Goal: Information Seeking & Learning: Check status

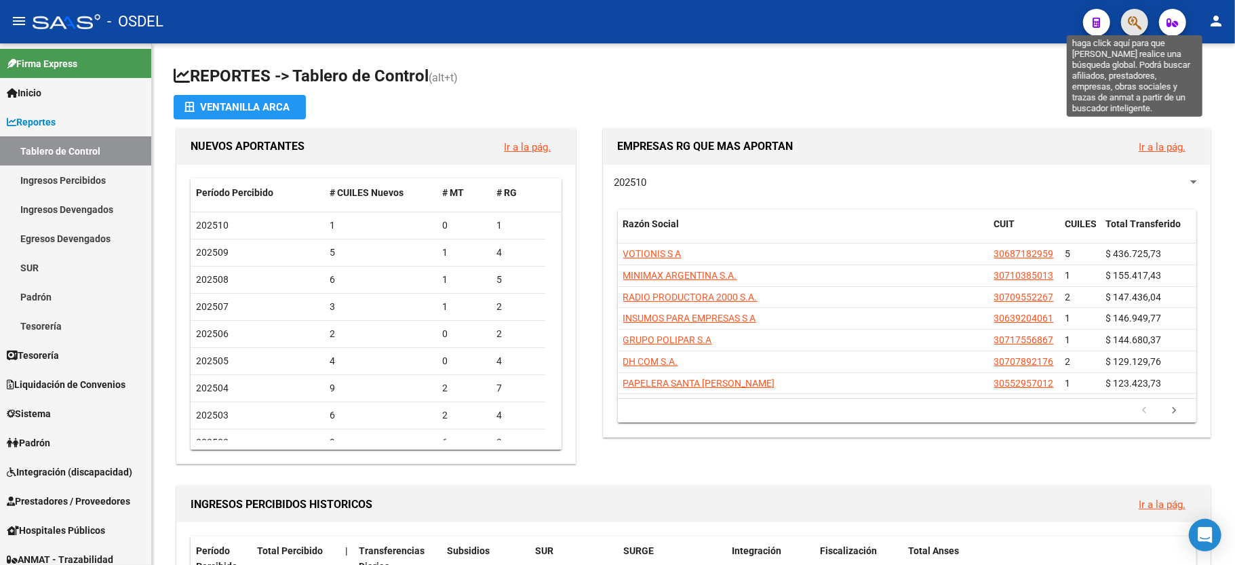
click at [1136, 20] on icon "button" at bounding box center [1135, 23] width 14 height 16
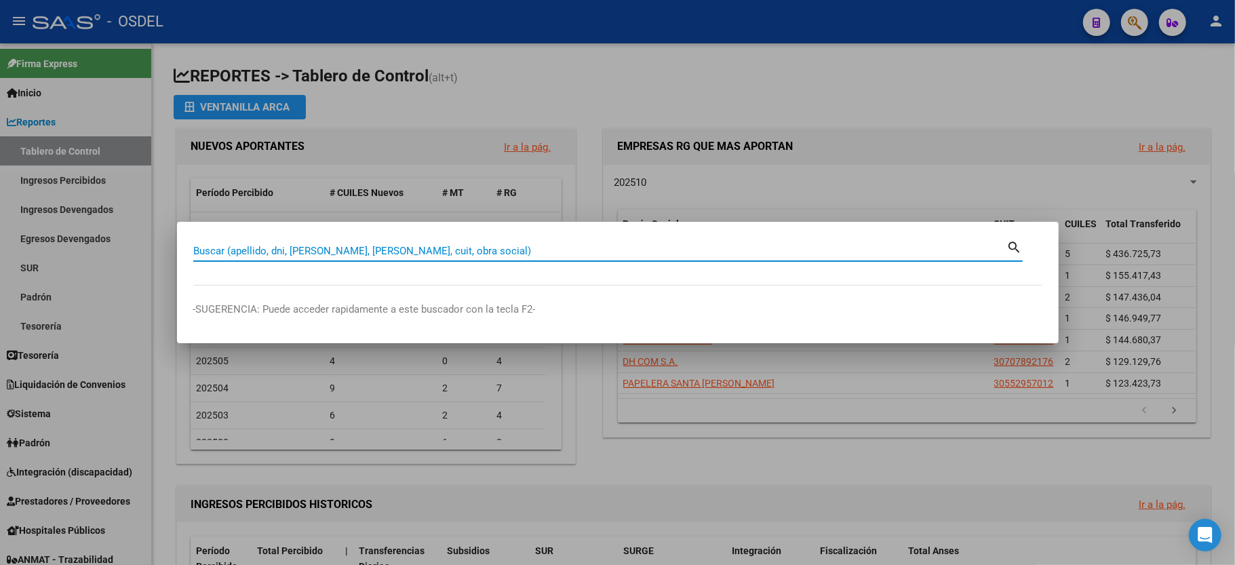
click at [488, 250] on input "Buscar (apellido, dni, [PERSON_NAME], [PERSON_NAME], cuit, obra social)" at bounding box center [600, 251] width 814 height 12
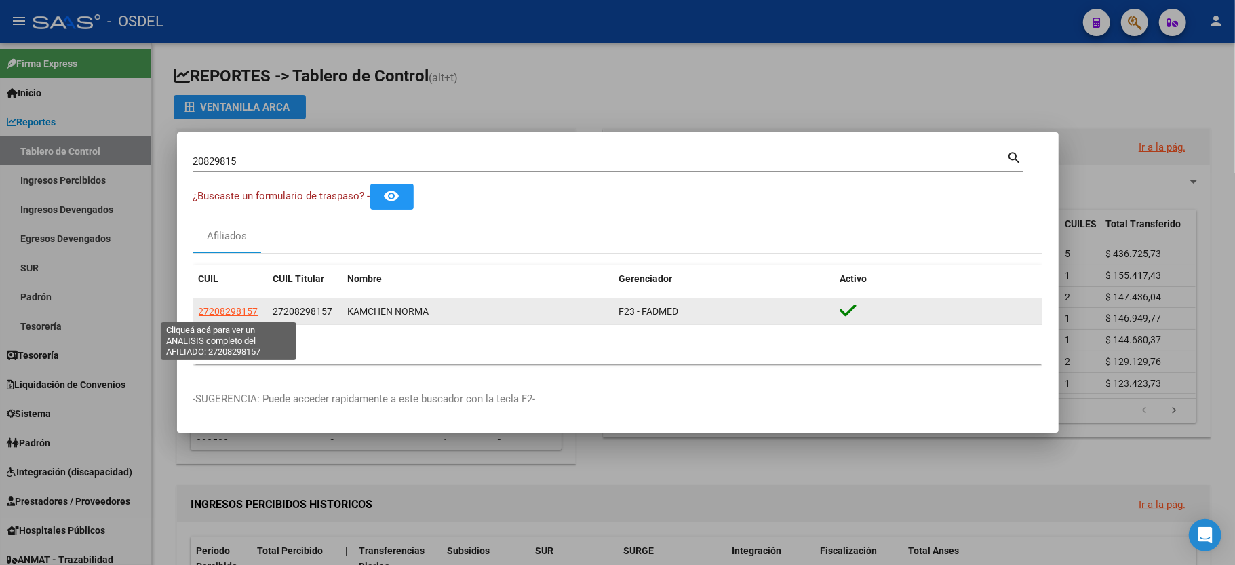
click at [212, 311] on span "27208298157" at bounding box center [229, 311] width 60 height 11
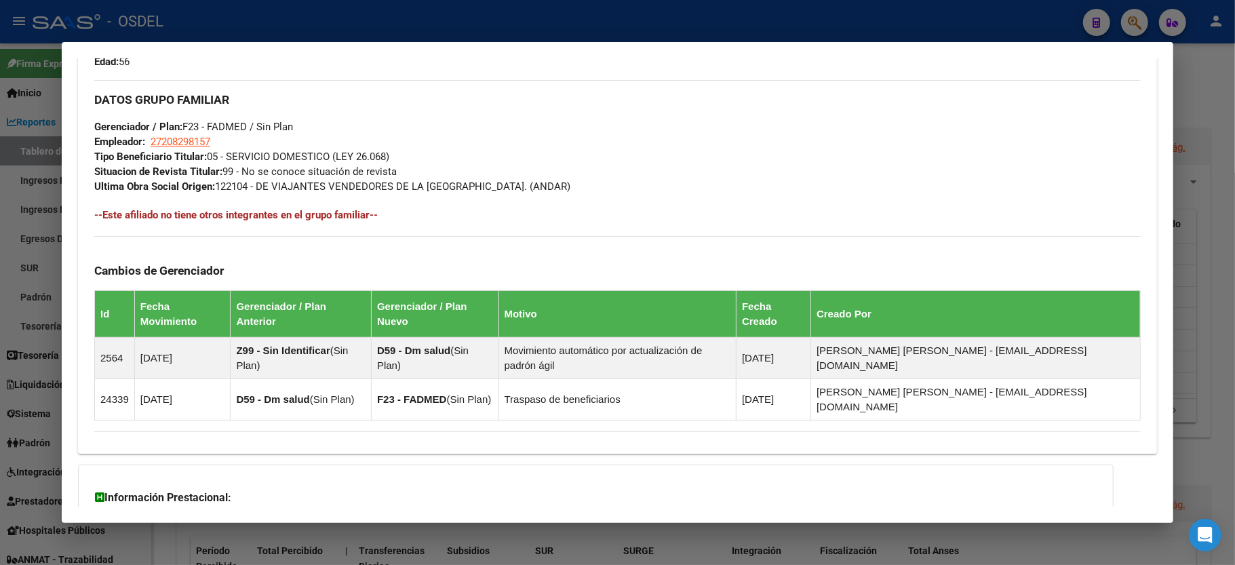
scroll to position [633, 0]
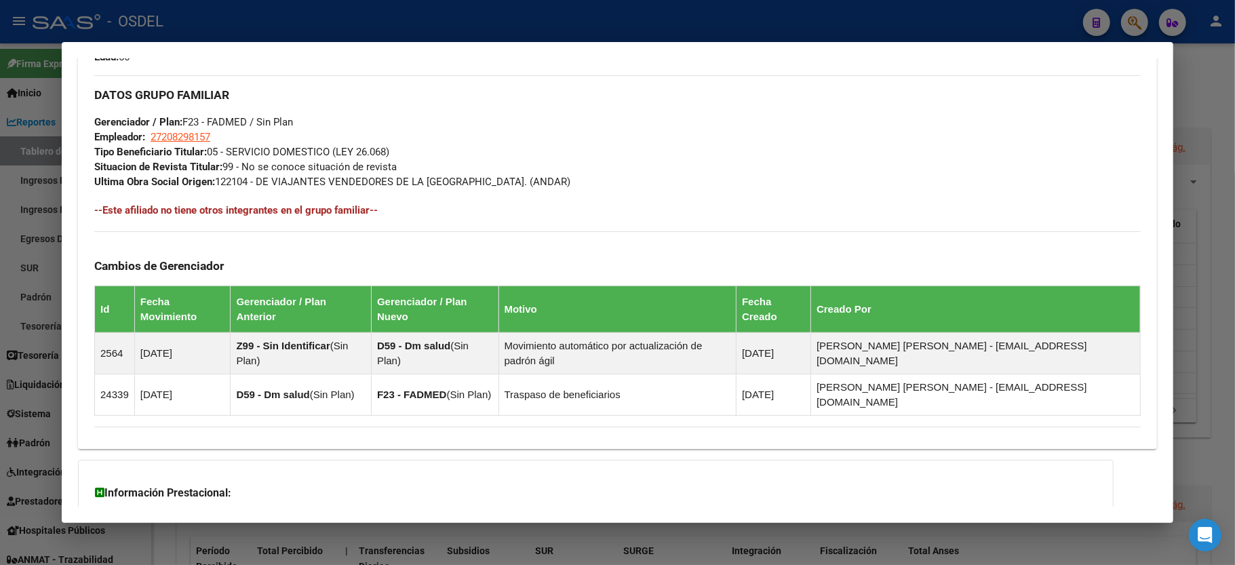
click at [1210, 110] on div at bounding box center [617, 282] width 1235 height 565
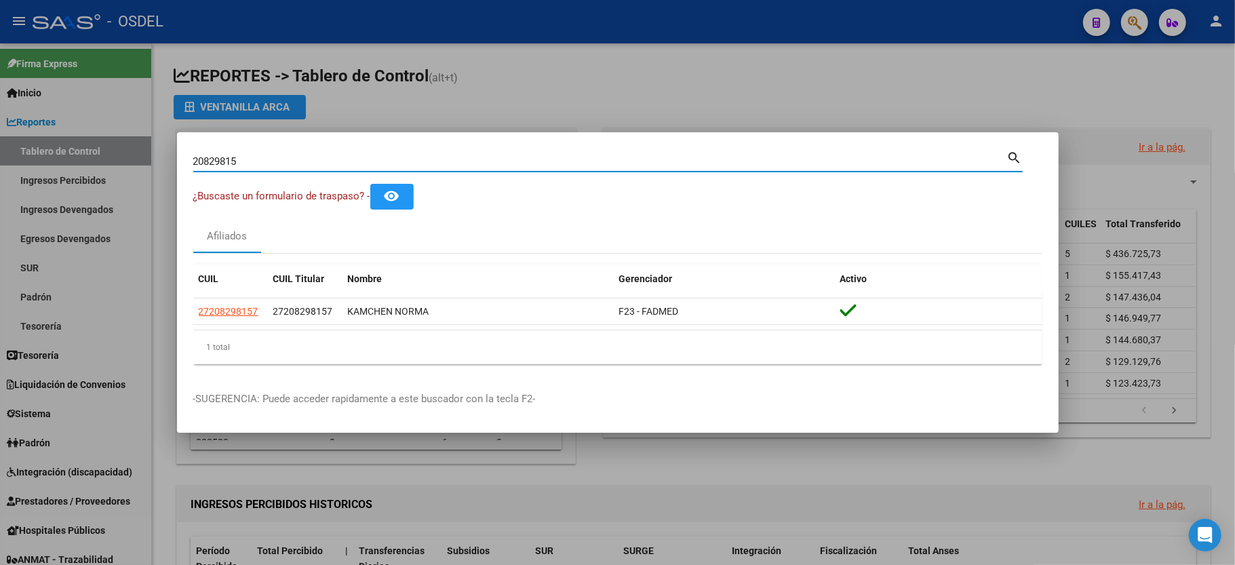
drag, startPoint x: 315, startPoint y: 161, endPoint x: 0, endPoint y: 115, distance: 318.7
click at [0, 115] on div "20829815 Buscar (apellido, dni, cuil, nro traspaso, cuit, obra social) search ¿…" at bounding box center [617, 282] width 1235 height 565
type input "17097372"
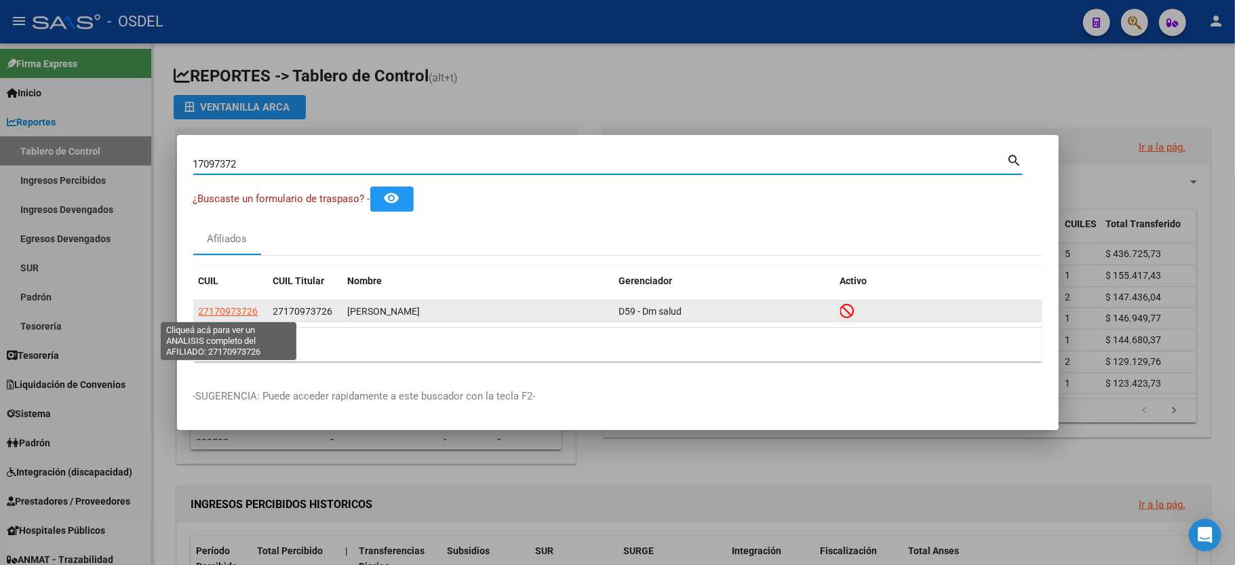
click at [213, 307] on span "27170973726" at bounding box center [229, 311] width 60 height 11
type textarea "27170973726"
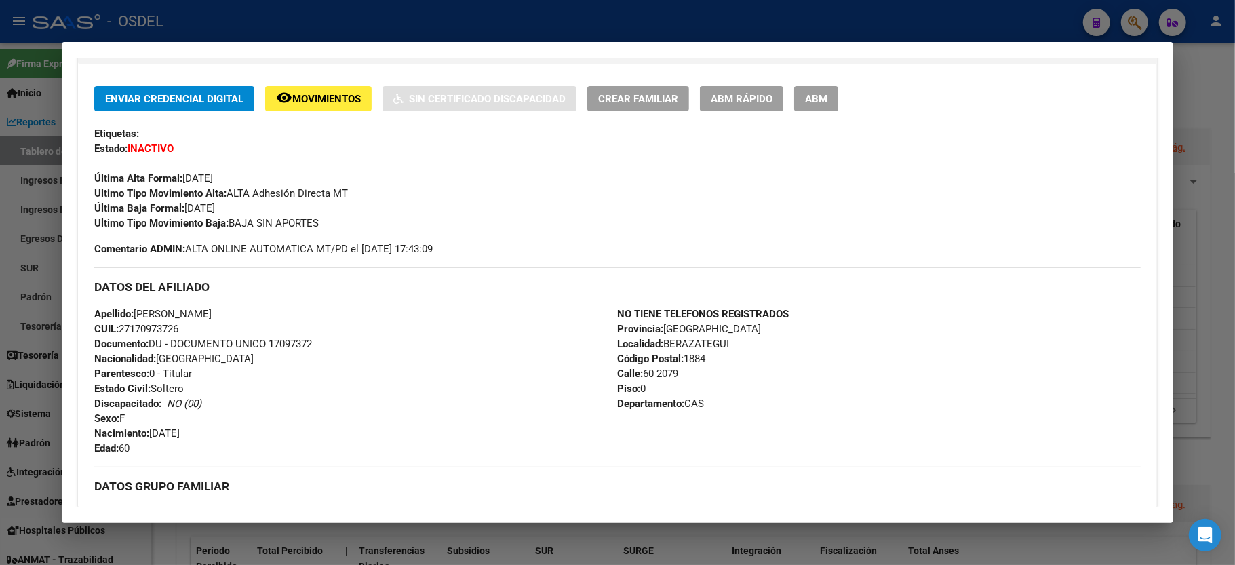
scroll to position [0, 0]
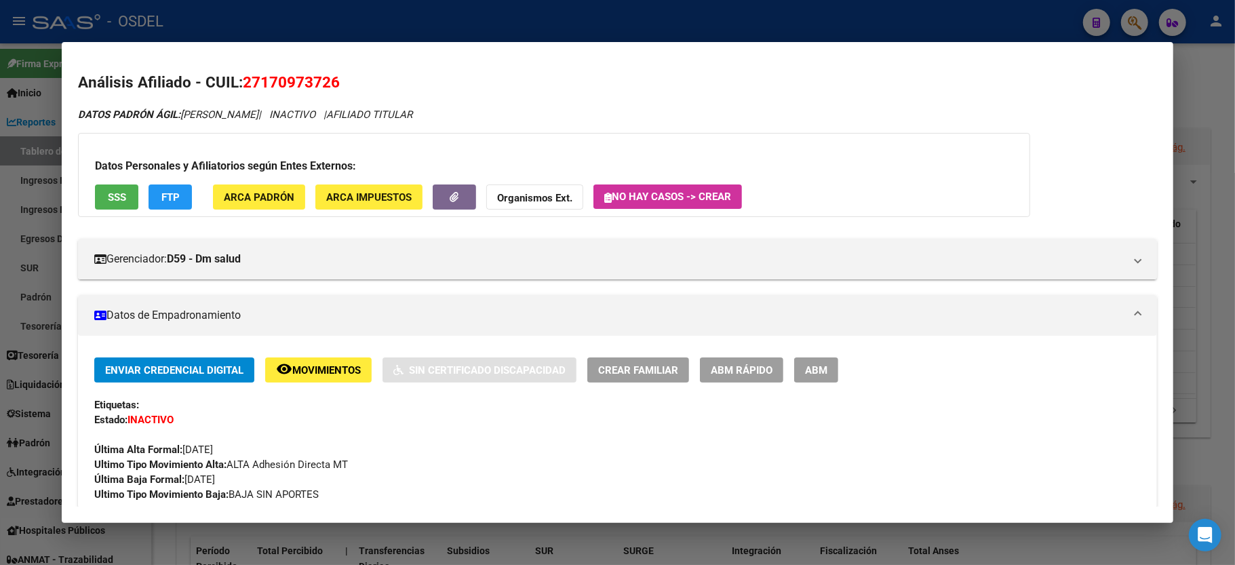
click at [104, 194] on button "SSS" at bounding box center [116, 197] width 43 height 25
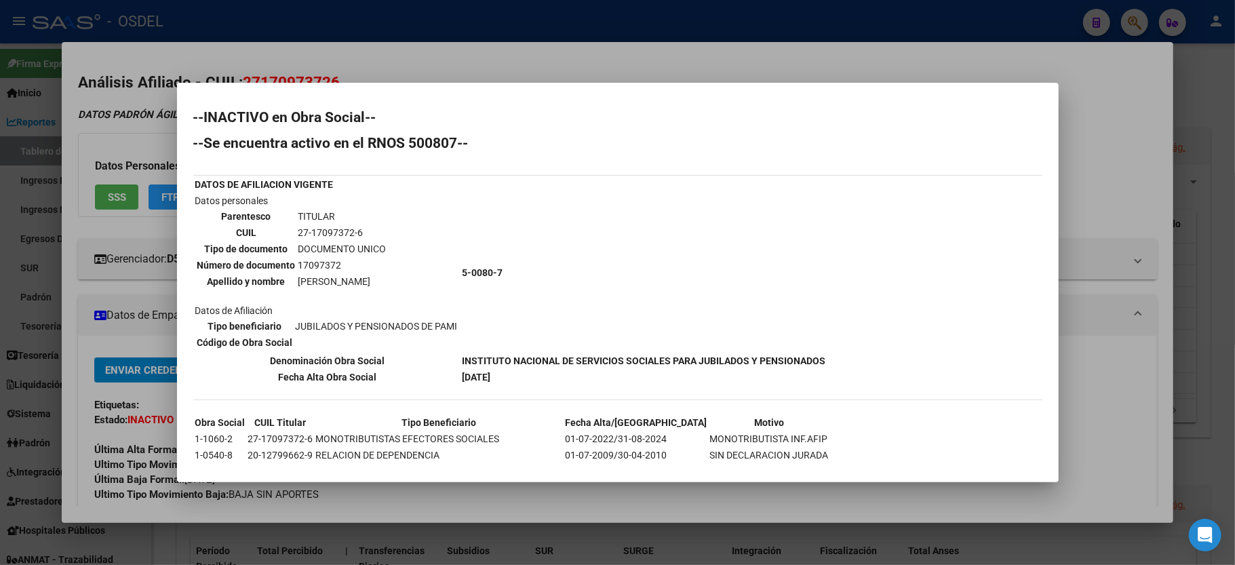
click at [1111, 123] on div at bounding box center [617, 282] width 1235 height 565
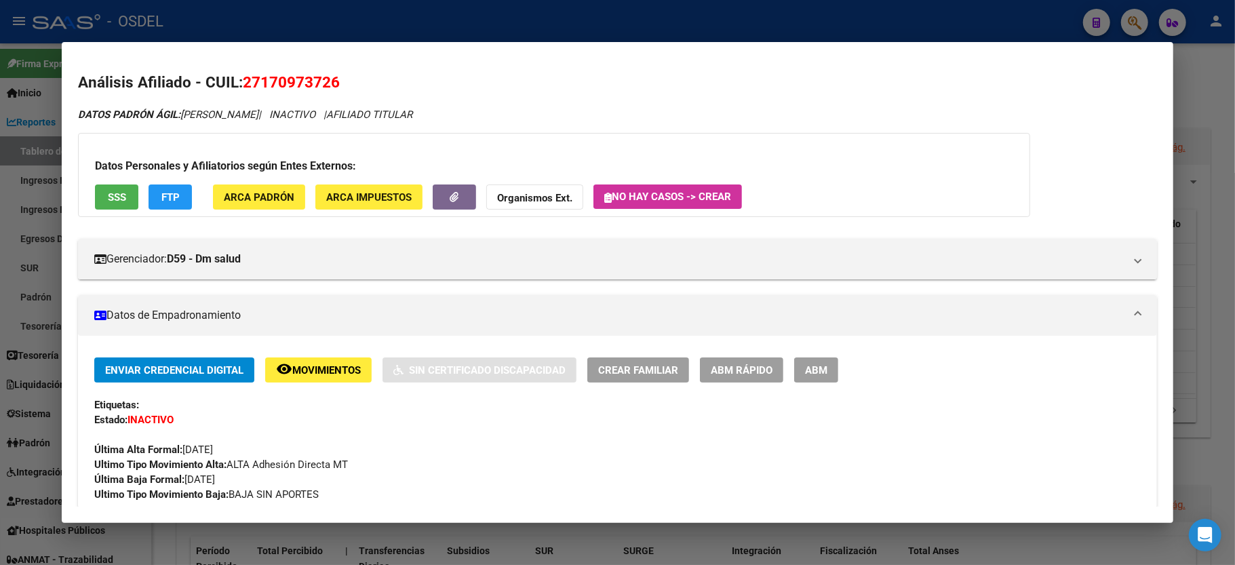
click at [1210, 95] on div at bounding box center [617, 282] width 1235 height 565
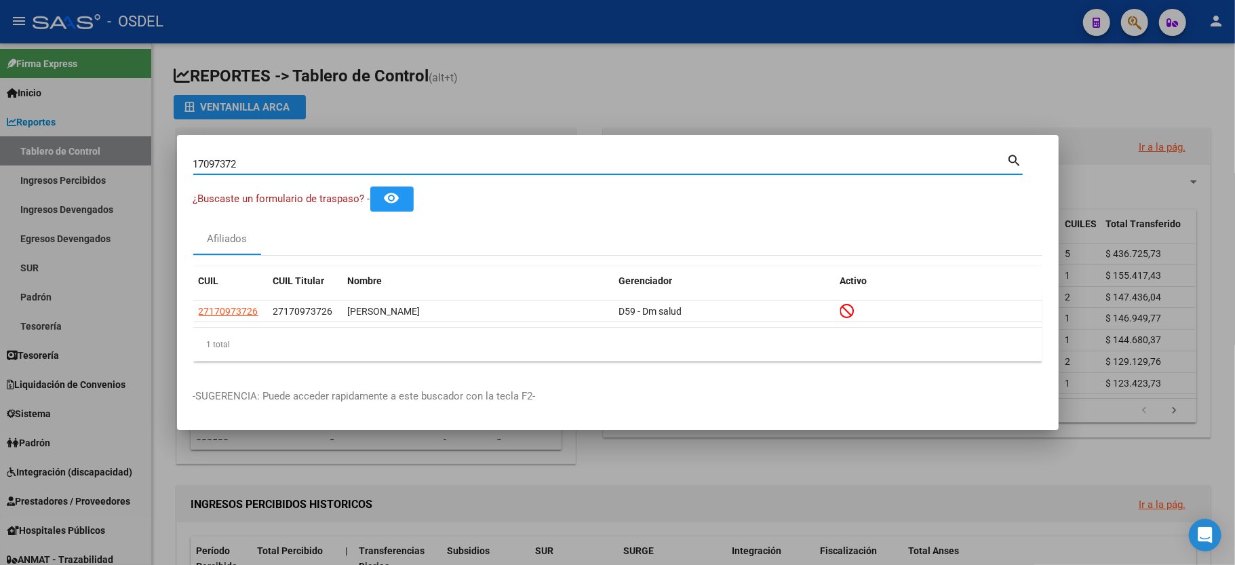
drag, startPoint x: 264, startPoint y: 163, endPoint x: 0, endPoint y: 155, distance: 264.0
click at [0, 155] on div "17097372 Buscar (apellido, dni, cuil, nro traspaso, cuit, obra social) search ¿…" at bounding box center [617, 282] width 1235 height 565
type input "17115192"
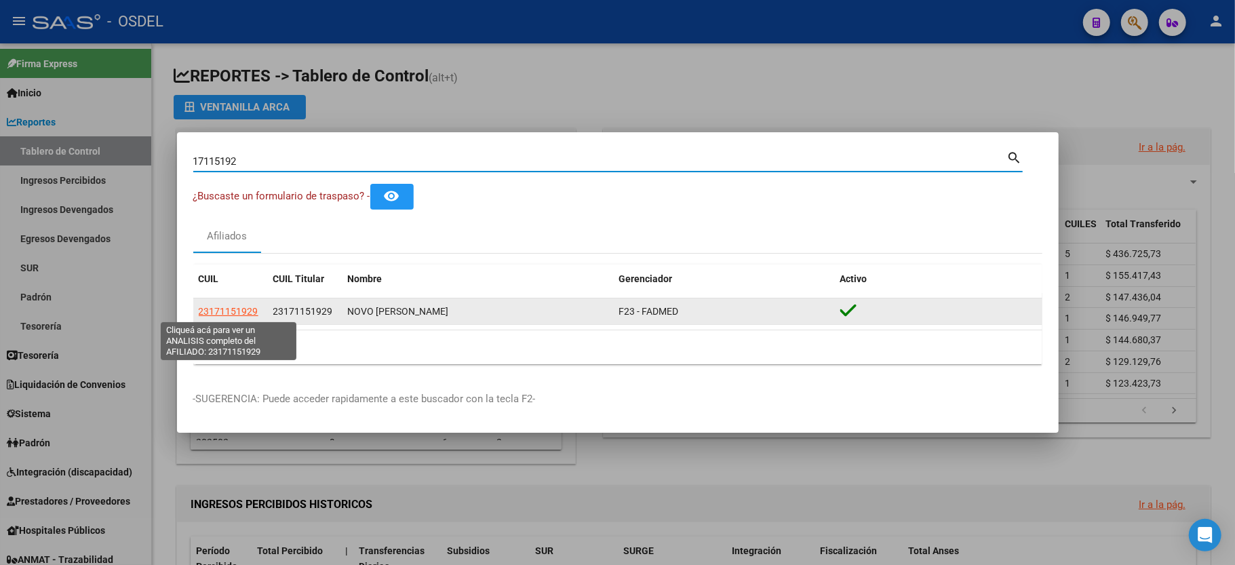
click at [206, 307] on span "23171151929" at bounding box center [229, 311] width 60 height 11
type textarea "23171151929"
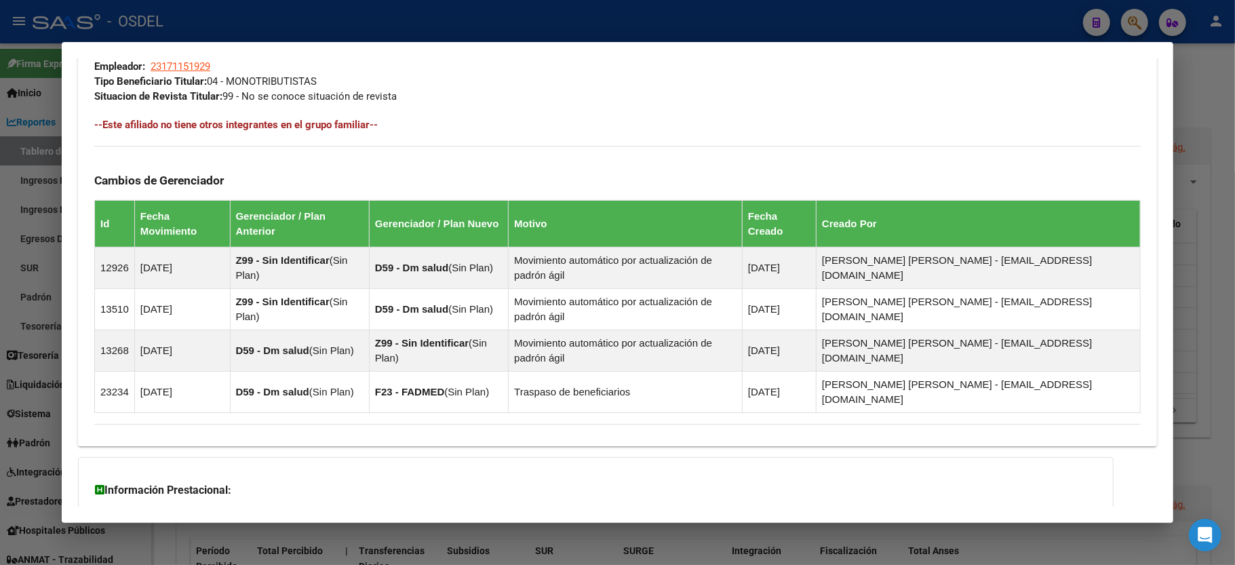
scroll to position [723, 0]
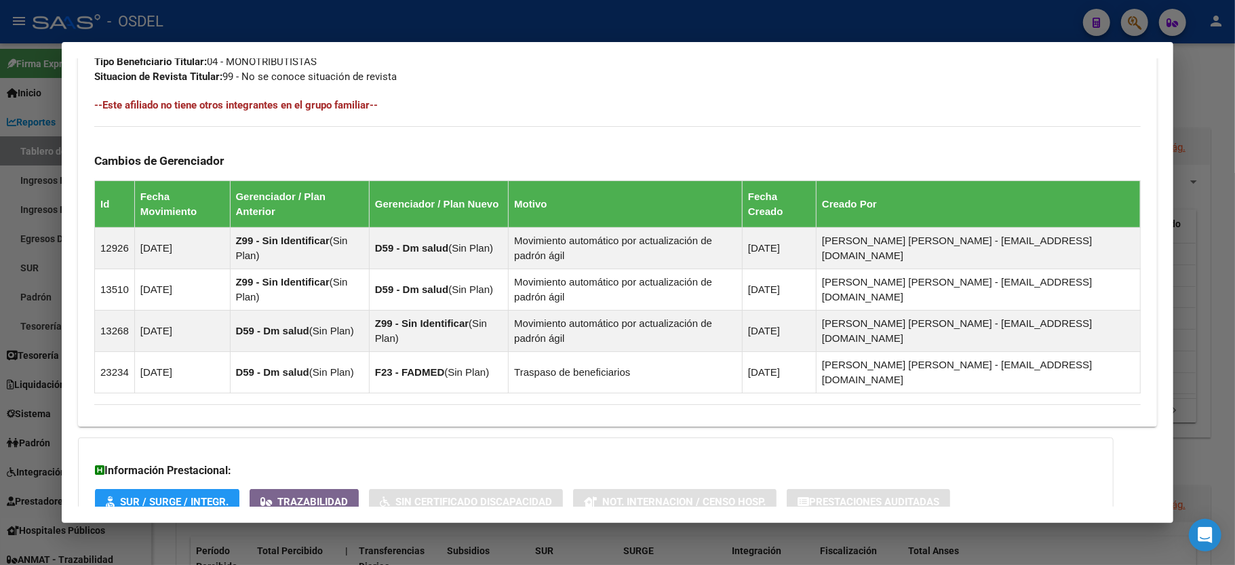
click at [1220, 80] on div at bounding box center [617, 282] width 1235 height 565
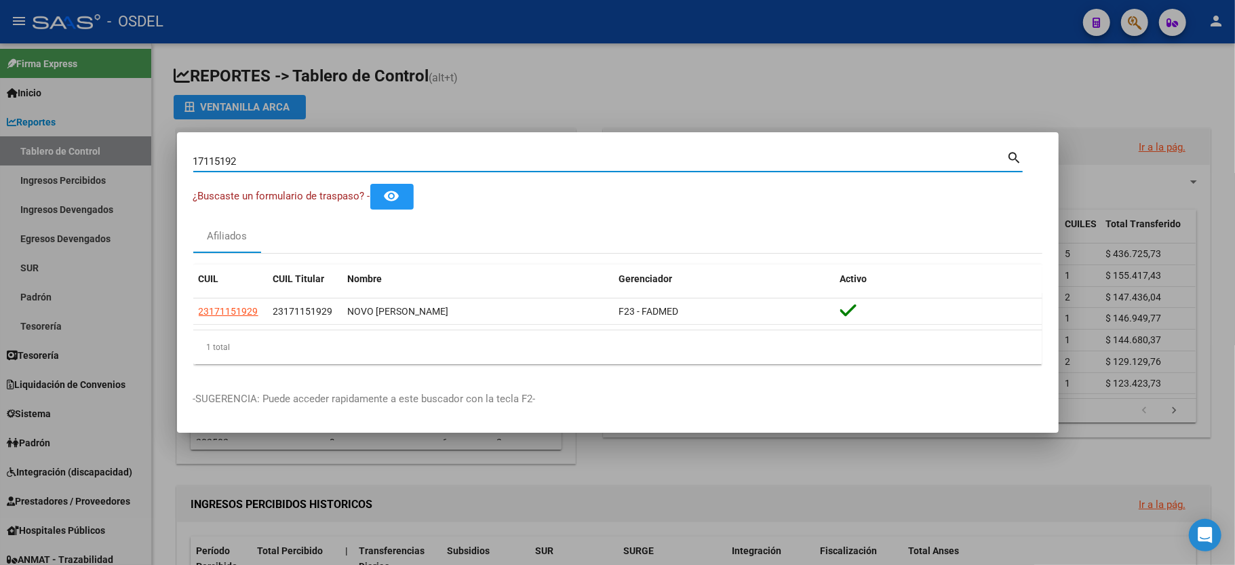
drag, startPoint x: 256, startPoint y: 160, endPoint x: 9, endPoint y: 153, distance: 246.4
click at [9, 153] on div "17115192 Buscar (apellido, dni, cuil, nro traspaso, cuit, obra social) search ¿…" at bounding box center [617, 282] width 1235 height 565
type input "92920727"
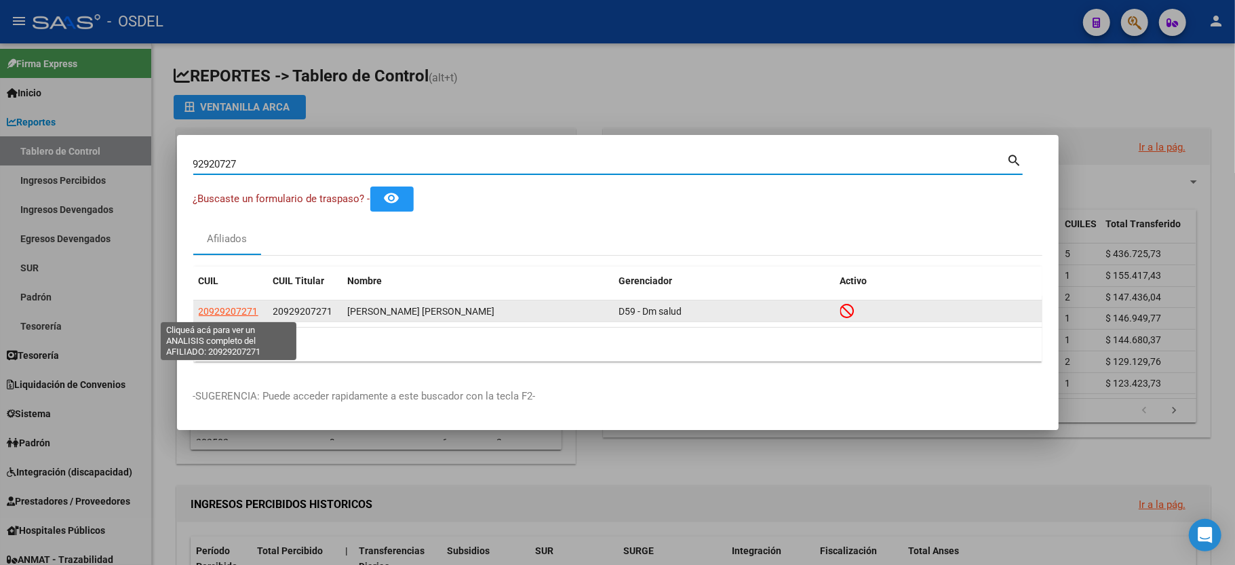
click at [216, 310] on span "20929207271" at bounding box center [229, 311] width 60 height 11
type textarea "20929207271"
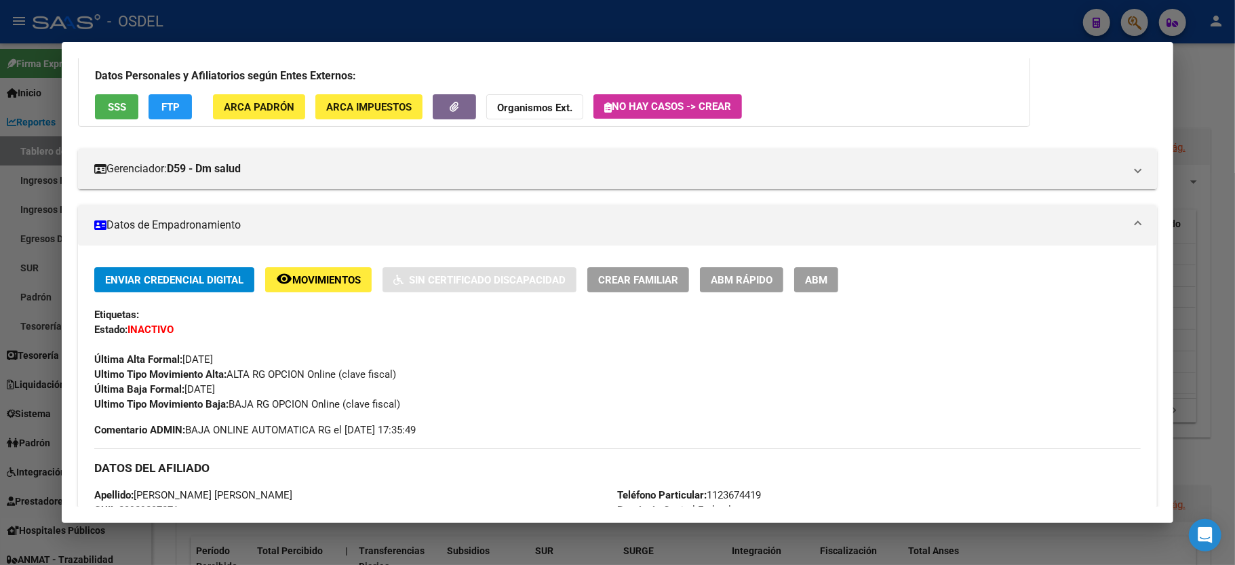
scroll to position [0, 0]
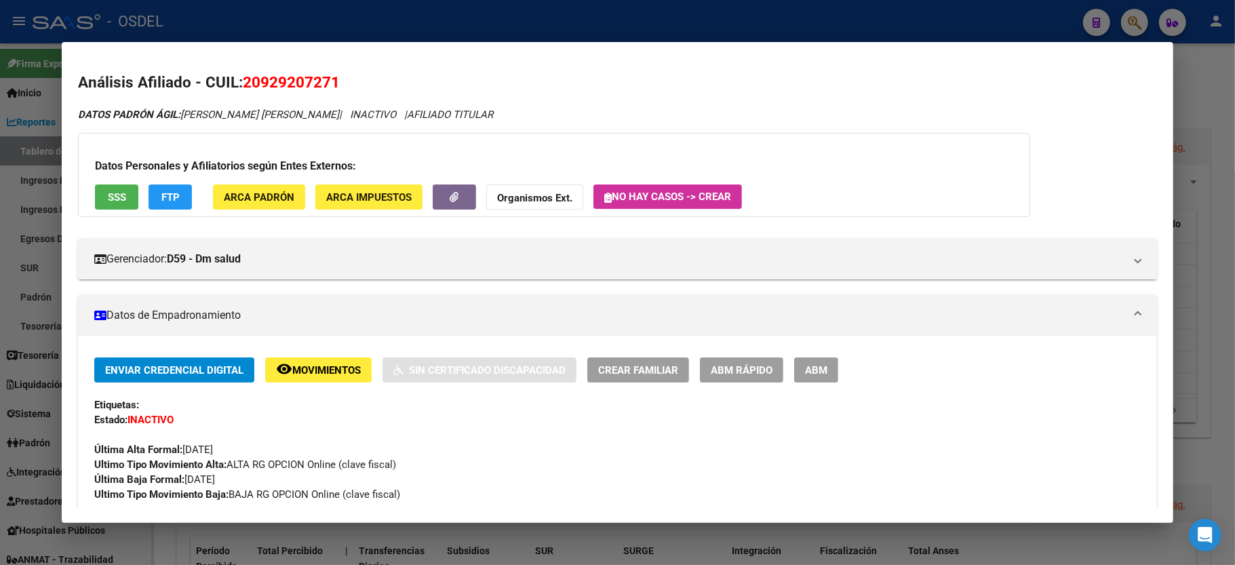
drag, startPoint x: 109, startPoint y: 193, endPoint x: 109, endPoint y: 204, distance: 11.6
click at [109, 204] on button "SSS" at bounding box center [116, 197] width 43 height 25
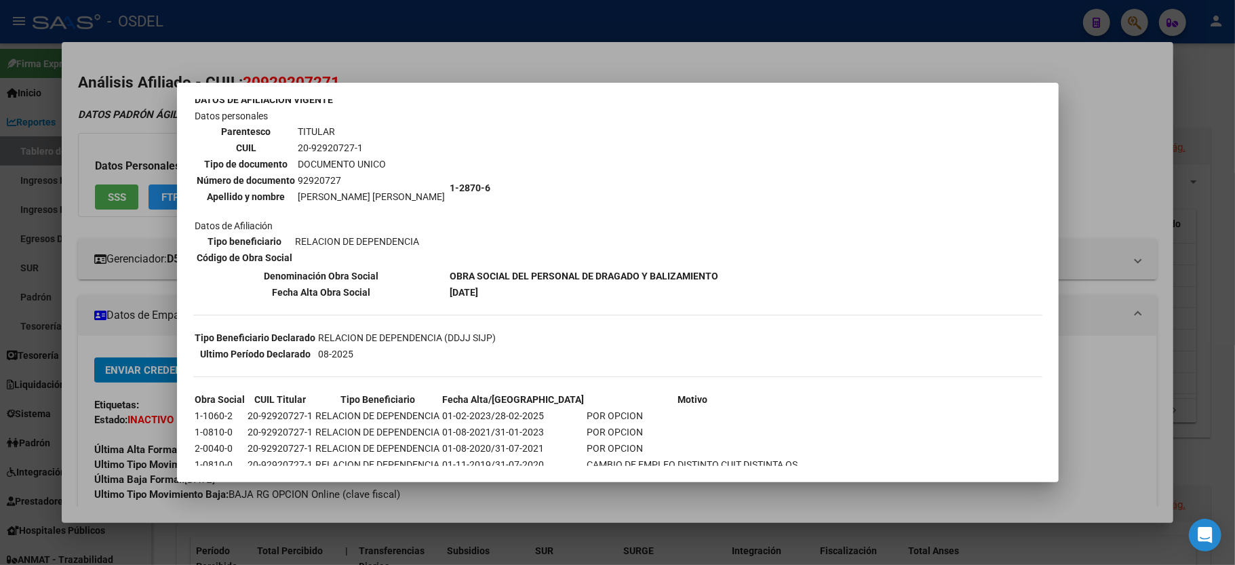
scroll to position [90, 0]
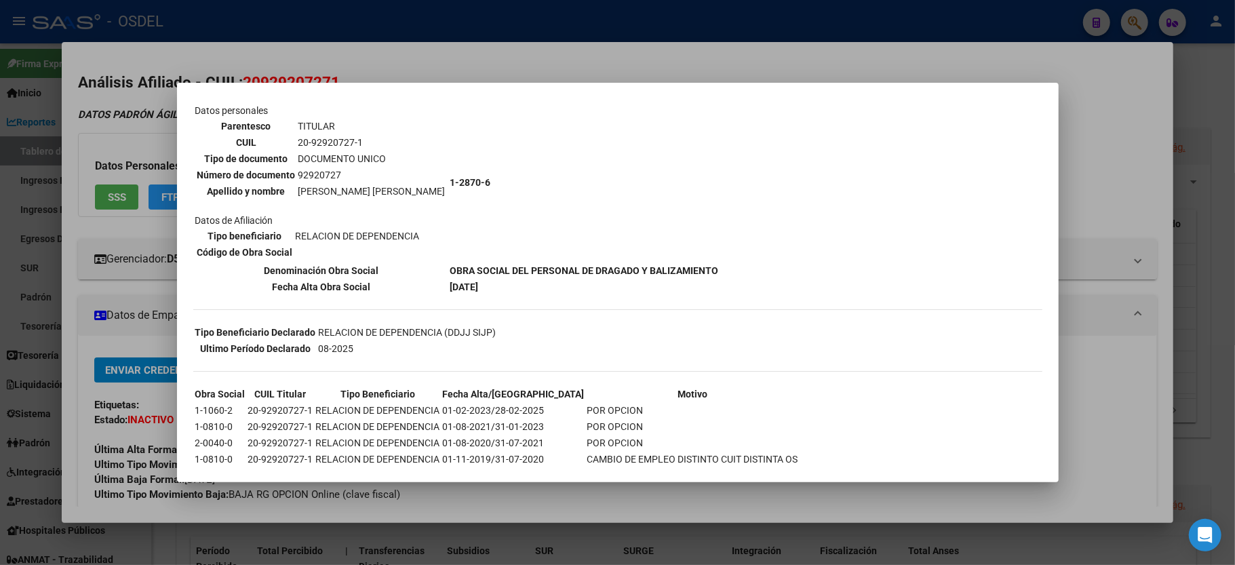
click at [1134, 144] on div at bounding box center [617, 282] width 1235 height 565
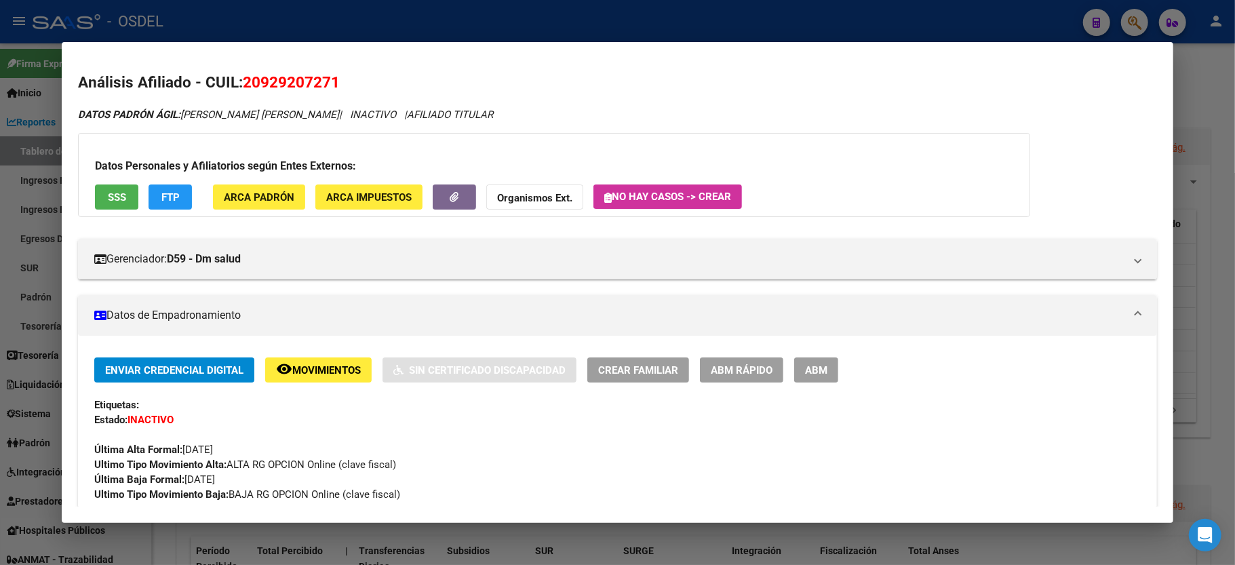
click at [1217, 80] on div at bounding box center [617, 282] width 1235 height 565
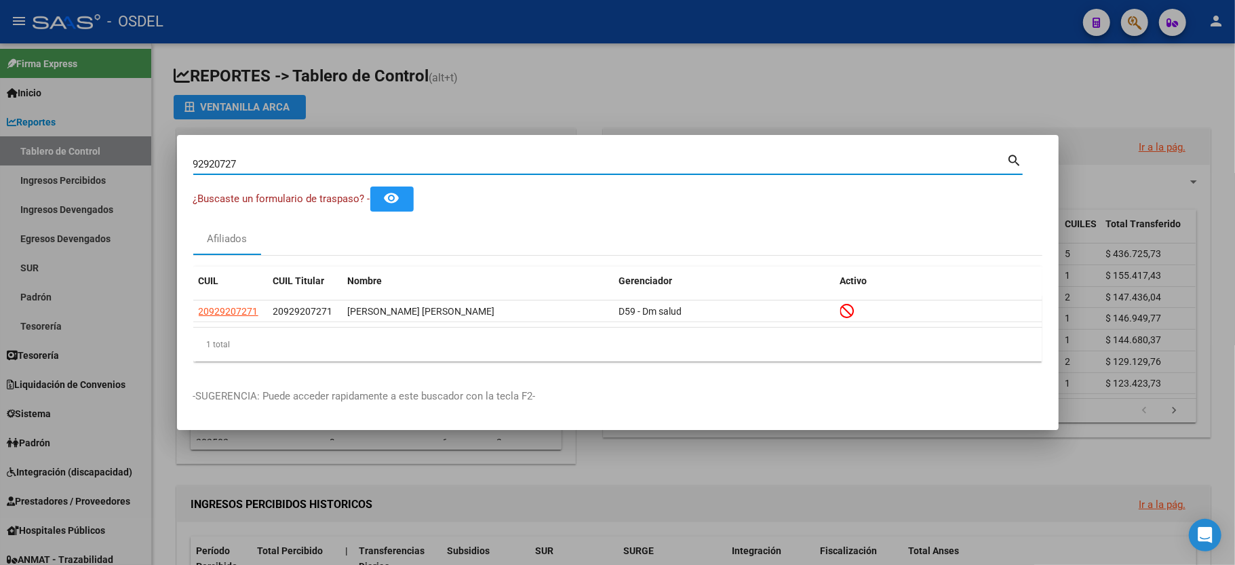
drag, startPoint x: 248, startPoint y: 160, endPoint x: 0, endPoint y: 158, distance: 247.6
click at [0, 158] on div "92920727 Buscar (apellido, dni, cuil, nro traspaso, cuit, obra social) search ¿…" at bounding box center [617, 282] width 1235 height 565
type input "93893851"
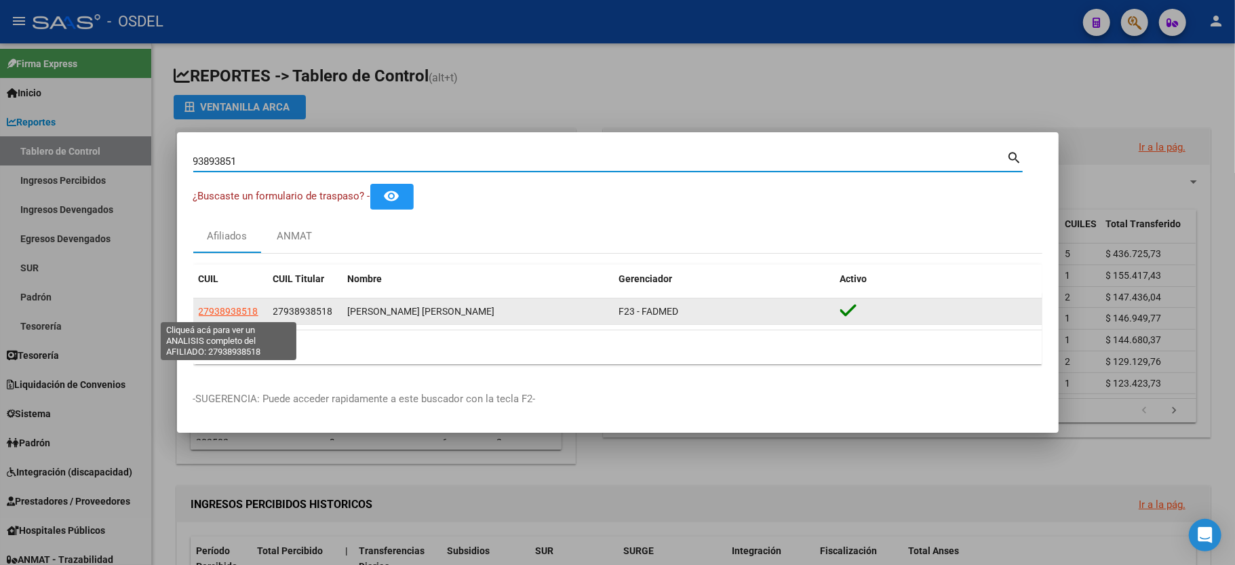
click at [240, 308] on span "27938938518" at bounding box center [229, 311] width 60 height 11
type textarea "27938938518"
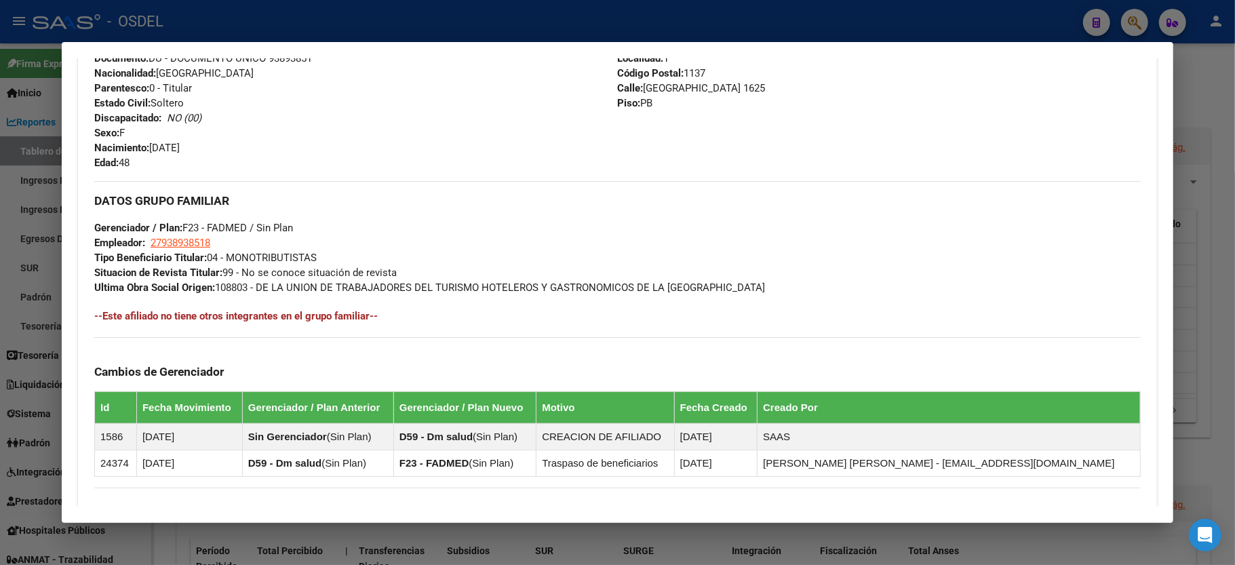
scroll to position [543, 0]
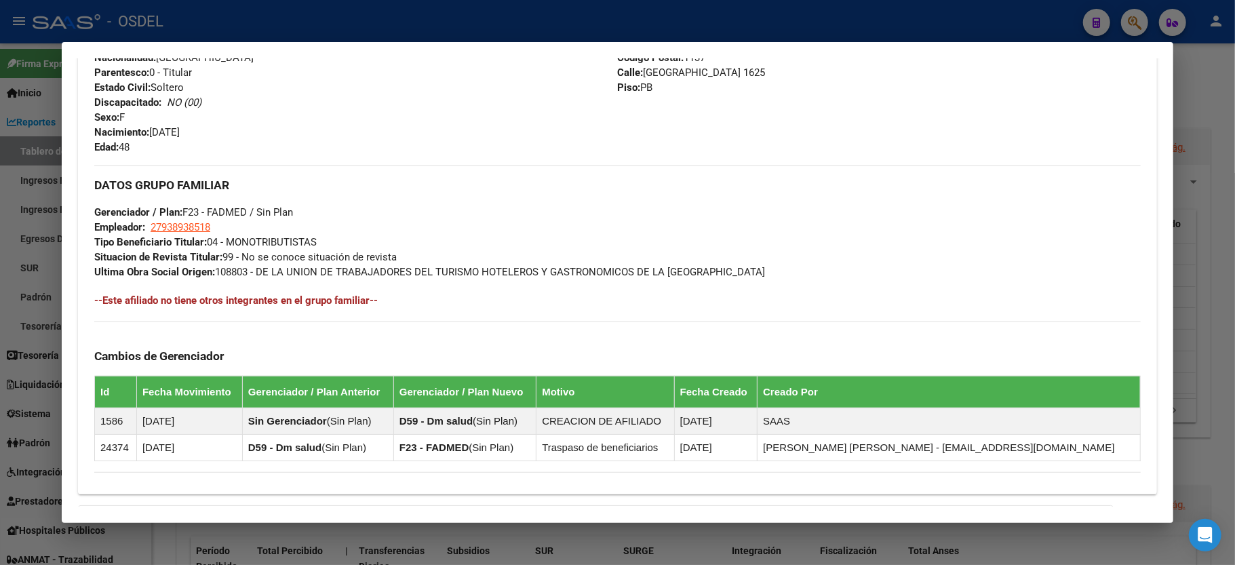
click at [1210, 82] on div at bounding box center [617, 282] width 1235 height 565
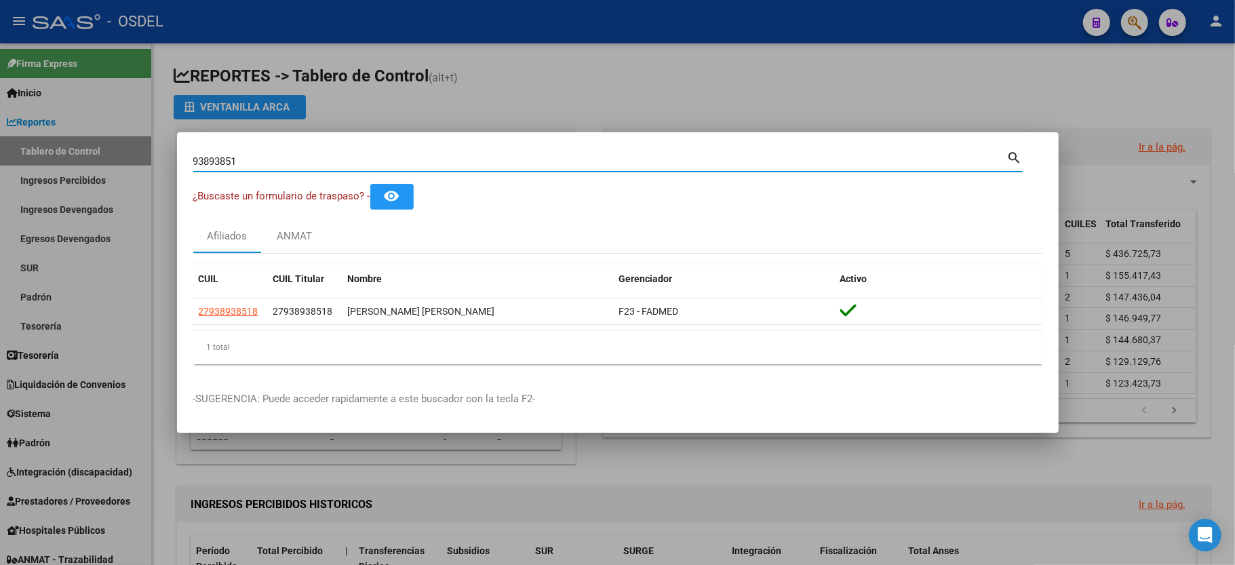
drag, startPoint x: 305, startPoint y: 166, endPoint x: 110, endPoint y: 153, distance: 195.8
click at [110, 153] on div "93893851 Buscar (apellido, dni, cuil, nro traspaso, cuit, obra social) search ¿…" at bounding box center [617, 282] width 1235 height 565
type input "94465294"
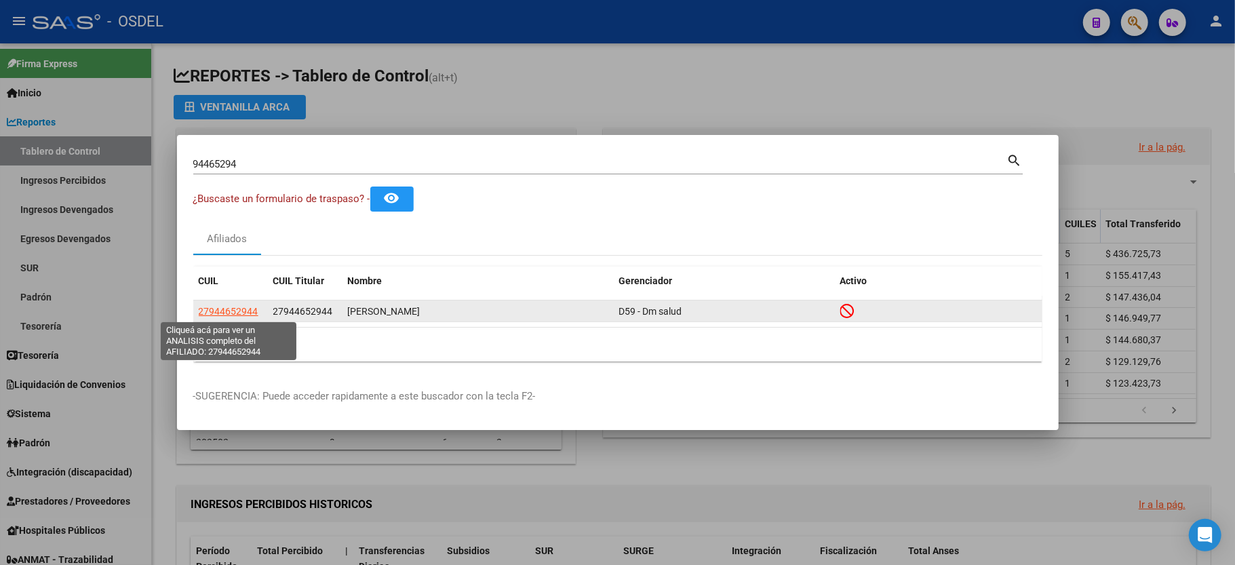
click at [236, 316] on span "27944652944" at bounding box center [229, 311] width 60 height 11
type textarea "27944652944"
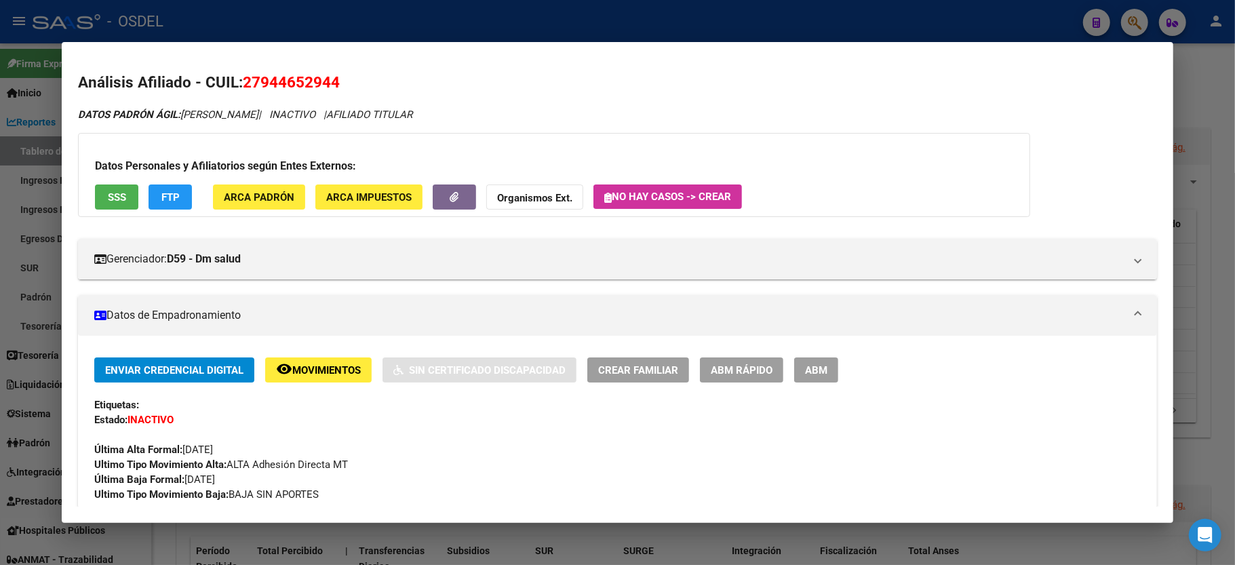
click at [115, 191] on span "SSS" at bounding box center [117, 197] width 18 height 12
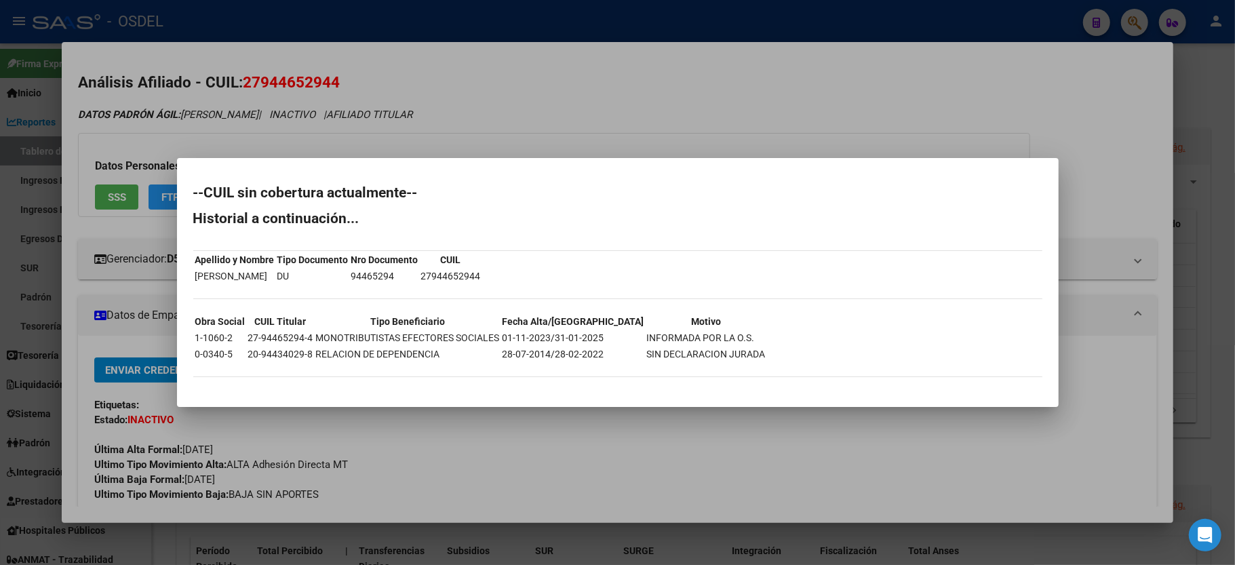
click at [897, 109] on div at bounding box center [617, 282] width 1235 height 565
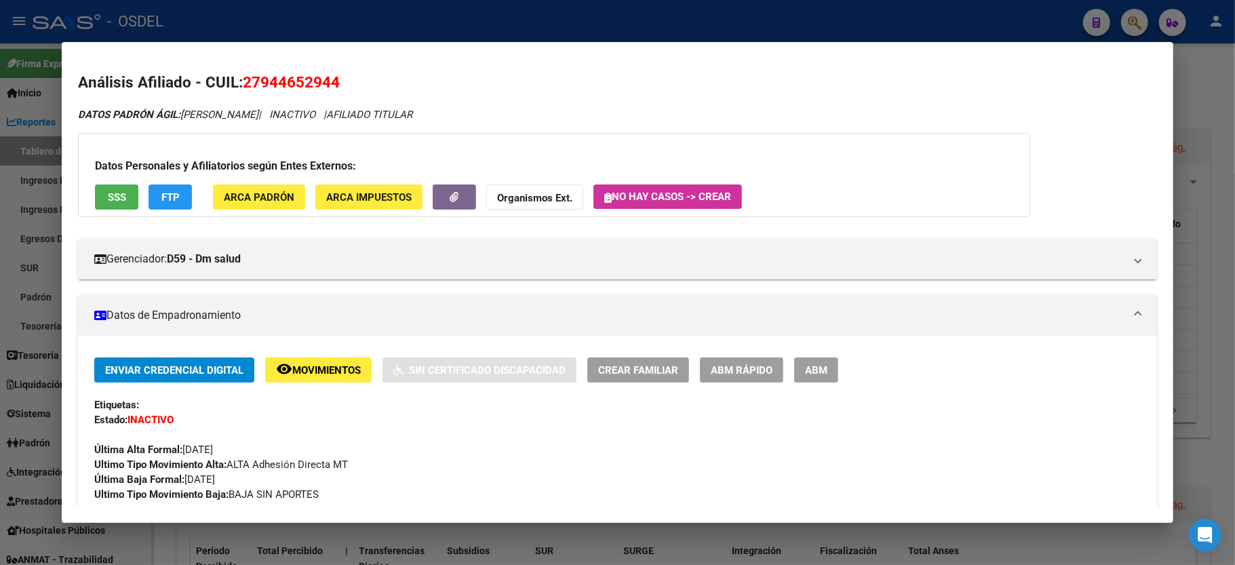
click at [1181, 85] on div at bounding box center [617, 282] width 1235 height 565
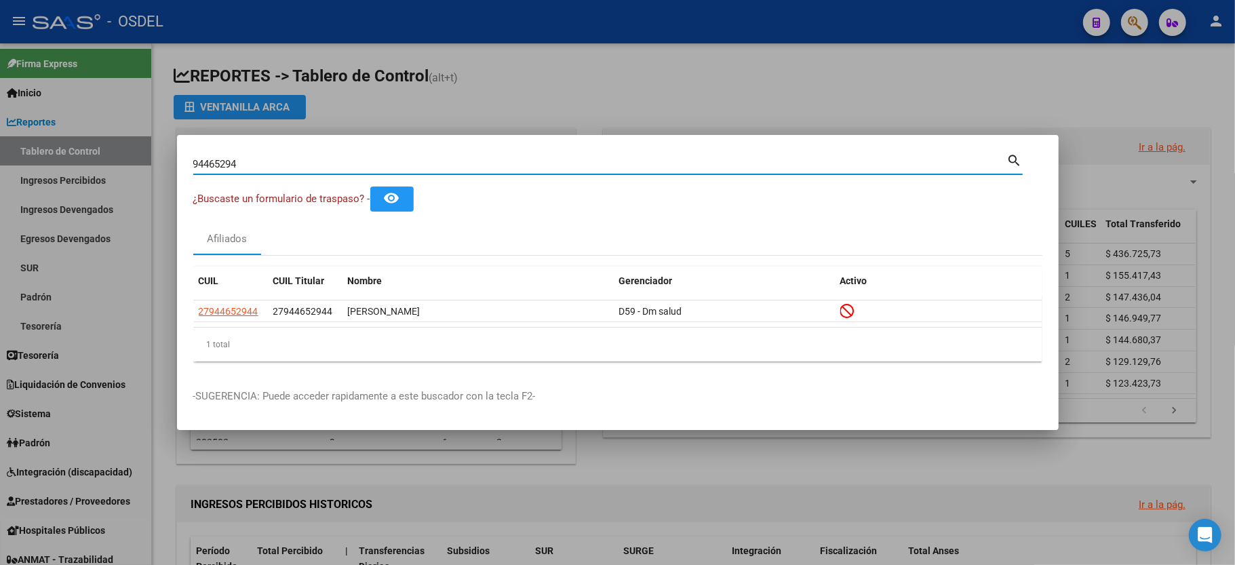
drag, startPoint x: 239, startPoint y: 159, endPoint x: 0, endPoint y: 151, distance: 238.9
click at [0, 151] on div "94465294 Buscar (apellido, dni, cuil, nro traspaso, cuit, obra social) search ¿…" at bounding box center [617, 282] width 1235 height 565
type input "17115192"
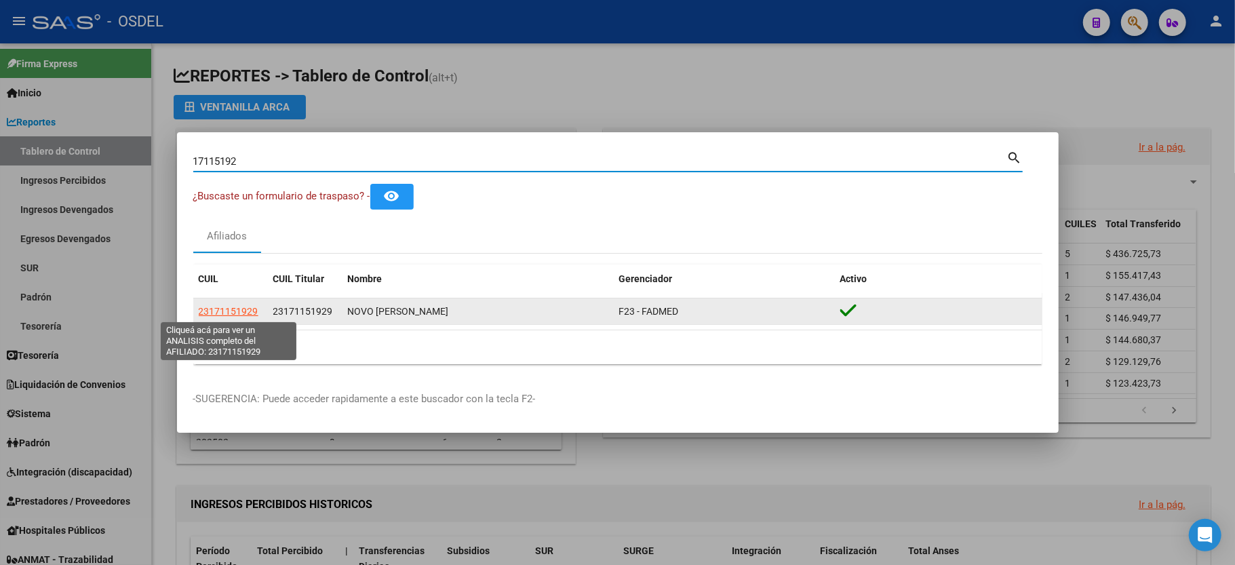
click at [244, 308] on span "23171151929" at bounding box center [229, 311] width 60 height 11
type textarea "23171151929"
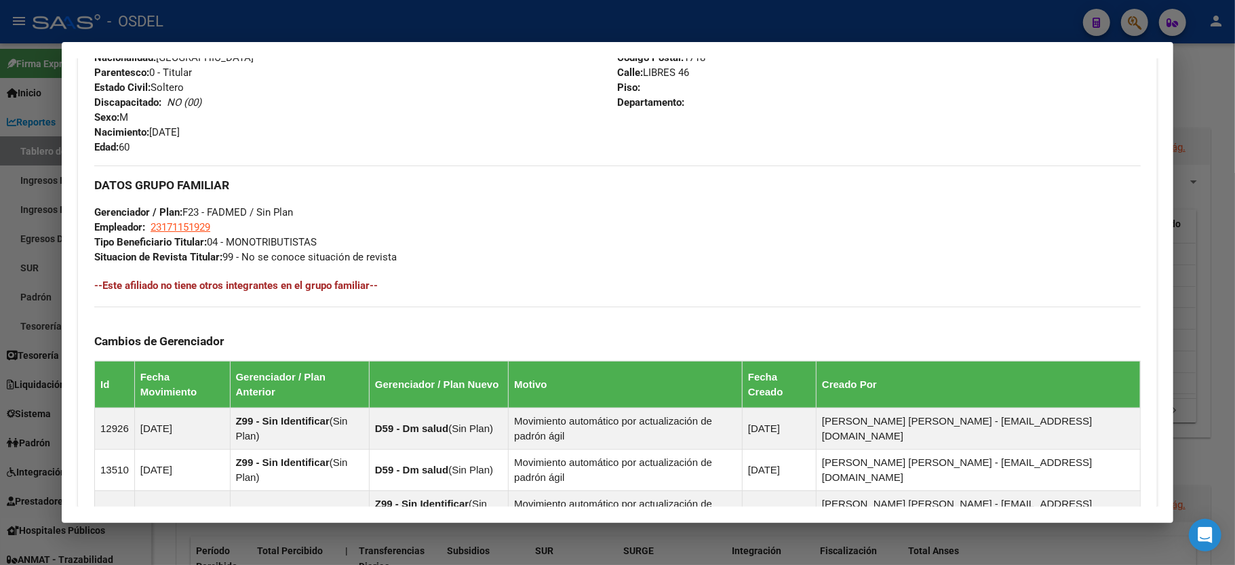
scroll to position [633, 0]
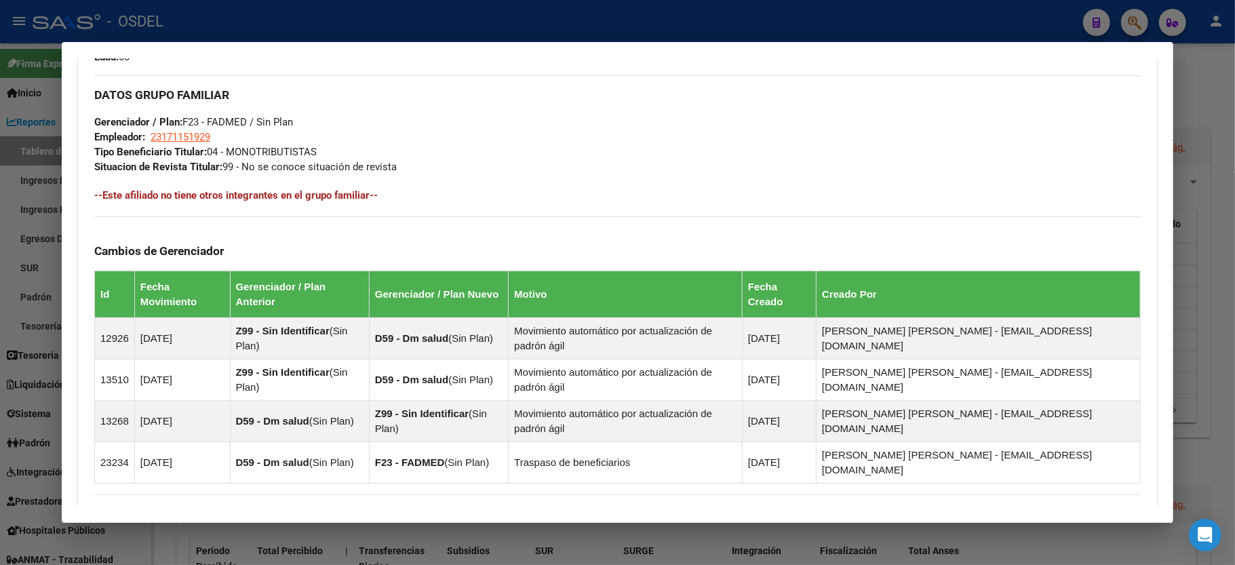
click at [1219, 112] on div at bounding box center [617, 282] width 1235 height 565
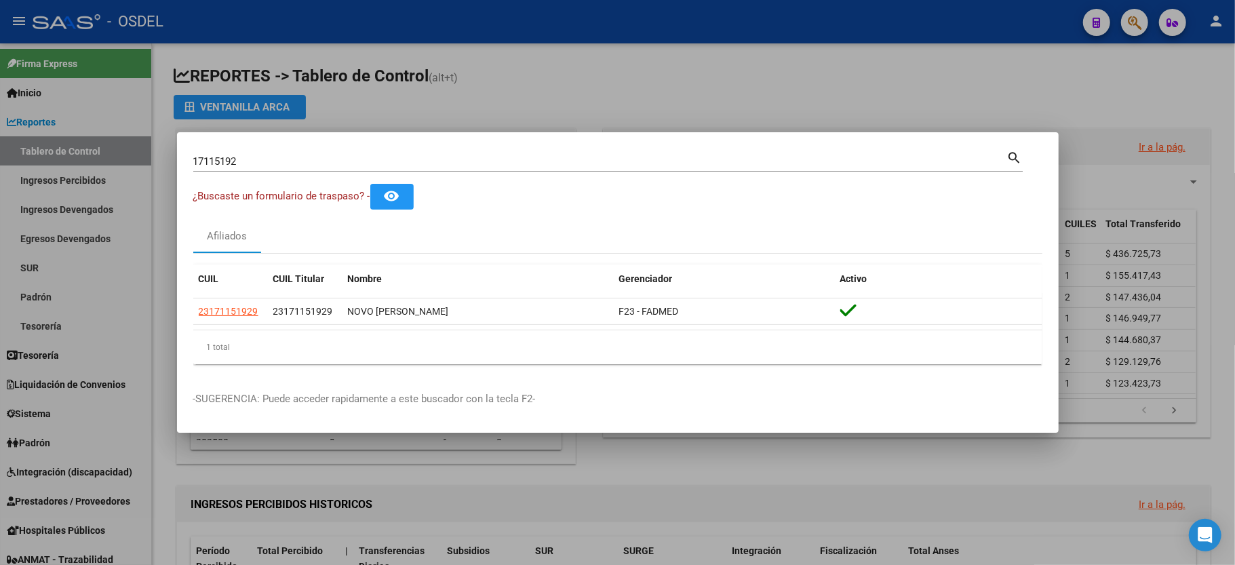
click at [1219, 112] on div at bounding box center [617, 282] width 1235 height 565
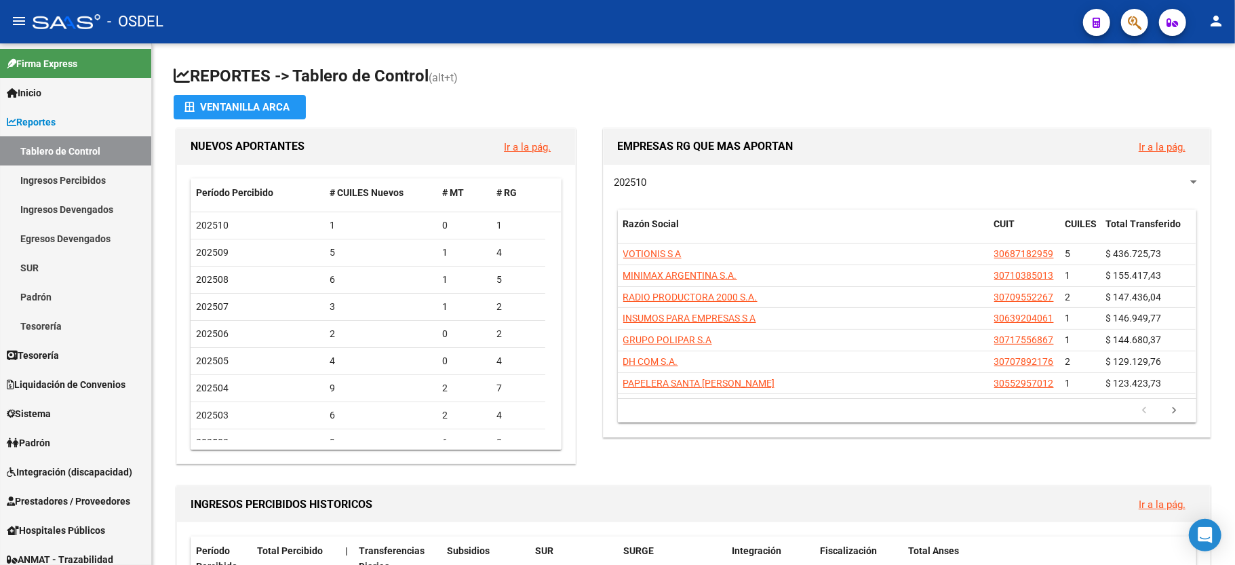
click at [1124, 19] on button "button" at bounding box center [1134, 22] width 27 height 27
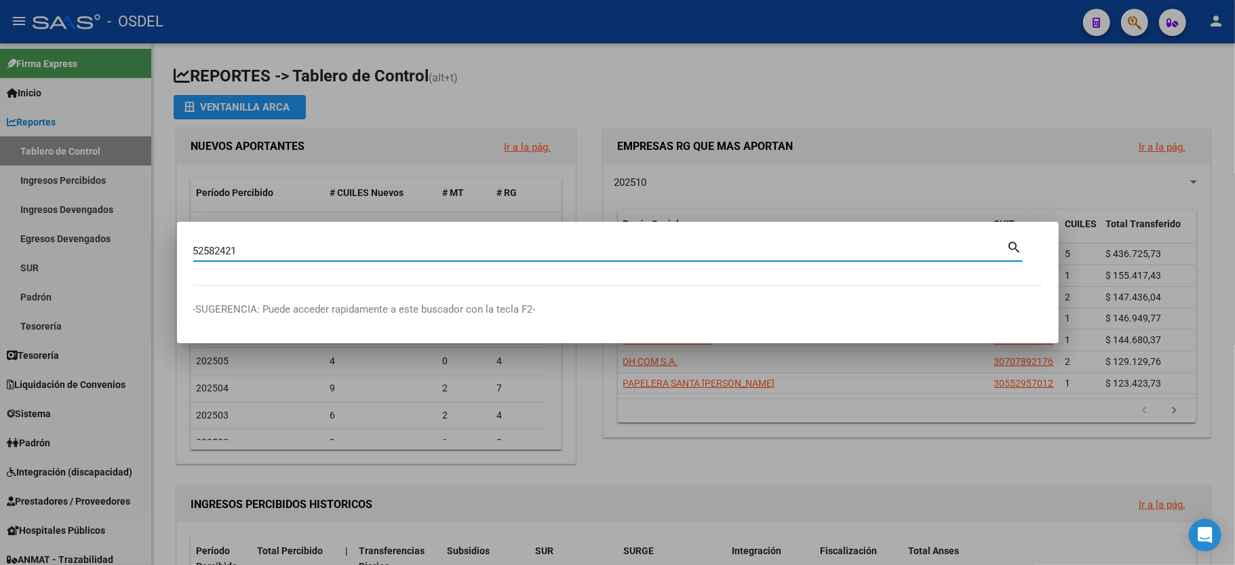
type input "52582421"
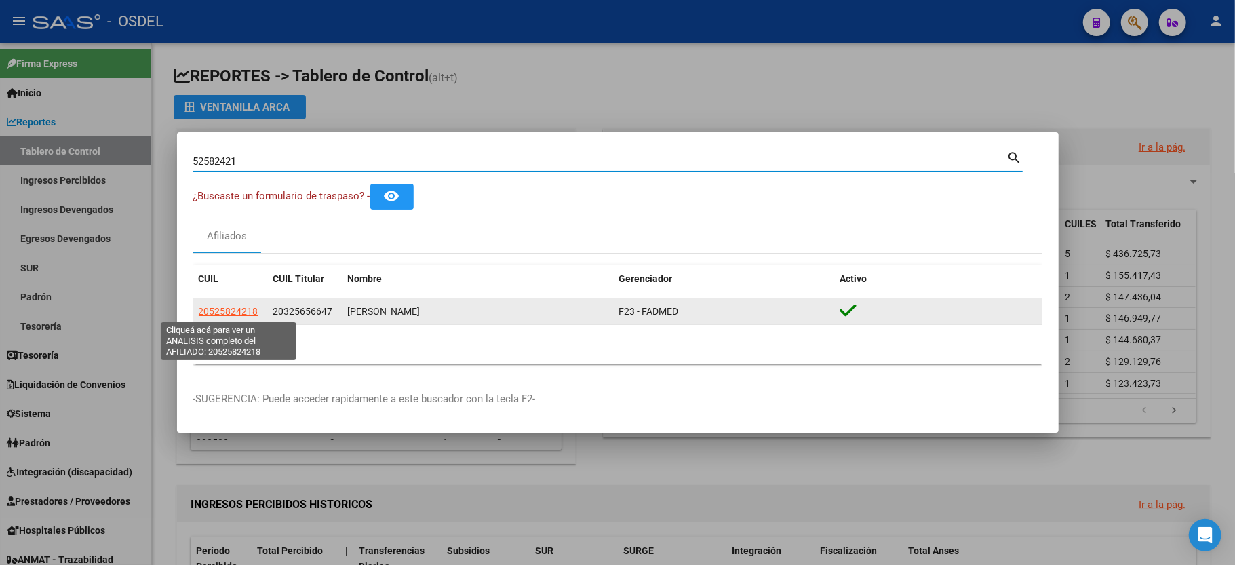
click at [227, 307] on span "20525824218" at bounding box center [229, 311] width 60 height 11
type textarea "20525824218"
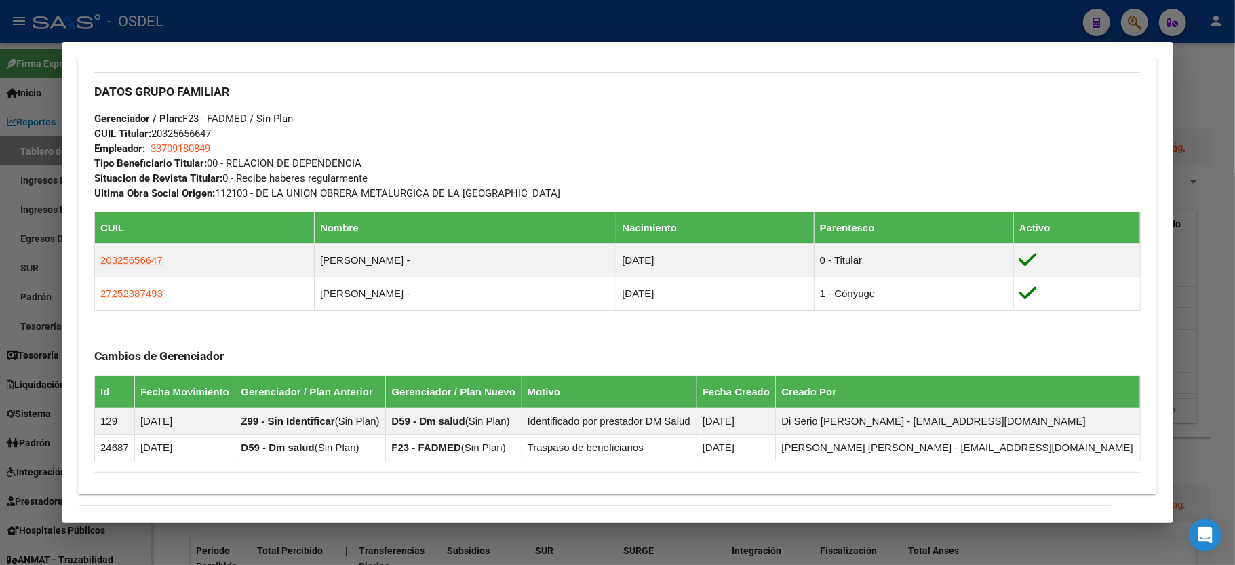
scroll to position [723, 0]
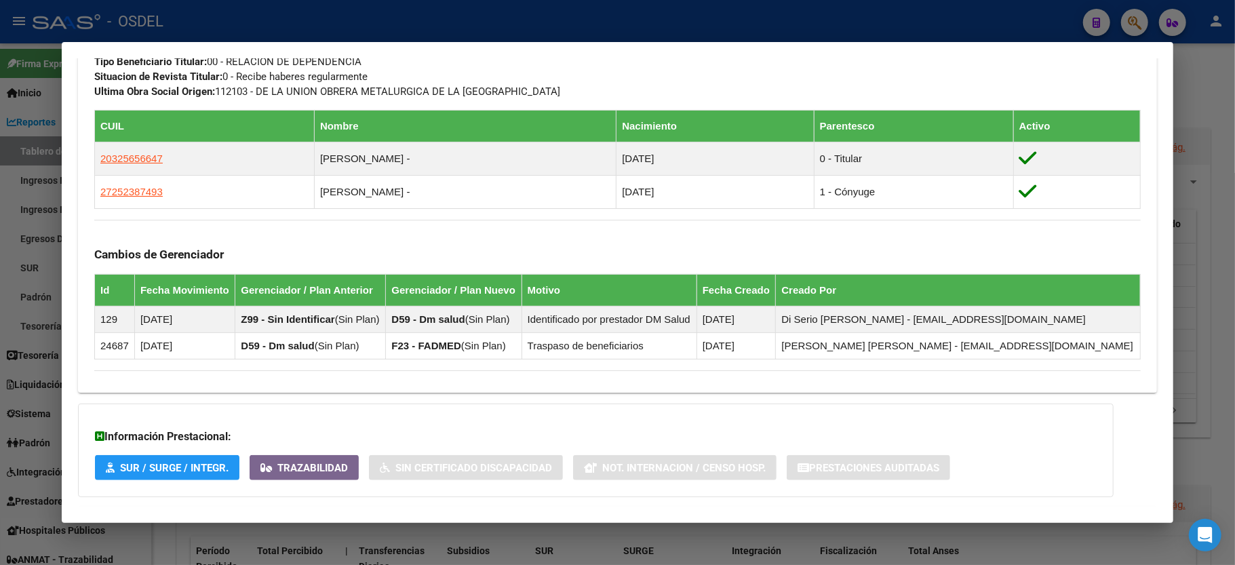
click at [1229, 138] on div at bounding box center [617, 282] width 1235 height 565
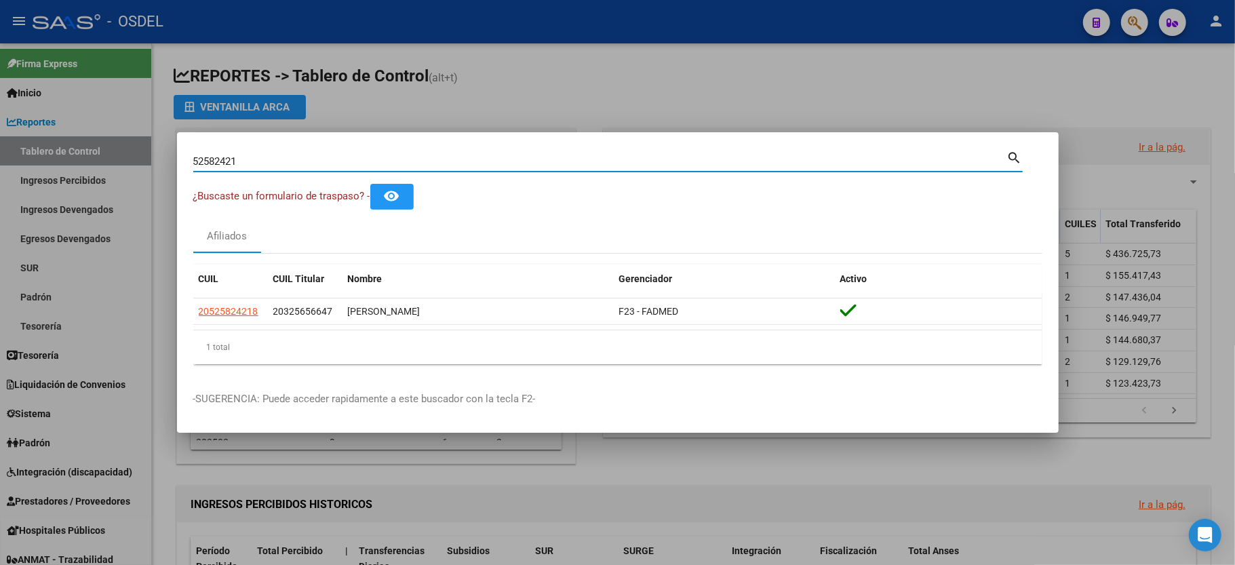
drag, startPoint x: 331, startPoint y: 166, endPoint x: 0, endPoint y: 156, distance: 331.2
click at [3, 156] on div "52582421 Buscar (apellido, dni, cuil, nro traspaso, cuit, obra social) search ¿…" at bounding box center [617, 282] width 1235 height 565
type input "95045286"
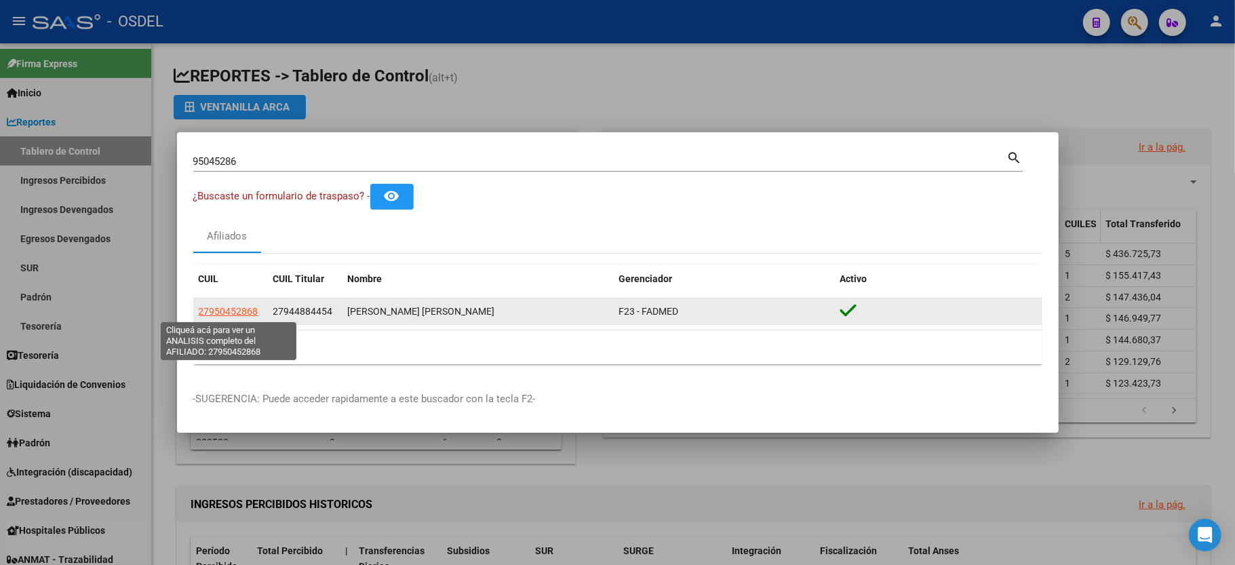
click at [223, 313] on span "27950452868" at bounding box center [229, 311] width 60 height 11
type textarea "27950452868"
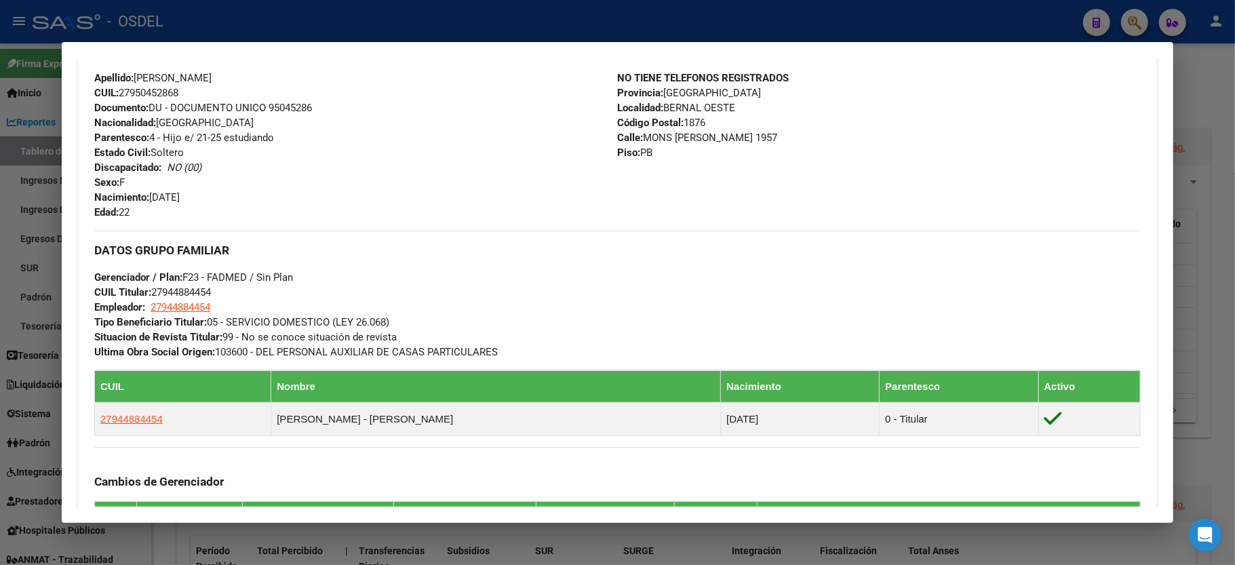
scroll to position [633, 0]
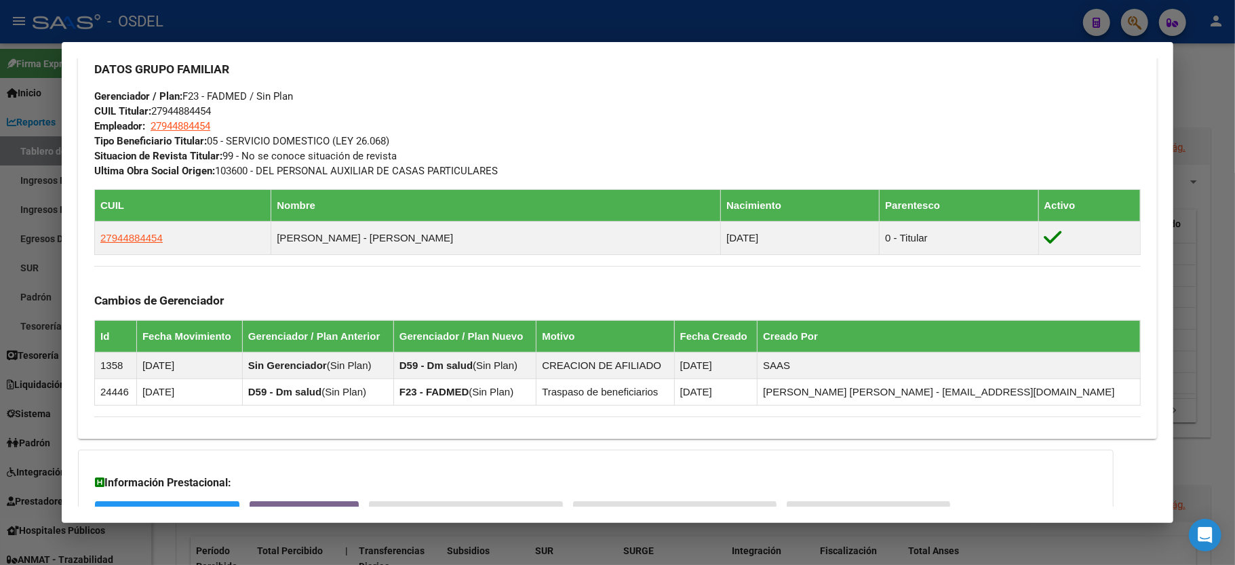
click at [1235, 103] on div at bounding box center [617, 282] width 1235 height 565
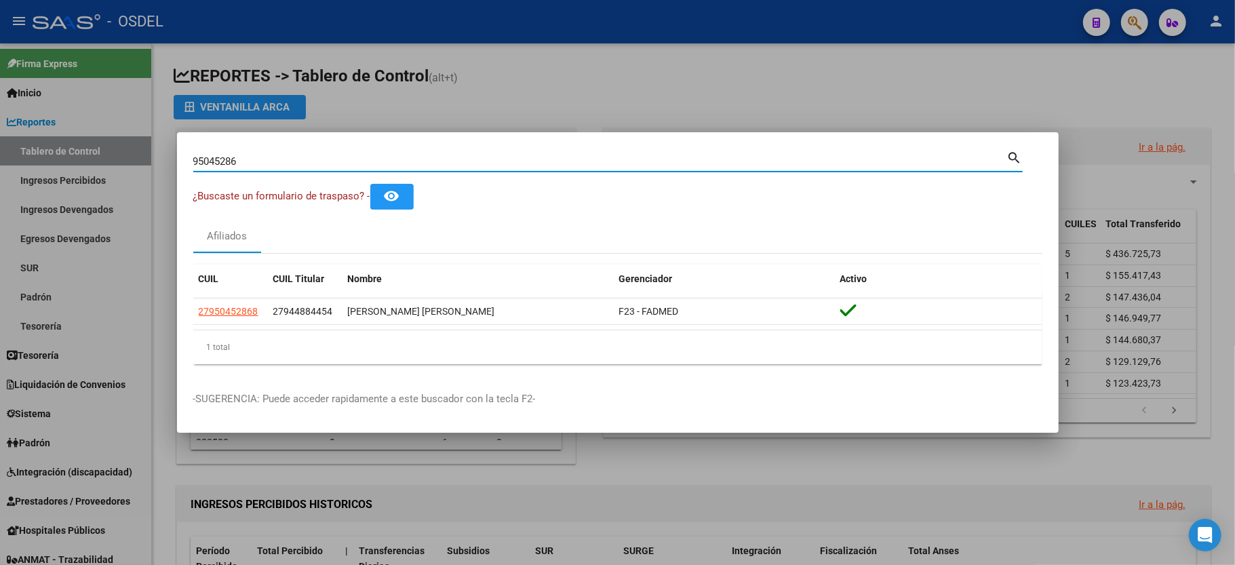
drag, startPoint x: 269, startPoint y: 163, endPoint x: 0, endPoint y: 142, distance: 269.4
click at [0, 142] on div "95045286 Buscar (apellido, dni, cuil, nro traspaso, cuit, obra social) search ¿…" at bounding box center [617, 282] width 1235 height 565
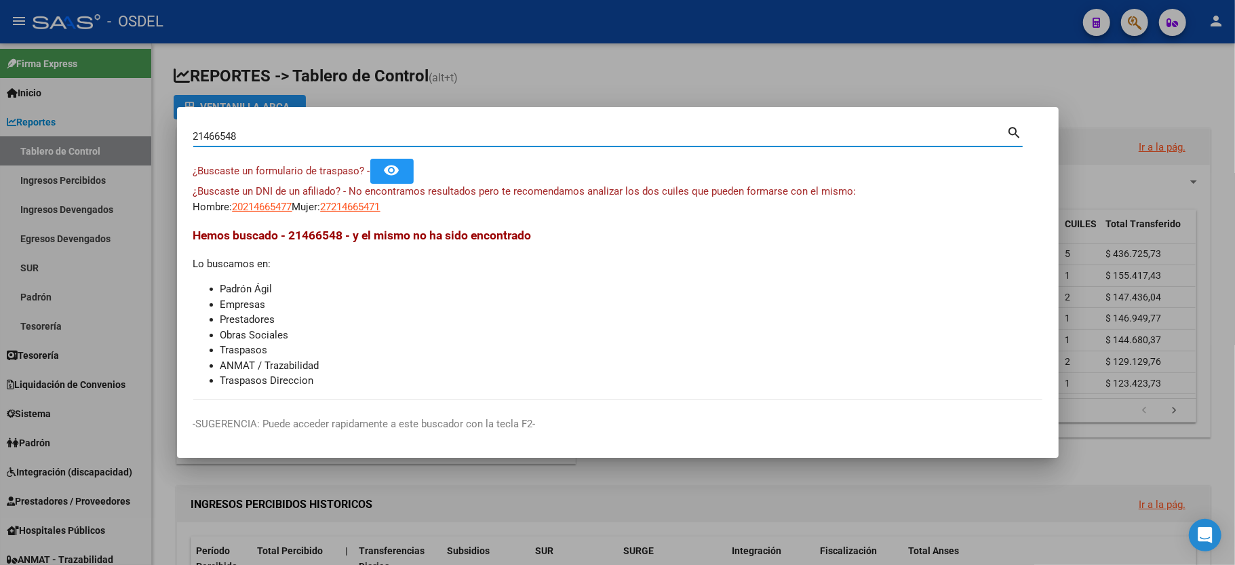
type input "21466548"
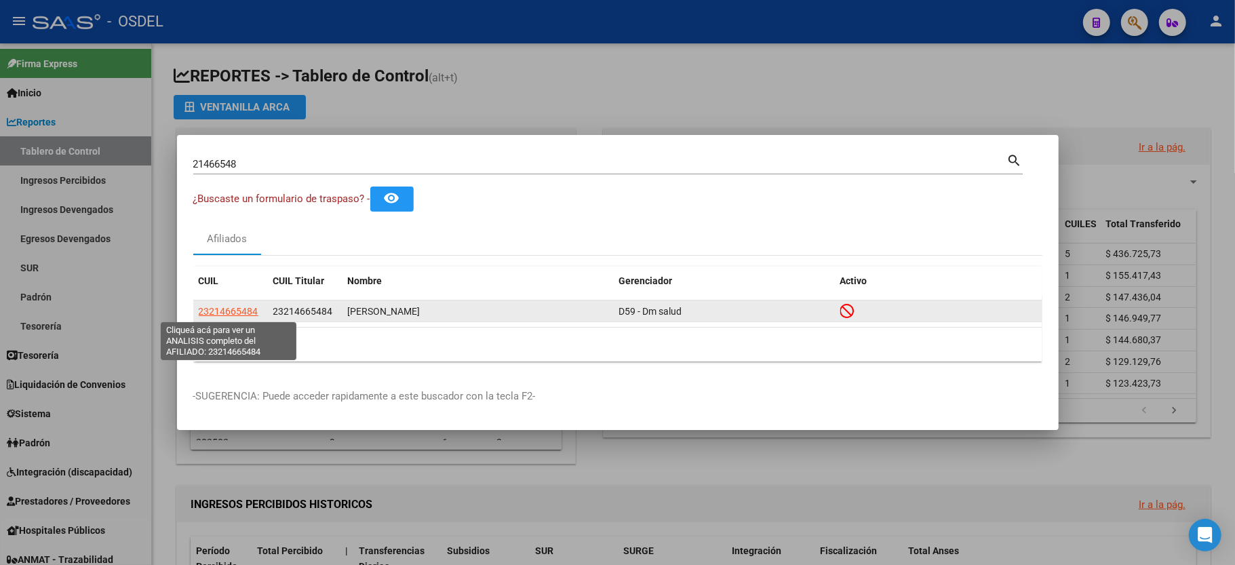
click at [220, 307] on span "23214665484" at bounding box center [229, 311] width 60 height 11
type textarea "23214665484"
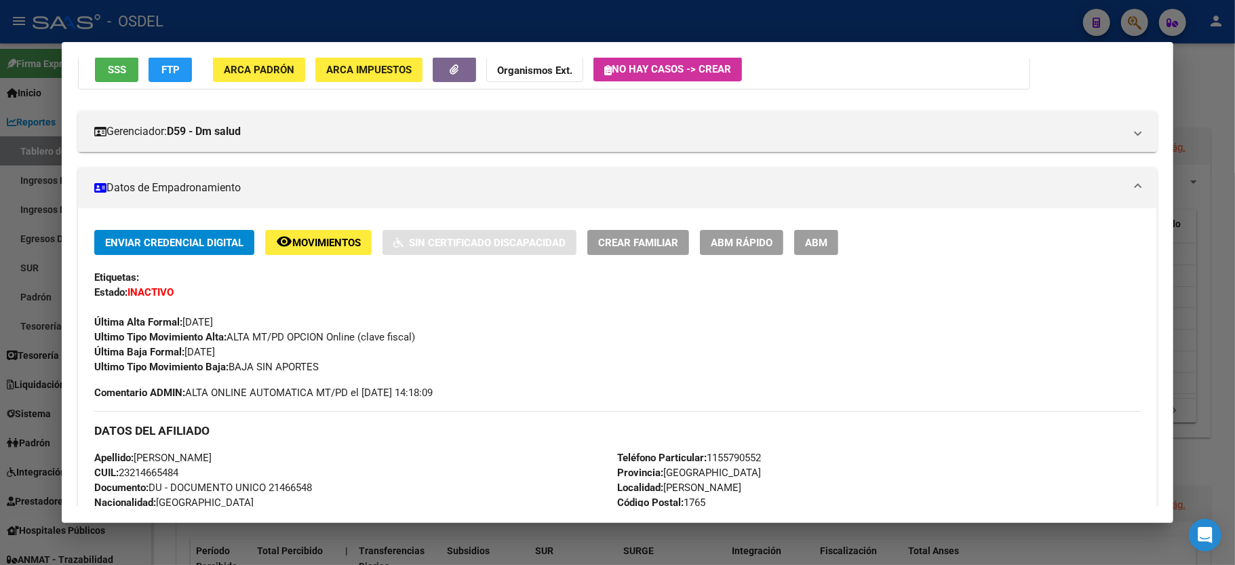
scroll to position [0, 0]
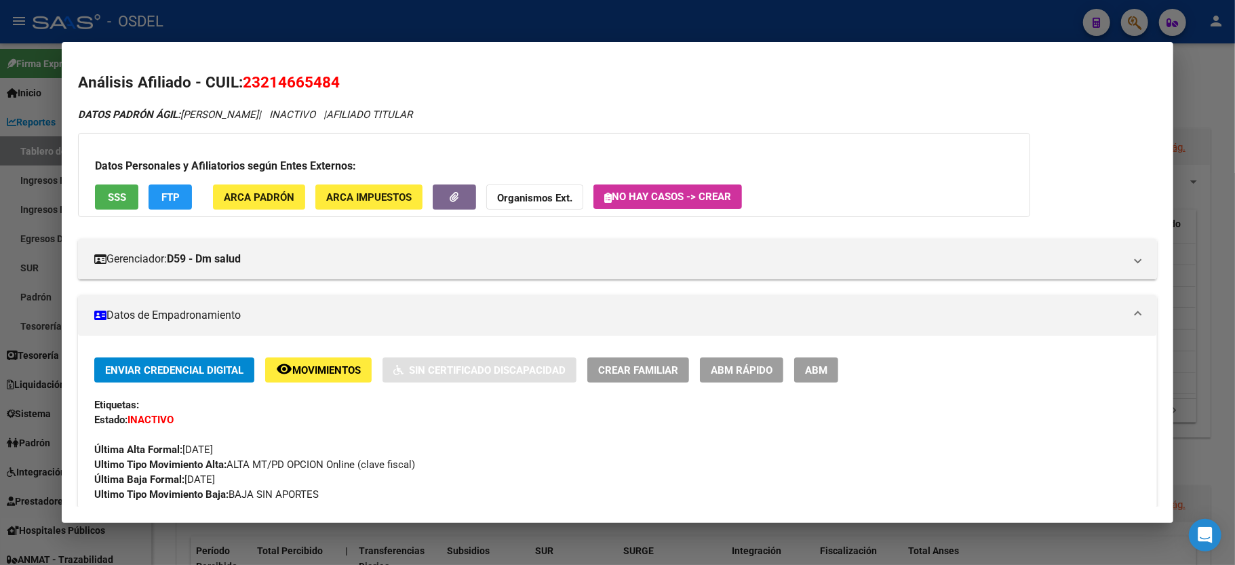
click at [123, 193] on span "SSS" at bounding box center [117, 197] width 18 height 12
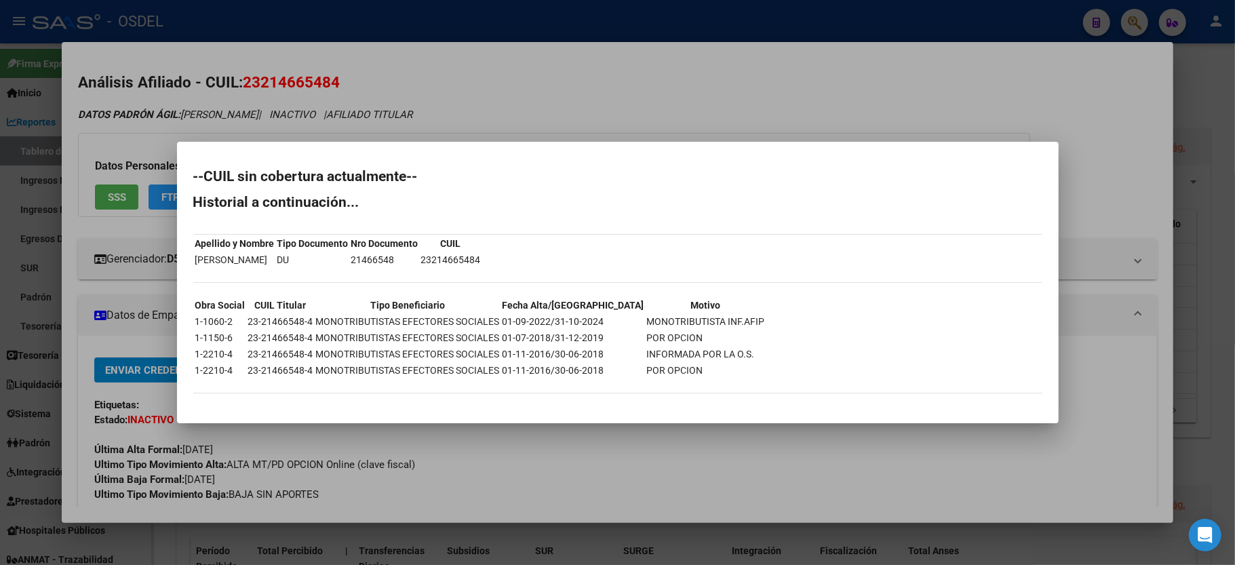
click at [628, 121] on div at bounding box center [617, 282] width 1235 height 565
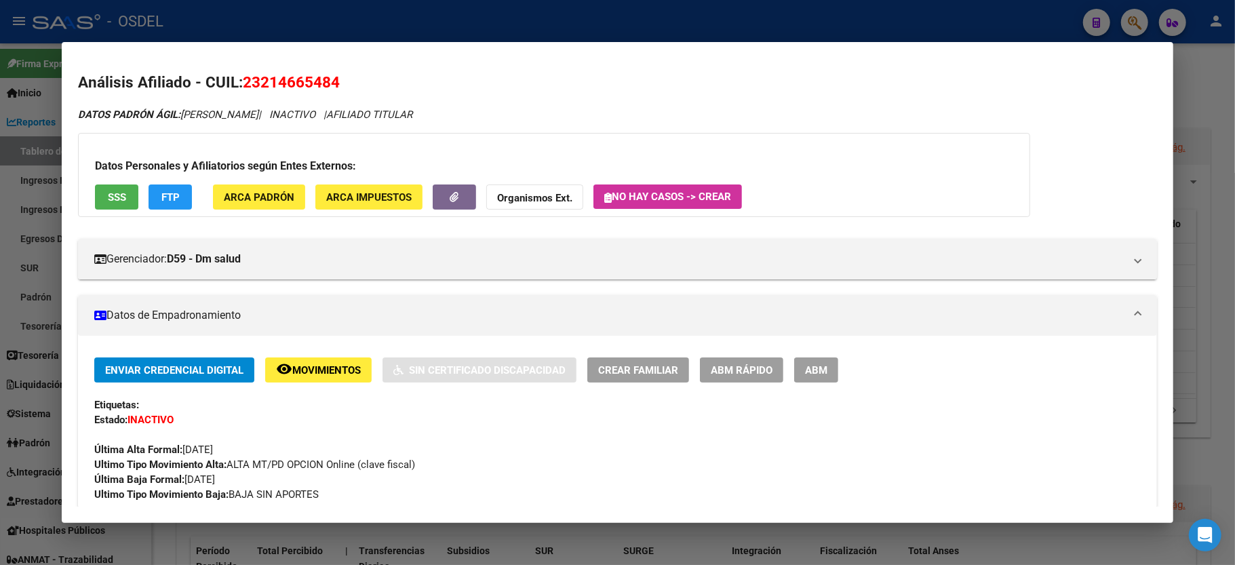
click at [1225, 114] on div at bounding box center [617, 282] width 1235 height 565
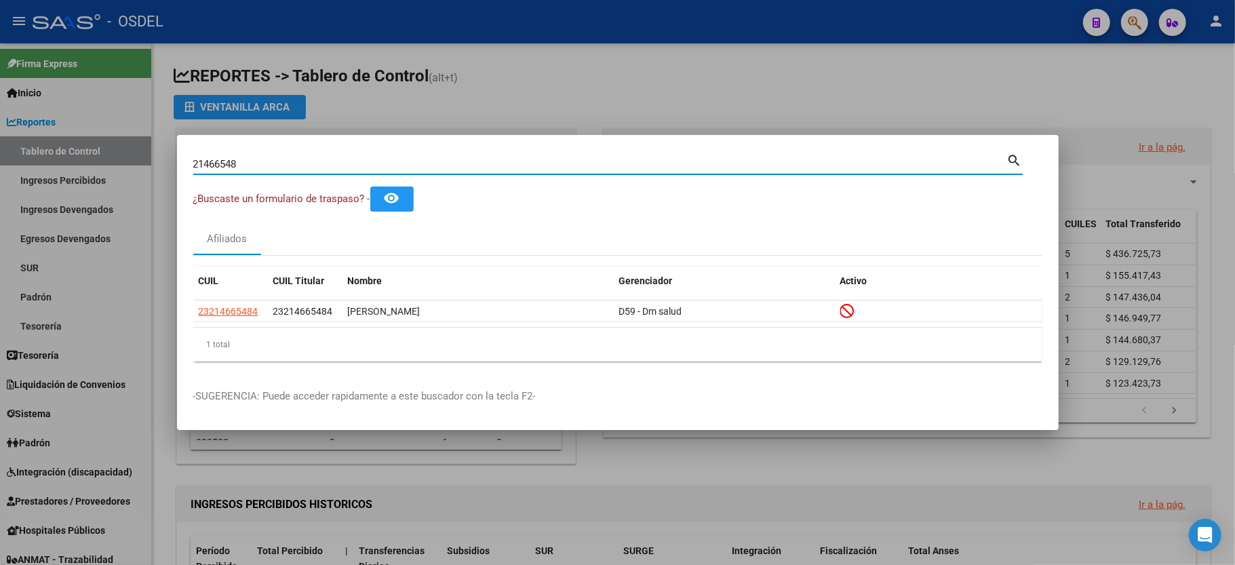
drag, startPoint x: 266, startPoint y: 164, endPoint x: 0, endPoint y: 140, distance: 267.1
click at [0, 140] on div "21466548 Buscar (apellido, dni, cuil, nro traspaso, cuit, obra social) search ¿…" at bounding box center [617, 282] width 1235 height 565
type input "31494581"
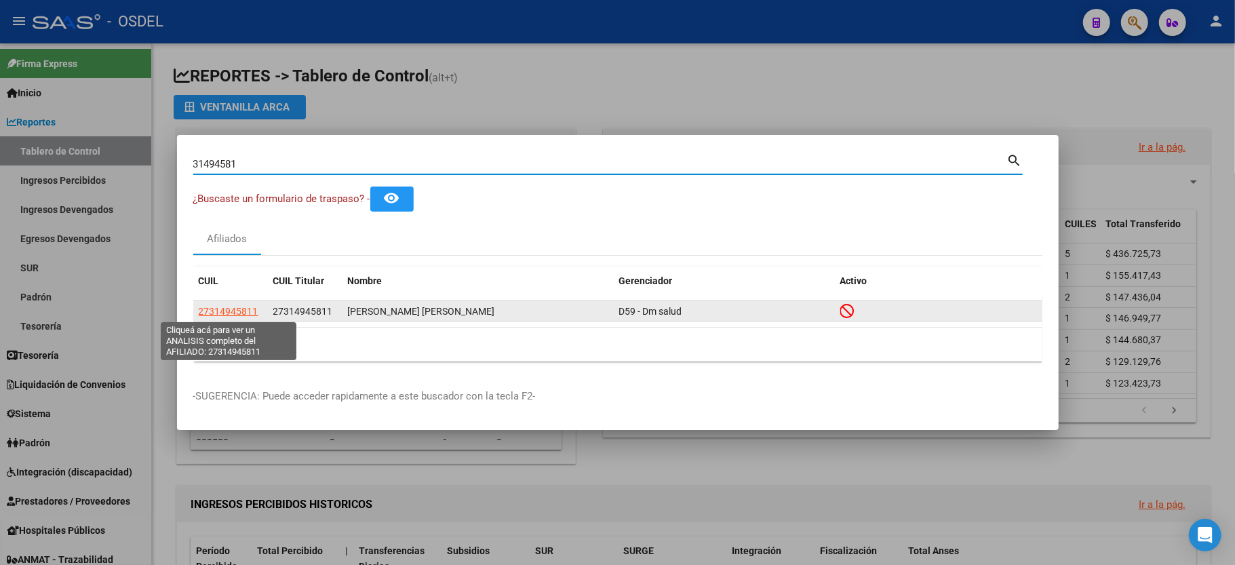
click at [244, 307] on span "27314945811" at bounding box center [229, 311] width 60 height 11
type textarea "27314945811"
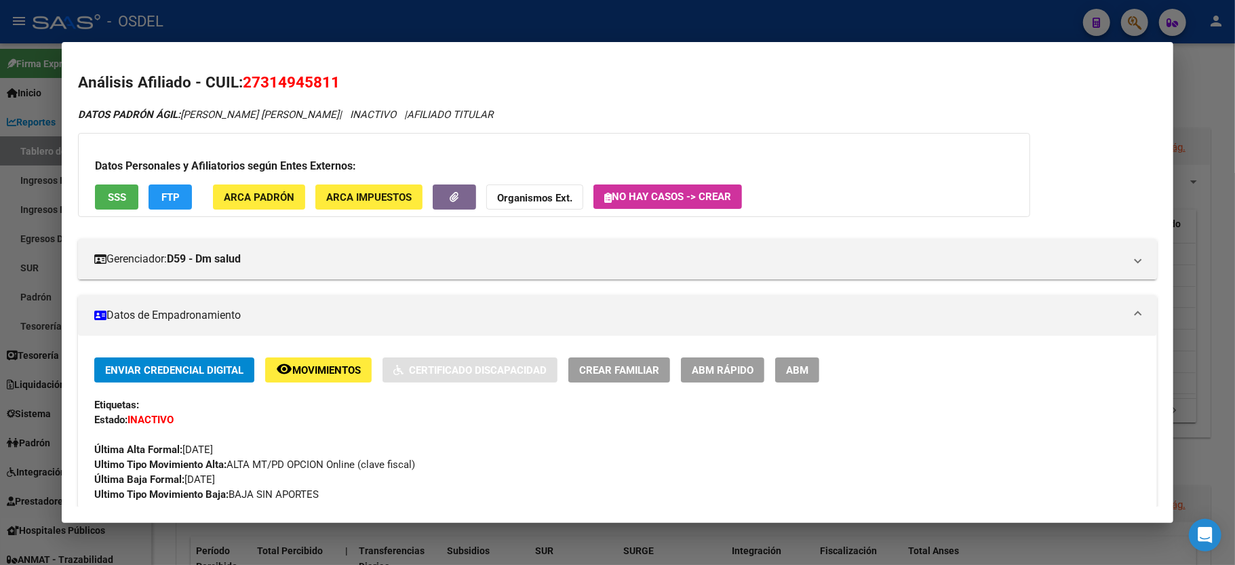
click at [123, 195] on span "SSS" at bounding box center [117, 197] width 18 height 12
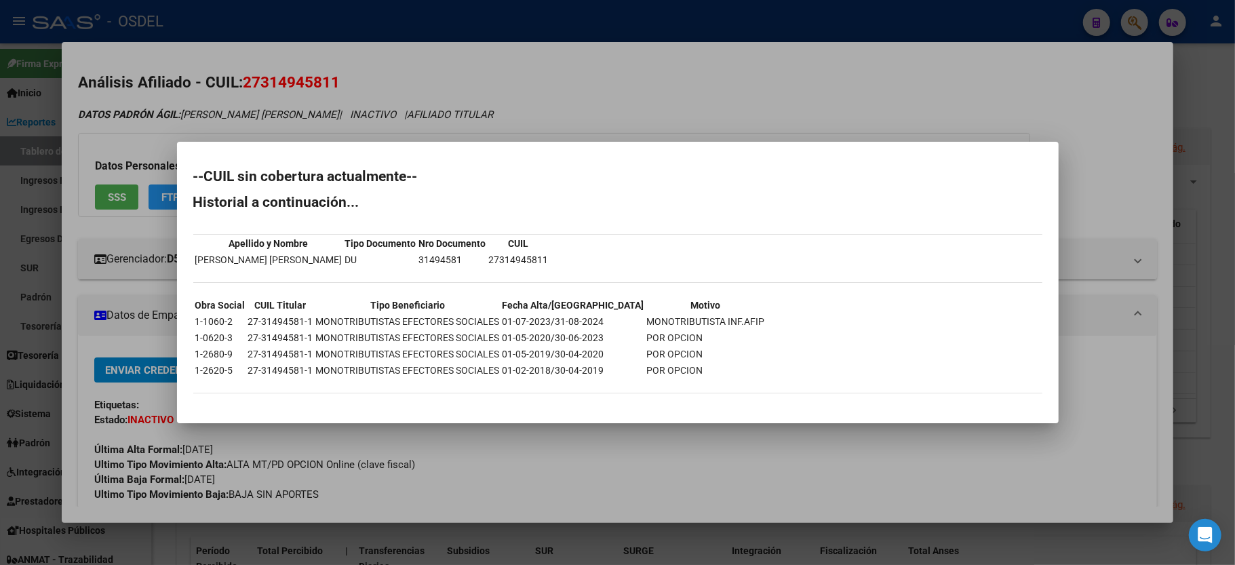
click at [1010, 88] on div at bounding box center [617, 282] width 1235 height 565
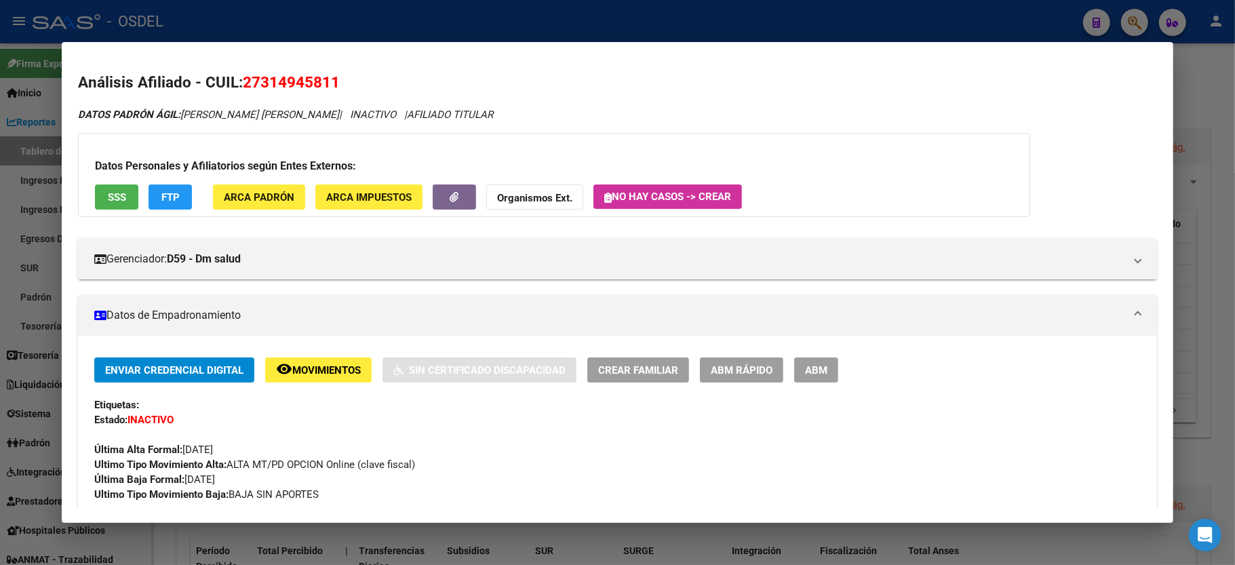
click at [1216, 99] on div at bounding box center [617, 282] width 1235 height 565
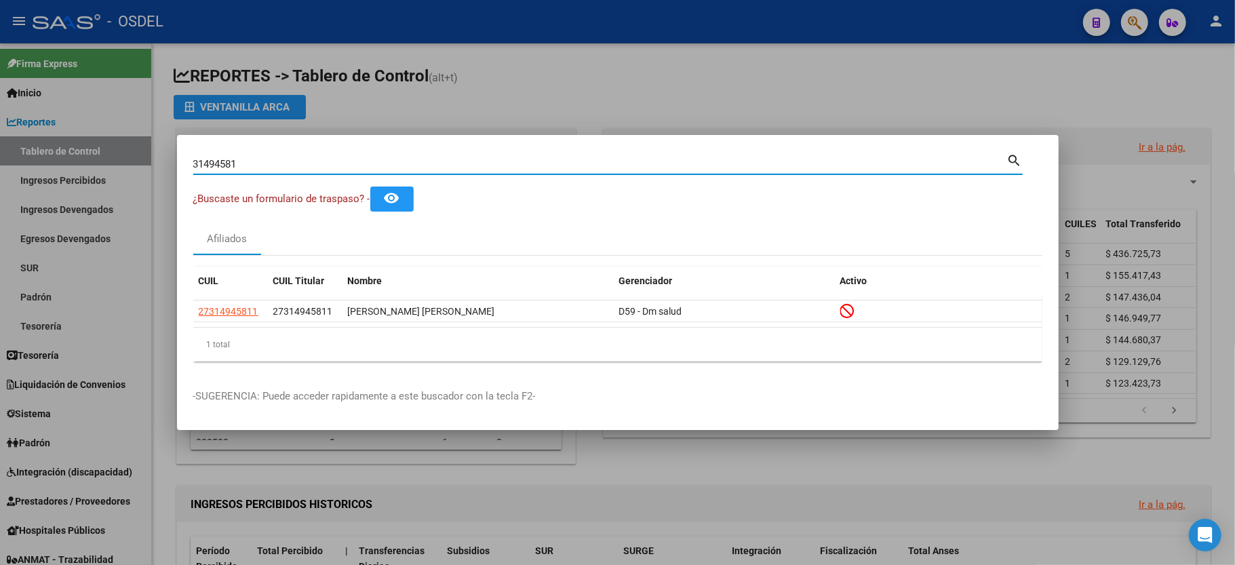
drag, startPoint x: 250, startPoint y: 161, endPoint x: 47, endPoint y: 168, distance: 203.0
click at [47, 168] on div "31494581 Buscar (apellido, dni, cuil, nro traspaso, cuit, obra social) search ¿…" at bounding box center [617, 282] width 1235 height 565
type input "35339210"
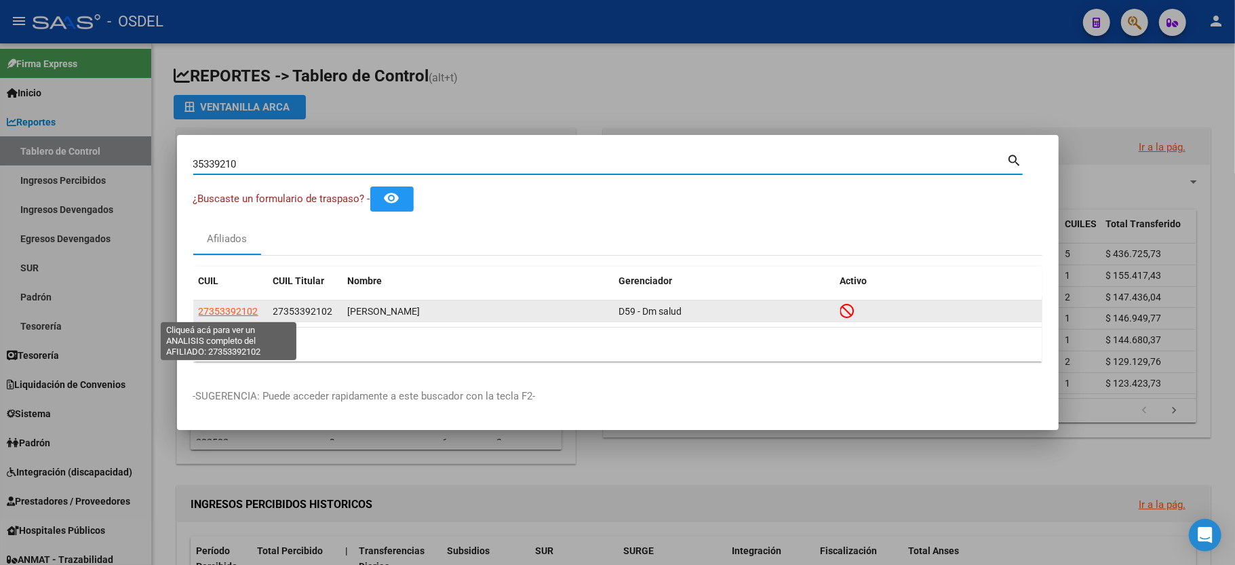
click at [242, 306] on span "27353392102" at bounding box center [229, 311] width 60 height 11
type textarea "27353392102"
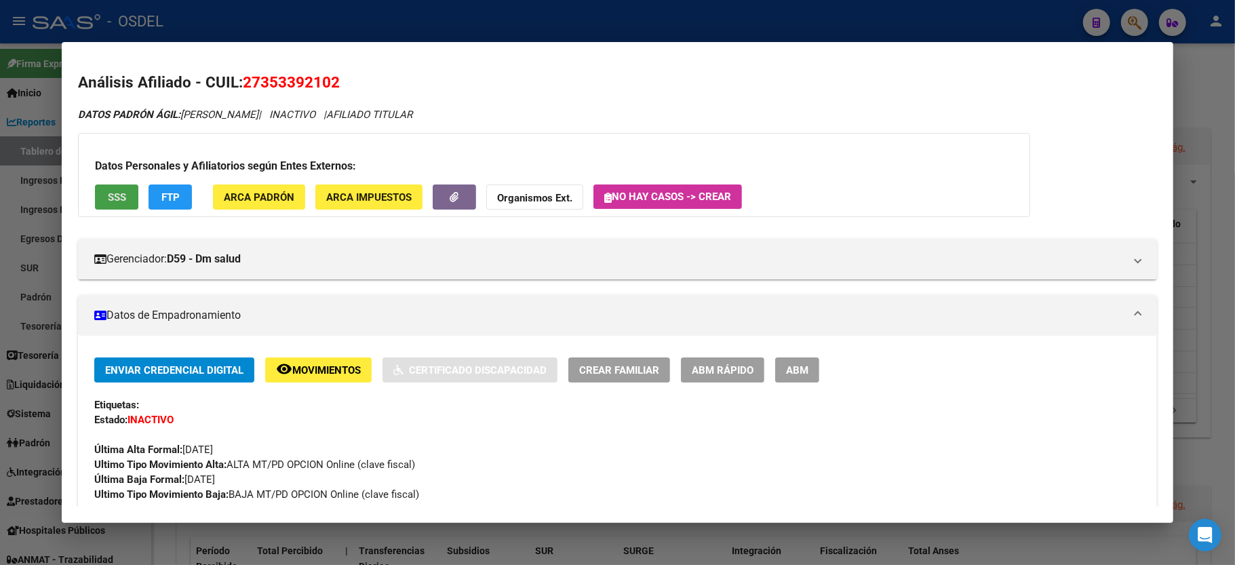
click at [131, 199] on button "SSS" at bounding box center [116, 197] width 43 height 25
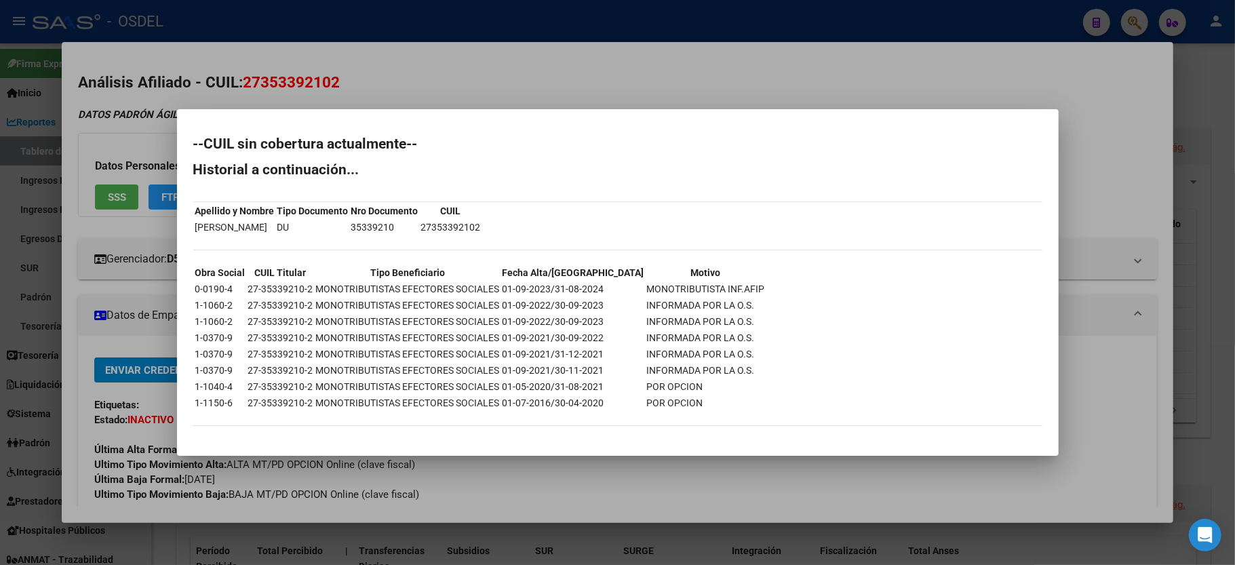
drag, startPoint x: 565, startPoint y: 305, endPoint x: 734, endPoint y: 304, distance: 168.9
click at [734, 304] on tr "1-1060-2 27-35339210-2 MONOTRIBUTISTAS EFECTORES SOCIALES 01-09-2022/30-09-2023…" at bounding box center [480, 305] width 571 height 15
click at [793, 71] on div at bounding box center [617, 282] width 1235 height 565
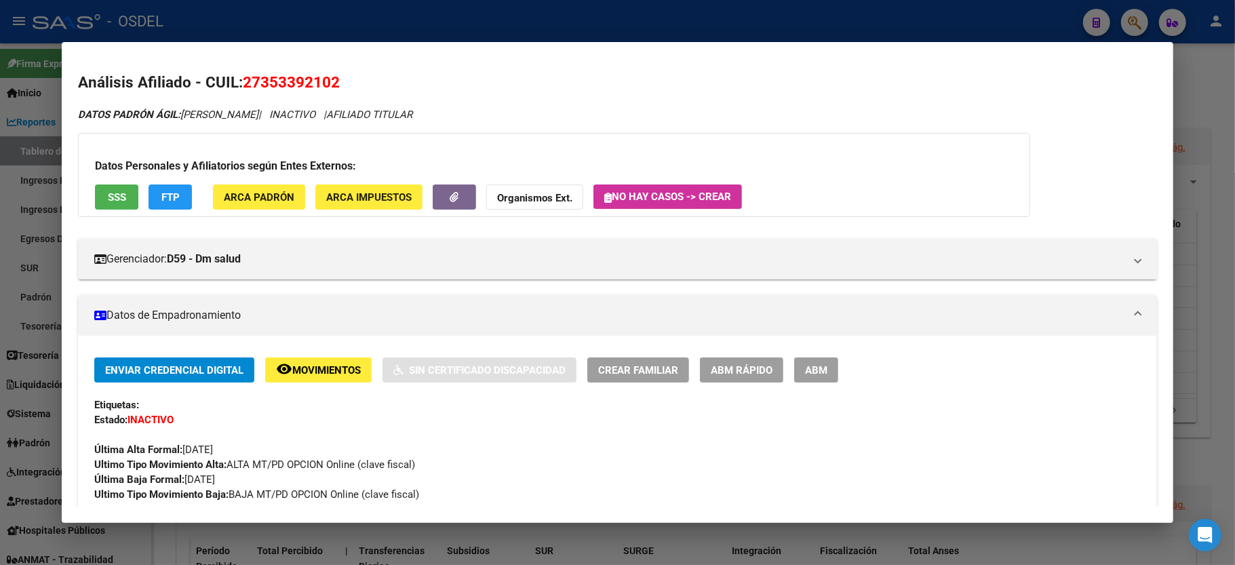
click at [1227, 107] on div at bounding box center [617, 282] width 1235 height 565
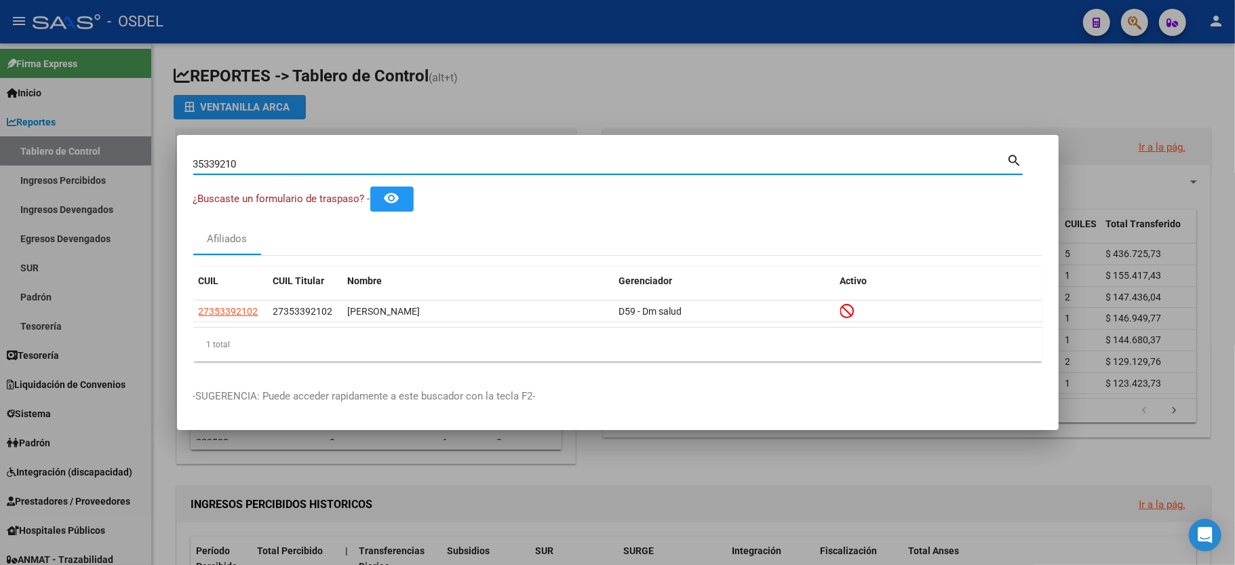
drag, startPoint x: 242, startPoint y: 163, endPoint x: 0, endPoint y: 144, distance: 242.3
click at [0, 144] on div "35339210 Buscar (apellido, dni, cuil, nro traspaso, cuit, obra social) search ¿…" at bounding box center [617, 282] width 1235 height 565
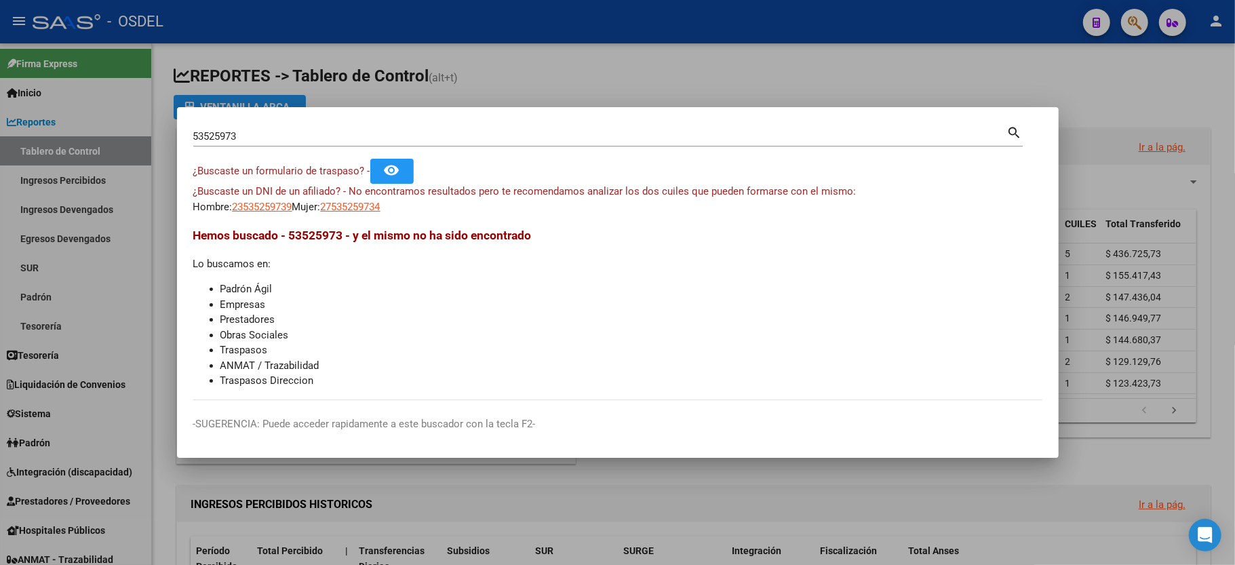
drag, startPoint x: 271, startPoint y: 128, endPoint x: 245, endPoint y: 144, distance: 31.1
click at [245, 144] on div "53525973 Buscar (apellido, dni, [PERSON_NAME], [PERSON_NAME], cuit, obra social)" at bounding box center [600, 136] width 814 height 20
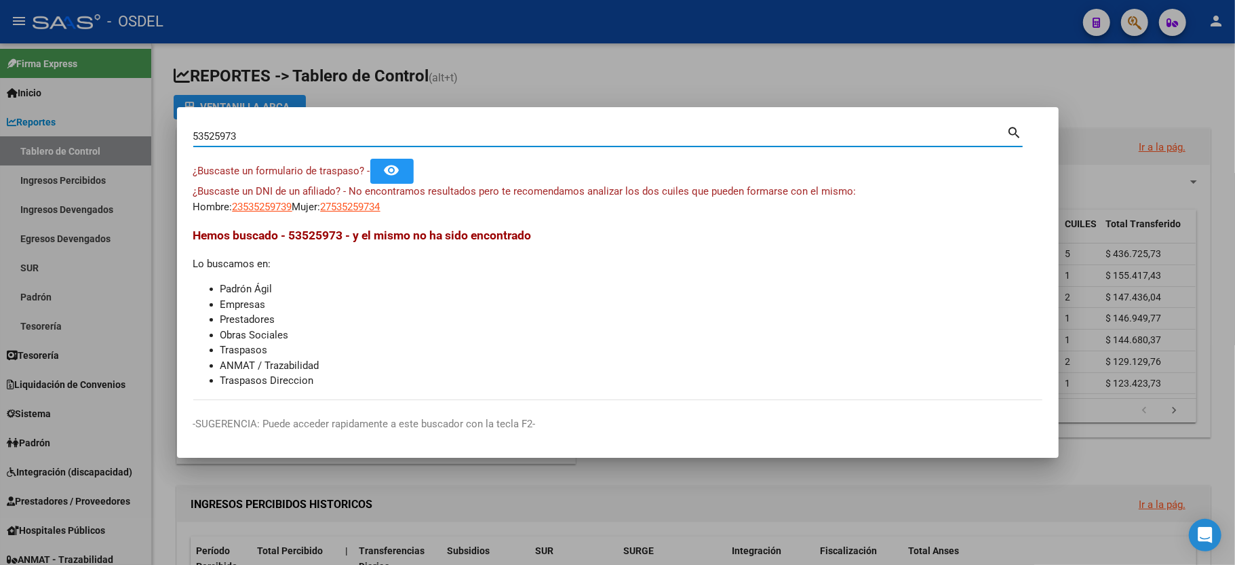
drag, startPoint x: 262, startPoint y: 141, endPoint x: 54, endPoint y: 152, distance: 207.9
click at [54, 152] on div "53525973 Buscar (apellido, dni, cuil, nro traspaso, cuit, obra social) search ¿…" at bounding box center [617, 282] width 1235 height 565
type input "53525973"
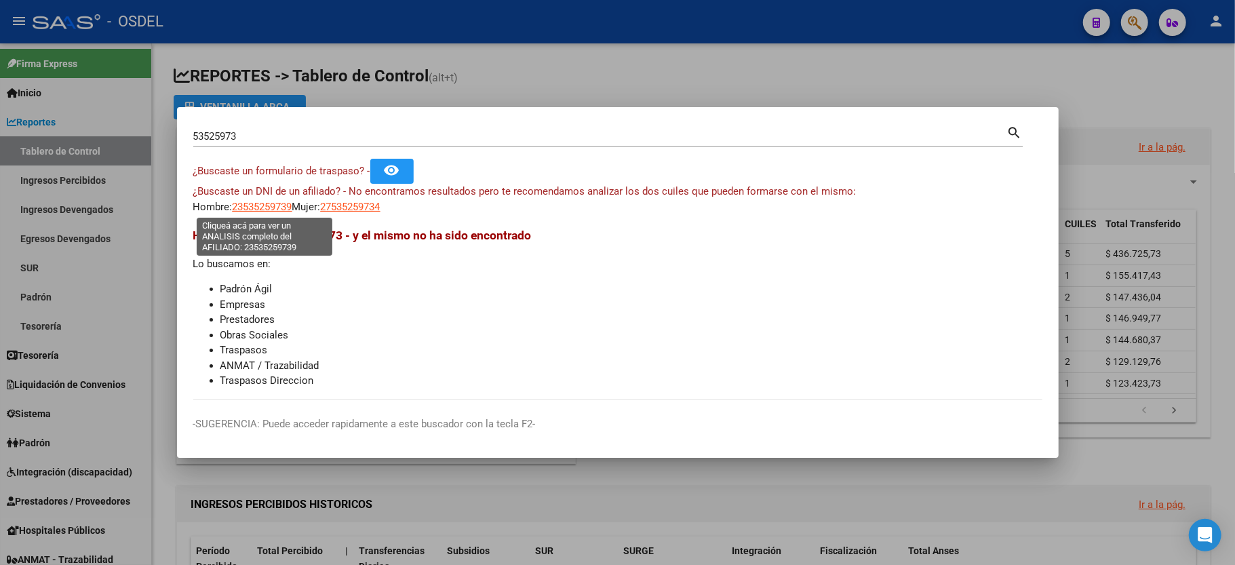
click at [248, 204] on span "23535259739" at bounding box center [263, 207] width 60 height 12
type textarea "23535259739"
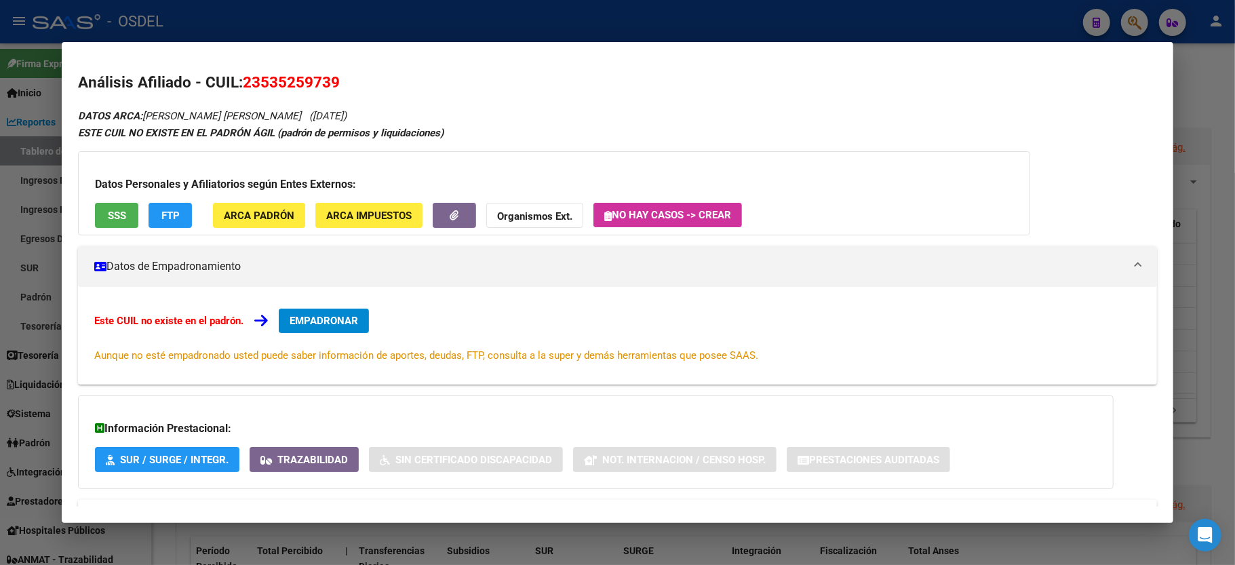
drag, startPoint x: 343, startPoint y: 114, endPoint x: 350, endPoint y: 112, distance: 7.7
click at [343, 115] on span "([DATE])" at bounding box center [327, 116] width 37 height 12
click at [117, 212] on span "SSS" at bounding box center [117, 216] width 18 height 12
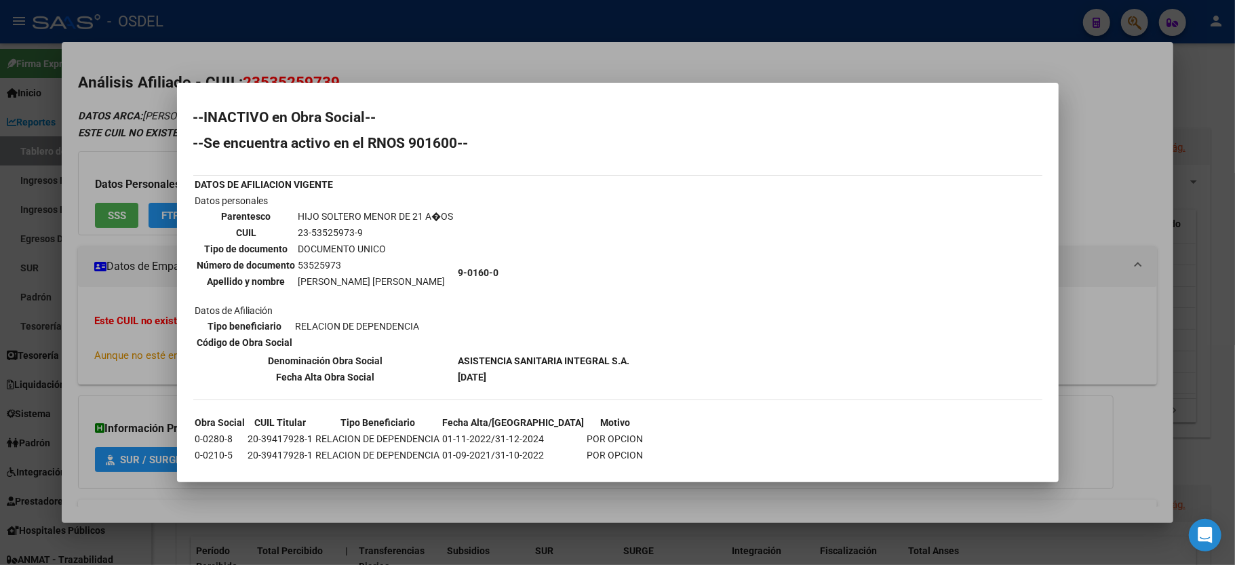
scroll to position [33, 0]
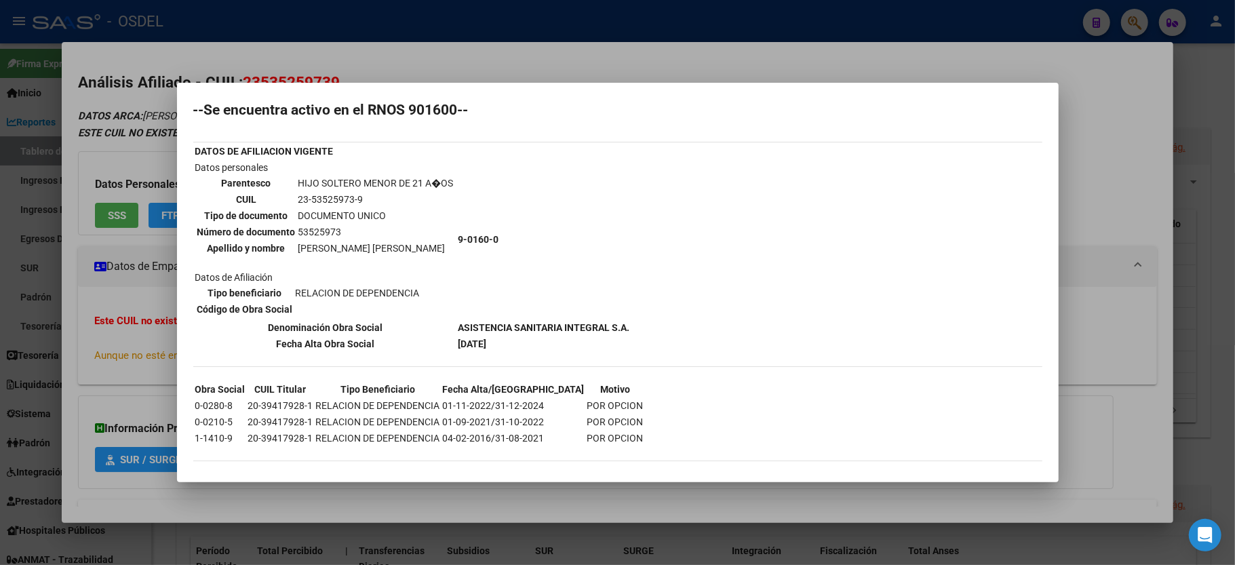
click at [357, 241] on td "[PERSON_NAME] [PERSON_NAME]" at bounding box center [376, 248] width 157 height 15
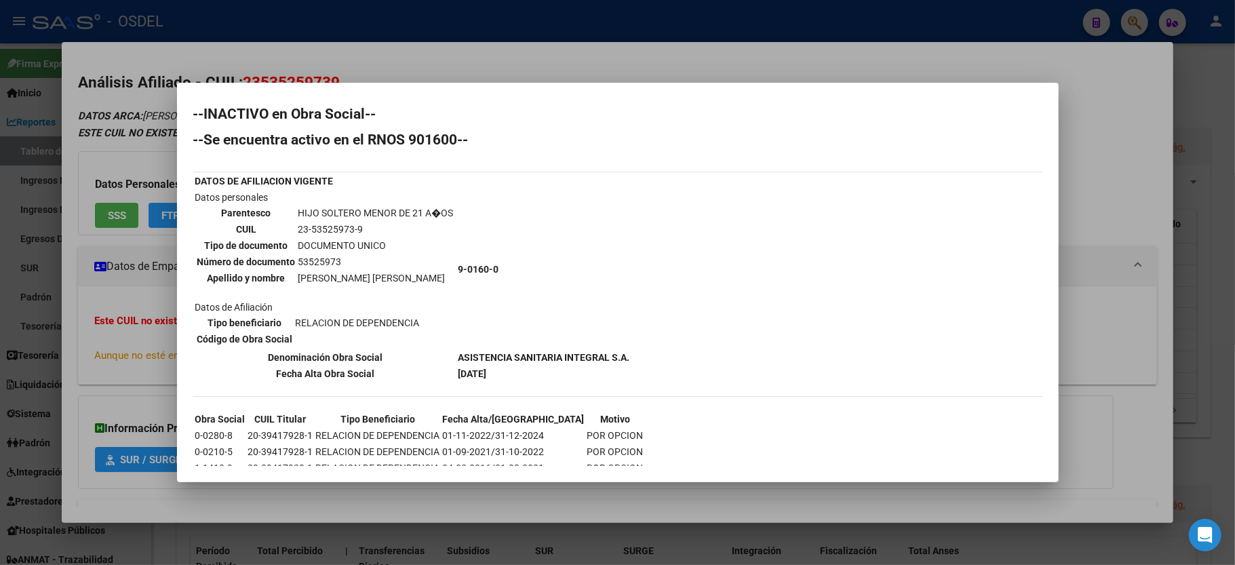
scroll to position [0, 0]
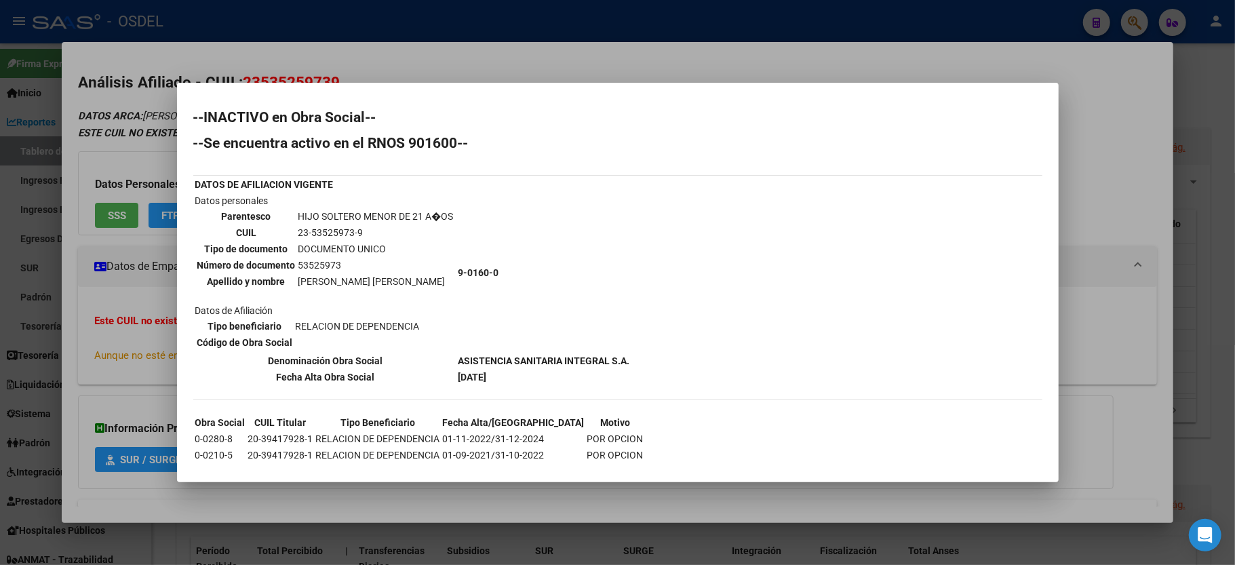
click at [459, 52] on div at bounding box center [617, 282] width 1235 height 565
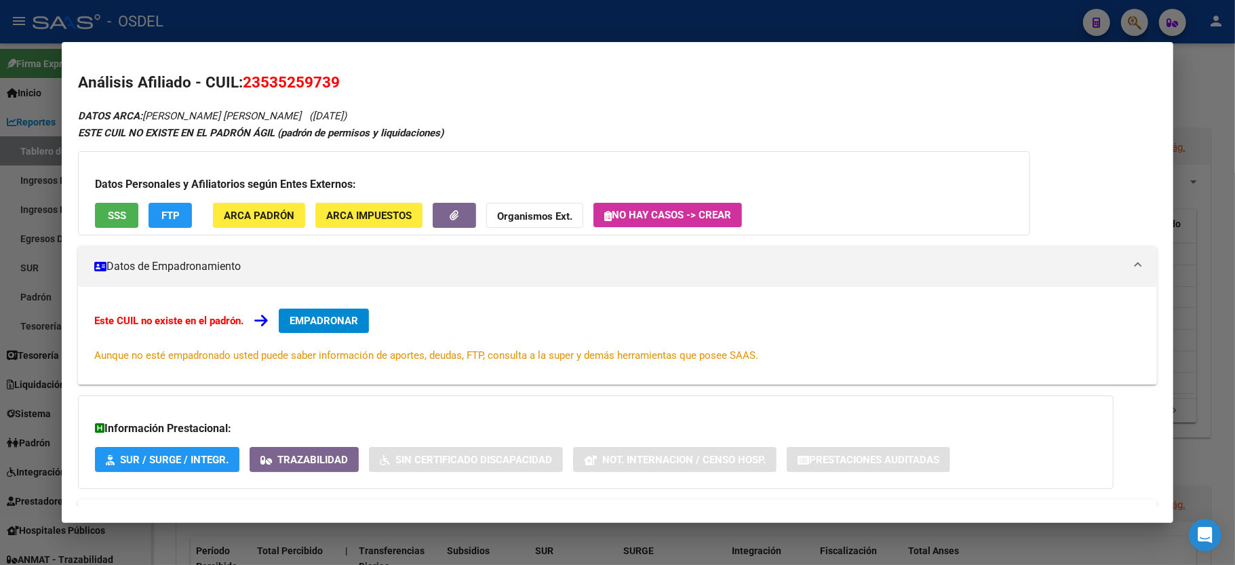
click at [1214, 132] on div at bounding box center [617, 282] width 1235 height 565
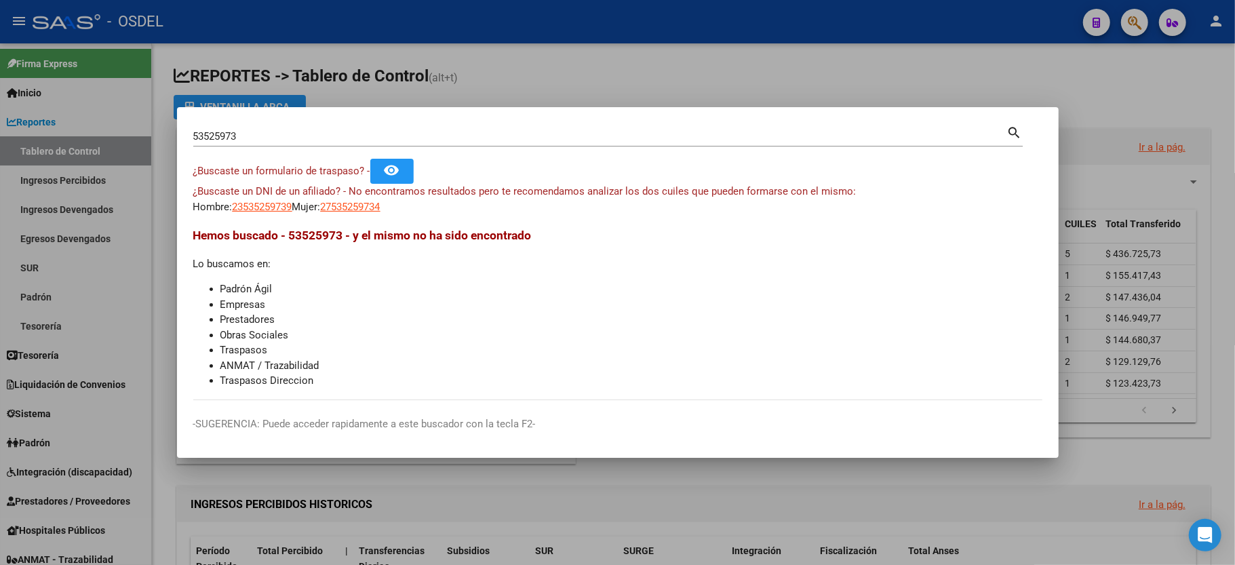
click at [688, 60] on div at bounding box center [617, 282] width 1235 height 565
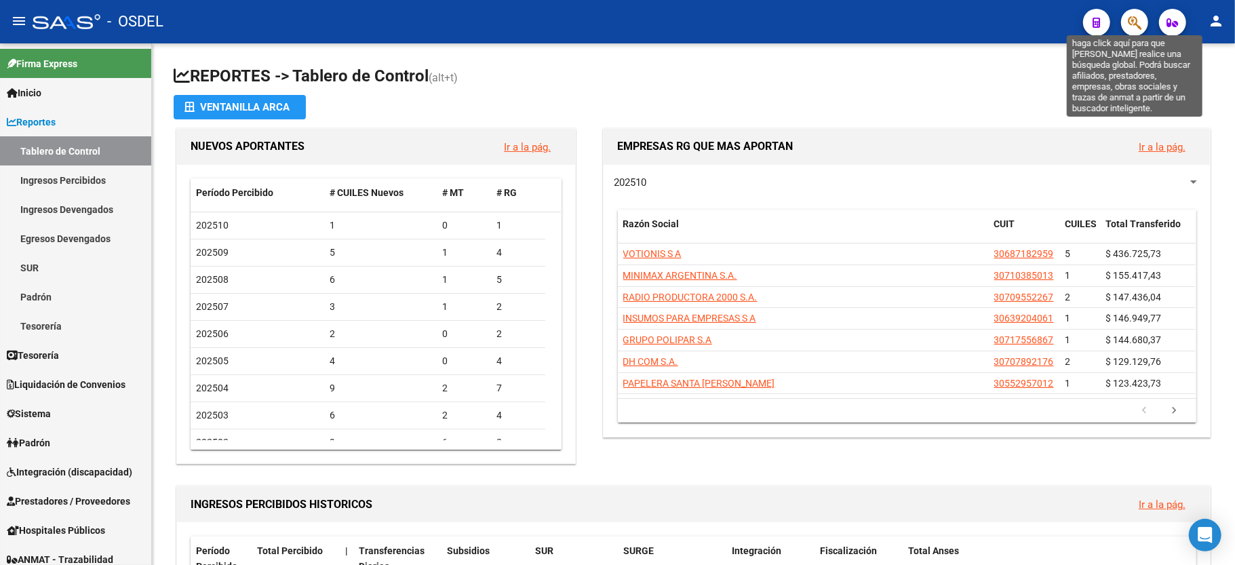
click at [1130, 24] on icon "button" at bounding box center [1135, 23] width 14 height 16
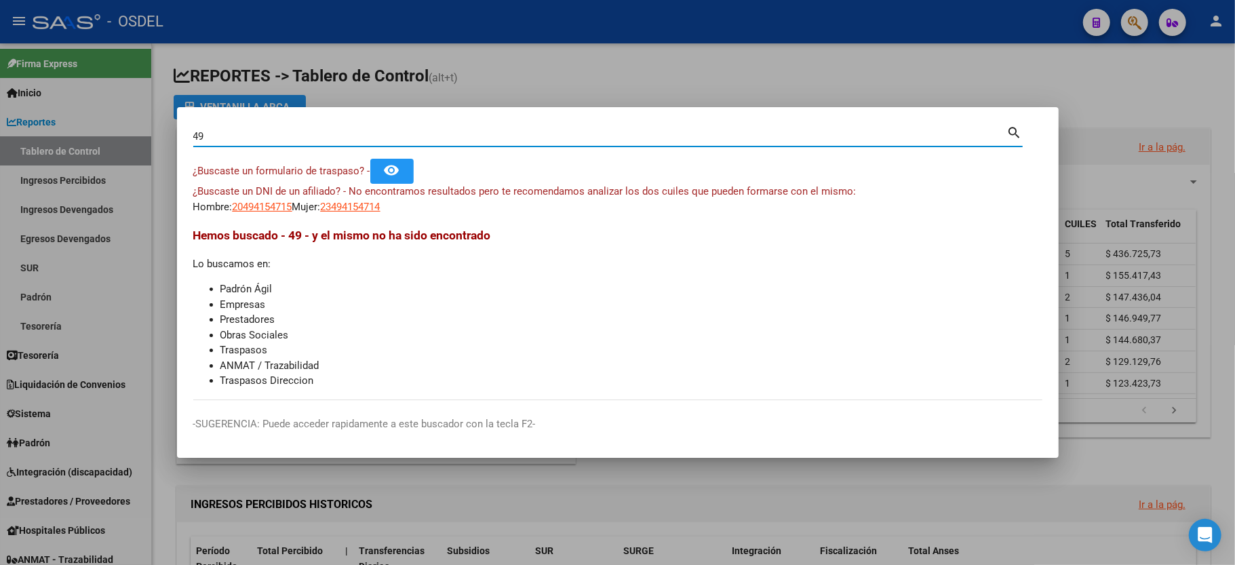
type input "4"
type input "25485156"
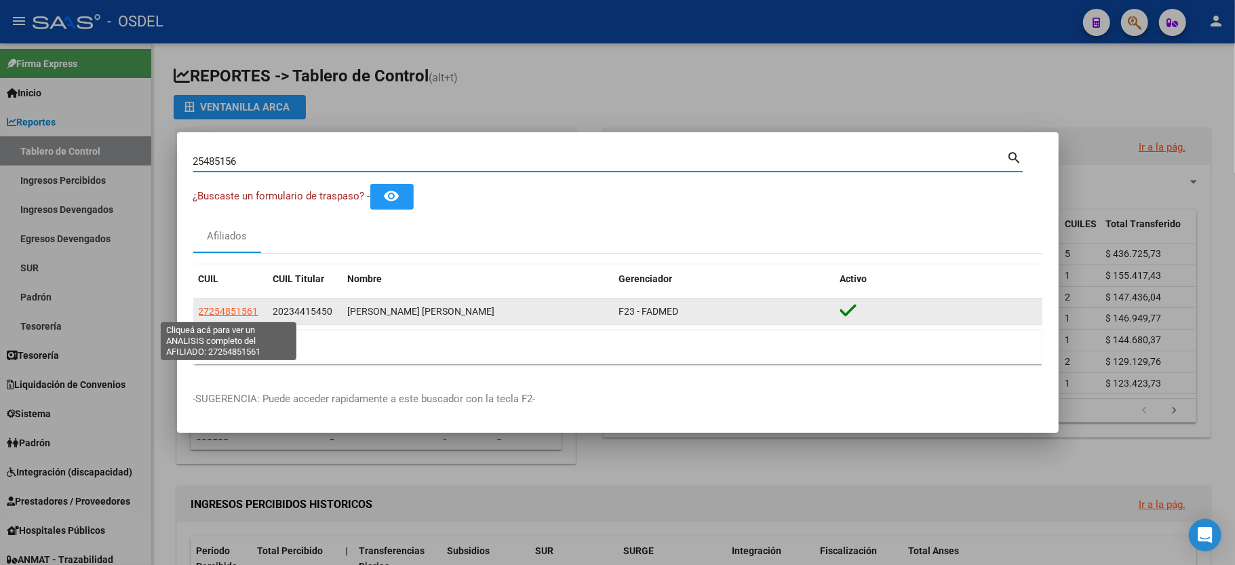
click at [243, 313] on span "27254851561" at bounding box center [229, 311] width 60 height 11
type textarea "27254851561"
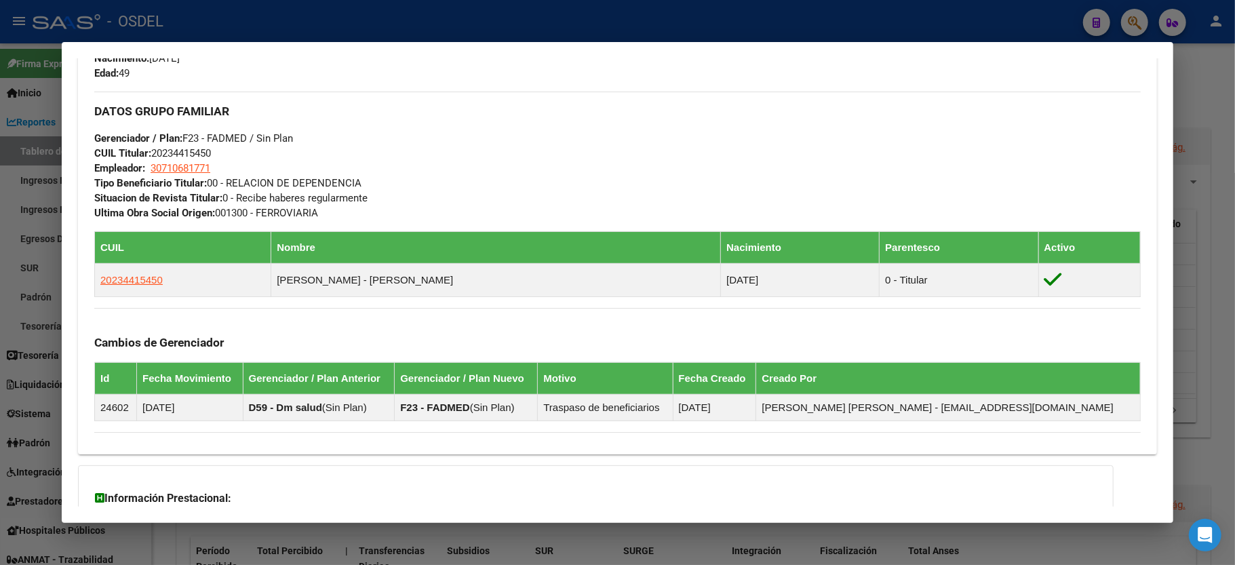
scroll to position [633, 0]
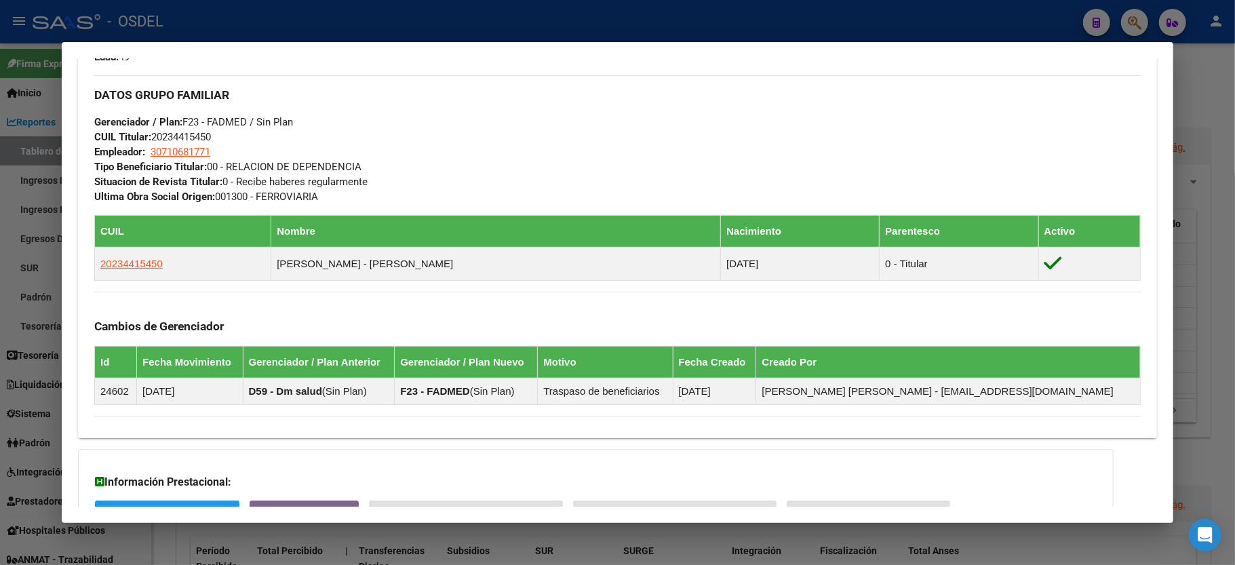
click at [1208, 96] on div at bounding box center [617, 282] width 1235 height 565
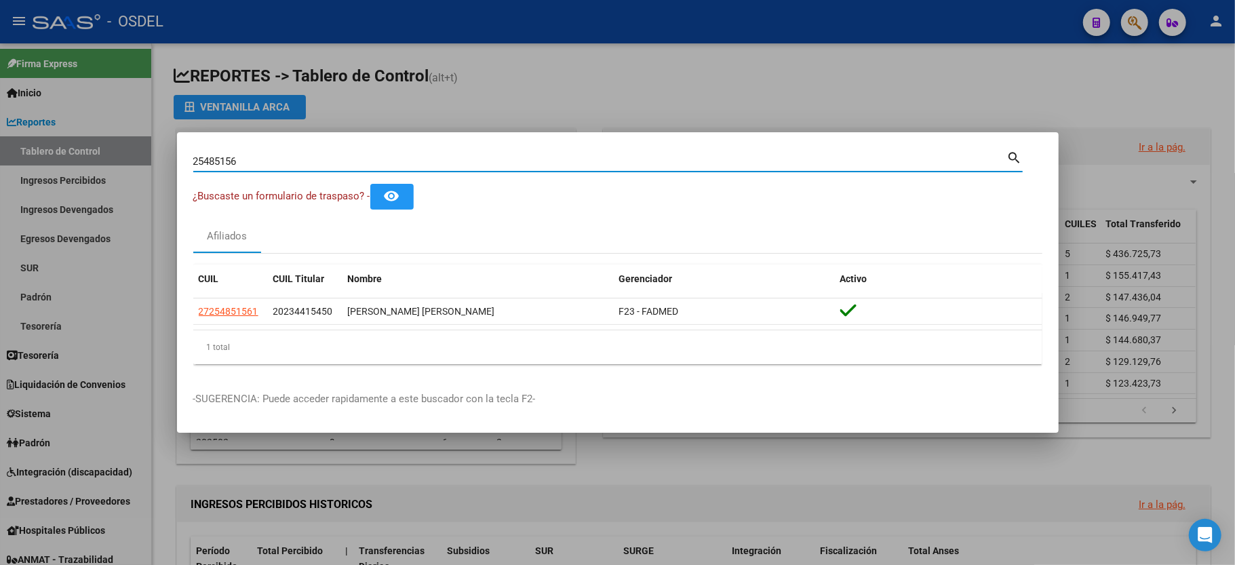
drag, startPoint x: 310, startPoint y: 158, endPoint x: 76, endPoint y: 136, distance: 235.1
click at [76, 136] on div "25485156 Buscar (apellido, dni, cuil, nro traspaso, cuit, obra social) search ¿…" at bounding box center [617, 282] width 1235 height 565
type input "94278864"
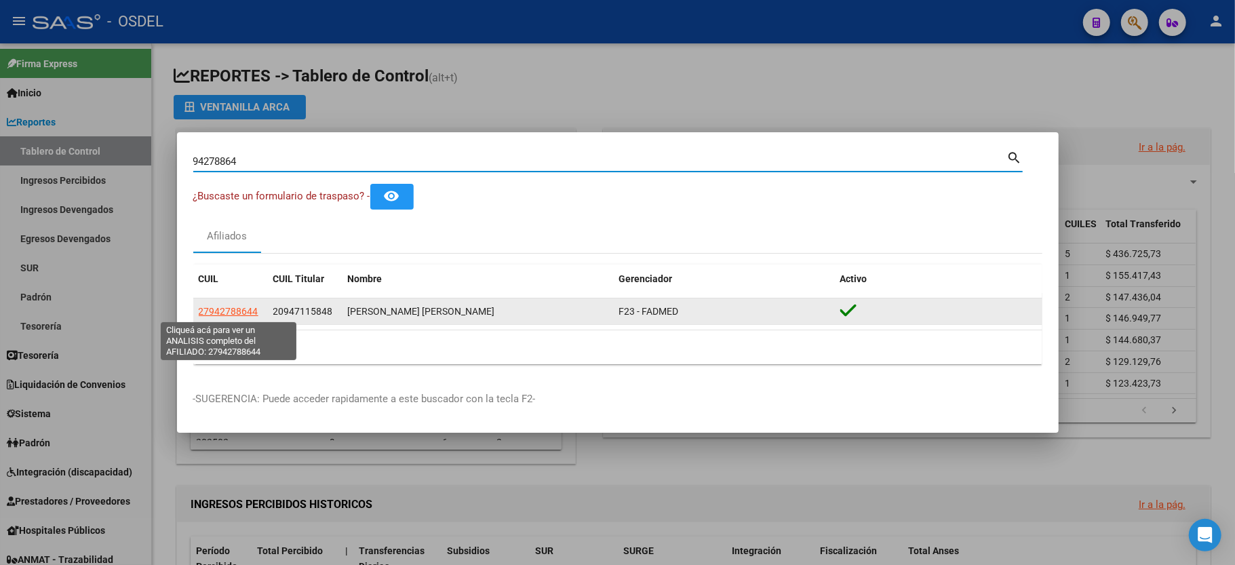
click at [201, 309] on span "27942788644" at bounding box center [229, 311] width 60 height 11
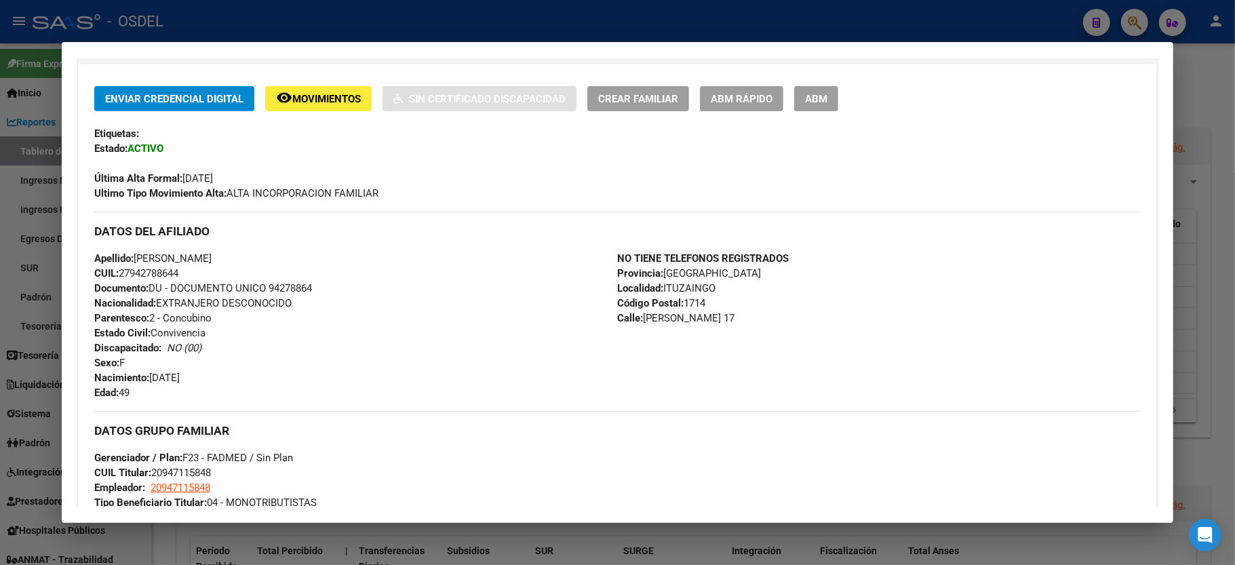
scroll to position [452, 0]
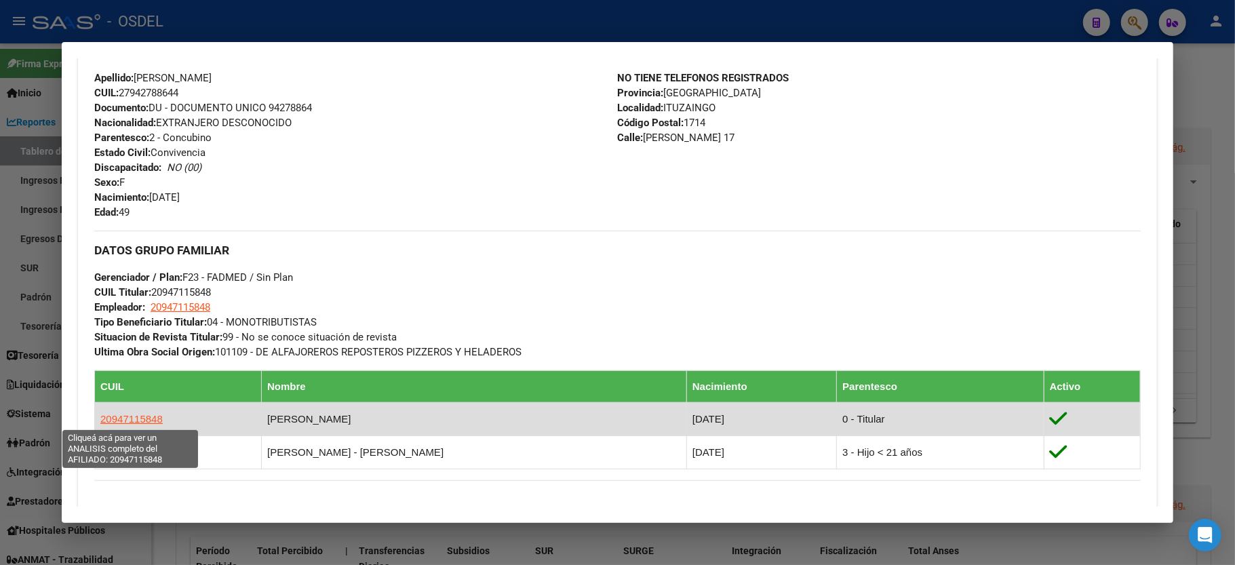
click at [114, 421] on span "20947115848" at bounding box center [131, 419] width 62 height 12
type textarea "20947115848"
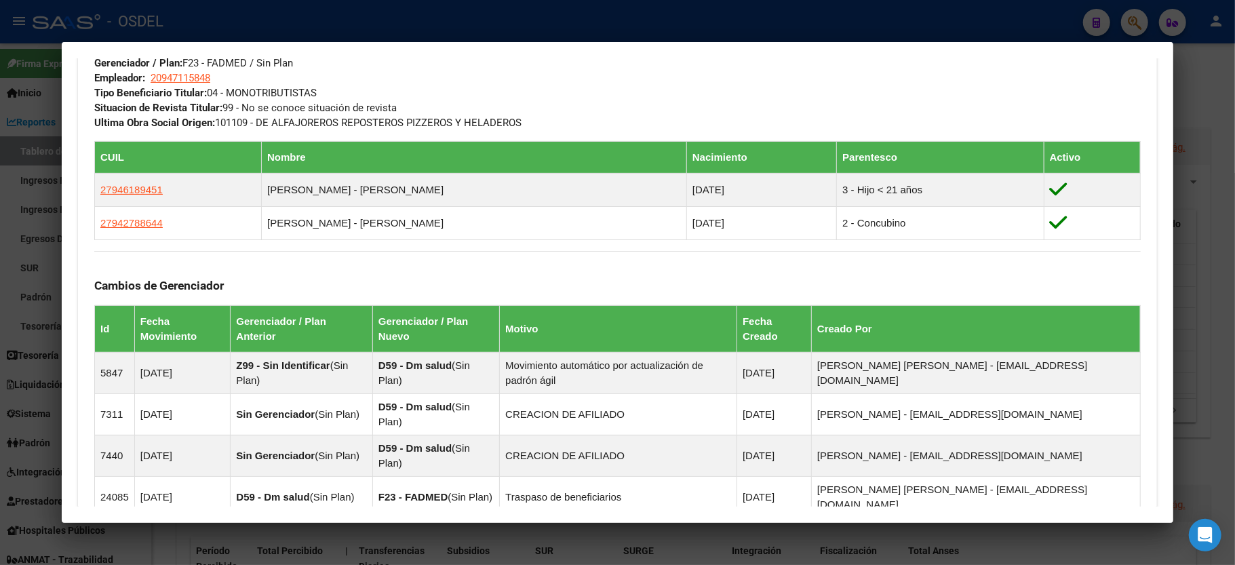
scroll to position [723, 0]
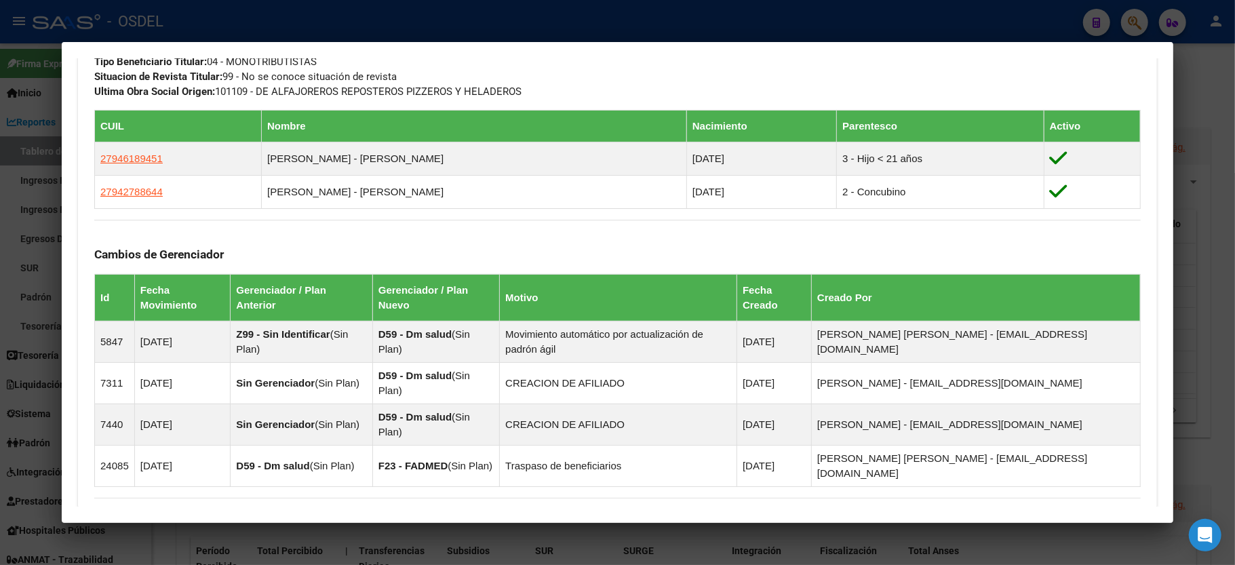
click at [1224, 81] on div at bounding box center [617, 282] width 1235 height 565
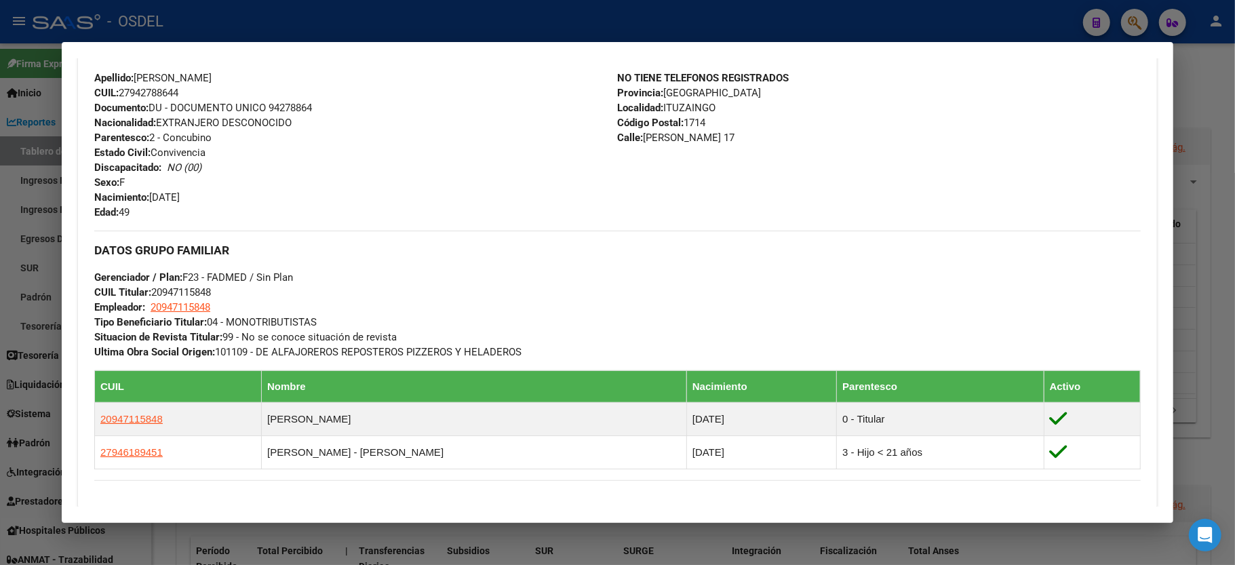
click at [1222, 107] on div at bounding box center [617, 282] width 1235 height 565
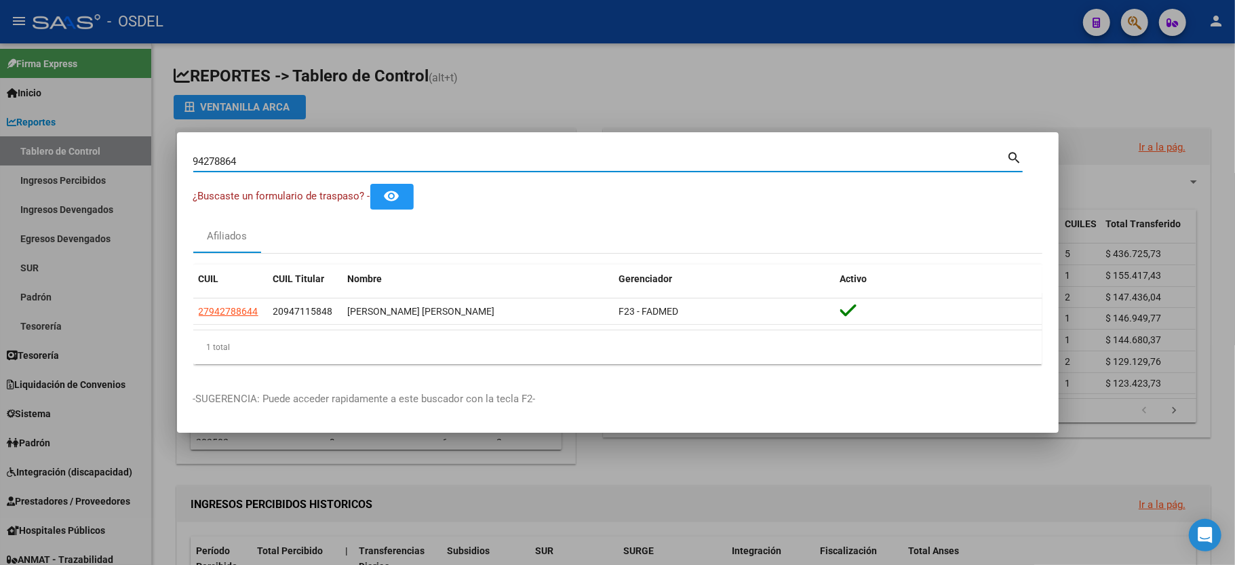
click at [319, 160] on input "94278864" at bounding box center [600, 161] width 814 height 12
drag, startPoint x: 319, startPoint y: 160, endPoint x: 24, endPoint y: 121, distance: 297.1
click at [24, 121] on div "94278864 Buscar (apellido, dni, cuil, nro traspaso, cuit, obra social) search ¿…" at bounding box center [617, 282] width 1235 height 565
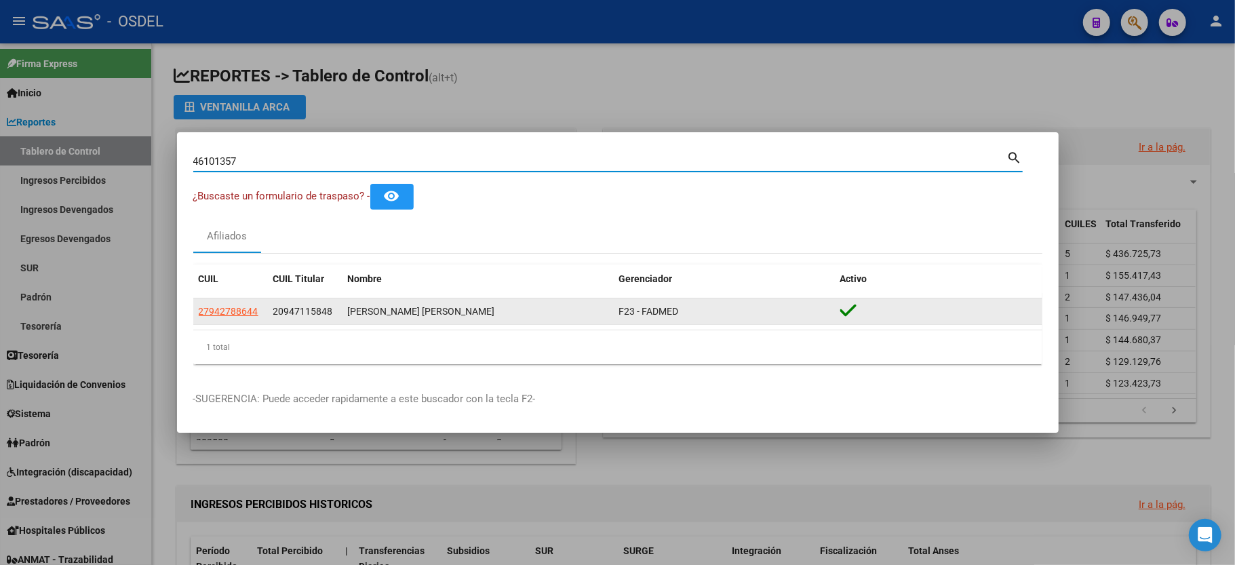
type input "46101357"
click at [220, 312] on span "20461013571" at bounding box center [229, 311] width 60 height 11
type textarea "20461013571"
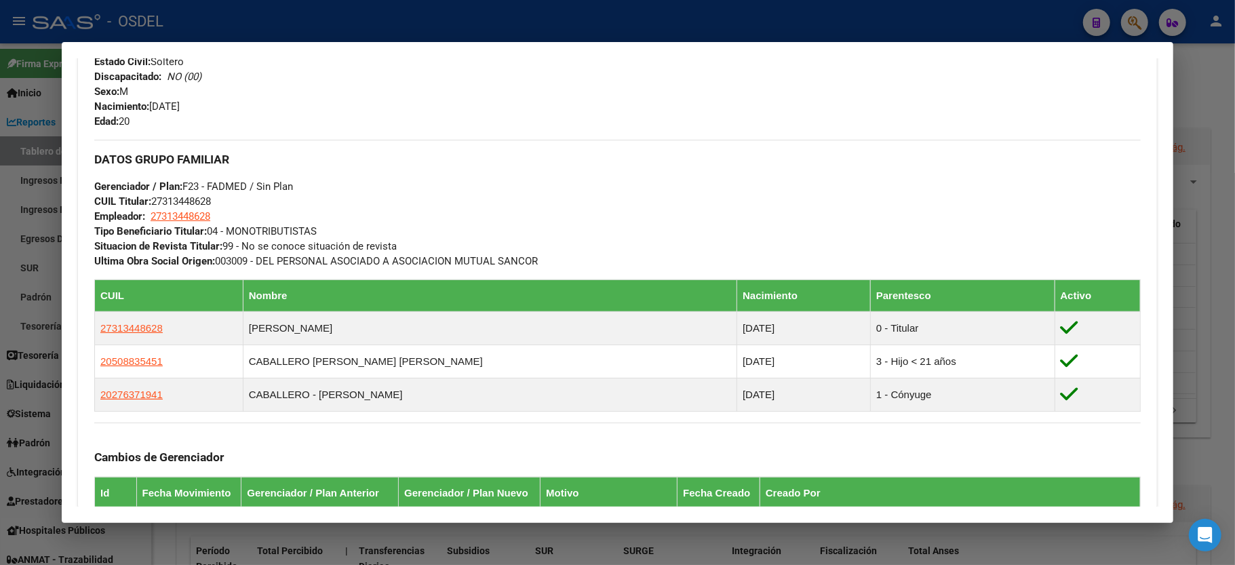
scroll to position [814, 0]
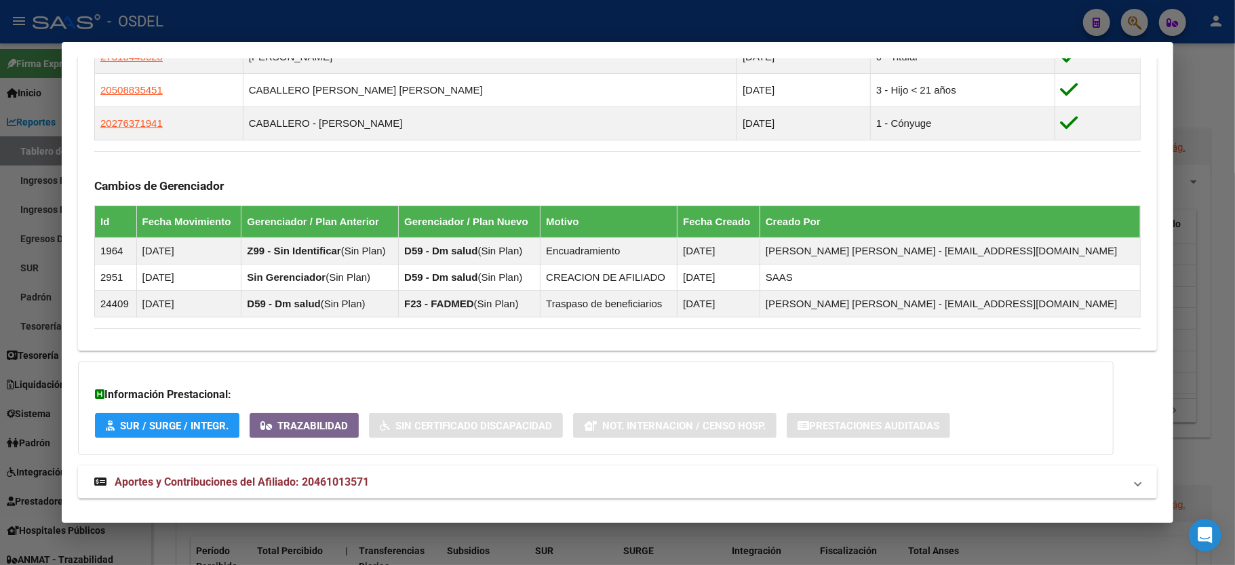
click at [1205, 88] on div at bounding box center [617, 282] width 1235 height 565
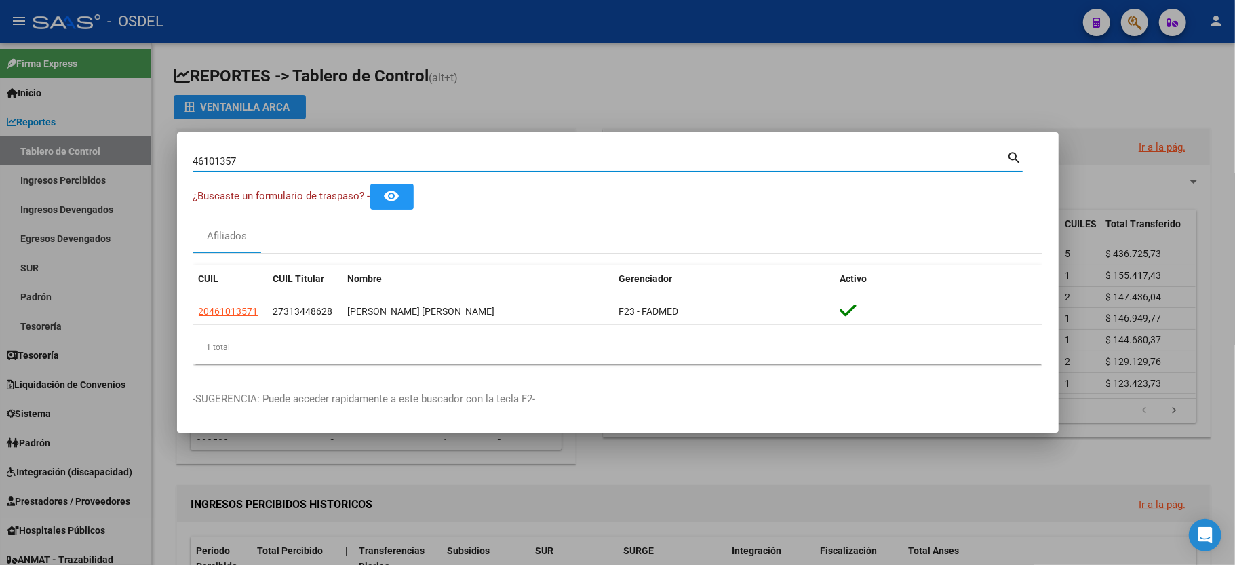
drag, startPoint x: 269, startPoint y: 155, endPoint x: 0, endPoint y: 182, distance: 270.8
click at [0, 182] on div "46101357 Buscar (apellido, dni, cuil, nro traspaso, cuit, obra social) search ¿…" at bounding box center [617, 282] width 1235 height 565
type input "32400821"
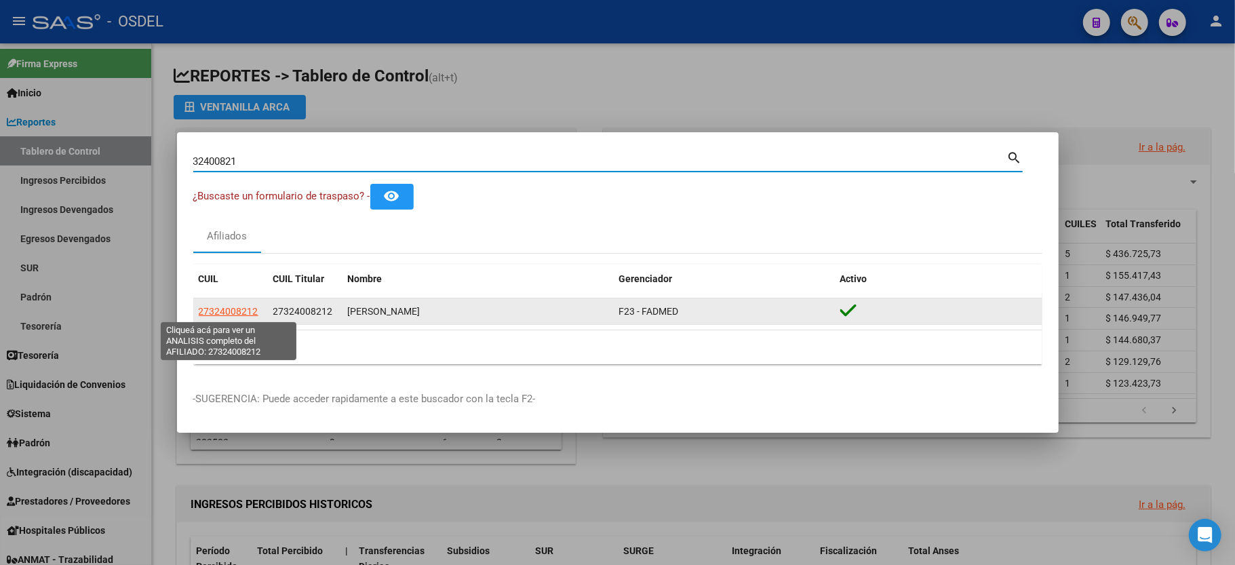
click at [239, 312] on span "27324008212" at bounding box center [229, 311] width 60 height 11
type textarea "27324008212"
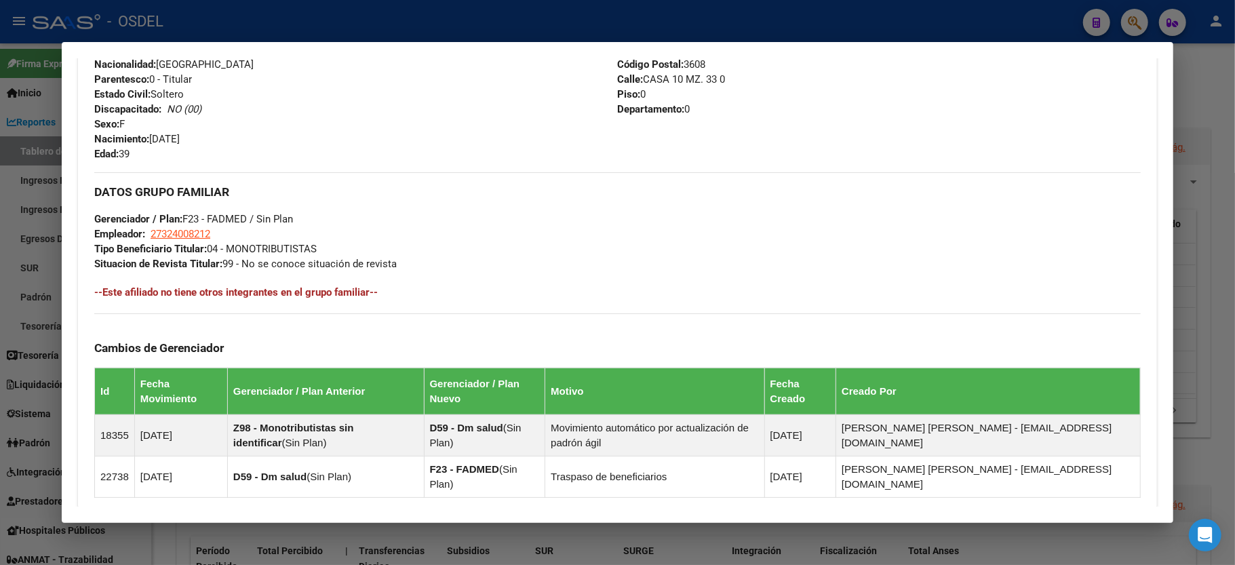
scroll to position [633, 0]
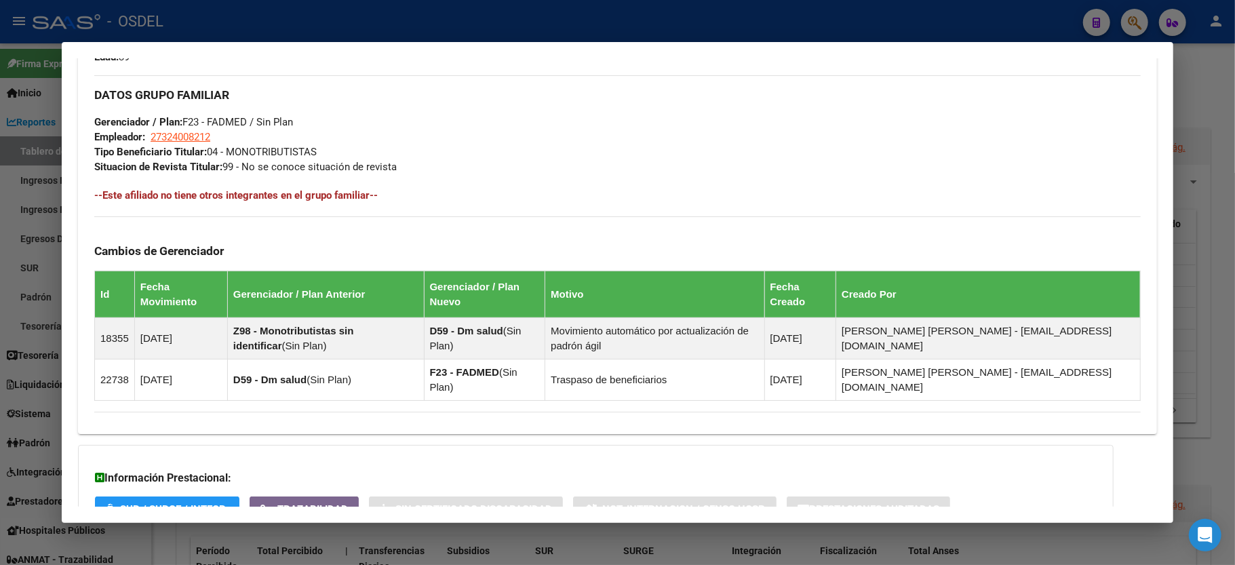
click at [1185, 88] on div at bounding box center [617, 282] width 1235 height 565
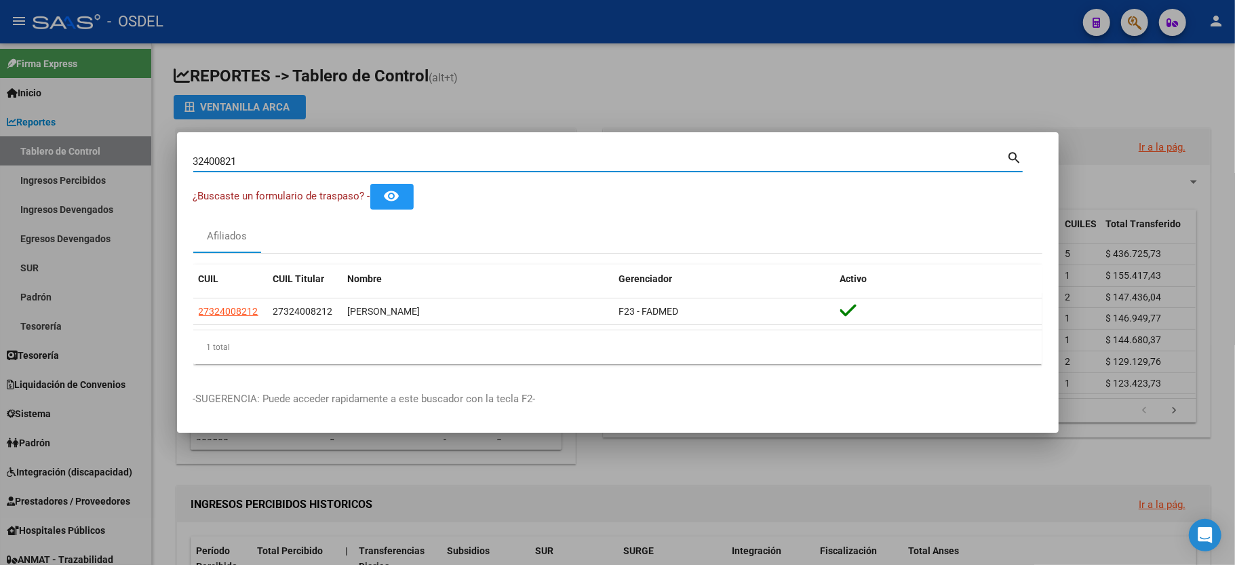
drag, startPoint x: 291, startPoint y: 161, endPoint x: 0, endPoint y: 136, distance: 292.2
click at [0, 136] on div "32400821 Buscar (apellido, dni, cuil, nro traspaso, cuit, obra social) search ¿…" at bounding box center [617, 282] width 1235 height 565
type input "94210615"
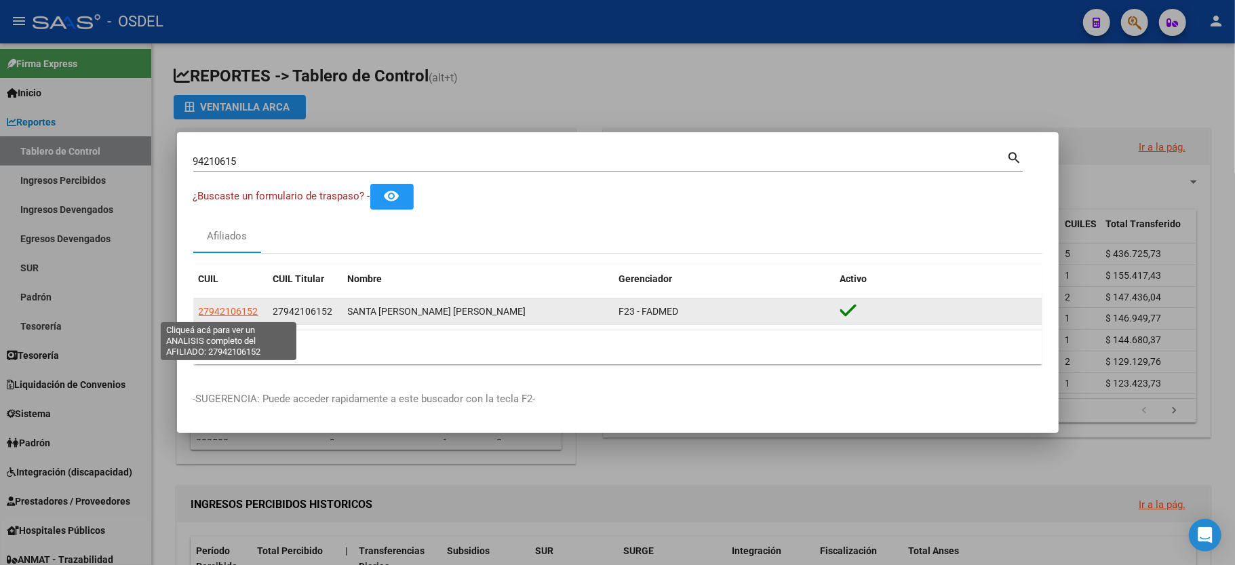
click at [246, 313] on span "27942106152" at bounding box center [229, 311] width 60 height 11
type textarea "27942106152"
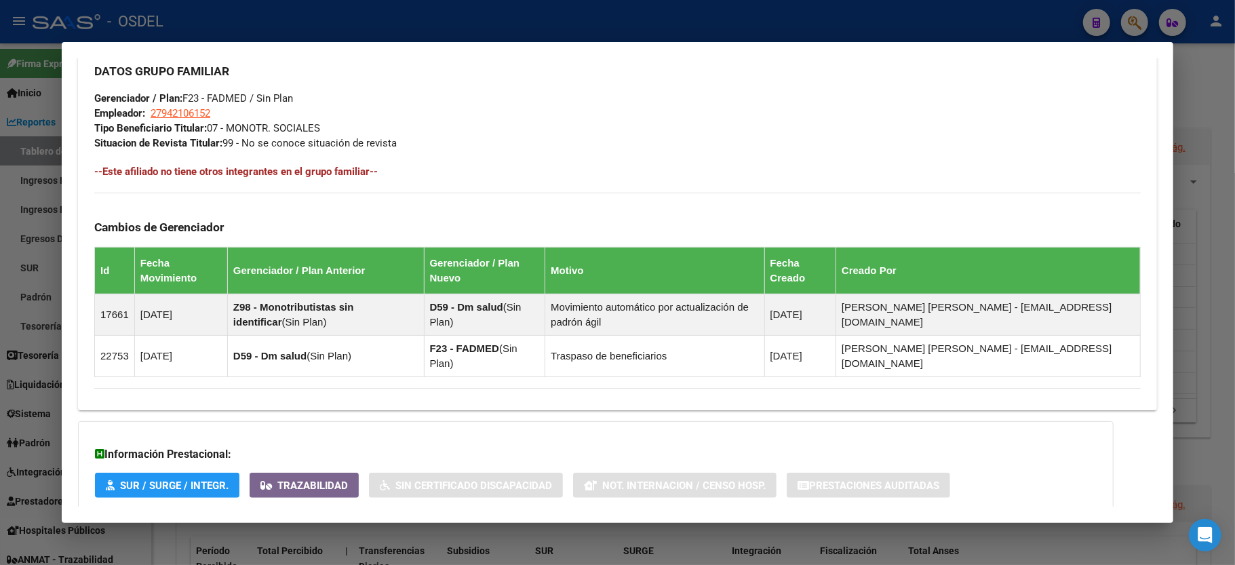
scroll to position [723, 0]
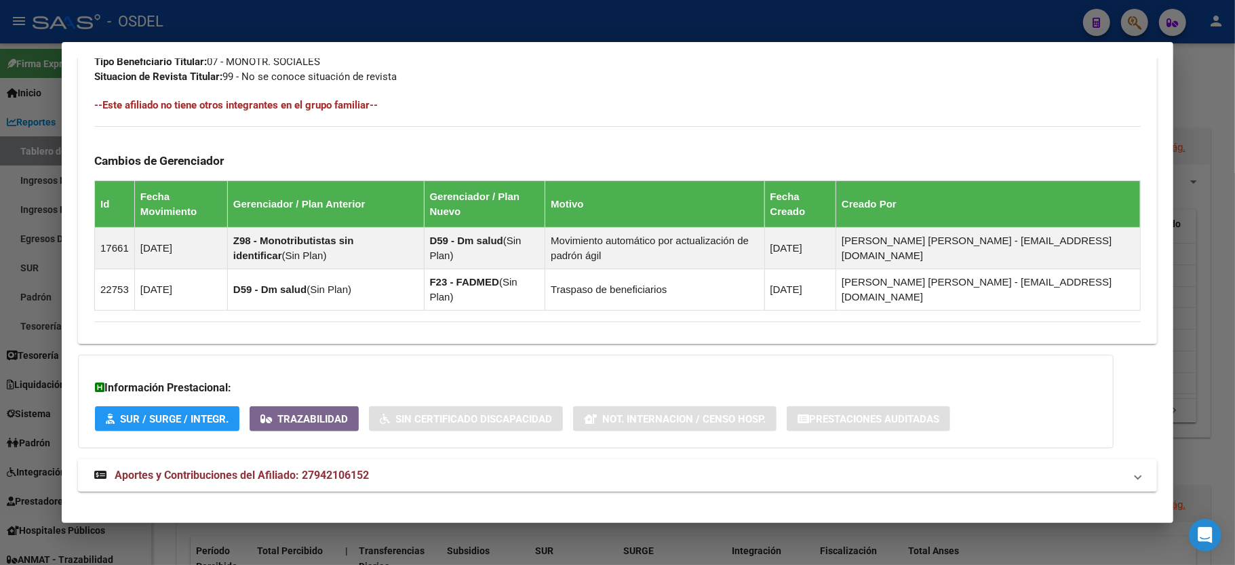
click at [1206, 88] on div at bounding box center [617, 282] width 1235 height 565
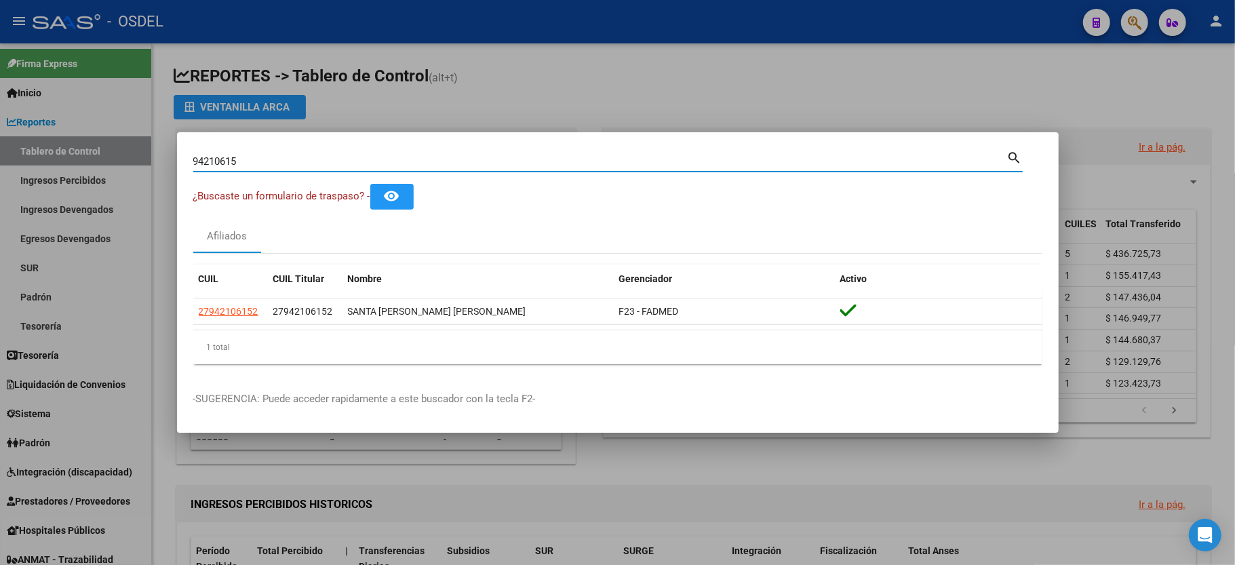
drag, startPoint x: 258, startPoint y: 160, endPoint x: 25, endPoint y: 160, distance: 233.4
click at [25, 160] on div "94210615 Buscar (apellido, dni, cuil, nro traspaso, cuit, obra social) search ¿…" at bounding box center [617, 282] width 1235 height 565
type input "32400821"
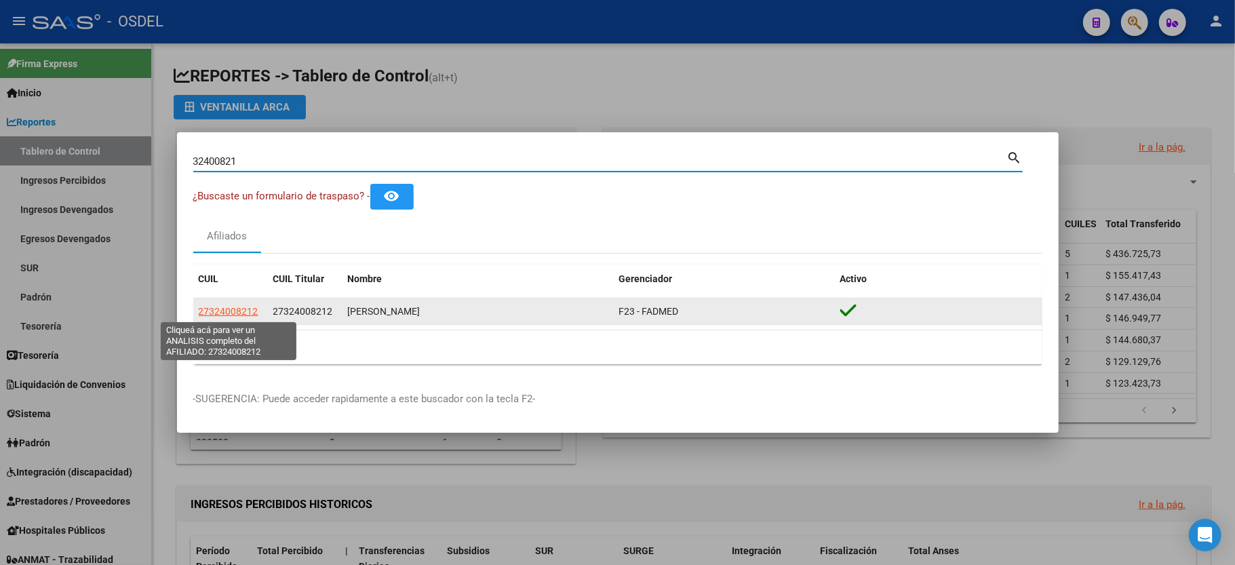
click at [231, 315] on span "27324008212" at bounding box center [229, 311] width 60 height 11
type textarea "27324008212"
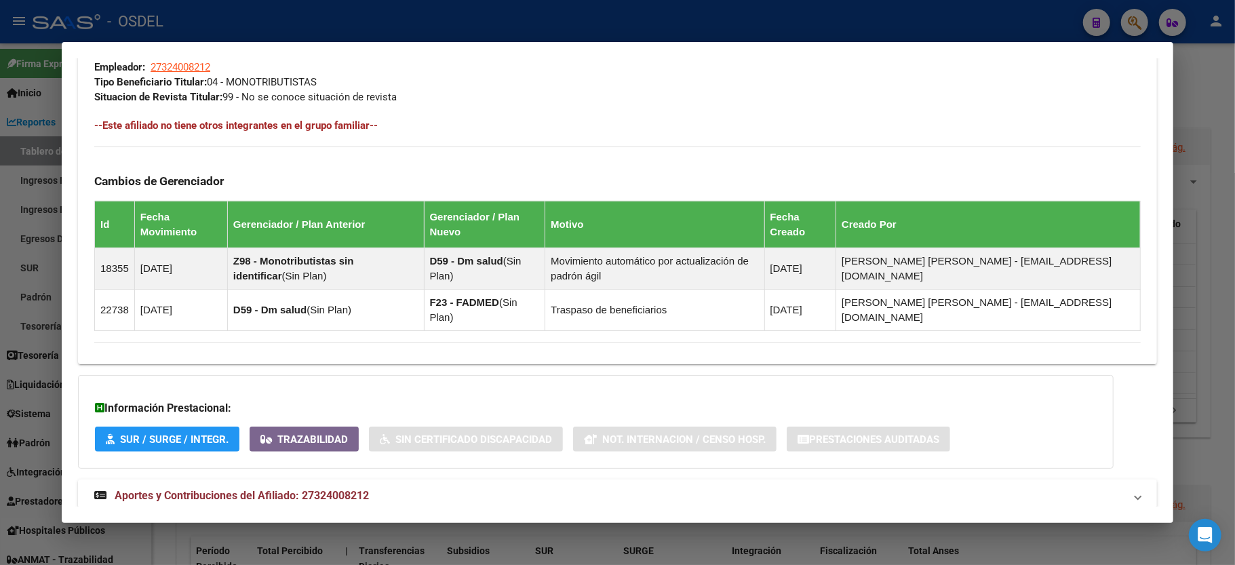
scroll to position [741, 0]
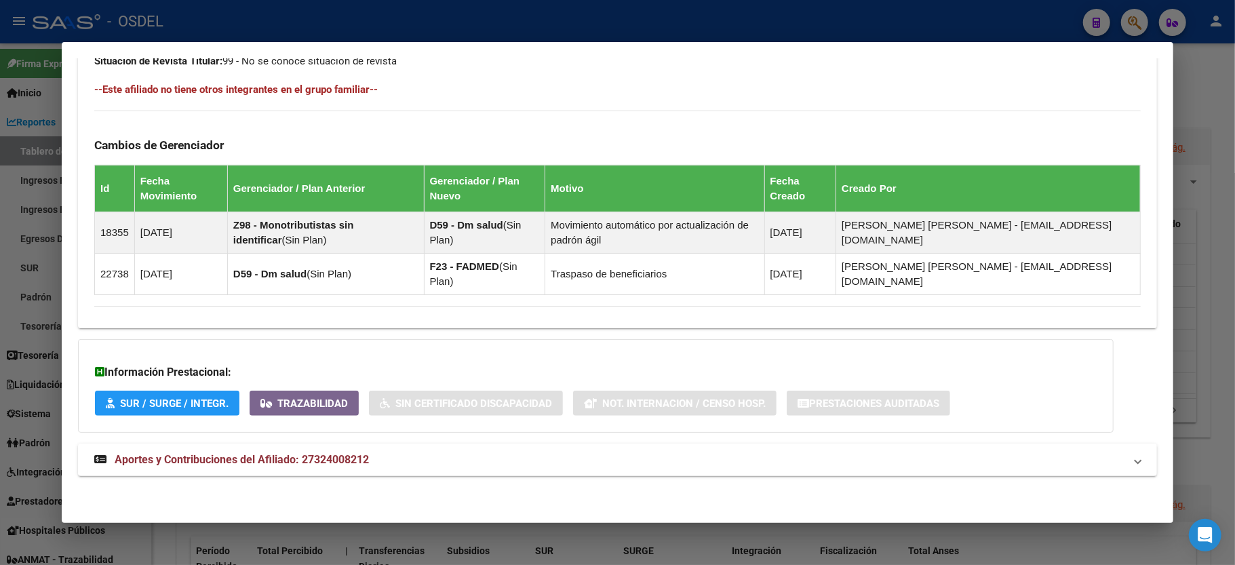
click at [1212, 100] on div at bounding box center [617, 282] width 1235 height 565
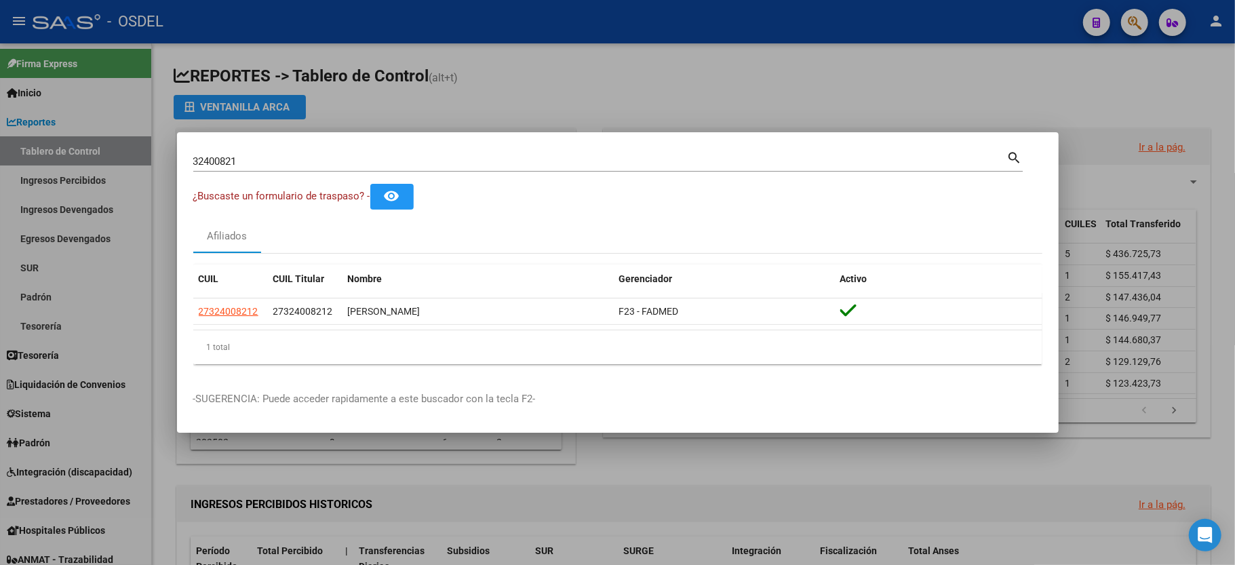
drag, startPoint x: 862, startPoint y: 170, endPoint x: 650, endPoint y: 159, distance: 211.9
click at [651, 159] on div "32400821 Buscar (apellido, dni, [PERSON_NAME], [PERSON_NAME], cuit, obra social)" at bounding box center [600, 161] width 814 height 20
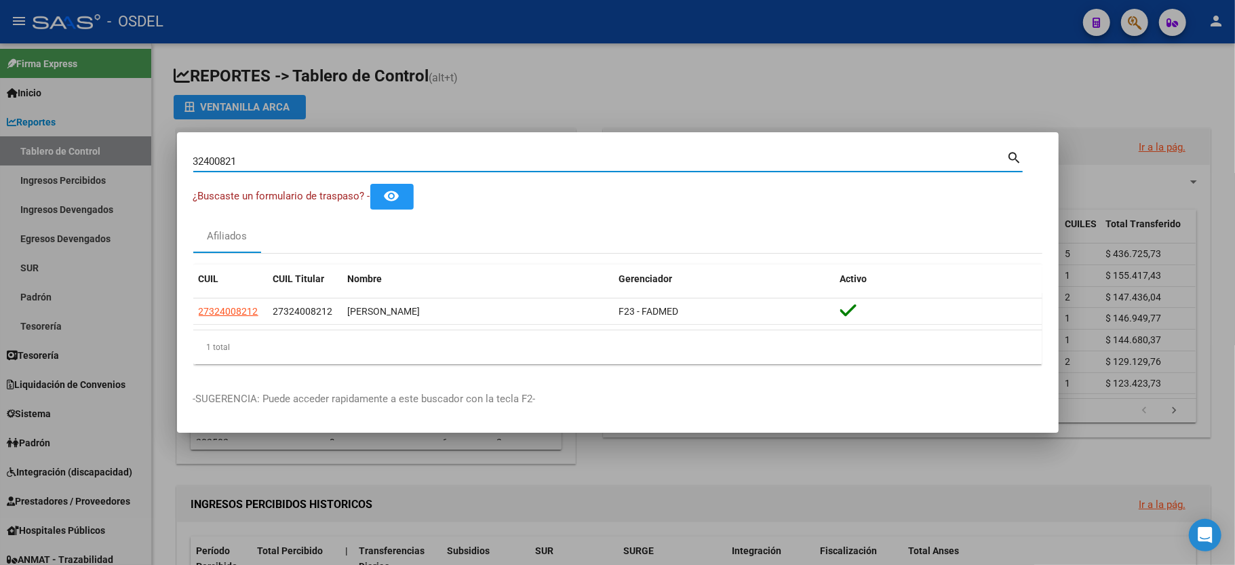
drag, startPoint x: 274, startPoint y: 160, endPoint x: 99, endPoint y: 152, distance: 175.2
click at [99, 152] on div "32400821 Buscar (apellido, dni, cuil, nro traspaso, cuit, obra social) search ¿…" at bounding box center [617, 282] width 1235 height 565
type input "2"
type input "95013867"
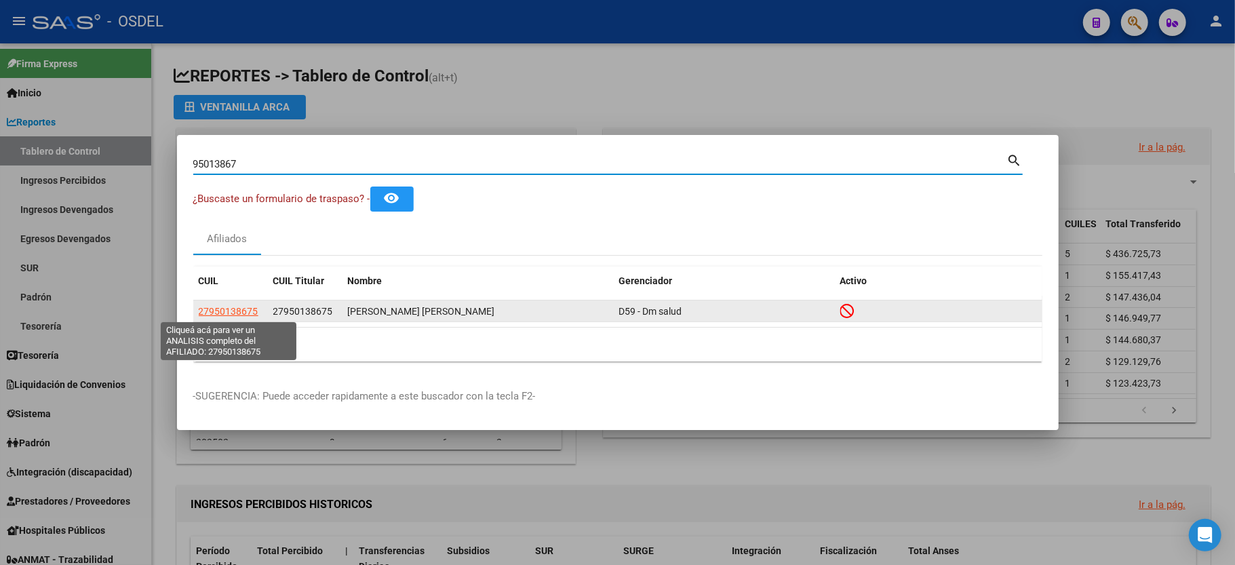
click at [231, 312] on span "27950138675" at bounding box center [229, 311] width 60 height 11
type textarea "27950138675"
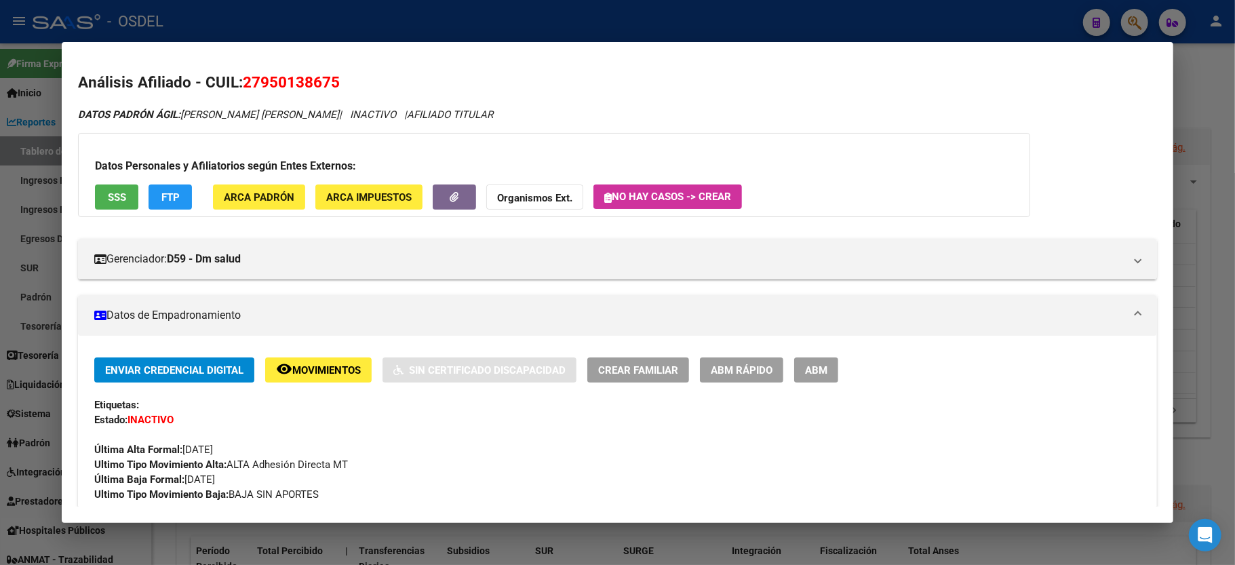
click at [123, 195] on span "SSS" at bounding box center [117, 197] width 18 height 12
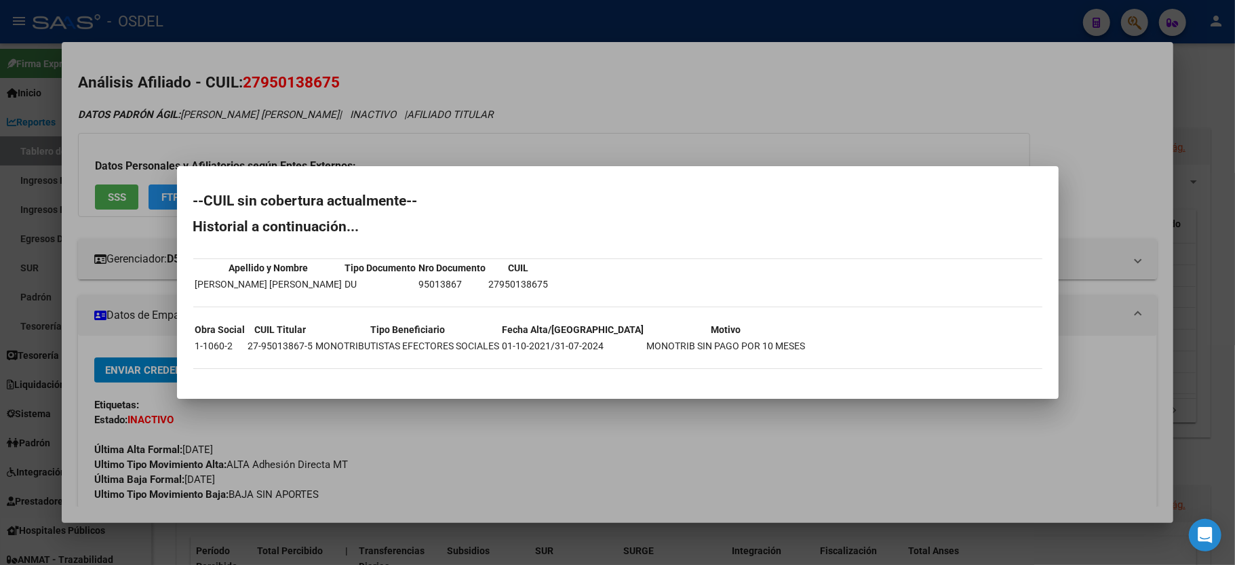
click at [624, 448] on div at bounding box center [617, 282] width 1235 height 565
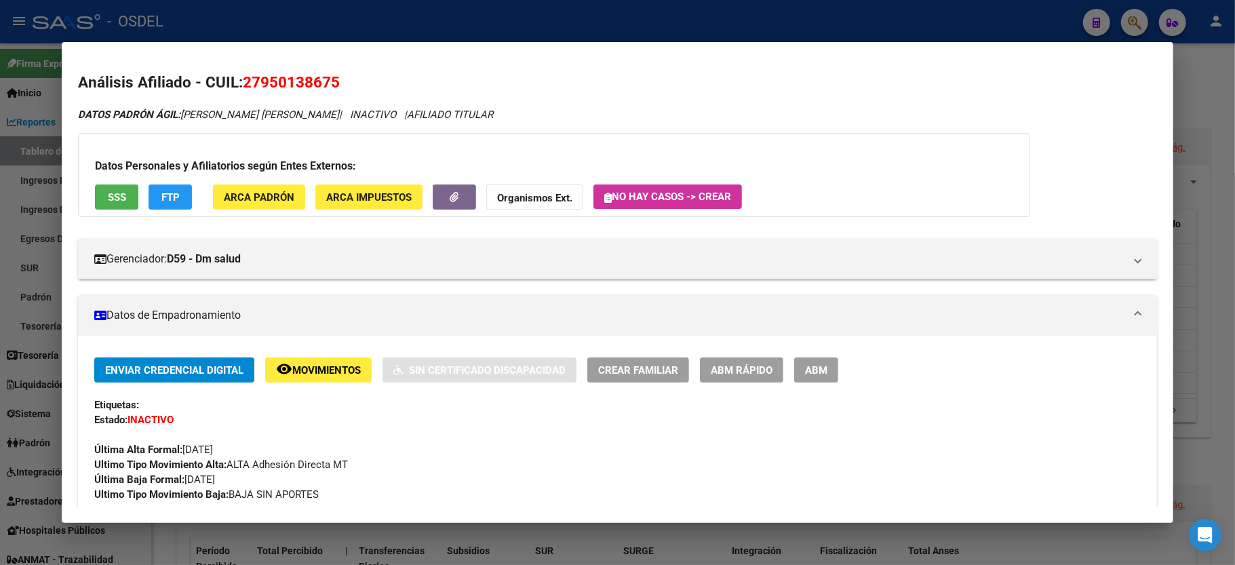
click at [1206, 96] on div at bounding box center [617, 282] width 1235 height 565
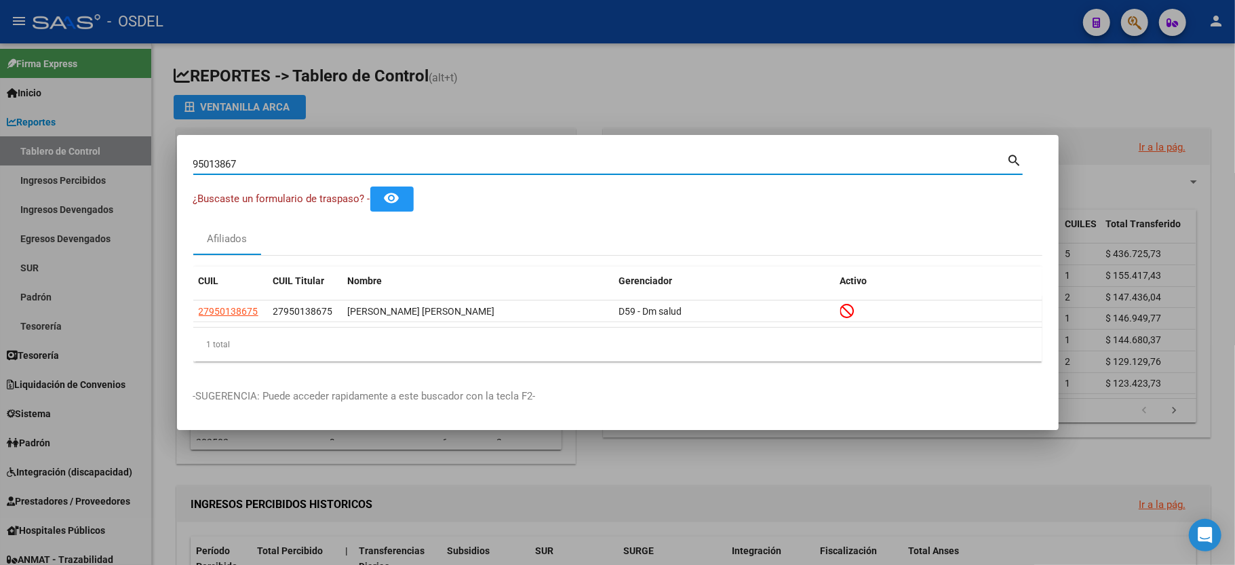
drag, startPoint x: 266, startPoint y: 161, endPoint x: 80, endPoint y: 174, distance: 186.3
click at [80, 174] on div "95013867 Buscar (apellido, dni, cuil, nro traspaso, cuit, obra social) search ¿…" at bounding box center [617, 282] width 1235 height 565
type input "28043263"
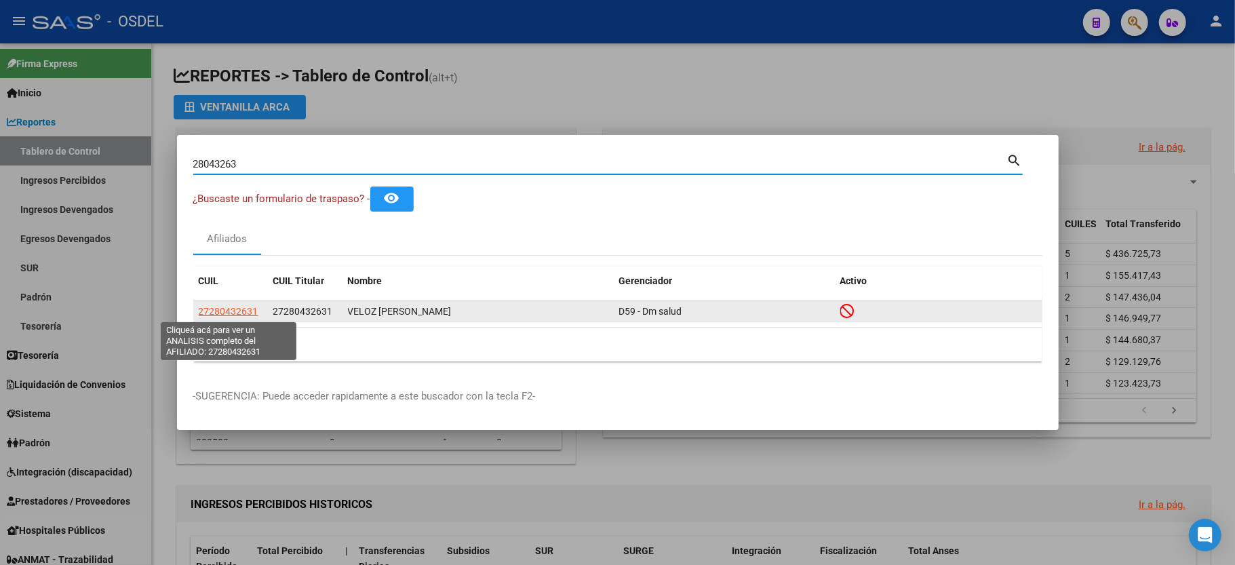
click at [228, 307] on span "27280432631" at bounding box center [229, 311] width 60 height 11
type textarea "27280432631"
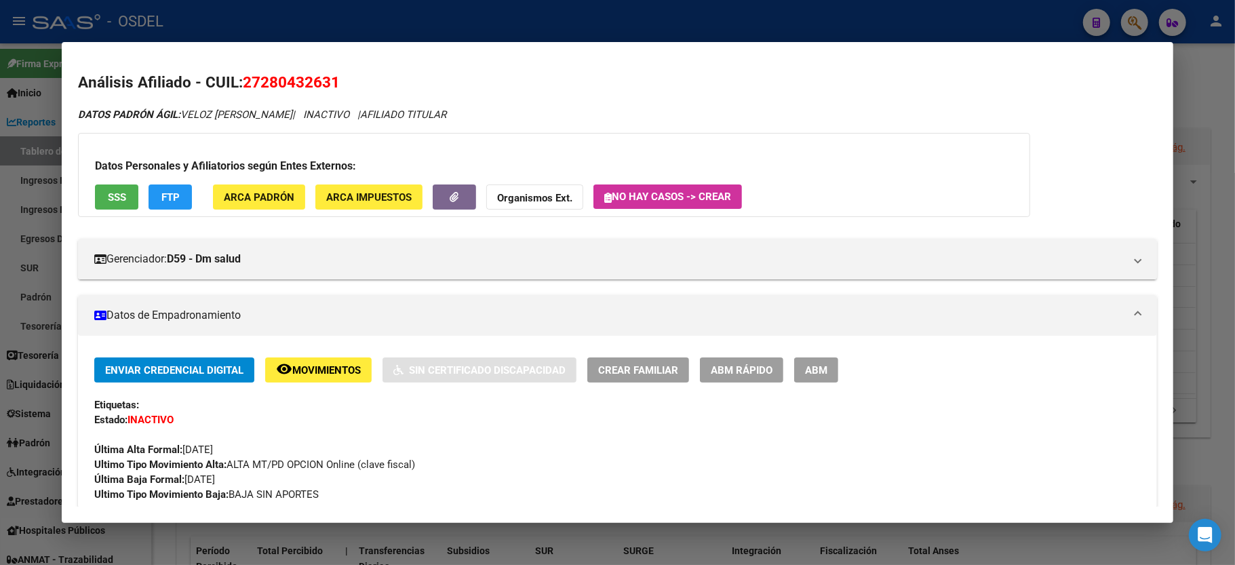
click at [112, 194] on span "SSS" at bounding box center [117, 197] width 18 height 12
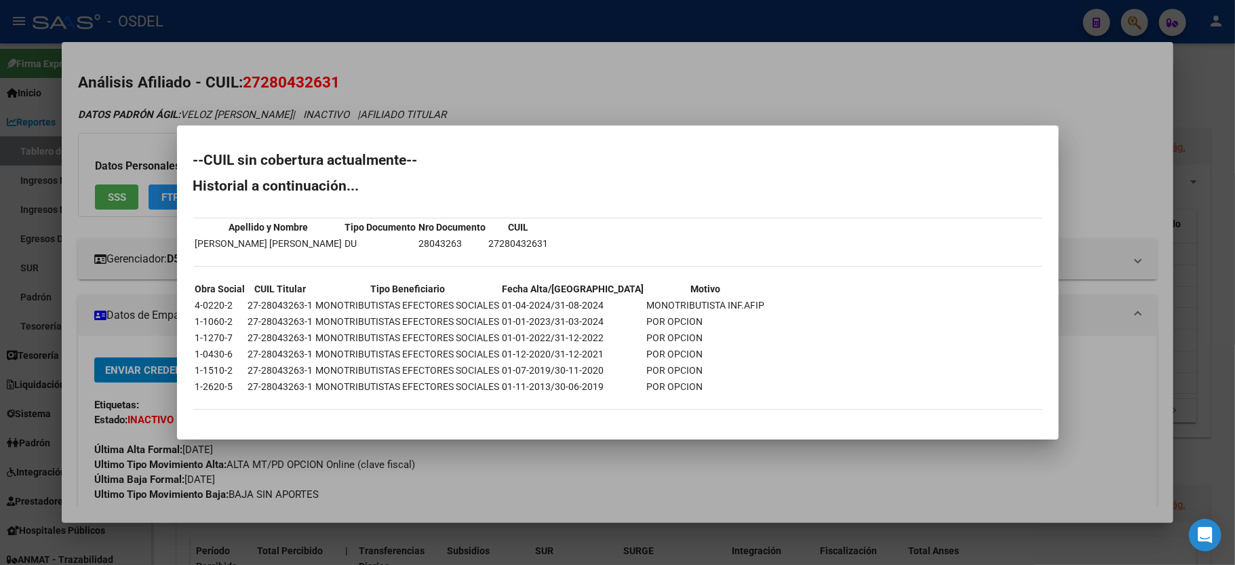
click at [647, 324] on td "POR OPCION" at bounding box center [706, 321] width 119 height 15
click at [722, 88] on div at bounding box center [617, 282] width 1235 height 565
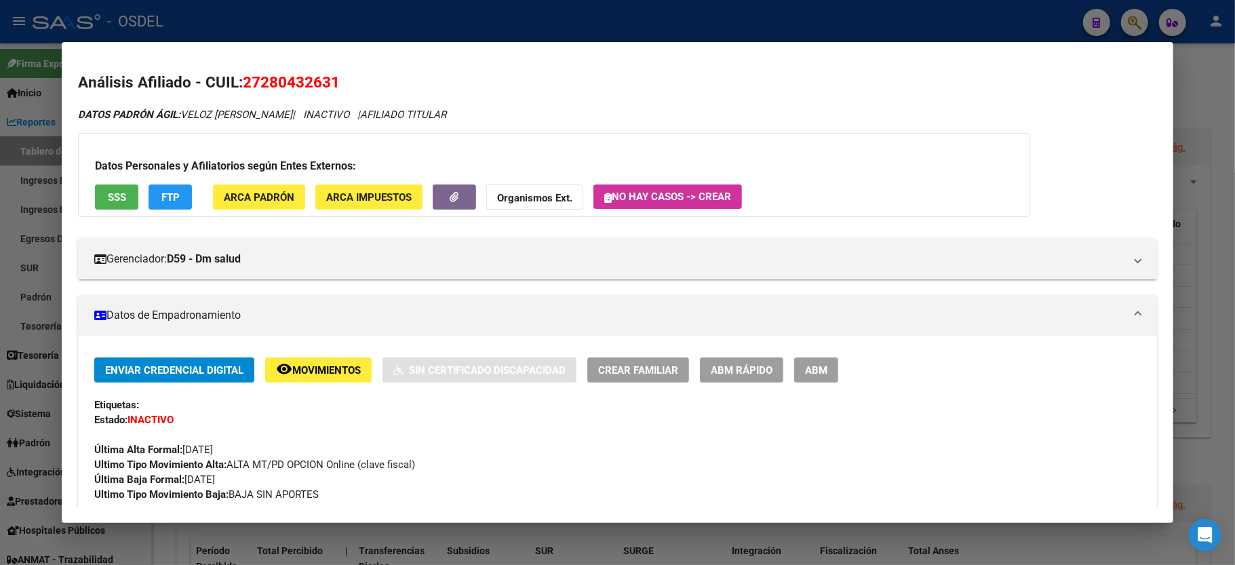
click at [1222, 93] on div at bounding box center [617, 282] width 1235 height 565
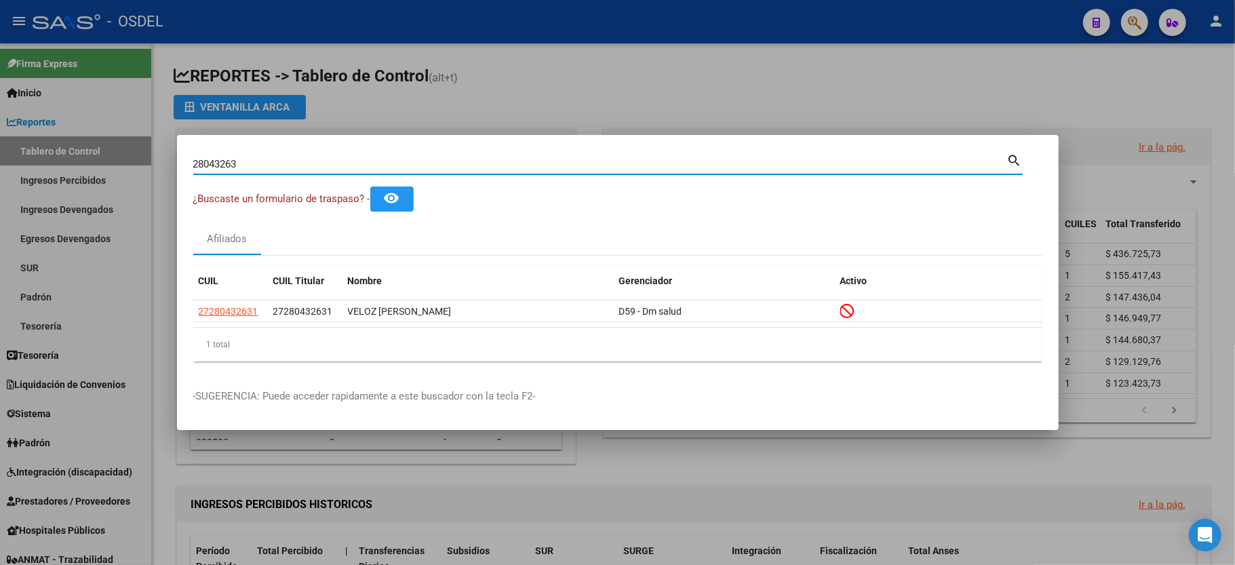
drag, startPoint x: 258, startPoint y: 160, endPoint x: 0, endPoint y: 179, distance: 259.2
click at [0, 179] on div "28043263 Buscar (apellido, dni, cuil, nro traspaso, cuit, obra social) search ¿…" at bounding box center [617, 282] width 1235 height 565
type input "48029841"
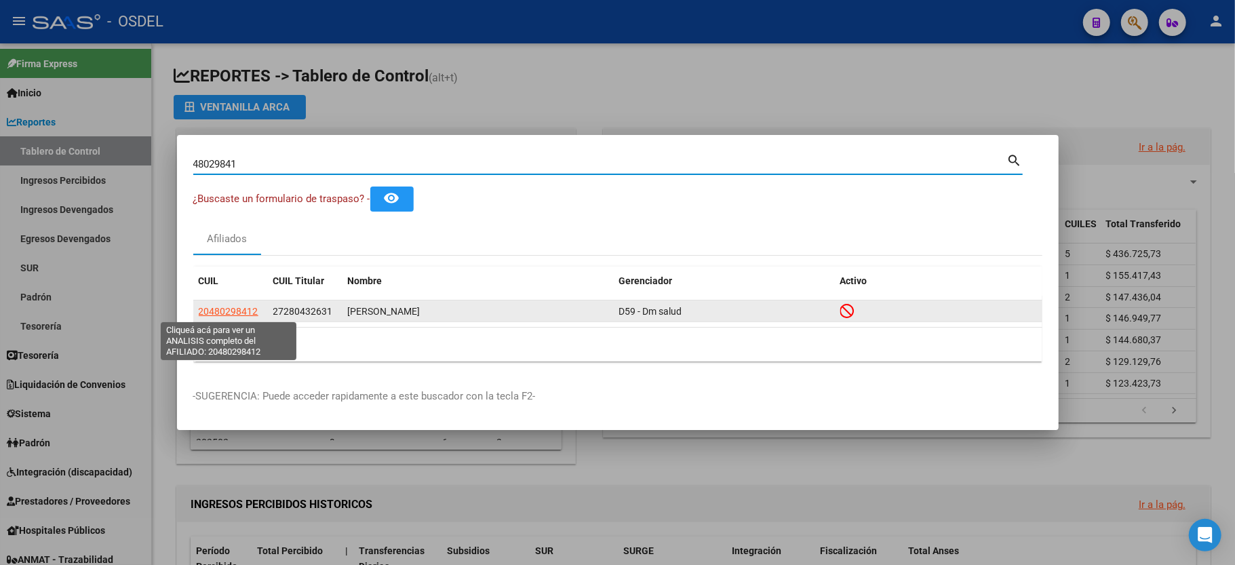
click at [243, 309] on span "20480298412" at bounding box center [229, 311] width 60 height 11
type textarea "20480298412"
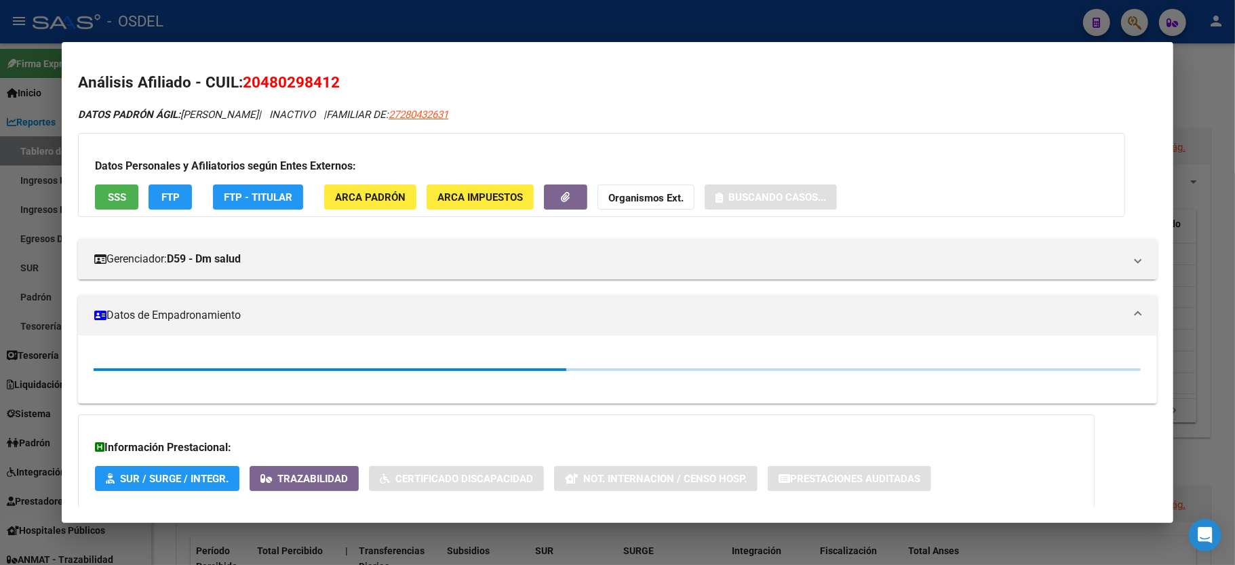
click at [117, 193] on span "SSS" at bounding box center [117, 197] width 18 height 12
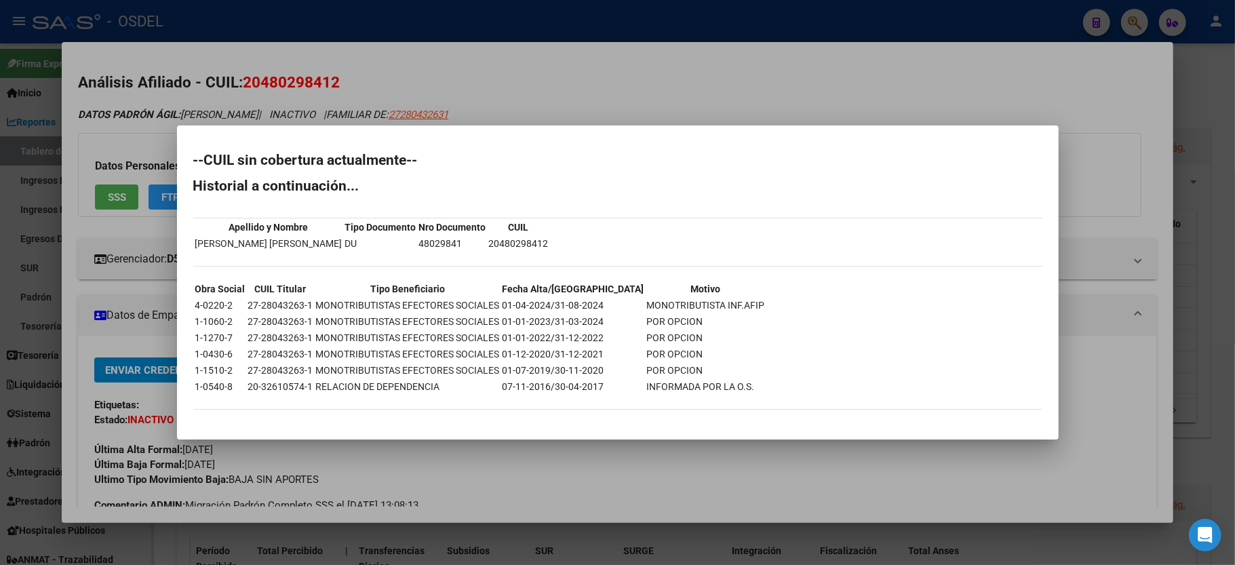
drag, startPoint x: 565, startPoint y: 324, endPoint x: 720, endPoint y: 323, distance: 155.4
click at [720, 323] on tr "1-1060-2 27-28043263-1 MONOTRIBUTISTAS EFECTORES SOCIALES 01-01-2023/31-03-2024…" at bounding box center [480, 321] width 571 height 15
click at [936, 68] on div at bounding box center [617, 282] width 1235 height 565
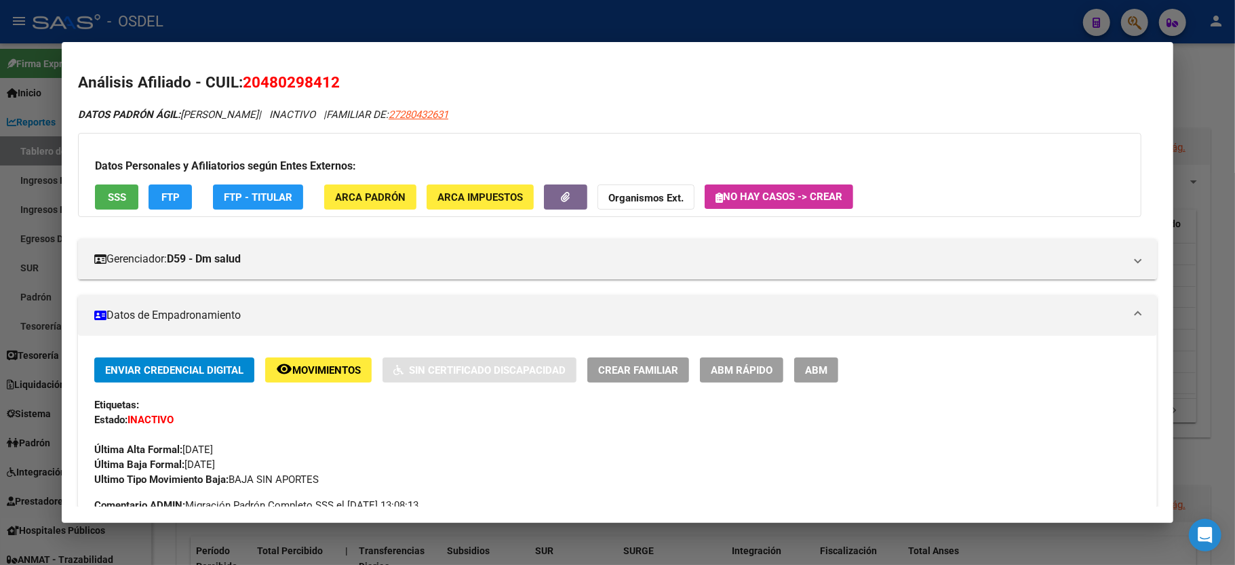
click at [1201, 93] on div at bounding box center [617, 282] width 1235 height 565
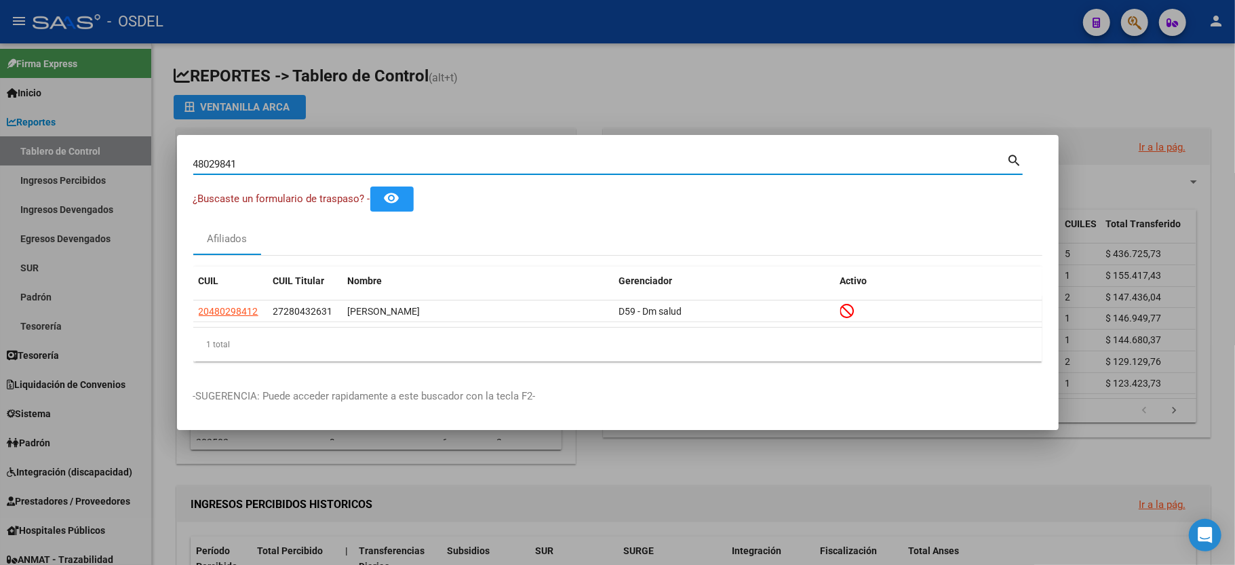
drag, startPoint x: 278, startPoint y: 161, endPoint x: 81, endPoint y: 161, distance: 196.7
click at [91, 161] on div "48029841 Buscar (apellido, dni, cuil, nro traspaso, cuit, obra social) search ¿…" at bounding box center [617, 282] width 1235 height 565
type input "24374658"
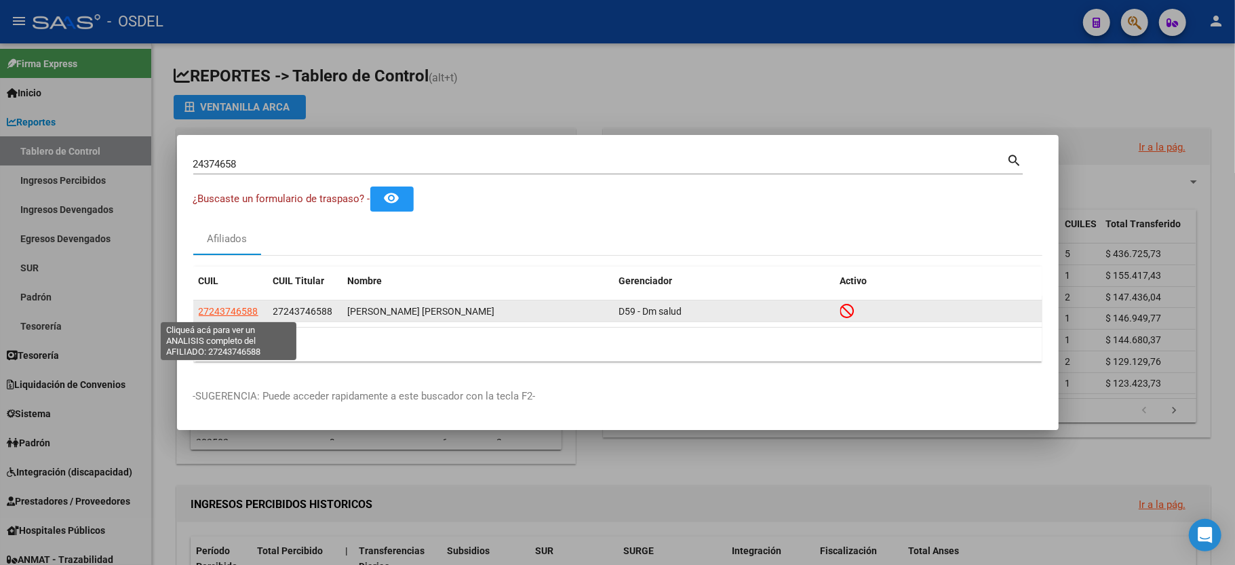
click at [233, 315] on span "27243746588" at bounding box center [229, 311] width 60 height 11
type textarea "27243746588"
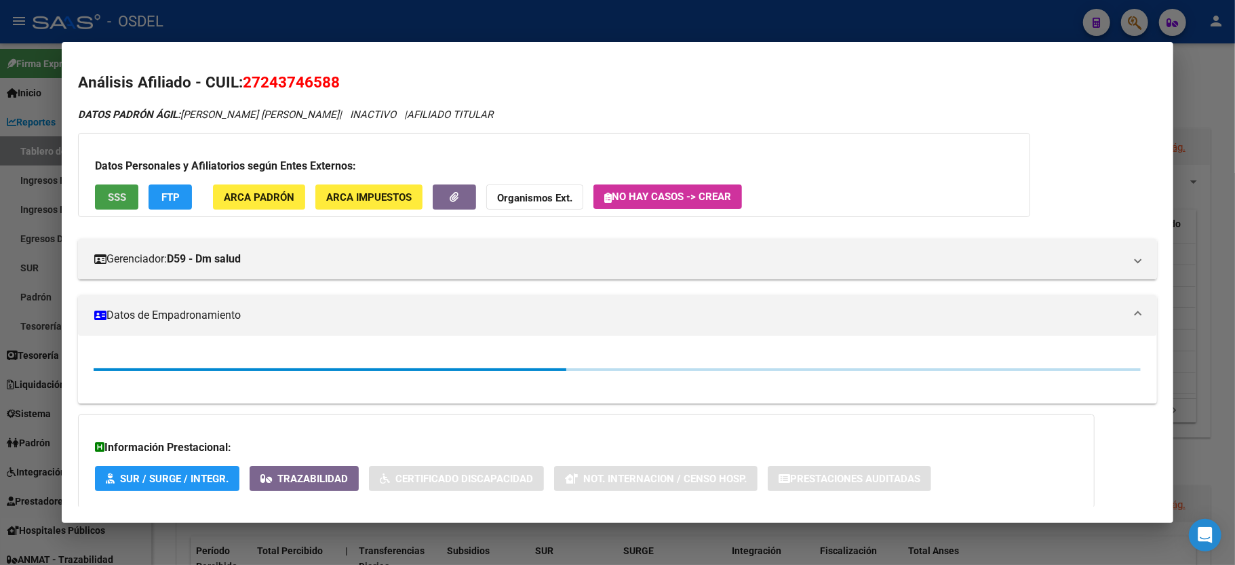
click at [112, 193] on span "SSS" at bounding box center [117, 197] width 18 height 12
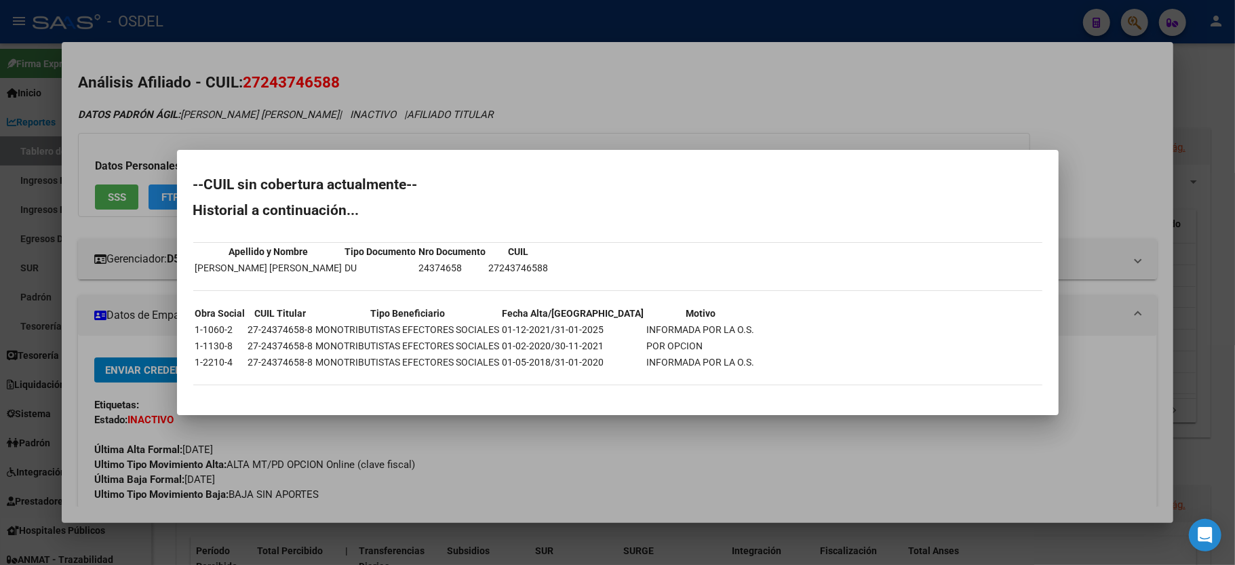
click at [600, 92] on div at bounding box center [617, 282] width 1235 height 565
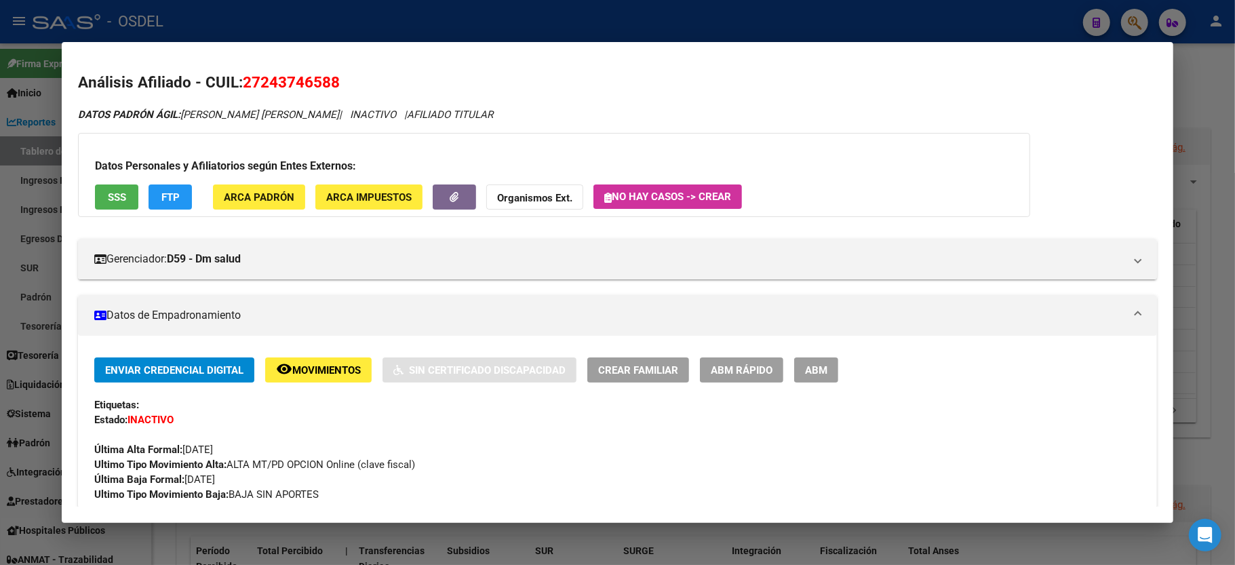
click at [1200, 90] on div at bounding box center [617, 282] width 1235 height 565
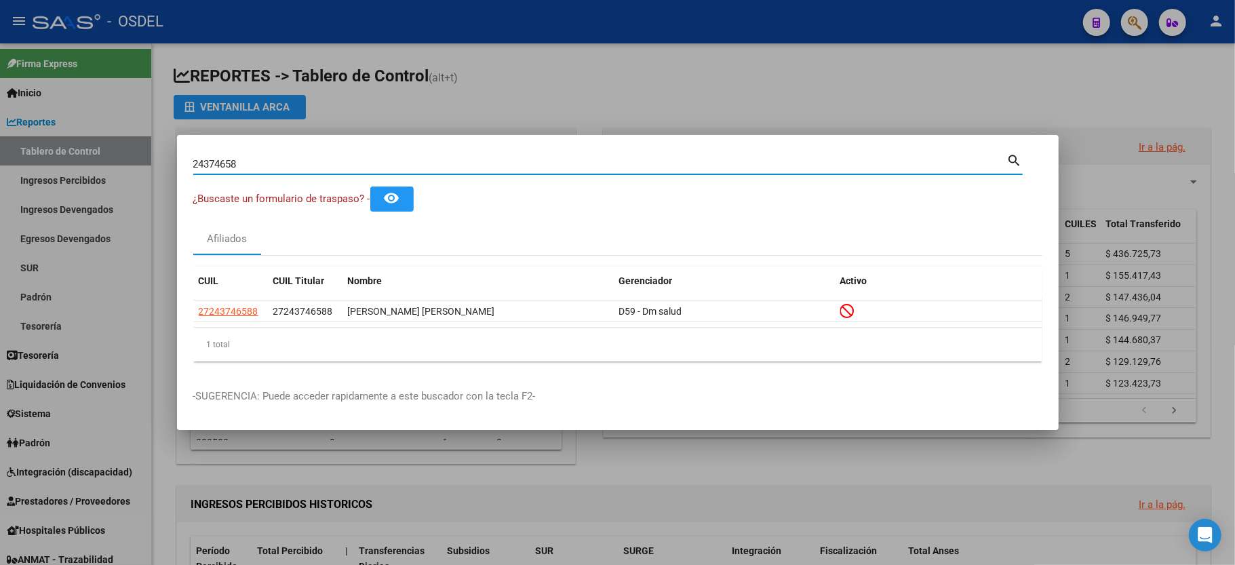
drag, startPoint x: 378, startPoint y: 168, endPoint x: 38, endPoint y: 168, distance: 339.9
click at [38, 168] on div "24374658 Buscar (apellido, dni, cuil, nro traspaso, cuit, obra social) search ¿…" at bounding box center [617, 282] width 1235 height 565
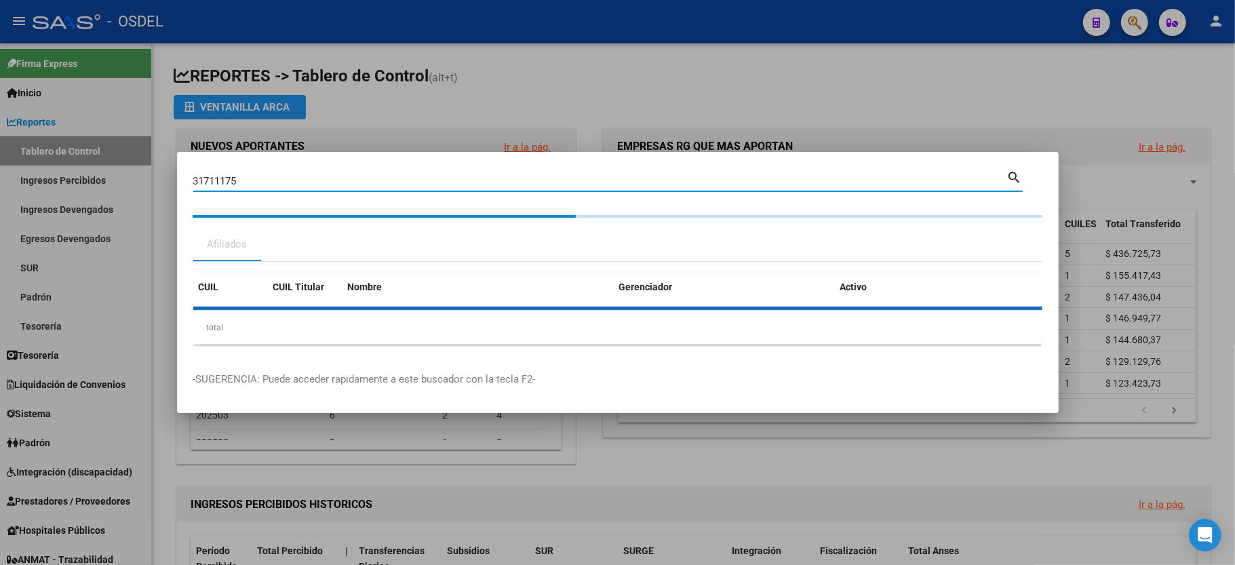
type input "31711175"
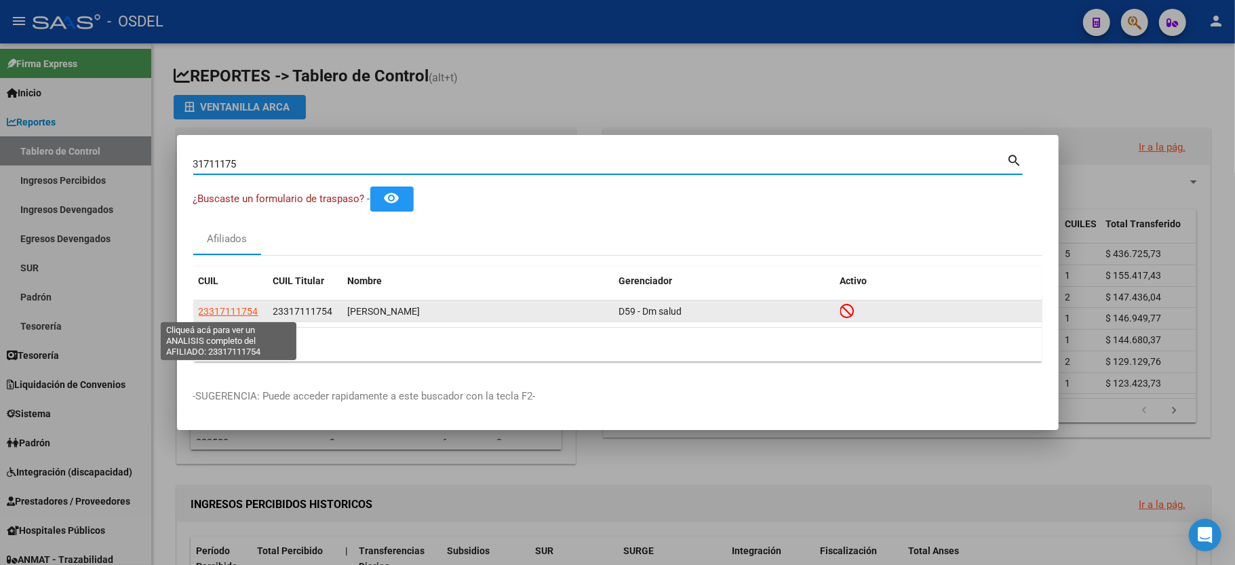
click at [239, 315] on span "23317111754" at bounding box center [229, 311] width 60 height 11
type textarea "23317111754"
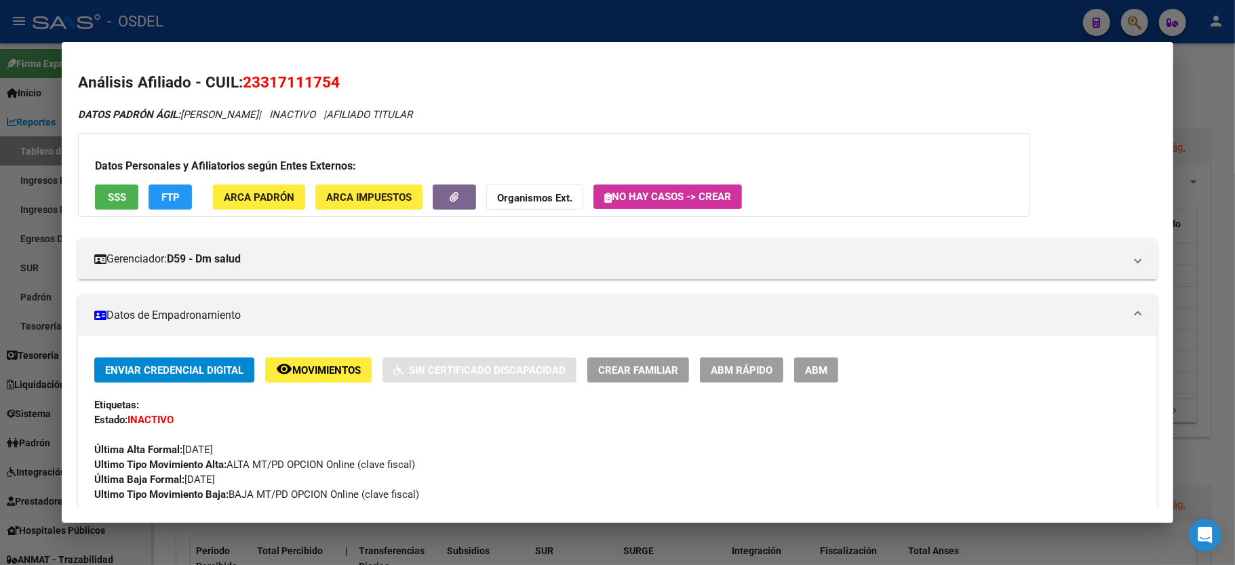
click at [120, 194] on span "SSS" at bounding box center [117, 197] width 18 height 12
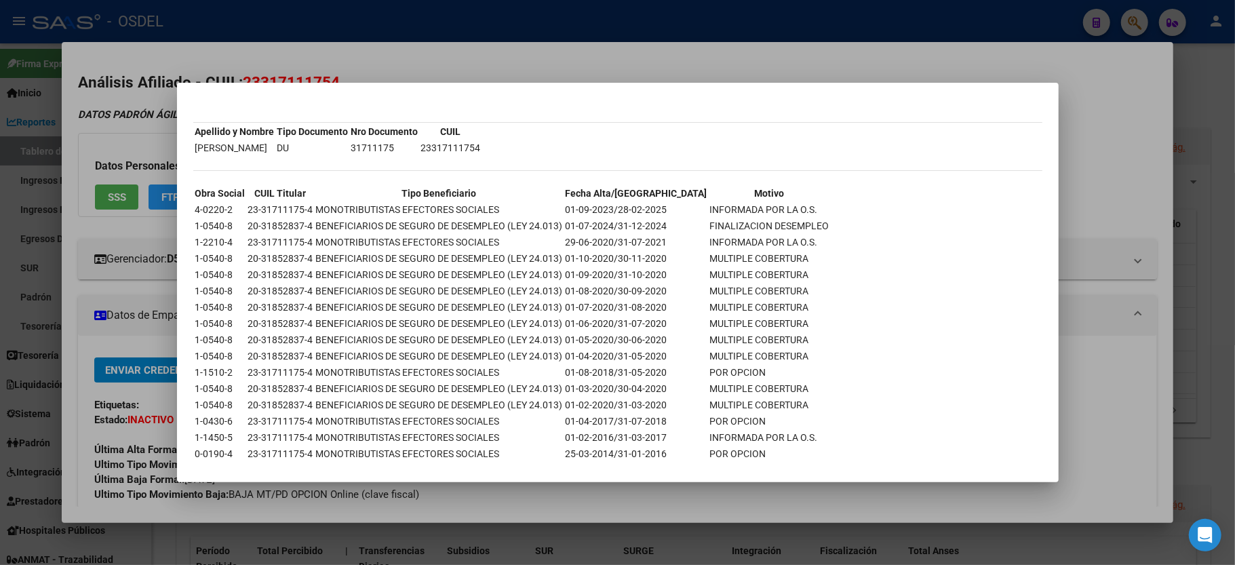
scroll to position [68, 0]
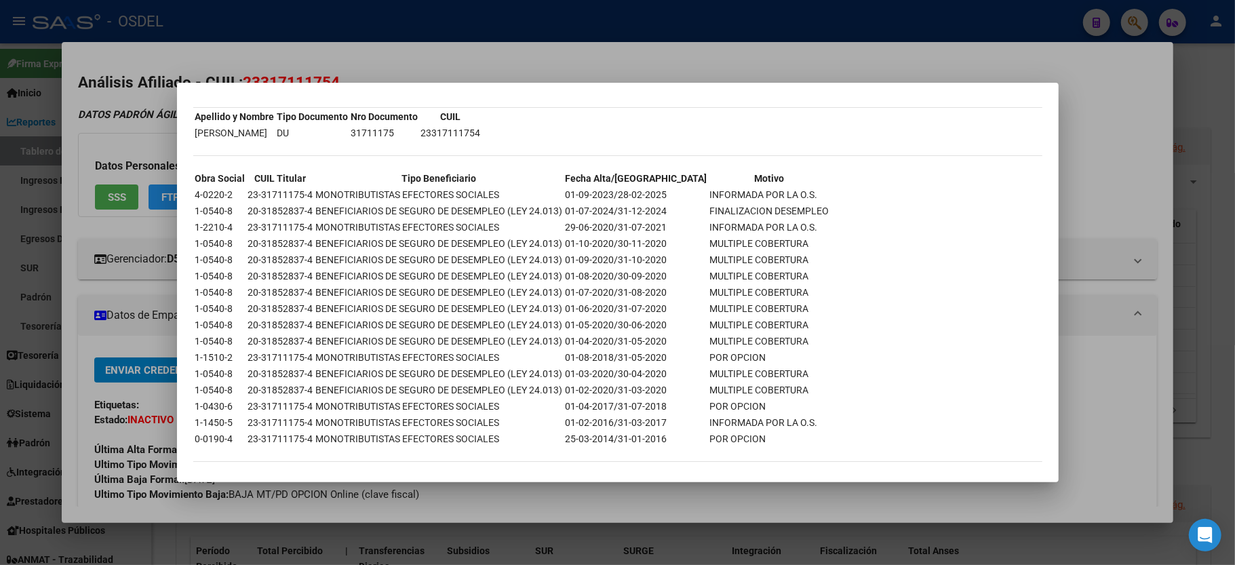
click at [153, 236] on div at bounding box center [617, 282] width 1235 height 565
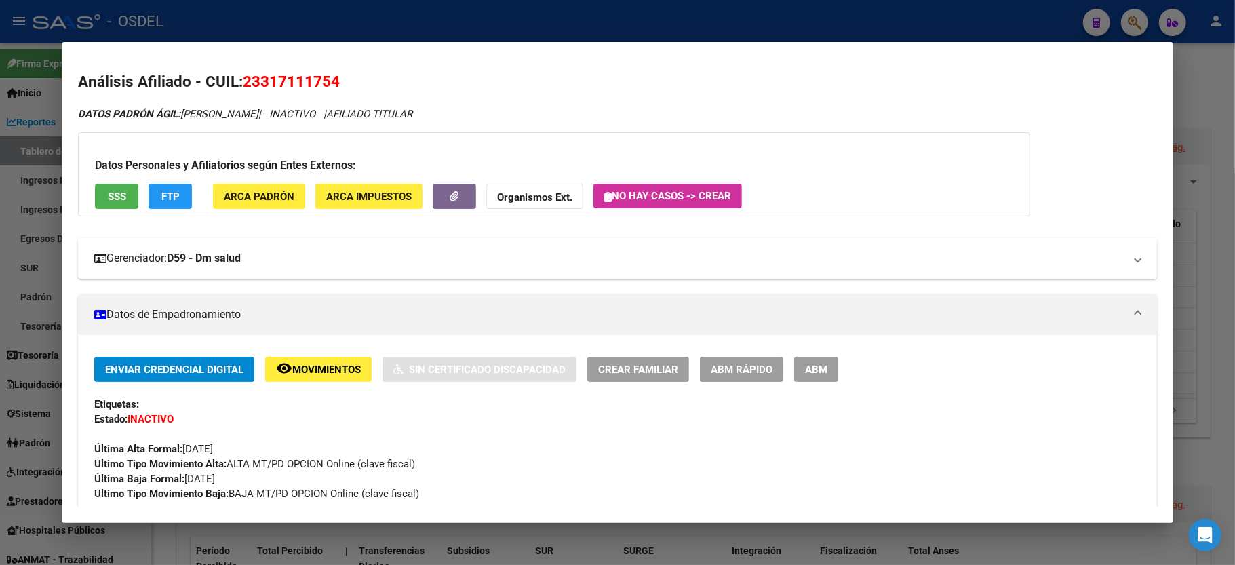
scroll to position [0, 0]
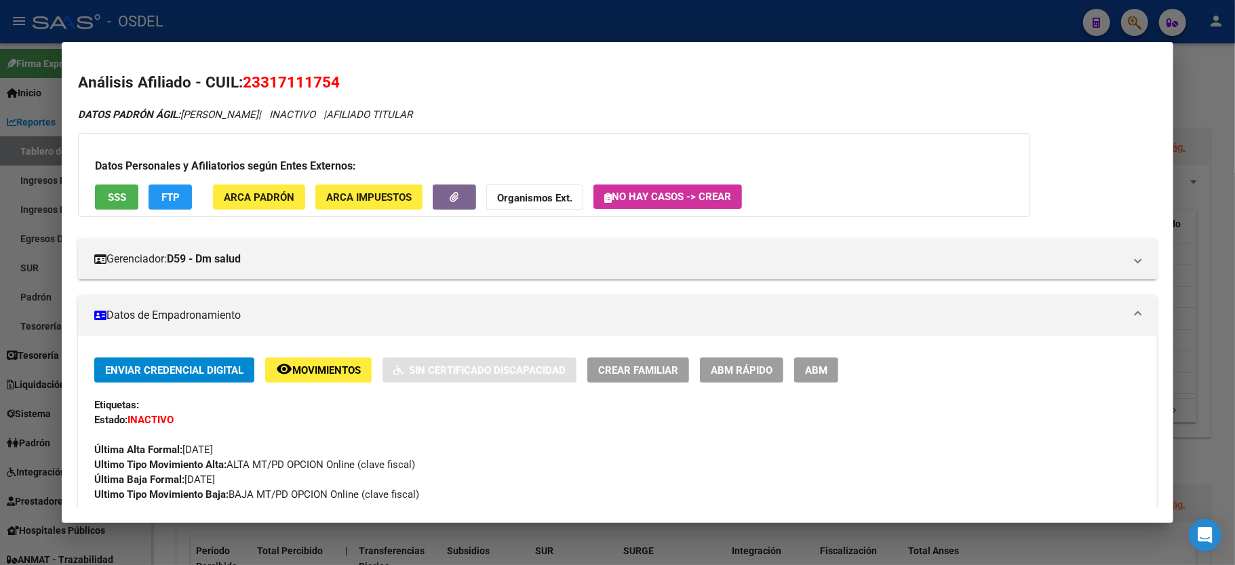
click at [107, 193] on button "SSS" at bounding box center [116, 197] width 43 height 25
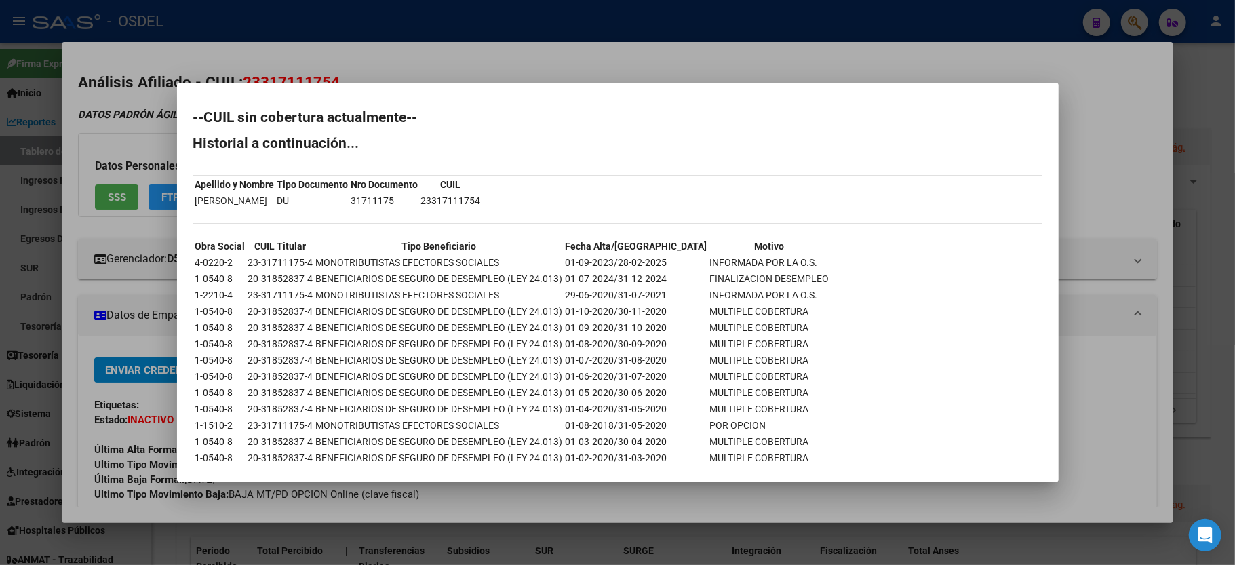
click at [212, 406] on td "1-0540-8" at bounding box center [221, 409] width 52 height 15
click at [275, 204] on td "[PERSON_NAME]" at bounding box center [235, 200] width 81 height 15
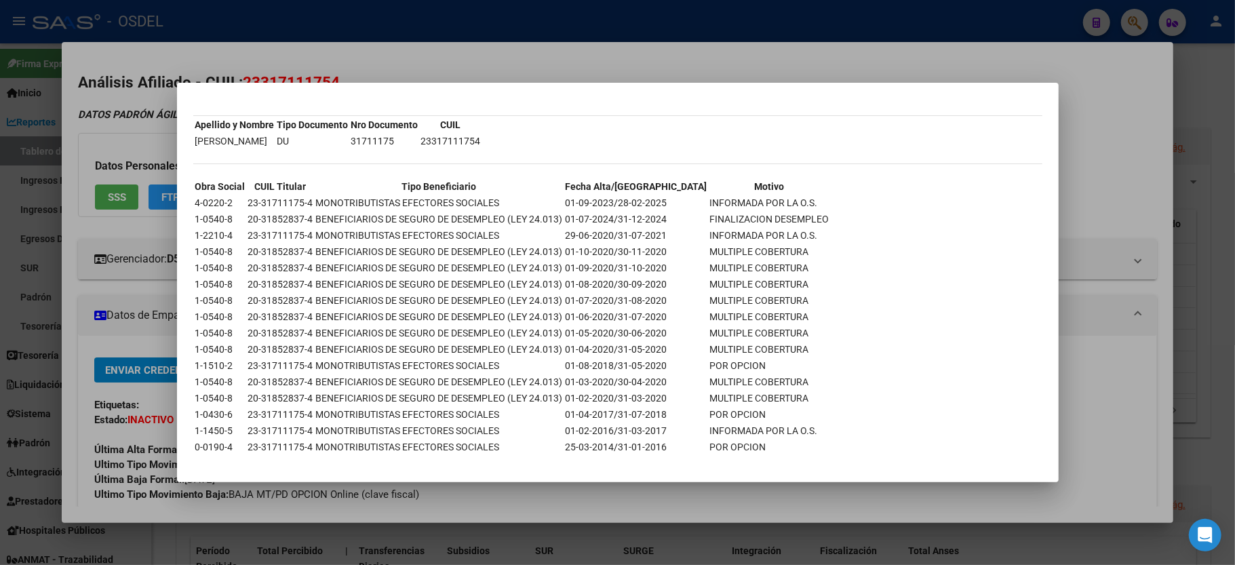
scroll to position [68, 0]
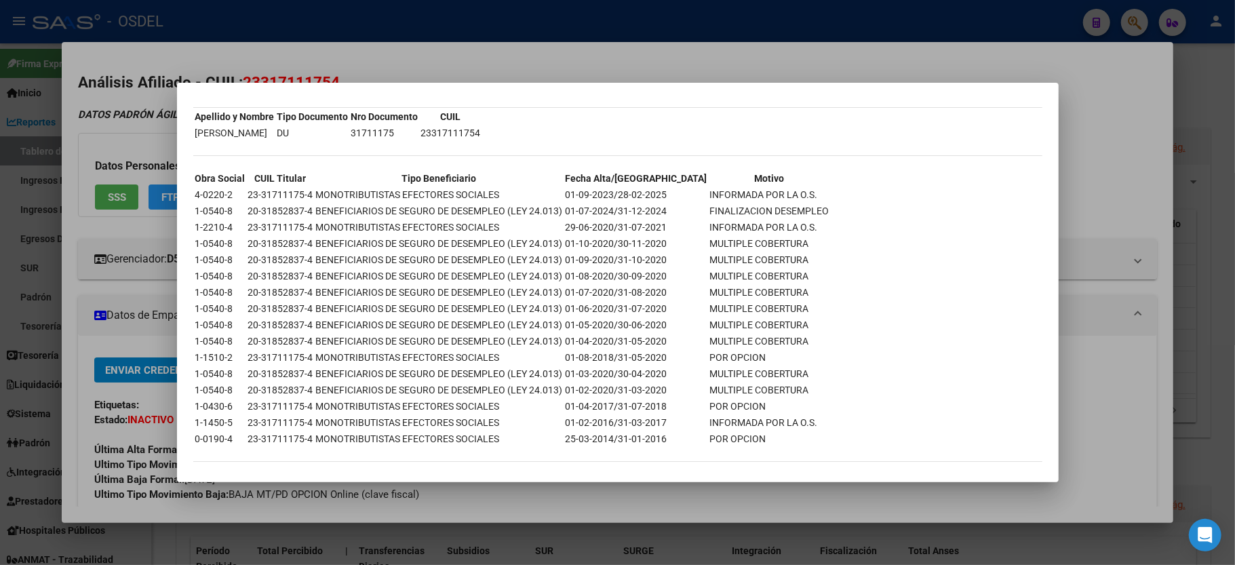
click at [611, 415] on td "01-02-2016/31-03-2017" at bounding box center [636, 422] width 143 height 15
click at [495, 431] on td "MONOTRIBUTISTAS EFECTORES SOCIALES" at bounding box center [439, 438] width 248 height 15
click at [1149, 138] on div at bounding box center [617, 282] width 1235 height 565
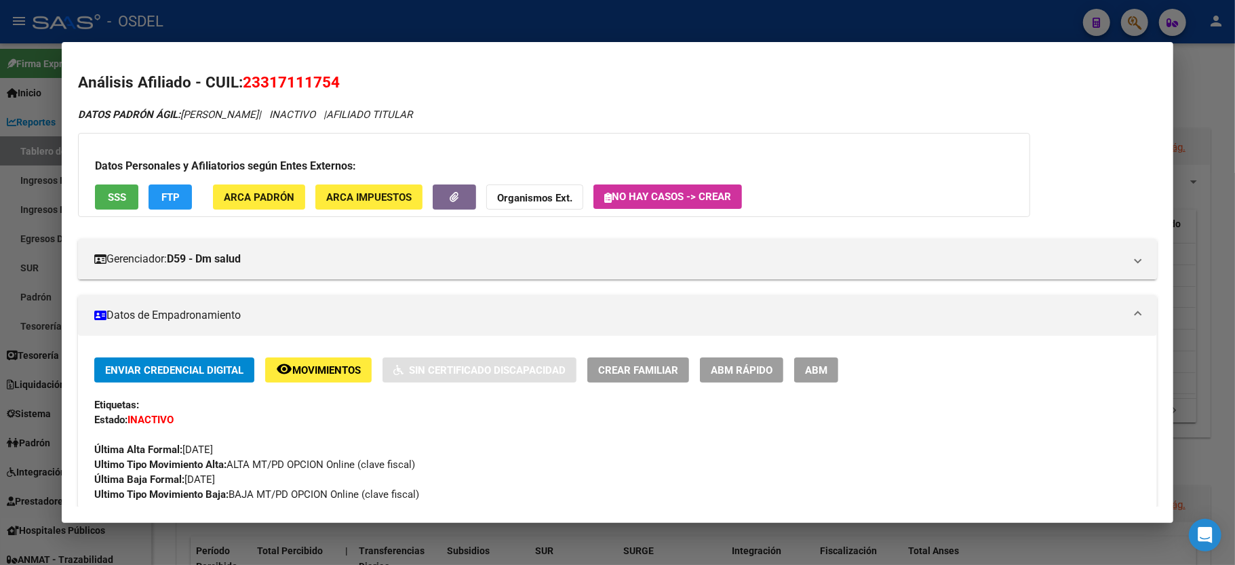
click at [1191, 110] on div at bounding box center [617, 282] width 1235 height 565
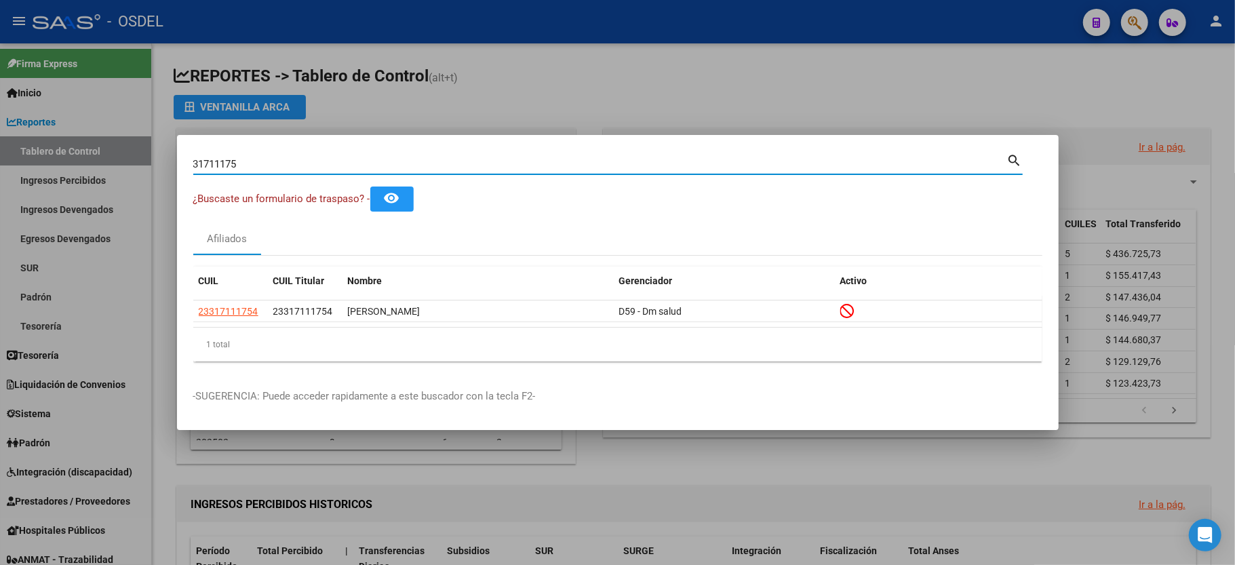
drag, startPoint x: 247, startPoint y: 159, endPoint x: 79, endPoint y: 138, distance: 168.8
click at [79, 138] on div "31711175 Buscar (apellido, dni, cuil, nro traspaso, cuit, obra social) search ¿…" at bounding box center [617, 282] width 1235 height 565
type input "41463107"
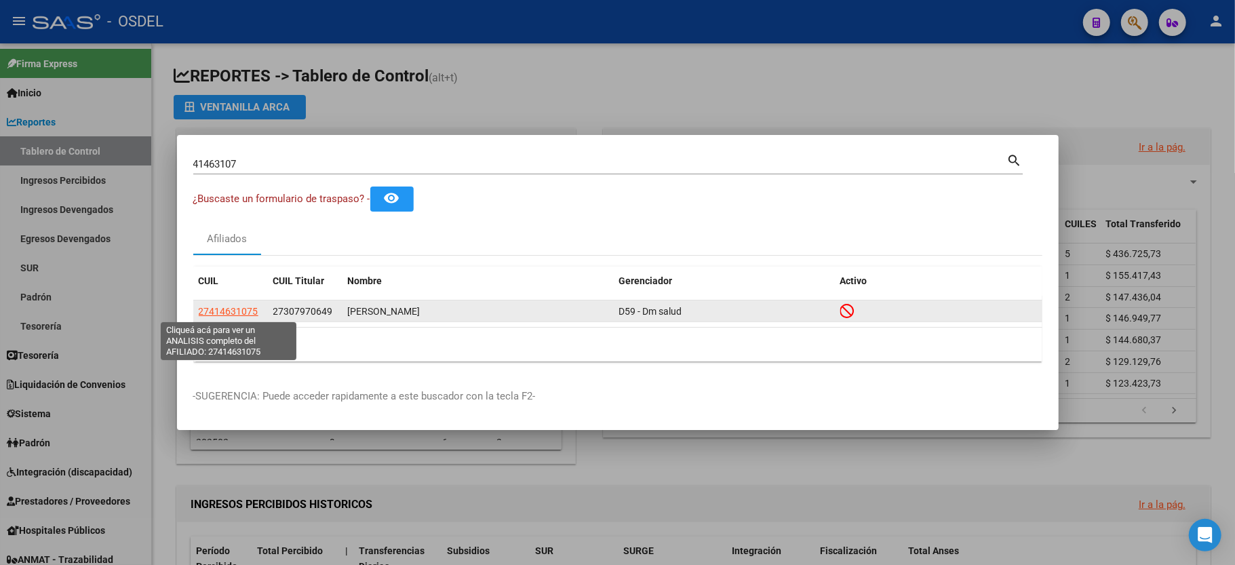
click at [224, 316] on span "27414631075" at bounding box center [229, 311] width 60 height 11
type textarea "27414631075"
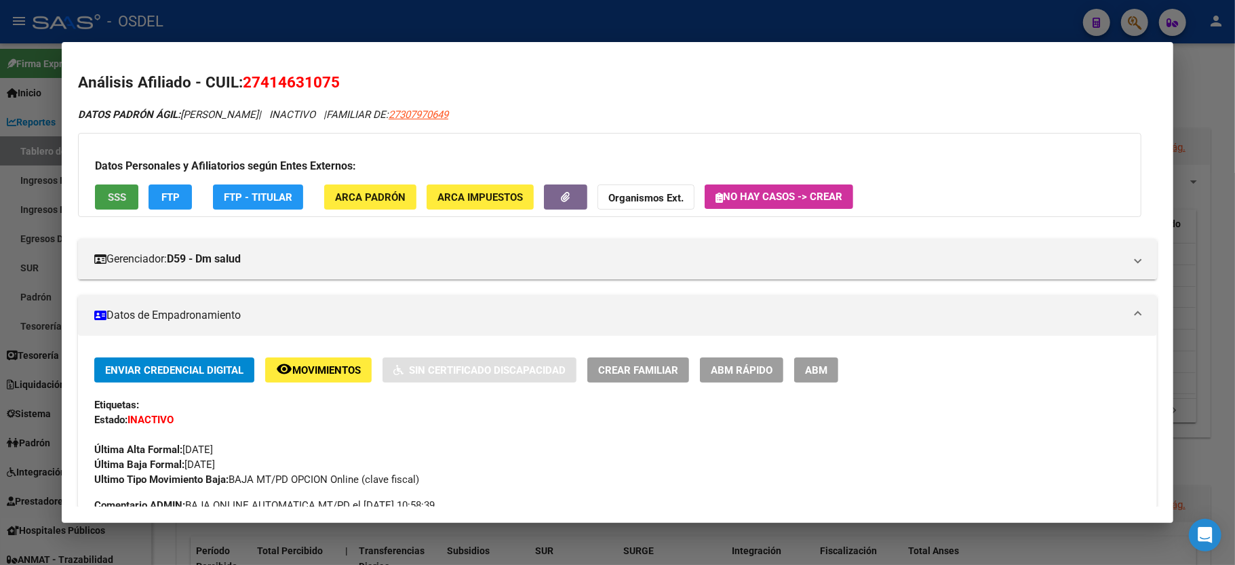
click at [121, 191] on span "SSS" at bounding box center [117, 197] width 18 height 12
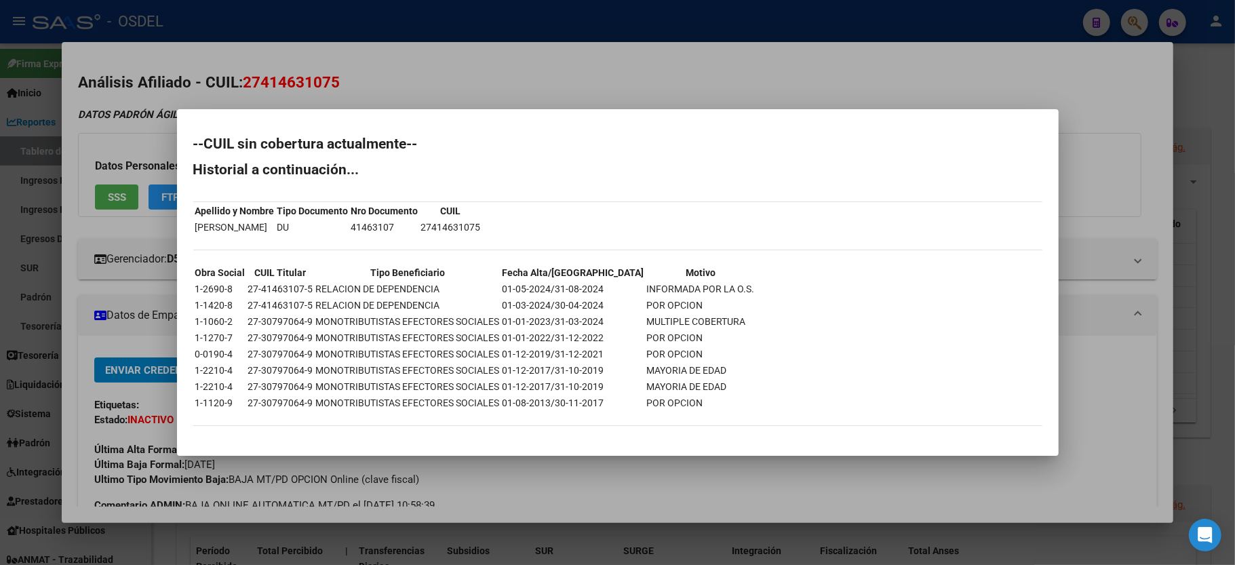
drag, startPoint x: 571, startPoint y: 324, endPoint x: 698, endPoint y: 335, distance: 127.3
click at [698, 335] on tbody "Obra Social CUIL Titular Tipo Beneficiario Fecha Alta/Baja Motivo 1-2690-8 27-4…" at bounding box center [475, 337] width 561 height 145
click at [999, 69] on div at bounding box center [617, 282] width 1235 height 565
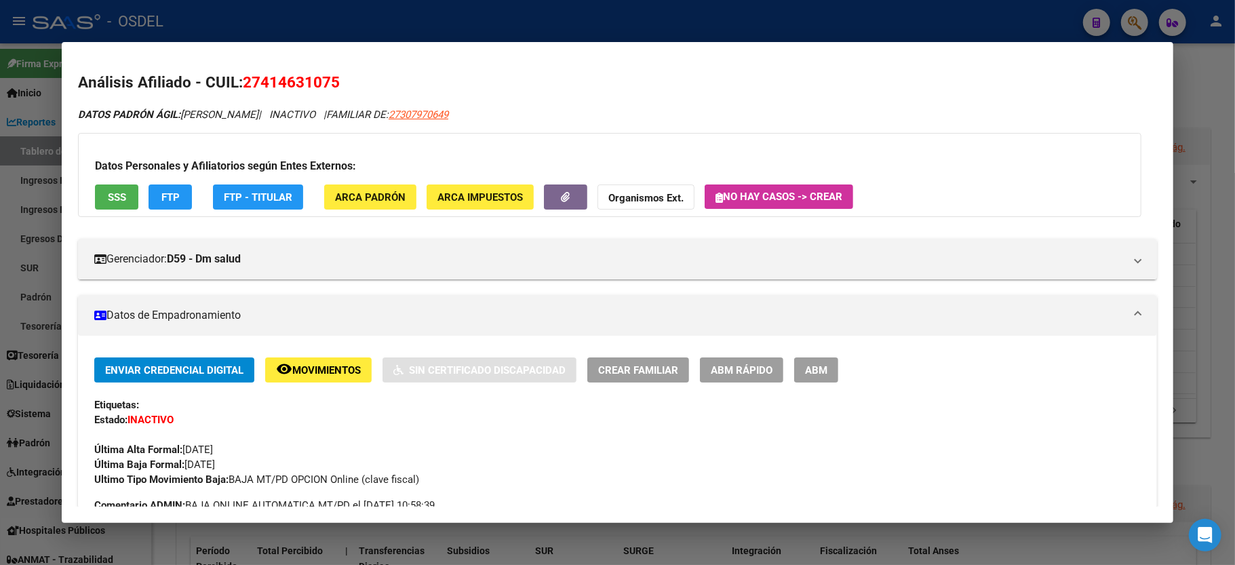
click at [1195, 83] on div at bounding box center [617, 282] width 1235 height 565
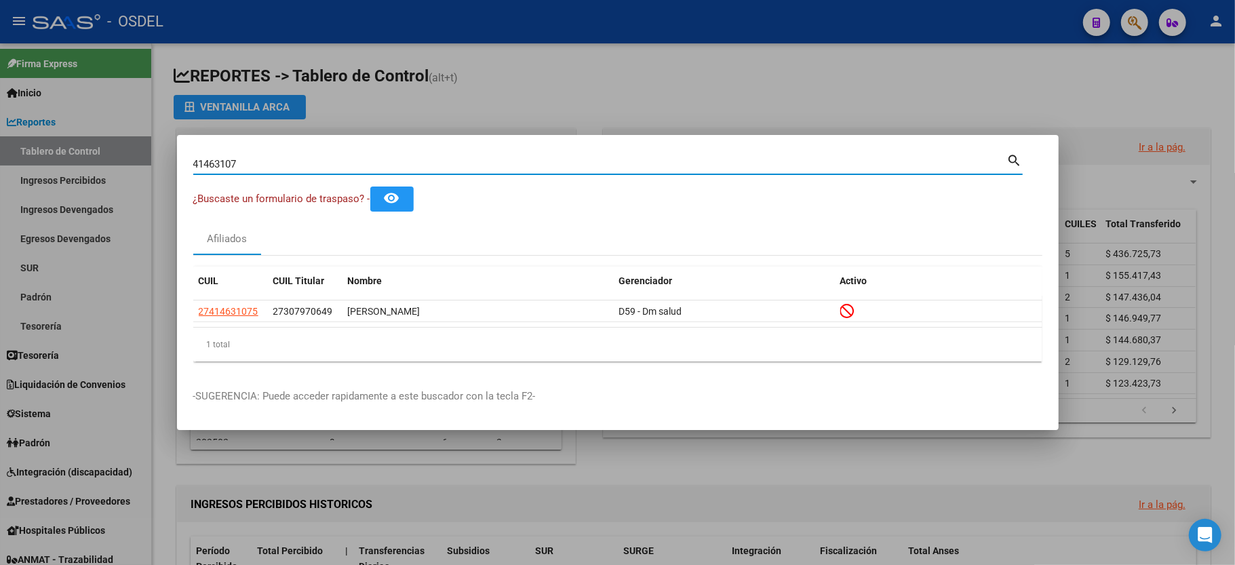
drag, startPoint x: 251, startPoint y: 161, endPoint x: 88, endPoint y: 155, distance: 162.9
click at [88, 155] on div "41463107 Buscar (apellido, dni, cuil, nro traspaso, cuit, obra social) search ¿…" at bounding box center [617, 282] width 1235 height 565
type input "22395717"
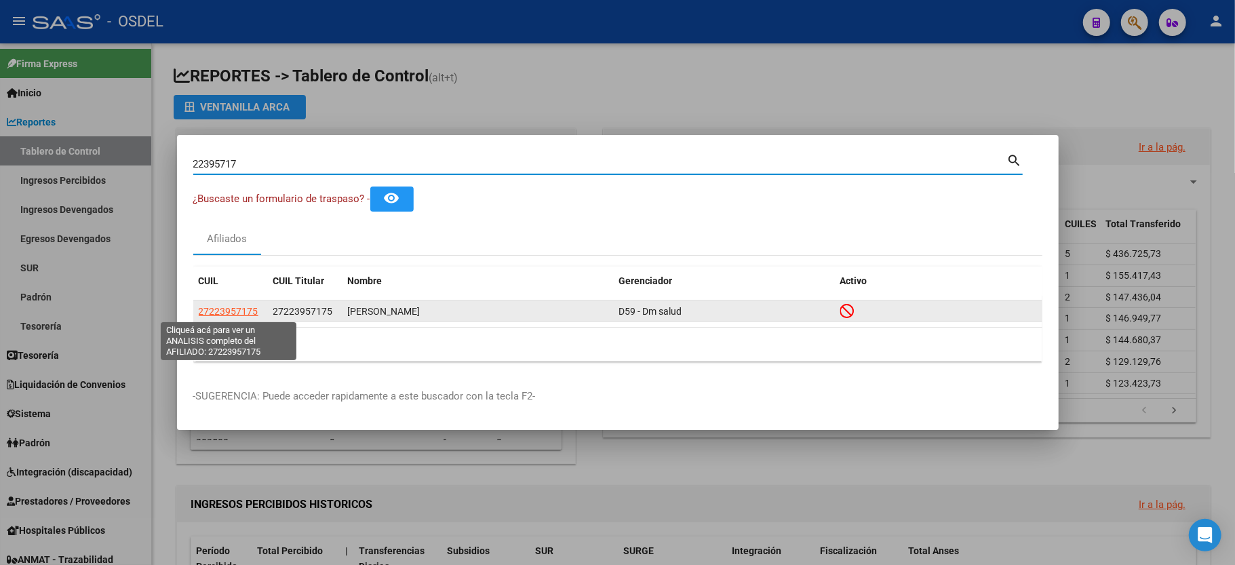
click at [232, 310] on span "27223957175" at bounding box center [229, 311] width 60 height 11
type textarea "27223957175"
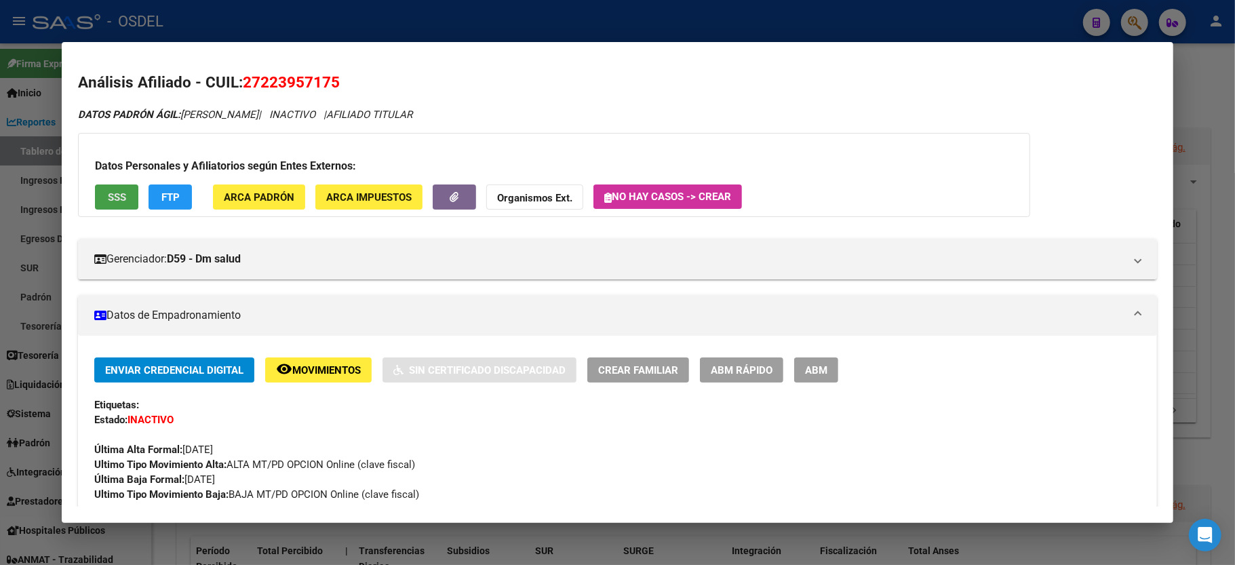
click at [120, 204] on button "SSS" at bounding box center [116, 197] width 43 height 25
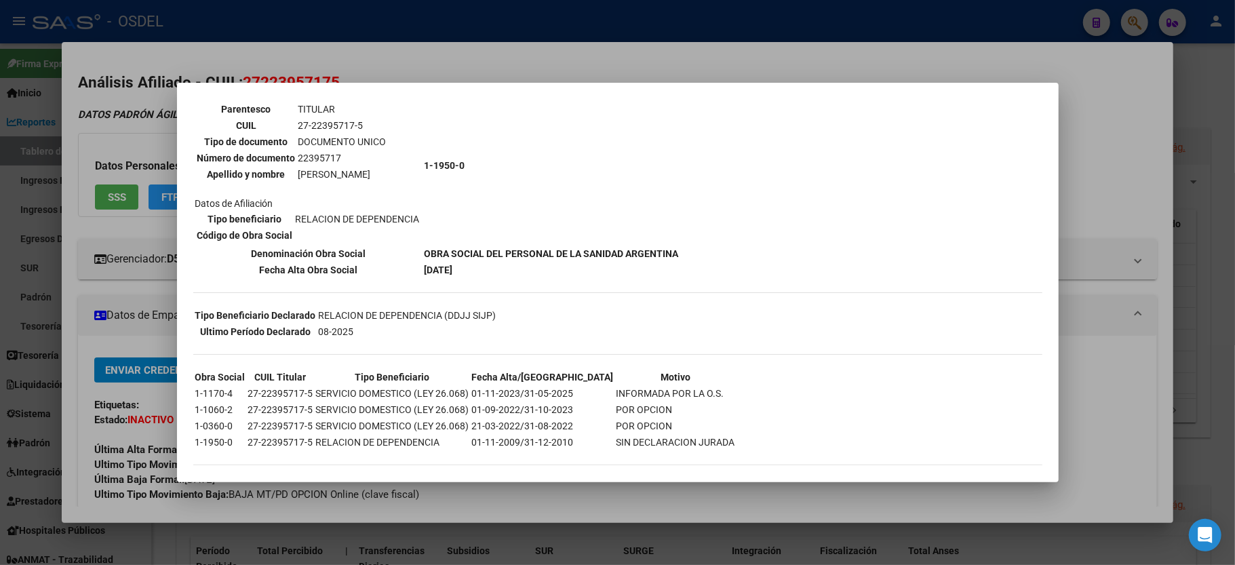
scroll to position [110, 0]
drag, startPoint x: 535, startPoint y: 399, endPoint x: 703, endPoint y: 399, distance: 167.6
click at [703, 400] on tr "1-1060-2 27-22395717-5 SERVICIO DOMESTICO (LEY 26.068) 01-09-2022/31-10-2023 PO…" at bounding box center [465, 407] width 541 height 15
click at [1100, 121] on div at bounding box center [617, 282] width 1235 height 565
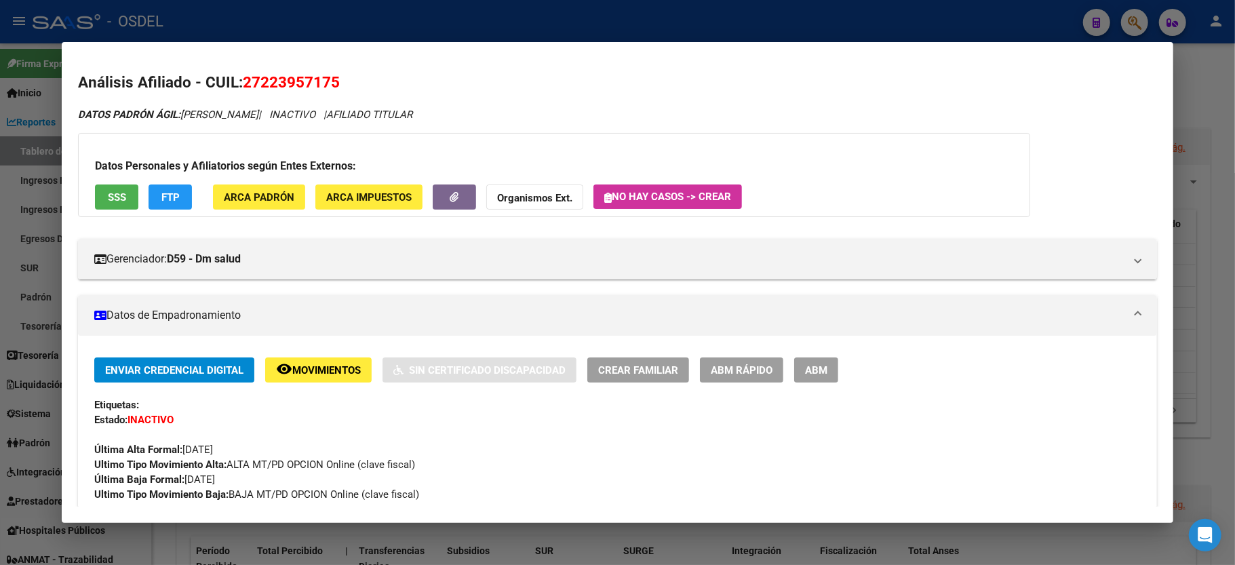
click at [1199, 87] on div at bounding box center [617, 282] width 1235 height 565
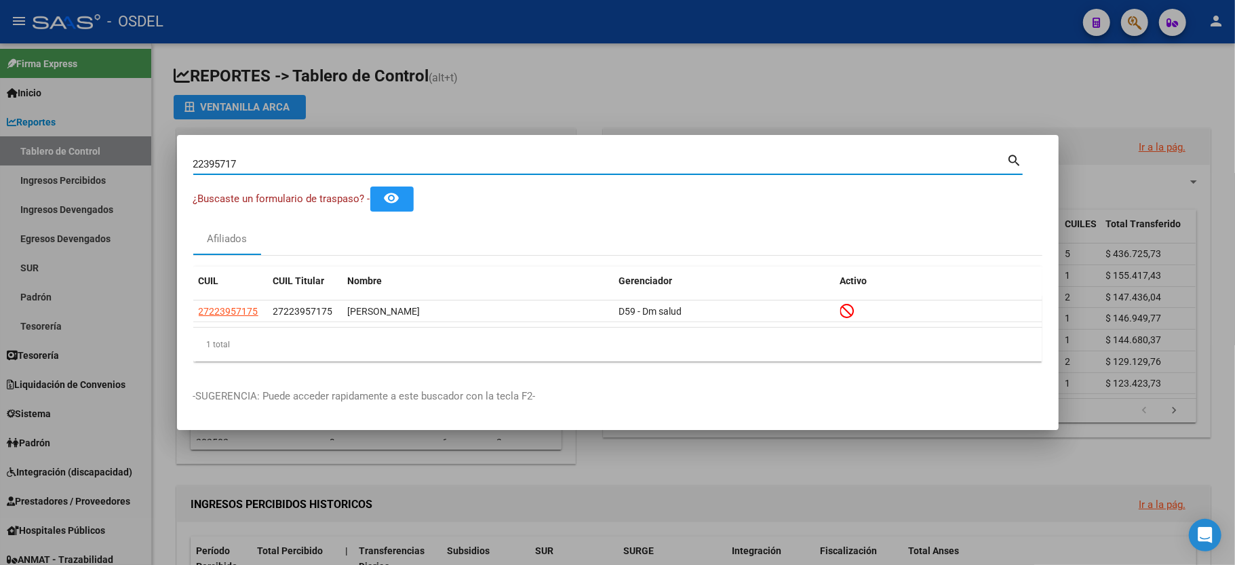
drag, startPoint x: 243, startPoint y: 168, endPoint x: 38, endPoint y: 149, distance: 205.8
click at [38, 149] on div "22395717 Buscar (apellido, dni, cuil, nro traspaso, cuit, obra social) search ¿…" at bounding box center [617, 282] width 1235 height 565
click at [38, 149] on div at bounding box center [617, 282] width 1235 height 565
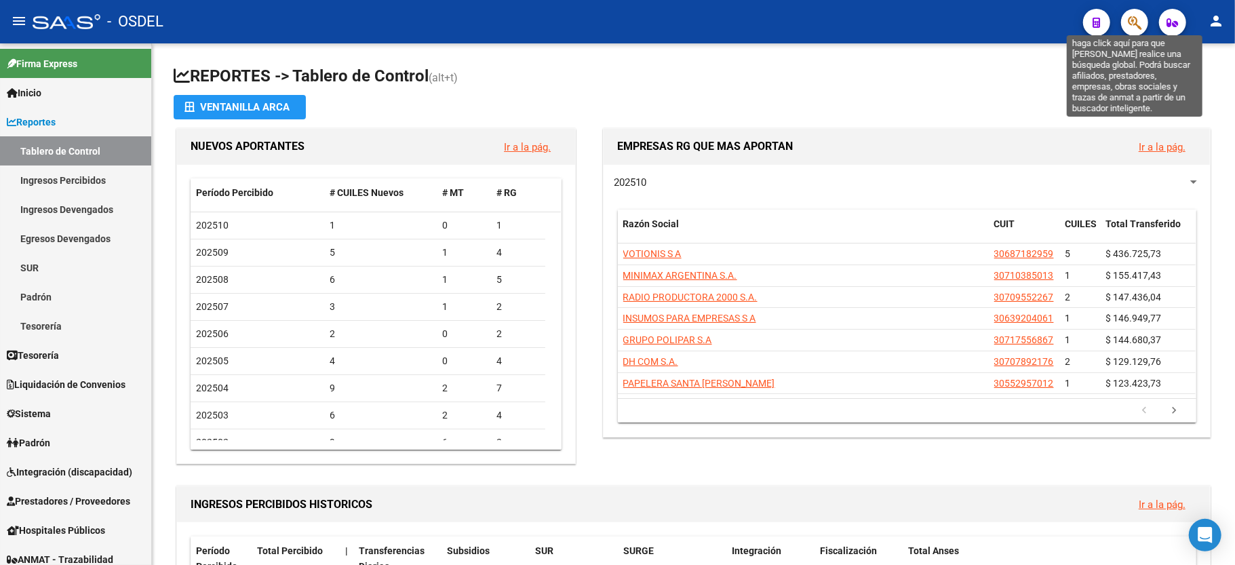
click at [1138, 22] on icon "button" at bounding box center [1135, 23] width 14 height 16
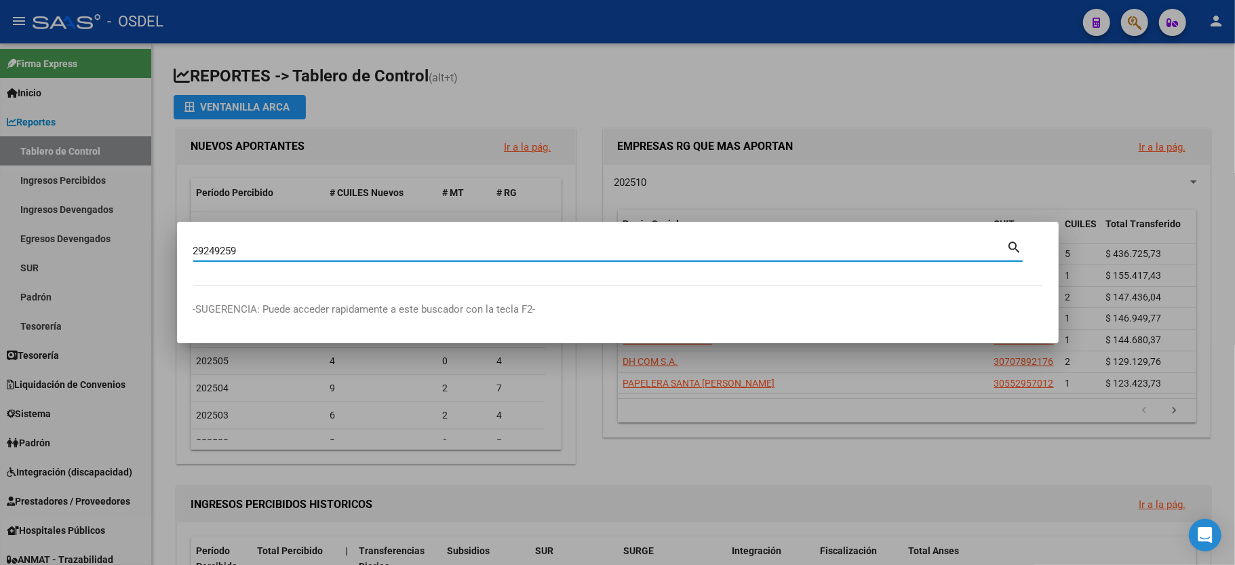
type input "29249259"
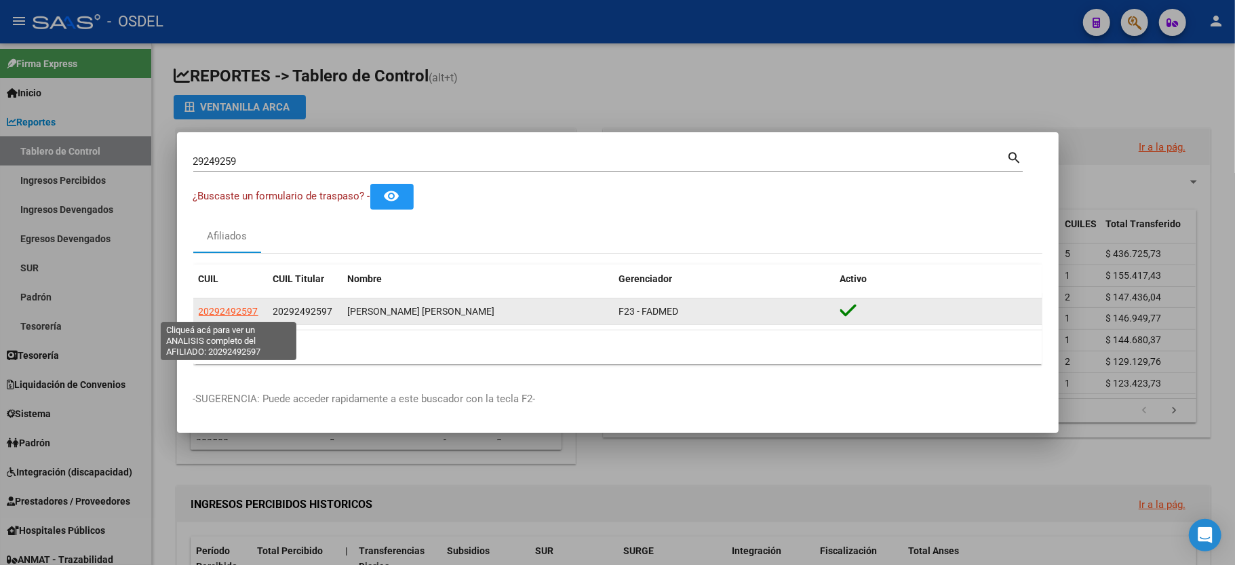
click at [233, 306] on span "20292492597" at bounding box center [229, 311] width 60 height 11
type textarea "20292492597"
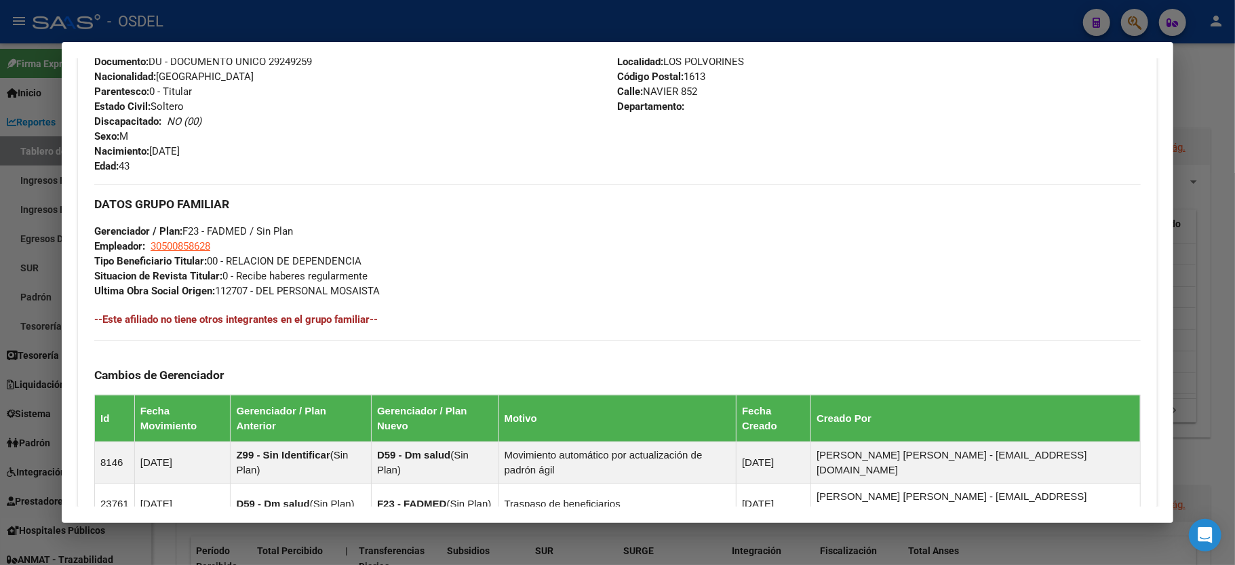
scroll to position [633, 0]
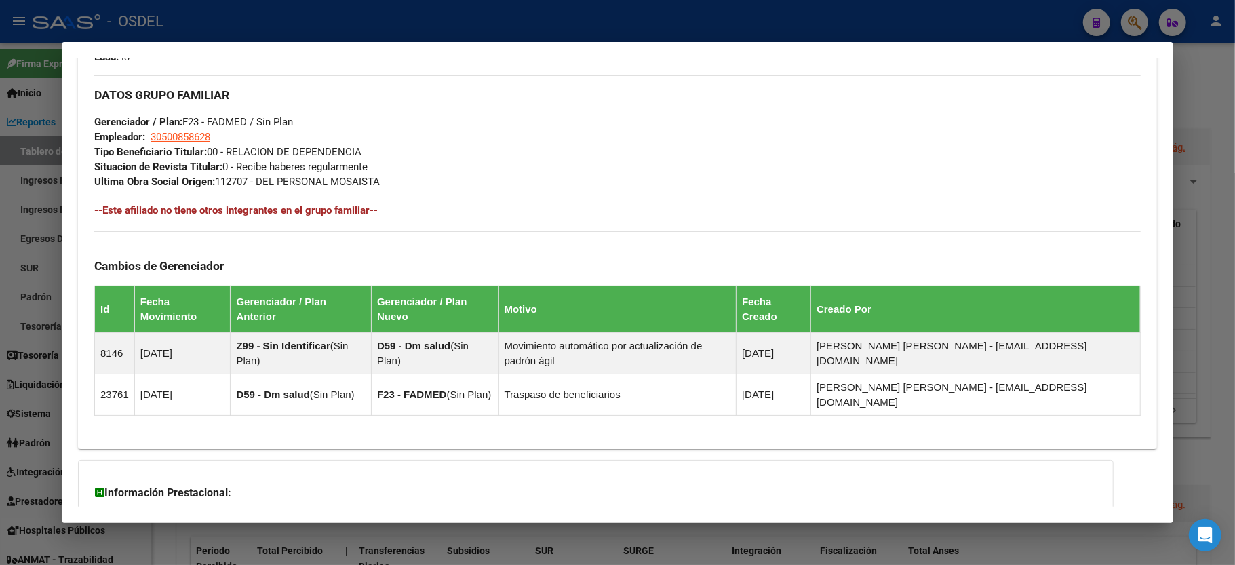
click at [1204, 111] on div at bounding box center [617, 282] width 1235 height 565
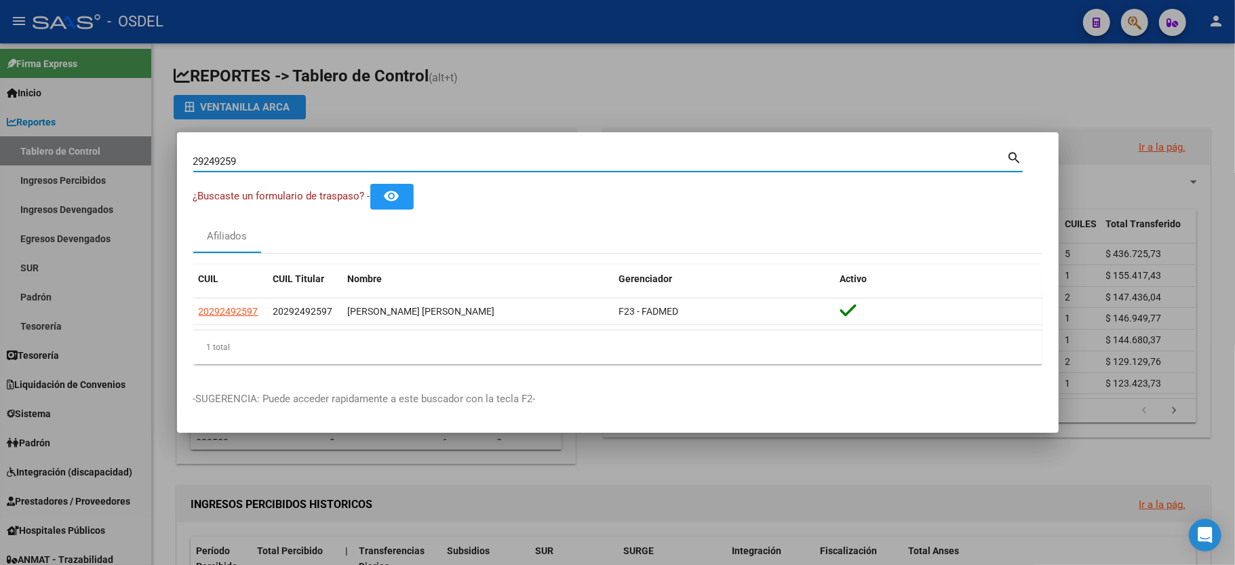
drag, startPoint x: 251, startPoint y: 155, endPoint x: 58, endPoint y: 151, distance: 192.7
click at [58, 151] on div "29249259 Buscar (apellido, dni, cuil, nro traspaso, cuit, obra social) search ¿…" at bounding box center [617, 282] width 1235 height 565
type input "32605154"
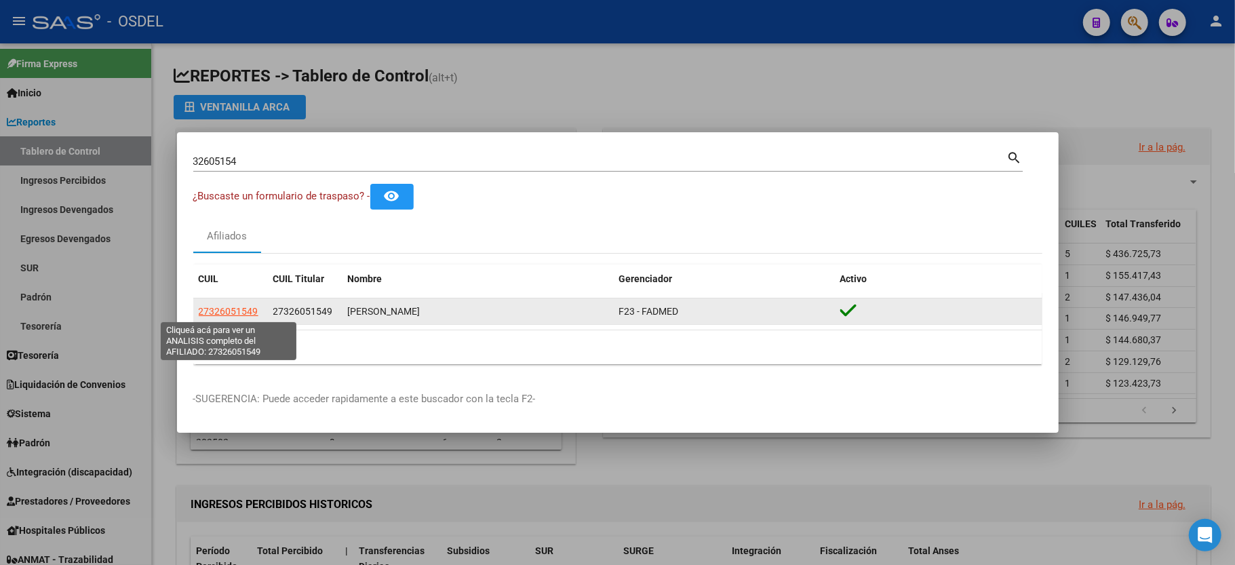
click at [233, 315] on span "27326051549" at bounding box center [229, 311] width 60 height 11
type textarea "27326051549"
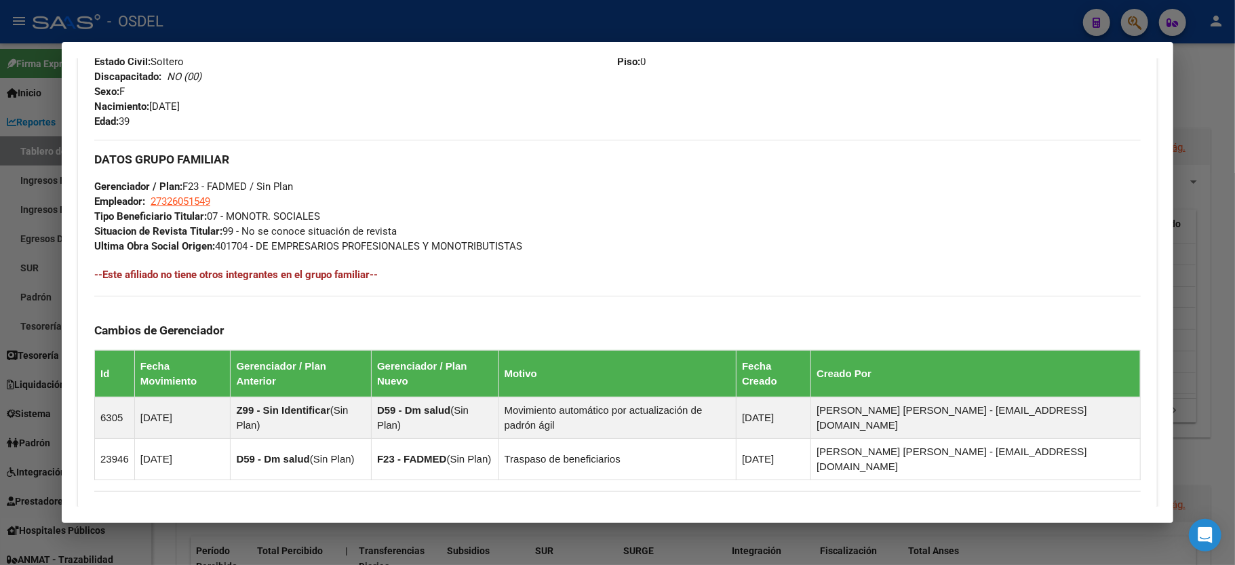
scroll to position [711, 0]
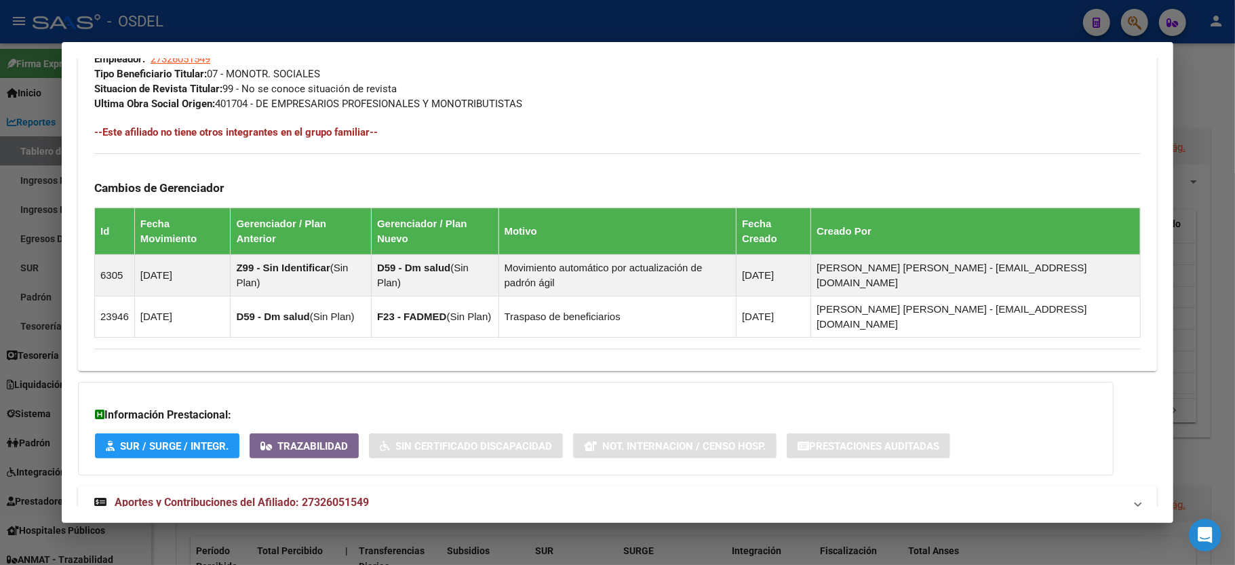
click at [1213, 96] on div at bounding box center [617, 282] width 1235 height 565
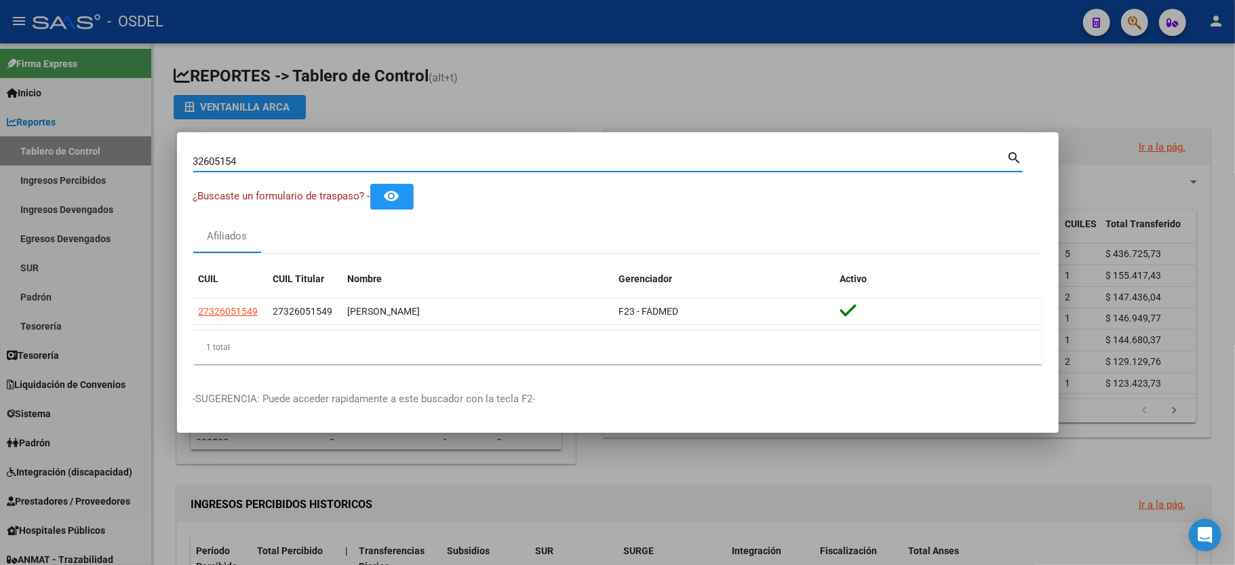
drag, startPoint x: 182, startPoint y: 166, endPoint x: 63, endPoint y: 166, distance: 118.7
click at [64, 166] on div "32605154 Buscar (apellido, dni, cuil, nro traspaso, cuit, obra social) search ¿…" at bounding box center [617, 282] width 1235 height 565
type input "50539961"
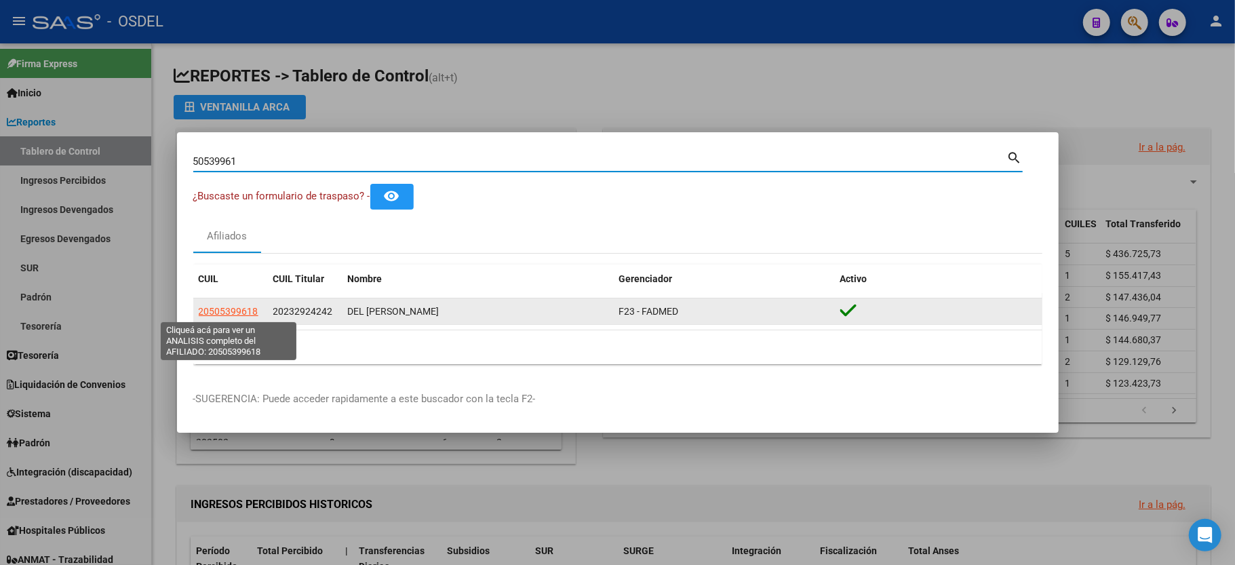
click at [240, 311] on span "20505399618" at bounding box center [229, 311] width 60 height 11
type textarea "20505399618"
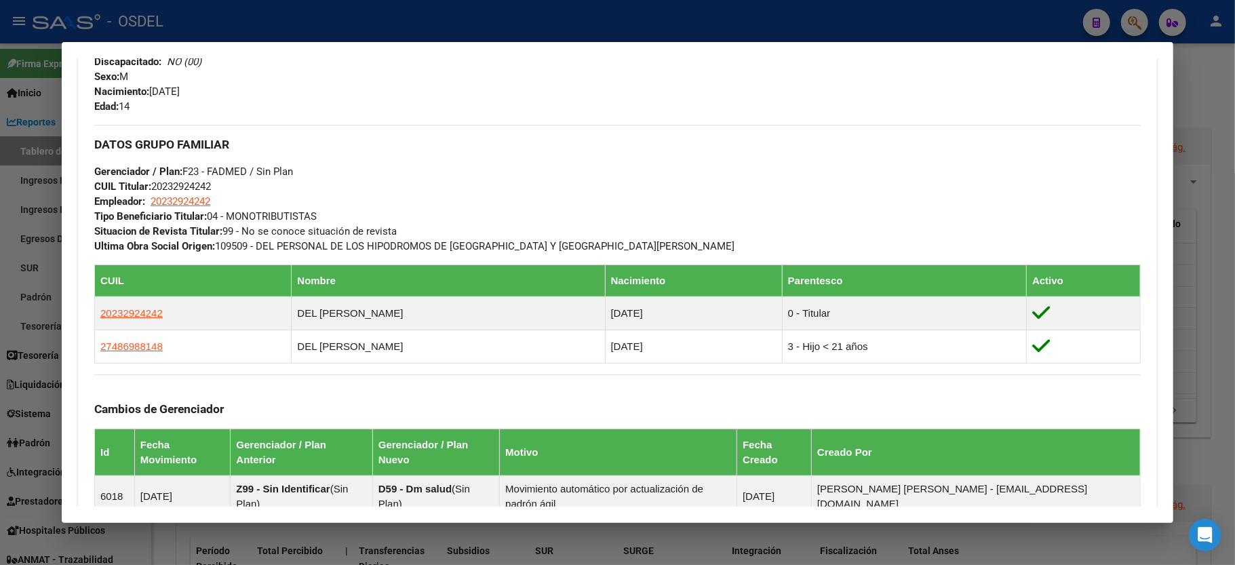
scroll to position [723, 0]
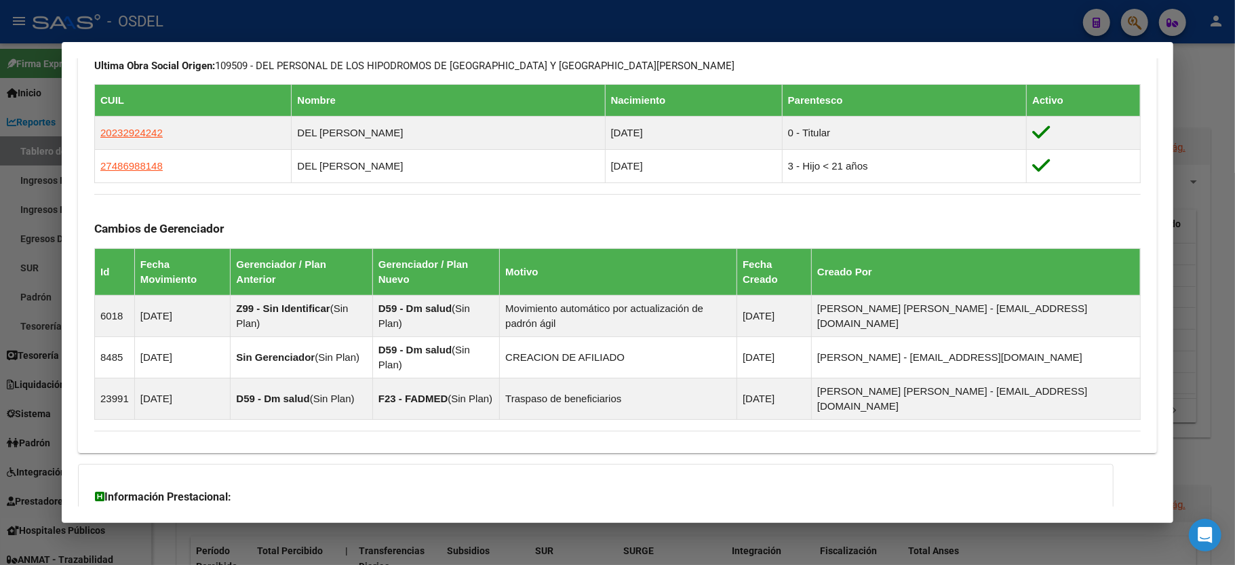
click at [1202, 85] on div at bounding box center [617, 282] width 1235 height 565
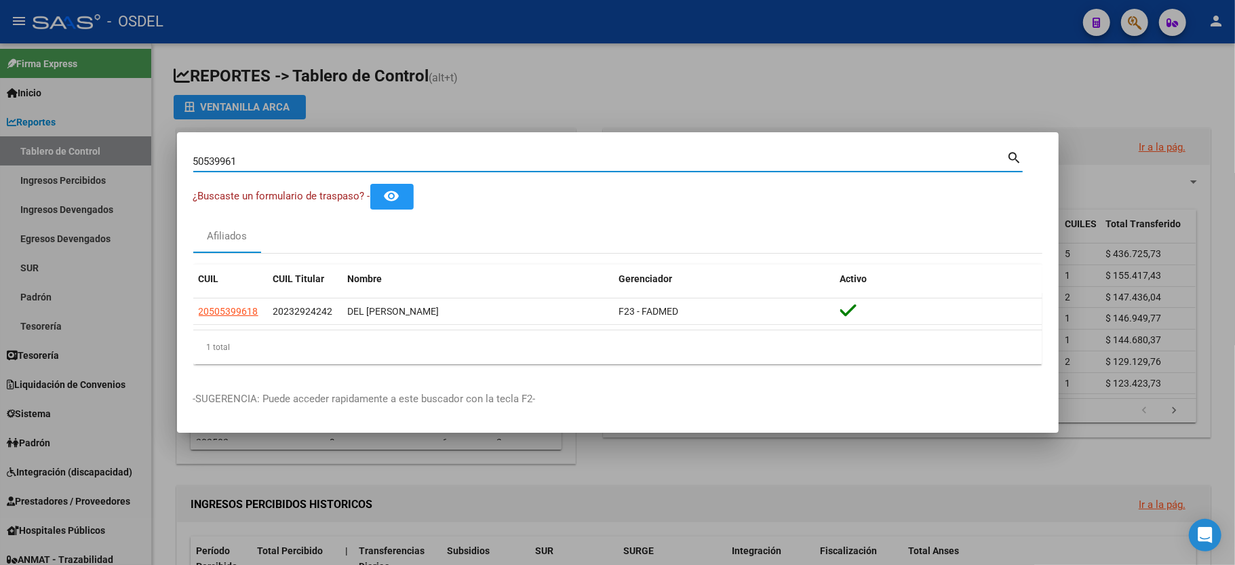
drag, startPoint x: 252, startPoint y: 155, endPoint x: 0, endPoint y: 153, distance: 252.4
click at [0, 153] on div "50539961 Buscar (apellido, dni, cuil, nro traspaso, cuit, obra social) search ¿…" at bounding box center [617, 282] width 1235 height 565
type input "45425996"
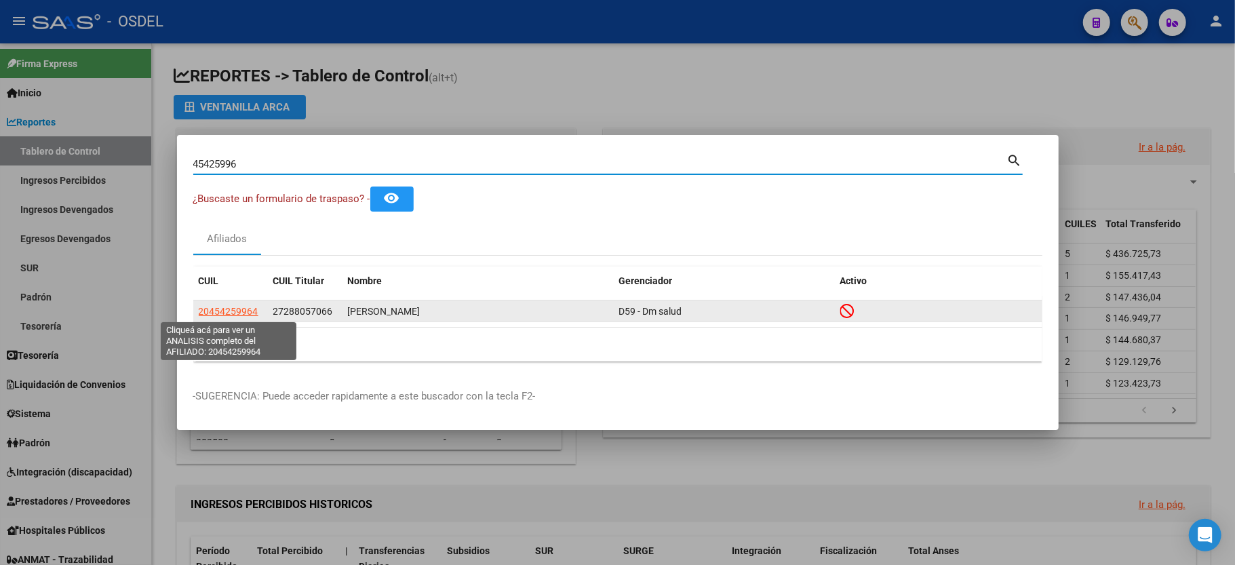
click at [242, 309] on span "20454259964" at bounding box center [229, 311] width 60 height 11
type textarea "20454259964"
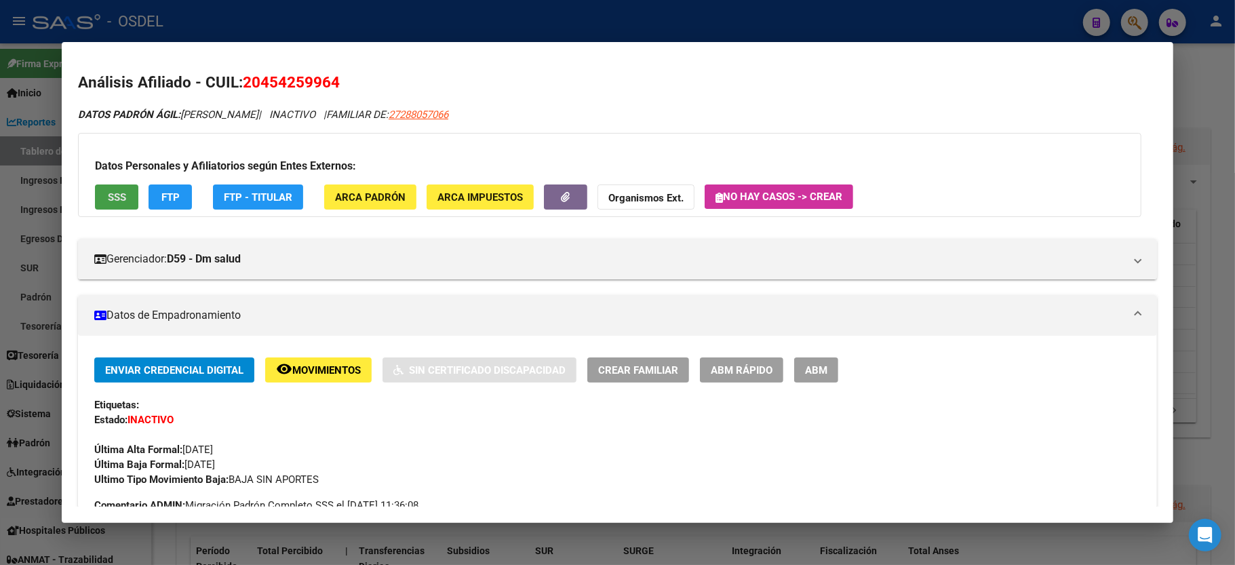
click at [111, 197] on span "SSS" at bounding box center [117, 197] width 18 height 12
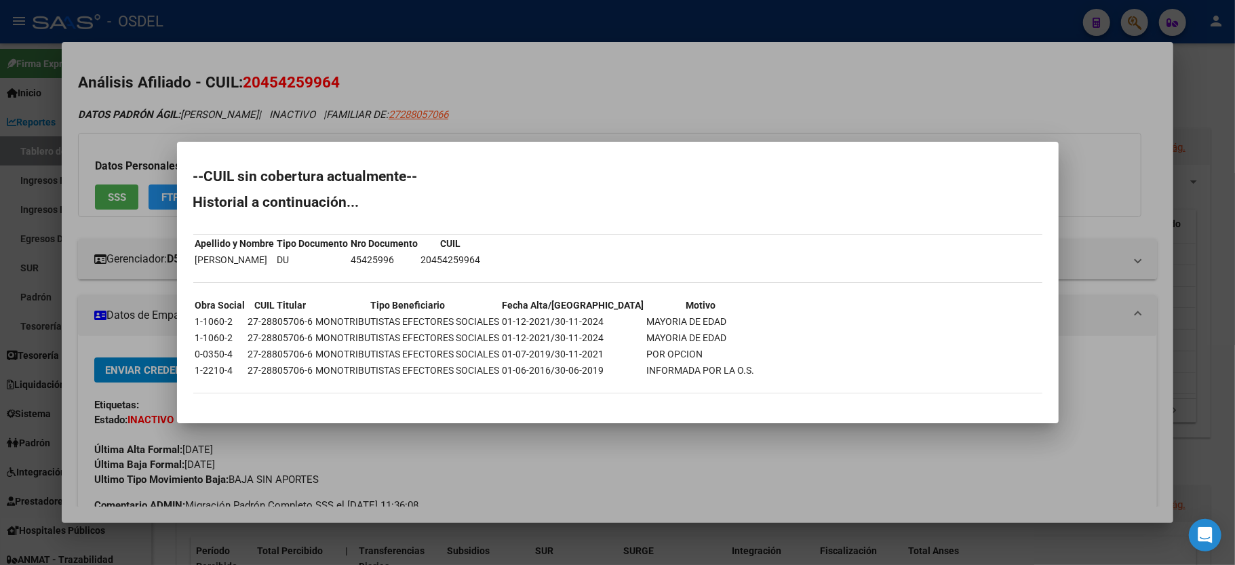
click at [571, 88] on div at bounding box center [617, 282] width 1235 height 565
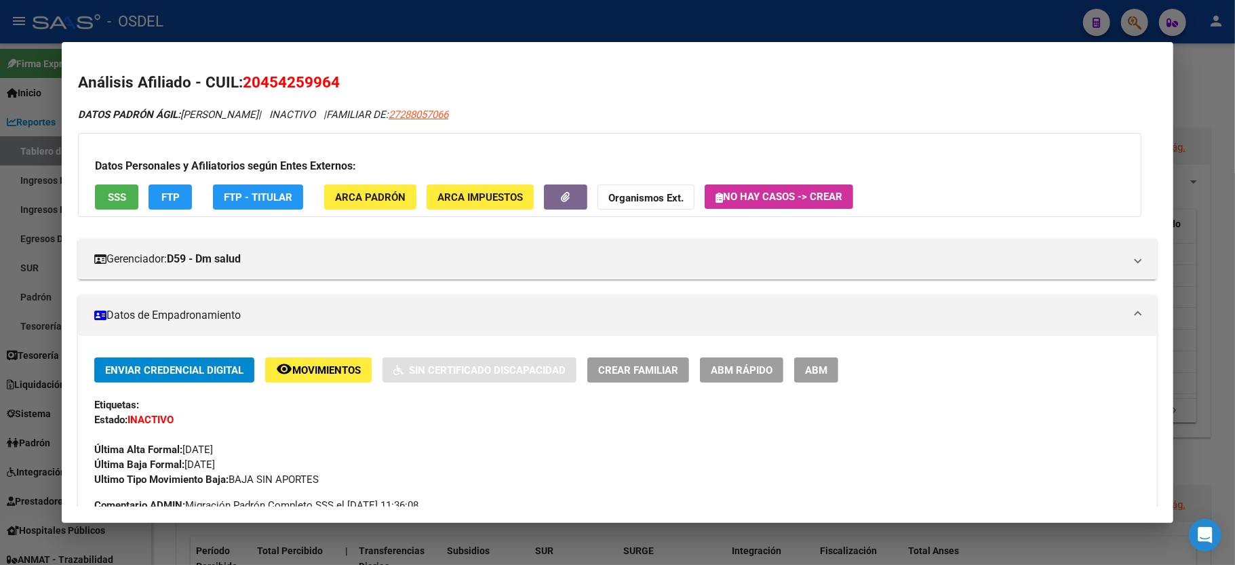
click at [1201, 102] on div at bounding box center [617, 282] width 1235 height 565
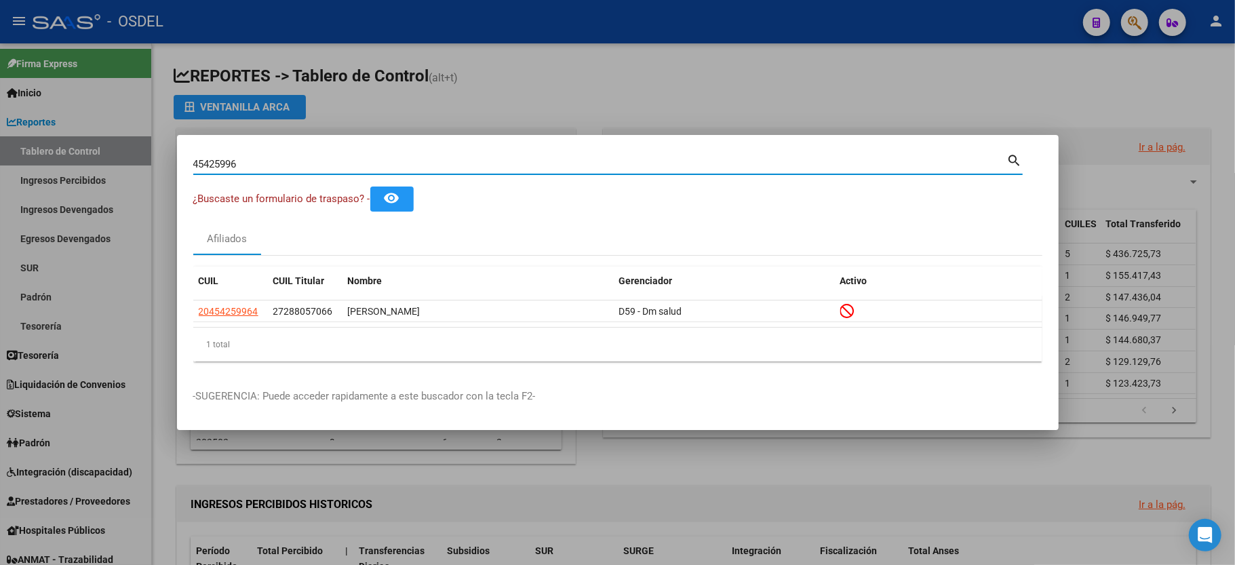
drag, startPoint x: 271, startPoint y: 159, endPoint x: 9, endPoint y: 138, distance: 262.7
click at [9, 138] on div "45425996 Buscar (apellido, dni, cuil, nro traspaso, cuit, obra social) search ¿…" at bounding box center [617, 282] width 1235 height 565
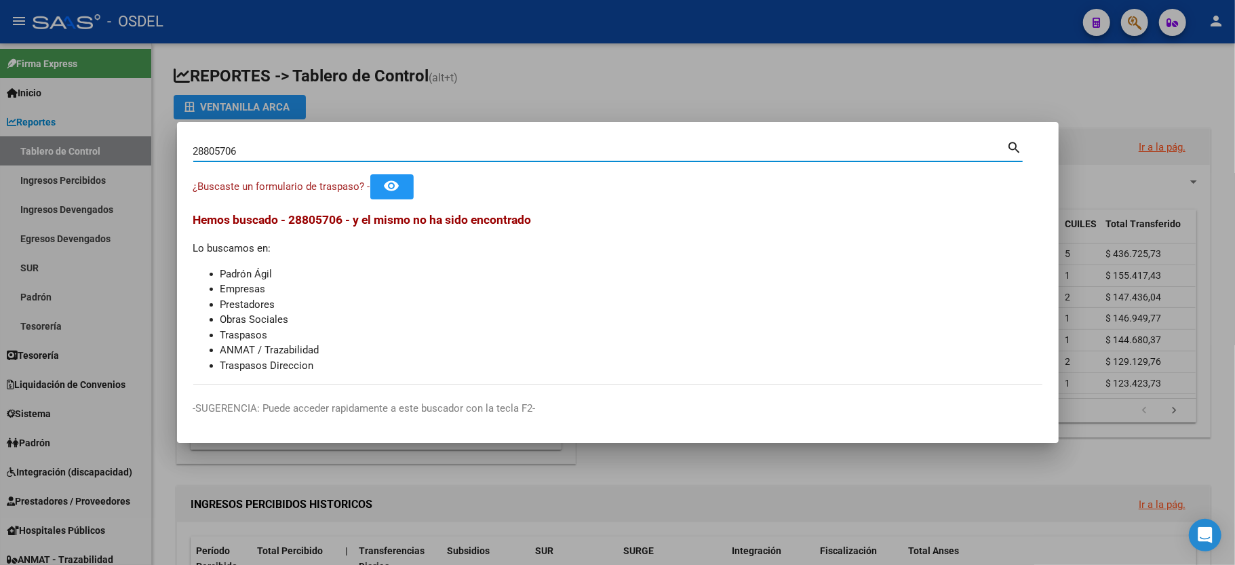
type input "28805706"
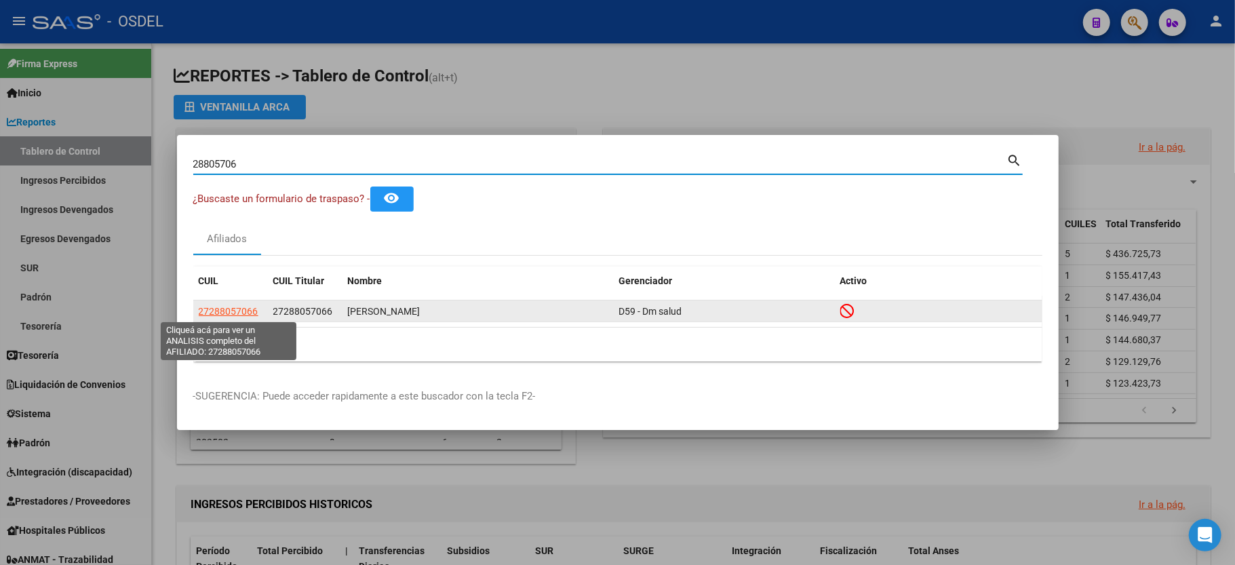
click at [225, 308] on span "27288057066" at bounding box center [229, 311] width 60 height 11
type textarea "27288057066"
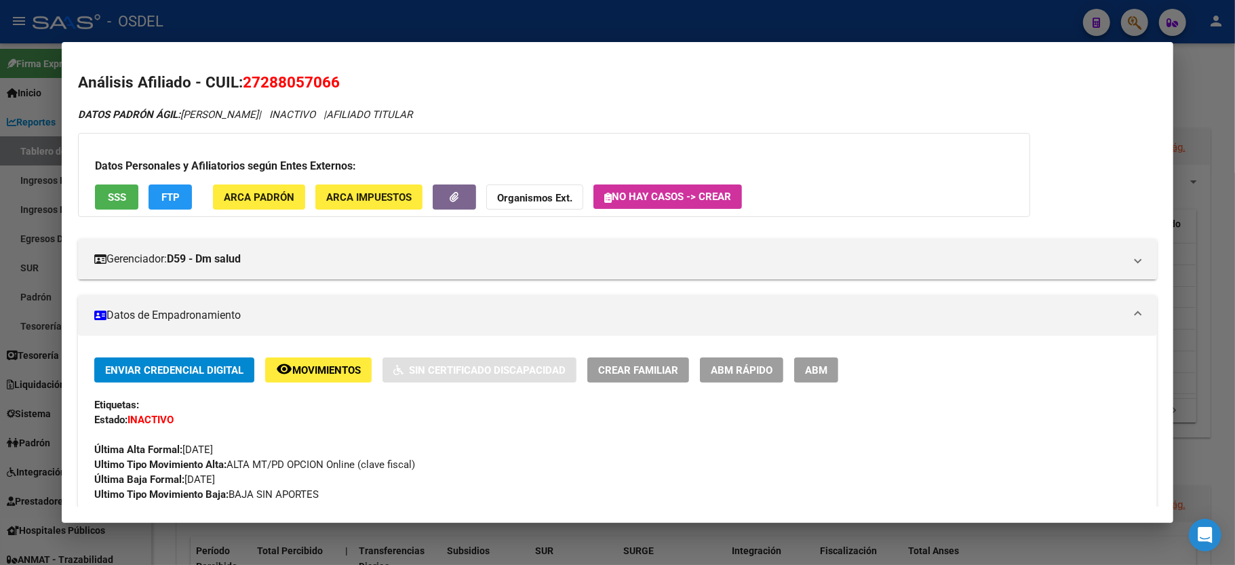
click at [113, 191] on span "SSS" at bounding box center [117, 197] width 18 height 12
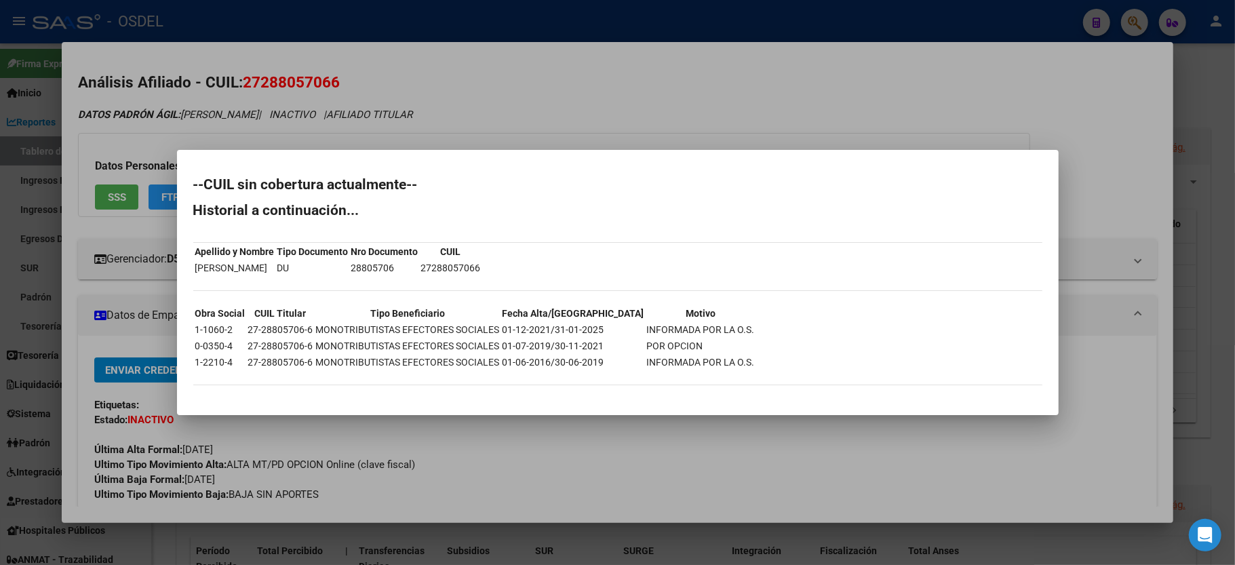
click at [1019, 107] on div at bounding box center [617, 282] width 1235 height 565
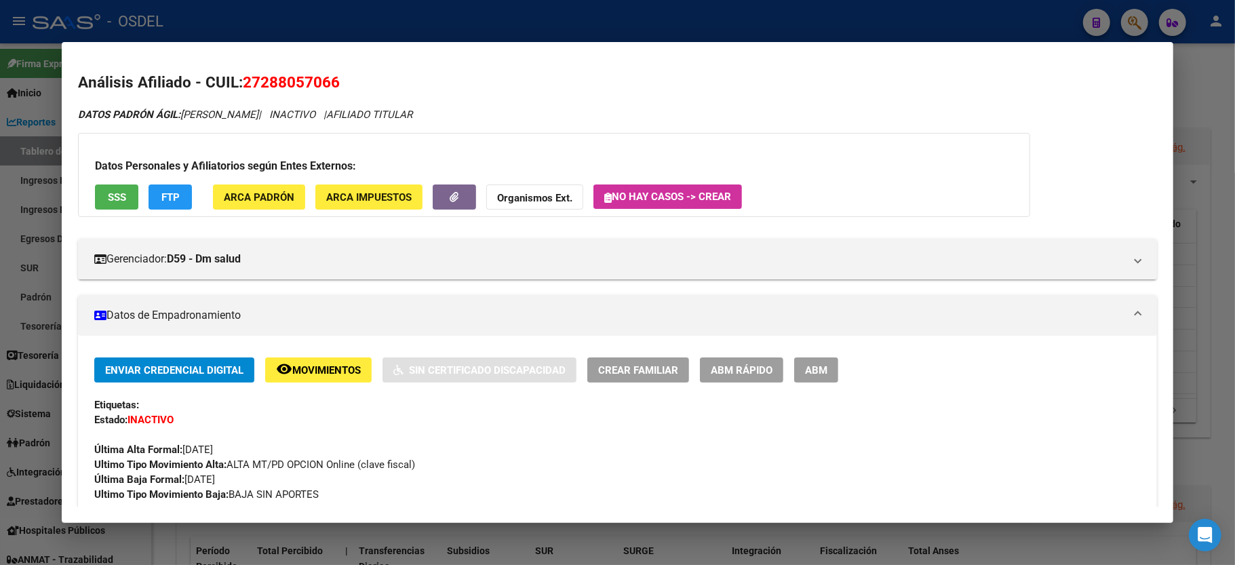
click at [1225, 77] on div at bounding box center [617, 282] width 1235 height 565
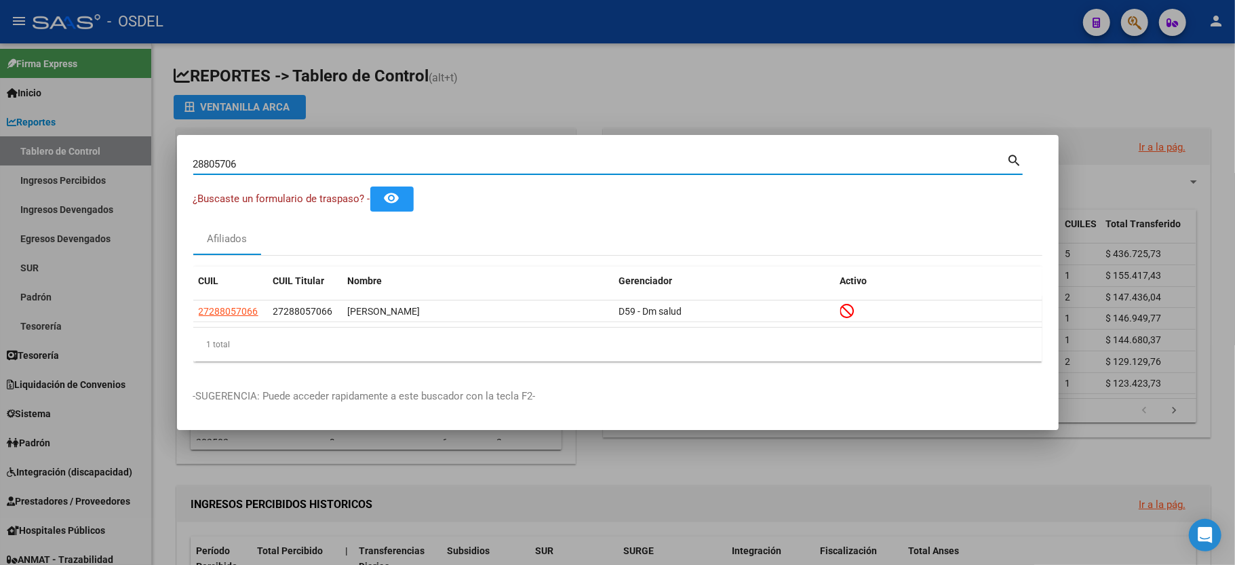
drag, startPoint x: 302, startPoint y: 167, endPoint x: 0, endPoint y: 148, distance: 302.5
click at [0, 148] on div "28805706 Buscar (apellido, dni, cuil, nro traspaso, cuit, obra social) search ¿…" at bounding box center [617, 282] width 1235 height 565
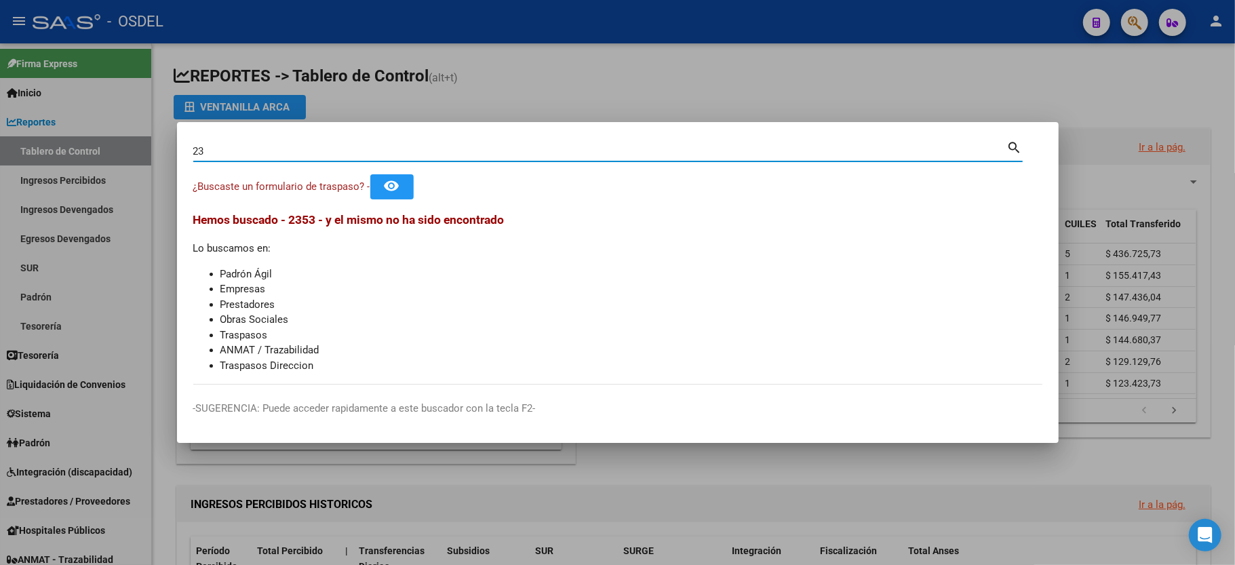
type input "2"
type input "23539763"
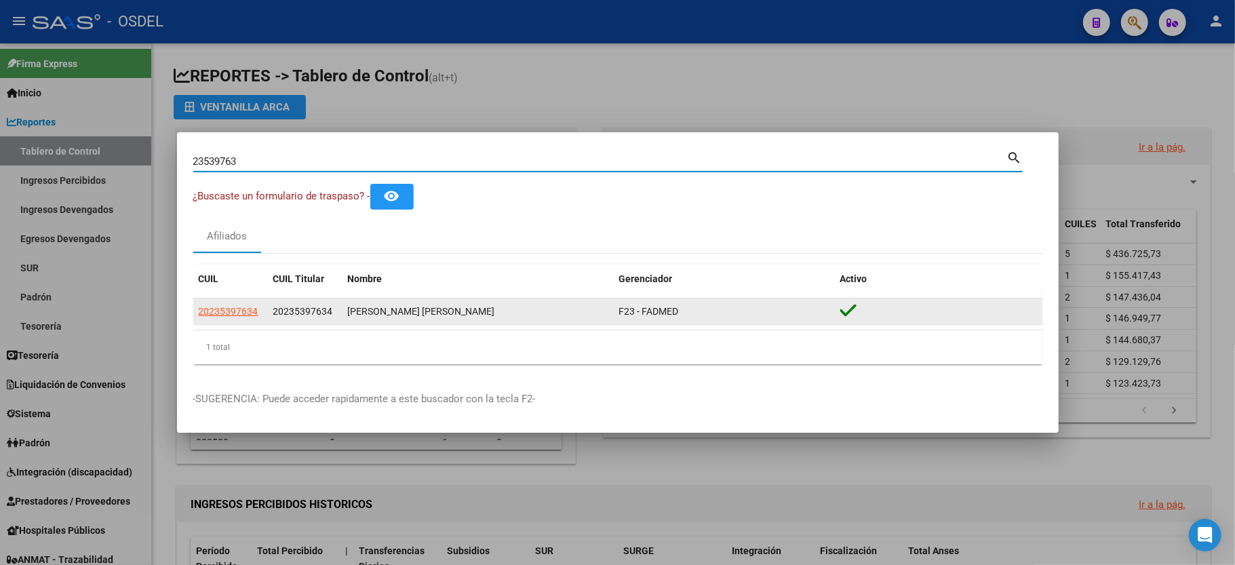
click at [205, 318] on app-link-go-to "20235397634" at bounding box center [229, 312] width 60 height 16
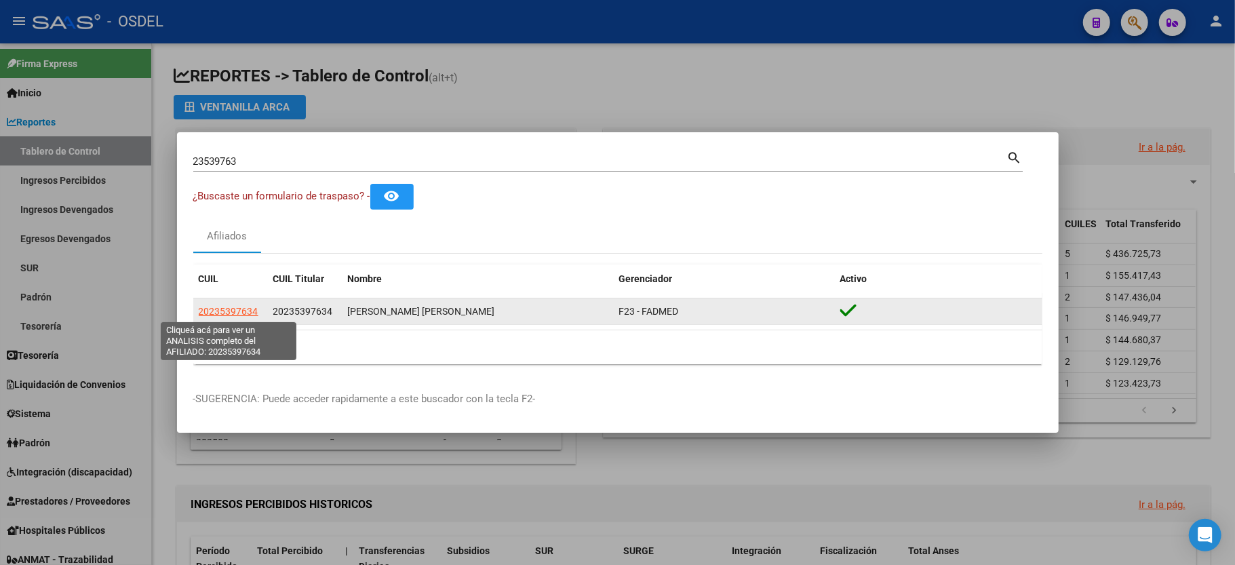
click at [208, 306] on span "20235397634" at bounding box center [229, 311] width 60 height 11
type textarea "20235397634"
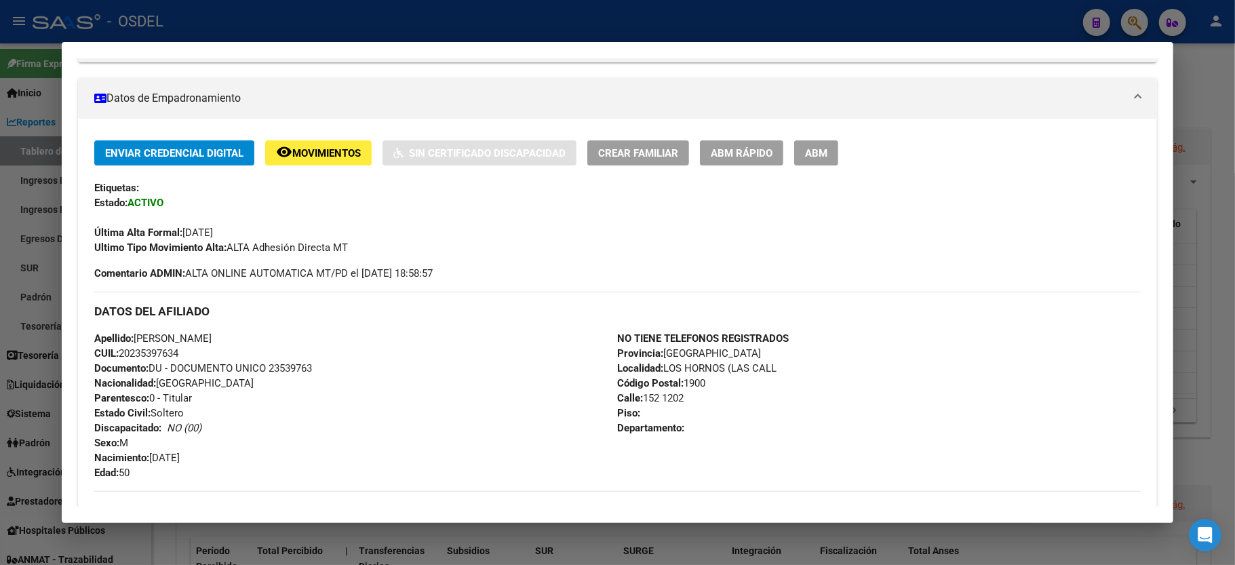
scroll to position [0, 0]
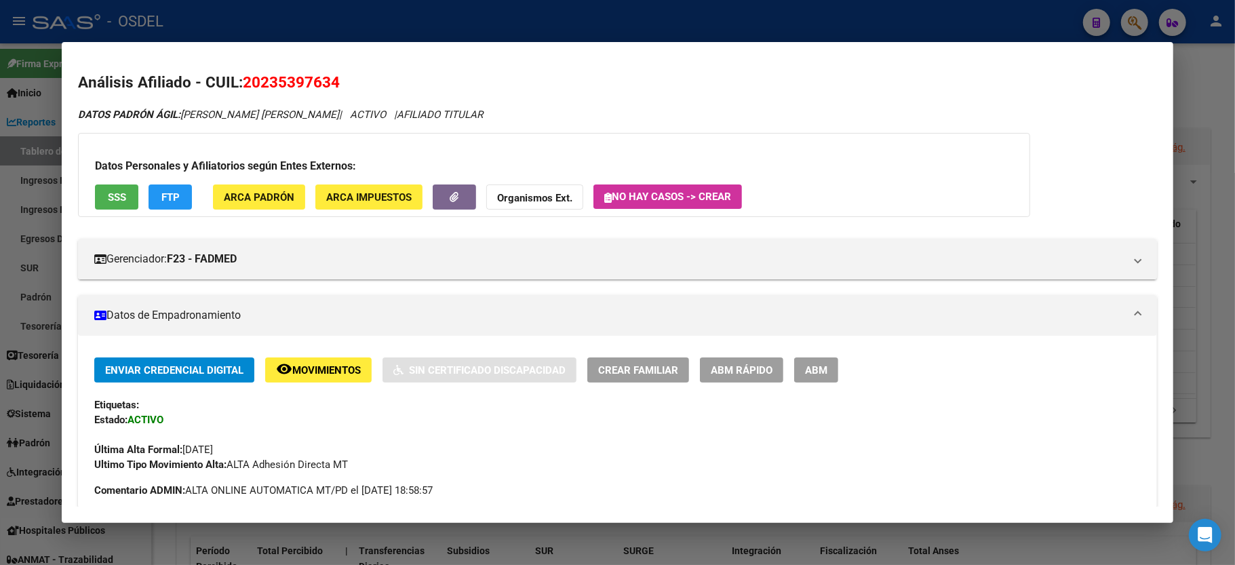
click at [1228, 77] on div at bounding box center [617, 282] width 1235 height 565
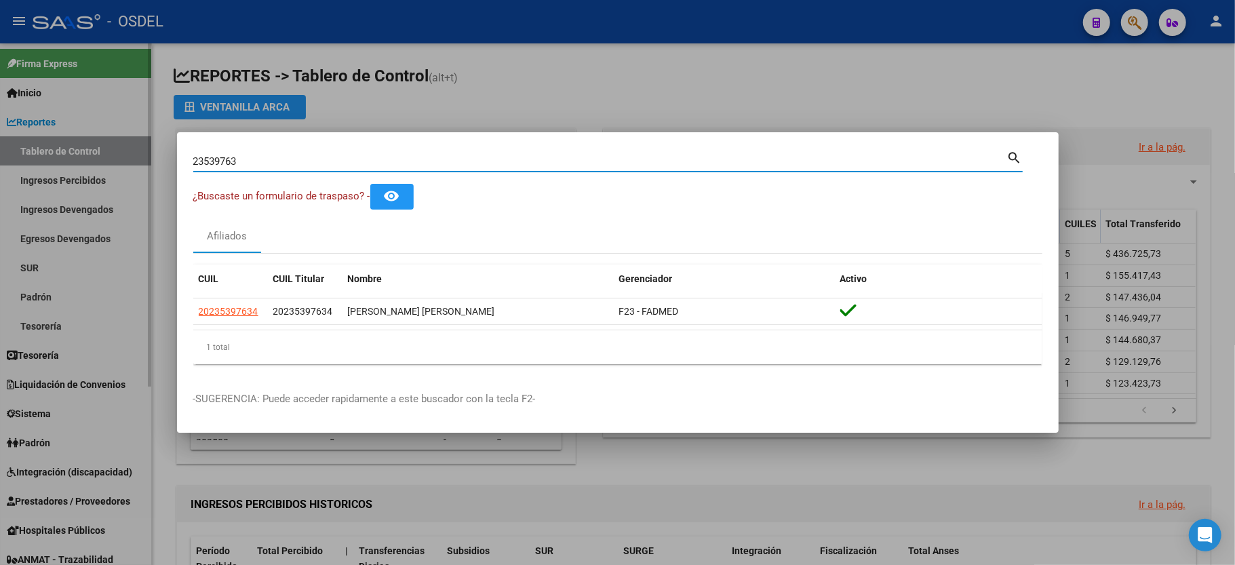
drag, startPoint x: 261, startPoint y: 155, endPoint x: 109, endPoint y: 160, distance: 152.0
click at [159, 160] on div "23539763 Buscar (apellido, dni, cuil, nro traspaso, cuit, obra social) search ¿…" at bounding box center [617, 282] width 1235 height 565
click at [109, 160] on div at bounding box center [617, 282] width 1235 height 565
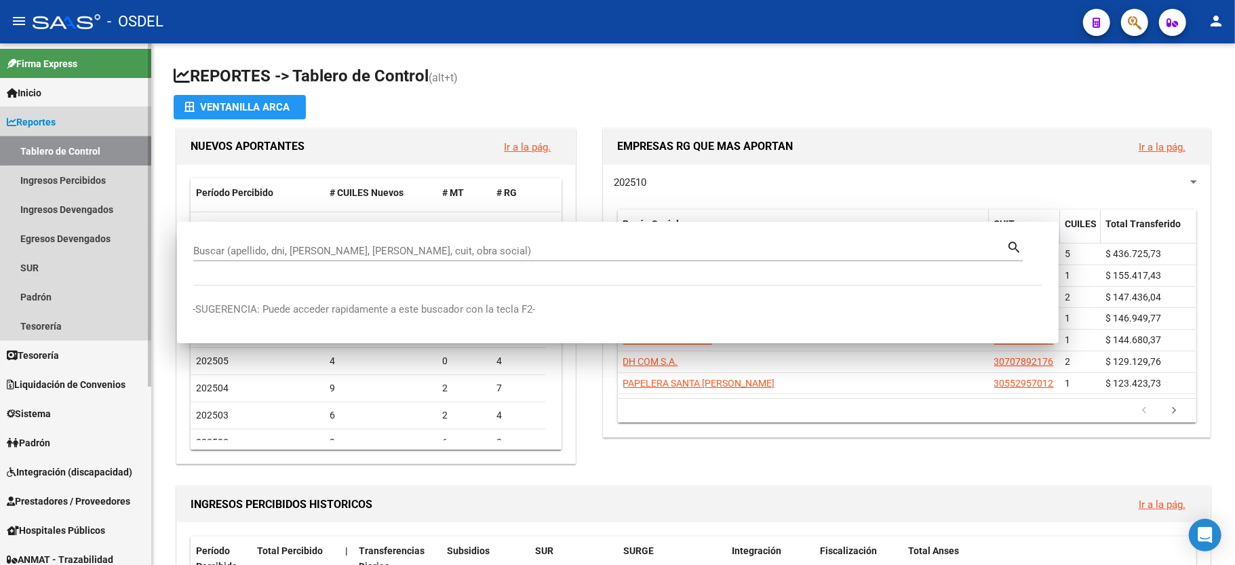
click at [107, 160] on link "Tablero de Control" at bounding box center [75, 150] width 151 height 29
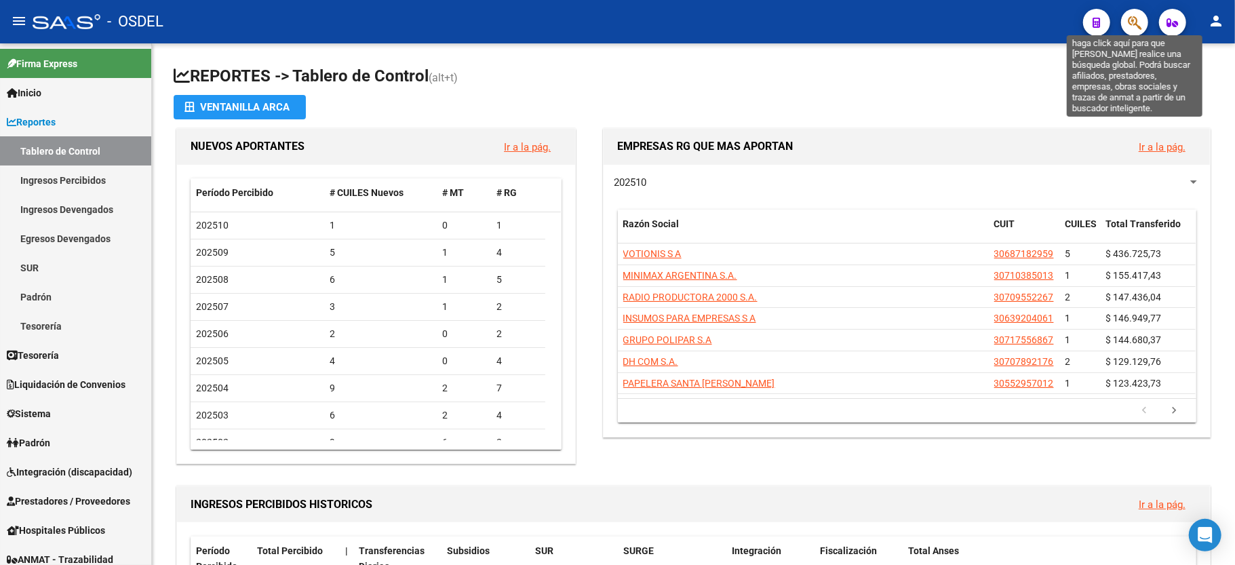
click at [1132, 18] on icon "button" at bounding box center [1135, 23] width 14 height 16
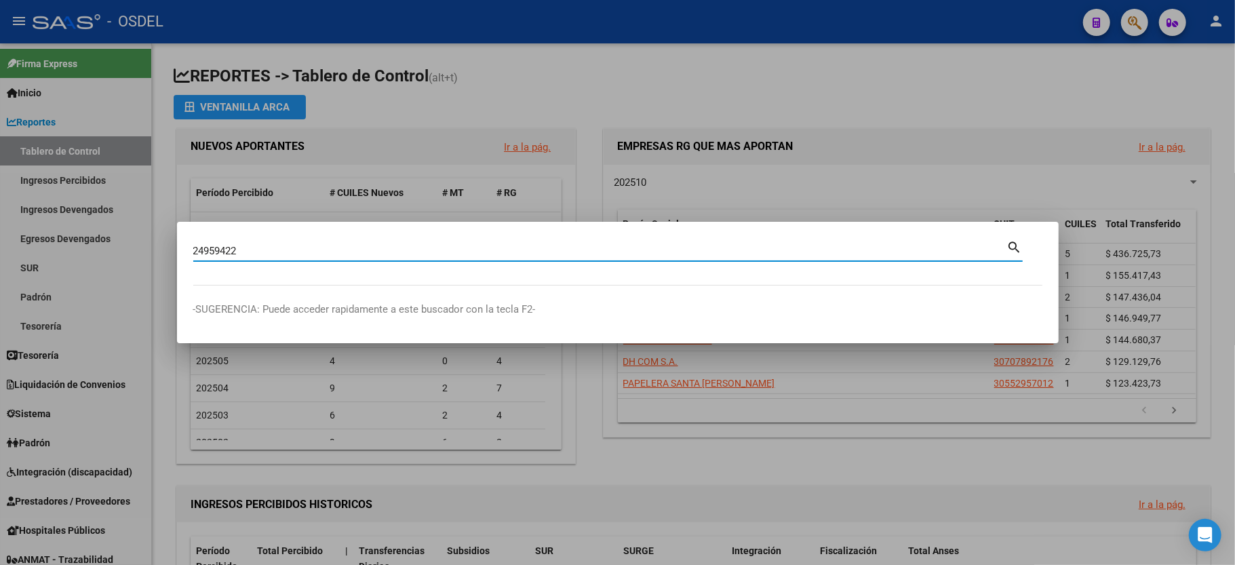
type input "24959422"
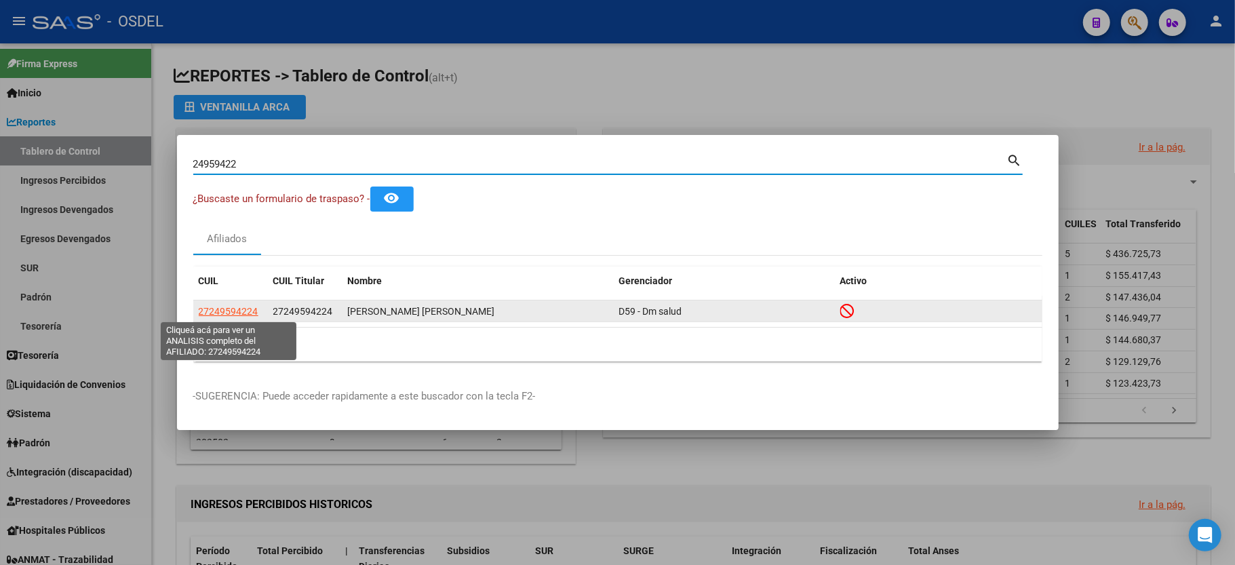
click at [239, 315] on span "27249594224" at bounding box center [229, 311] width 60 height 11
type textarea "27249594224"
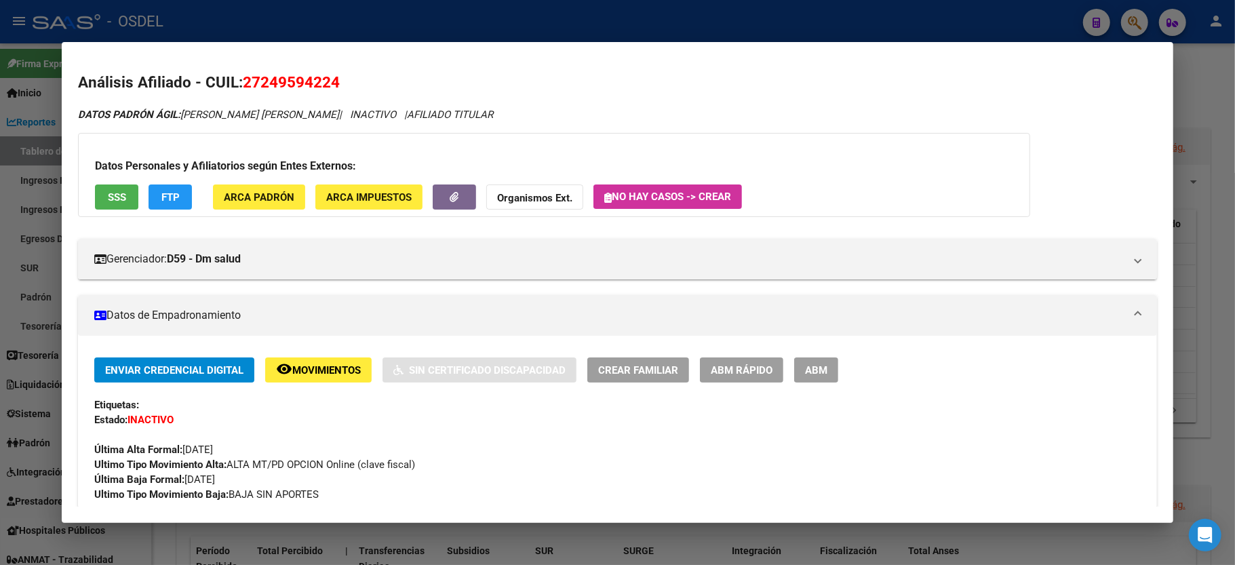
click at [125, 207] on button "SSS" at bounding box center [116, 197] width 43 height 25
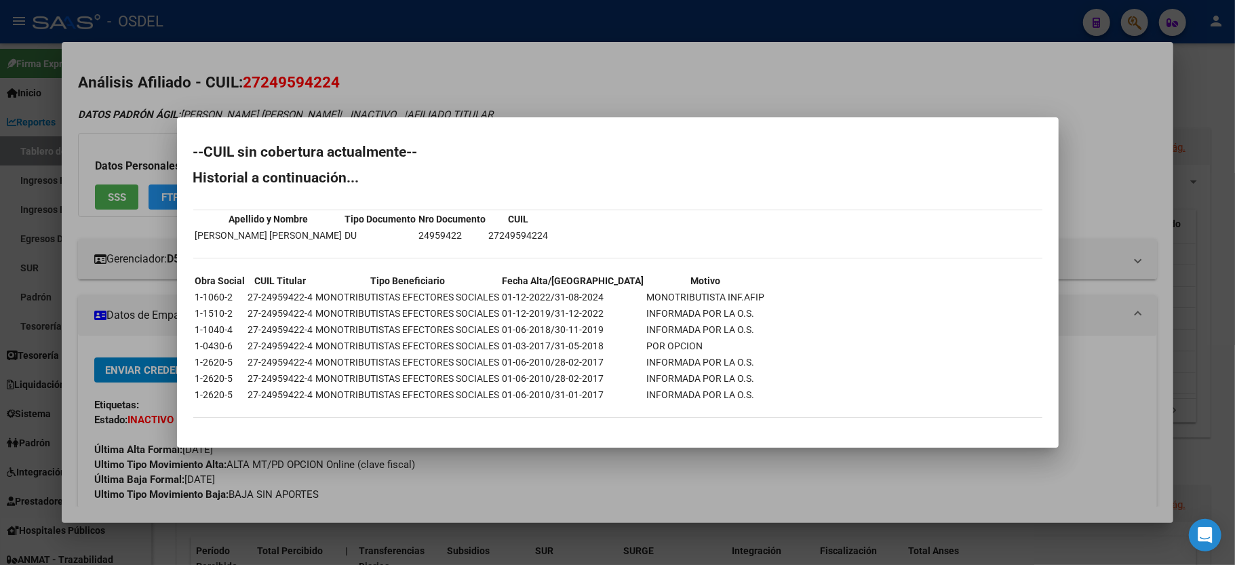
click at [1124, 82] on div at bounding box center [617, 282] width 1235 height 565
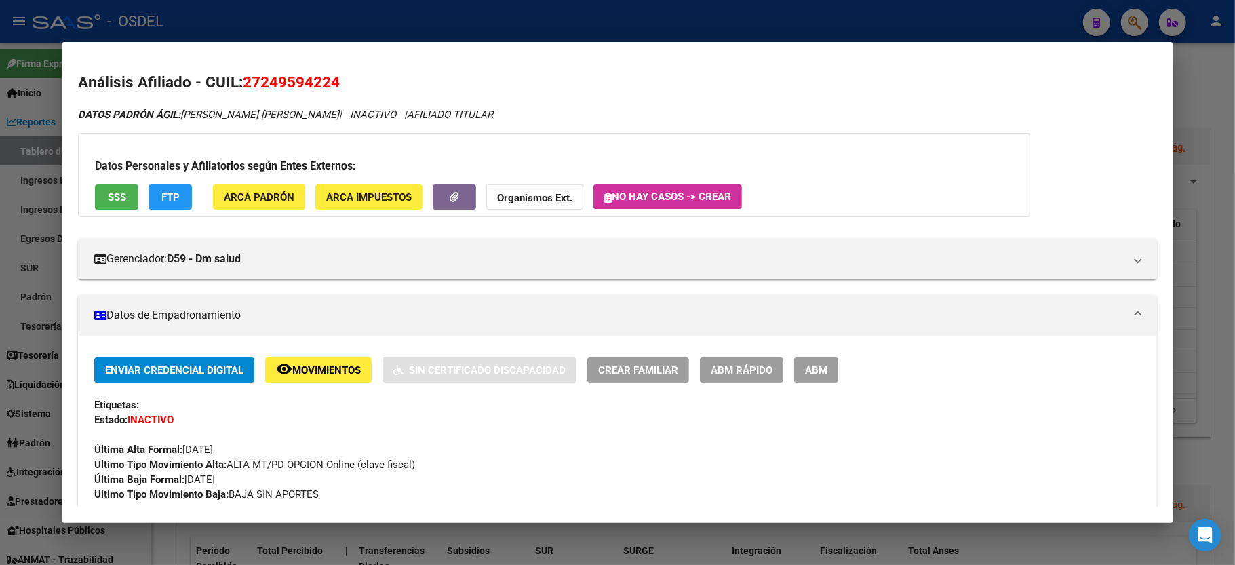
click at [1198, 95] on div at bounding box center [617, 282] width 1235 height 565
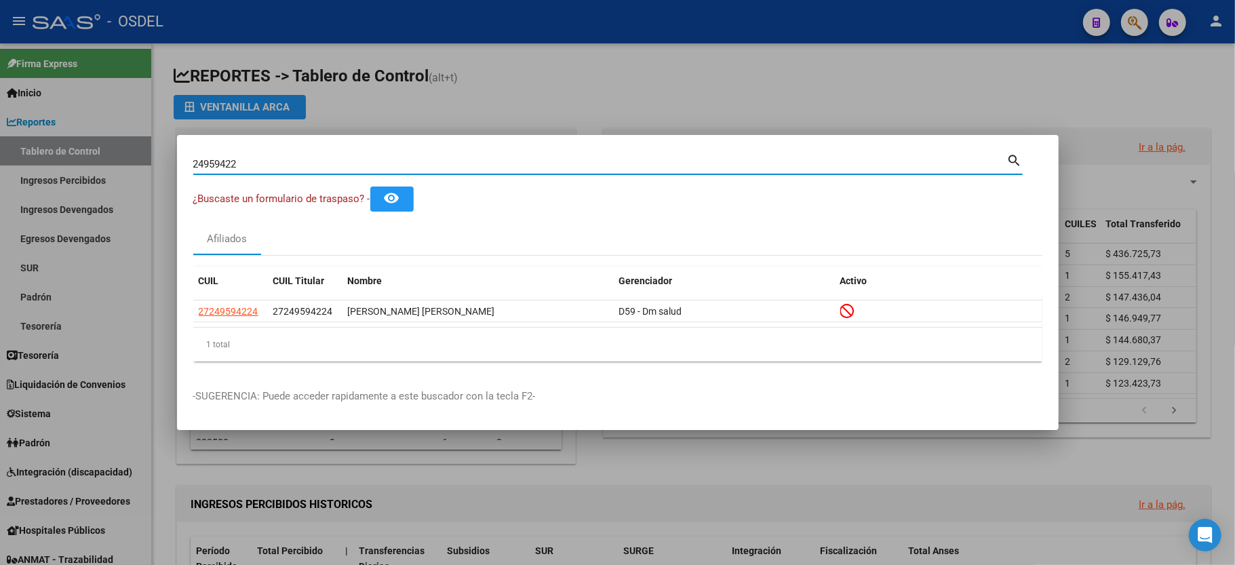
drag, startPoint x: 246, startPoint y: 163, endPoint x: 50, endPoint y: 155, distance: 196.2
click at [50, 155] on div "24959422 Buscar (apellido, dni, cuil, nro traspaso, cuit, obra social) search ¿…" at bounding box center [617, 282] width 1235 height 565
type input "28069276"
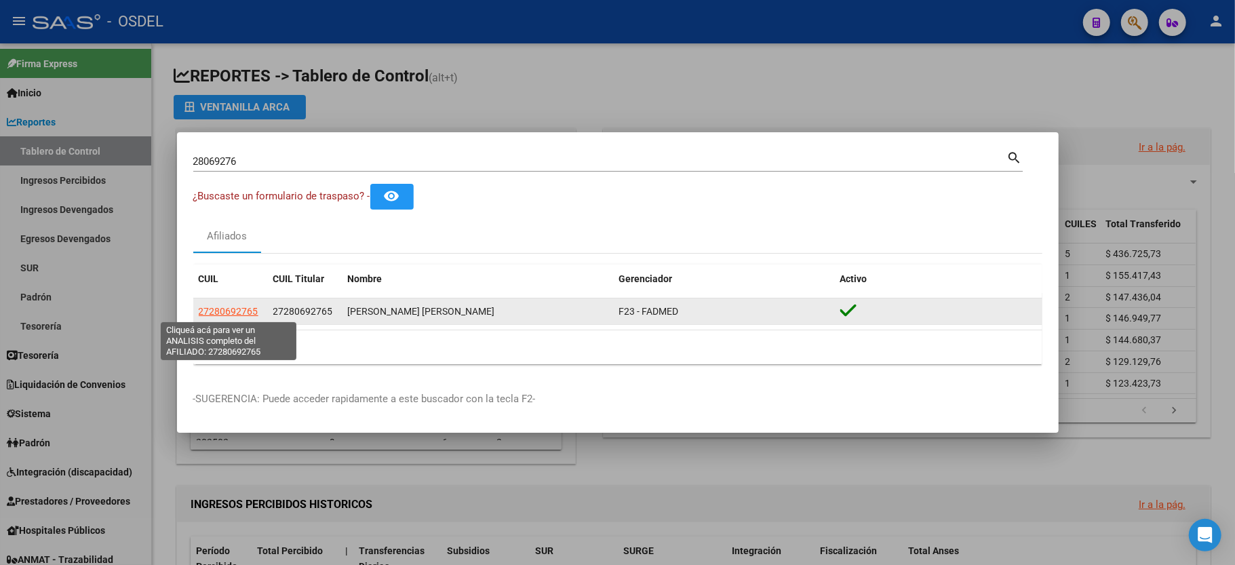
click at [235, 306] on span "27280692765" at bounding box center [229, 311] width 60 height 11
type textarea "27280692765"
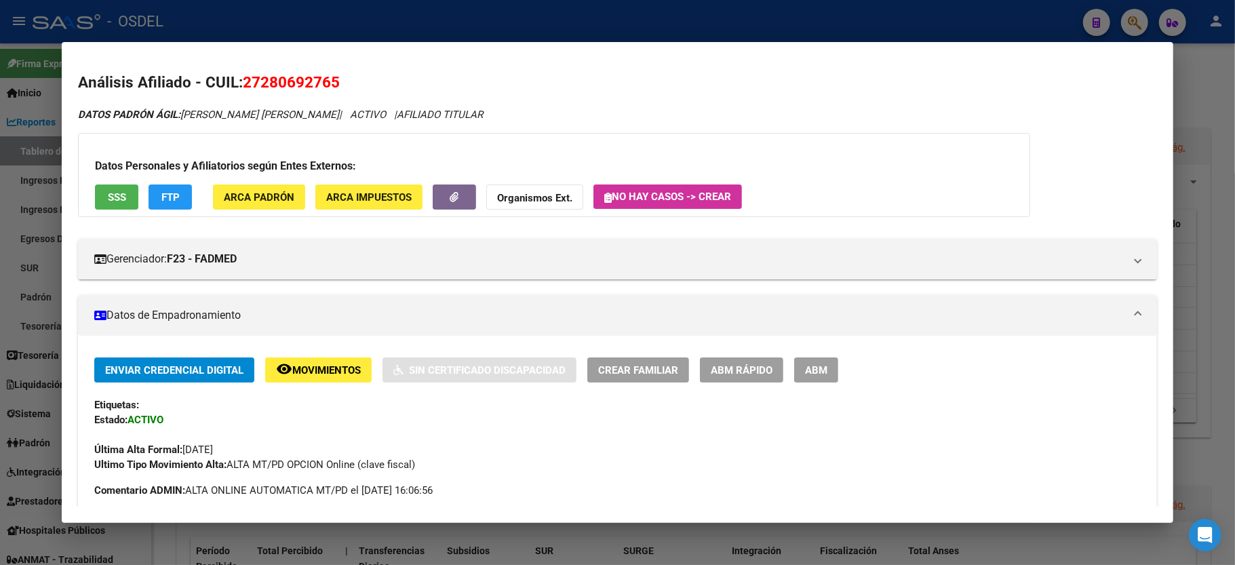
click at [1217, 95] on div at bounding box center [617, 282] width 1235 height 565
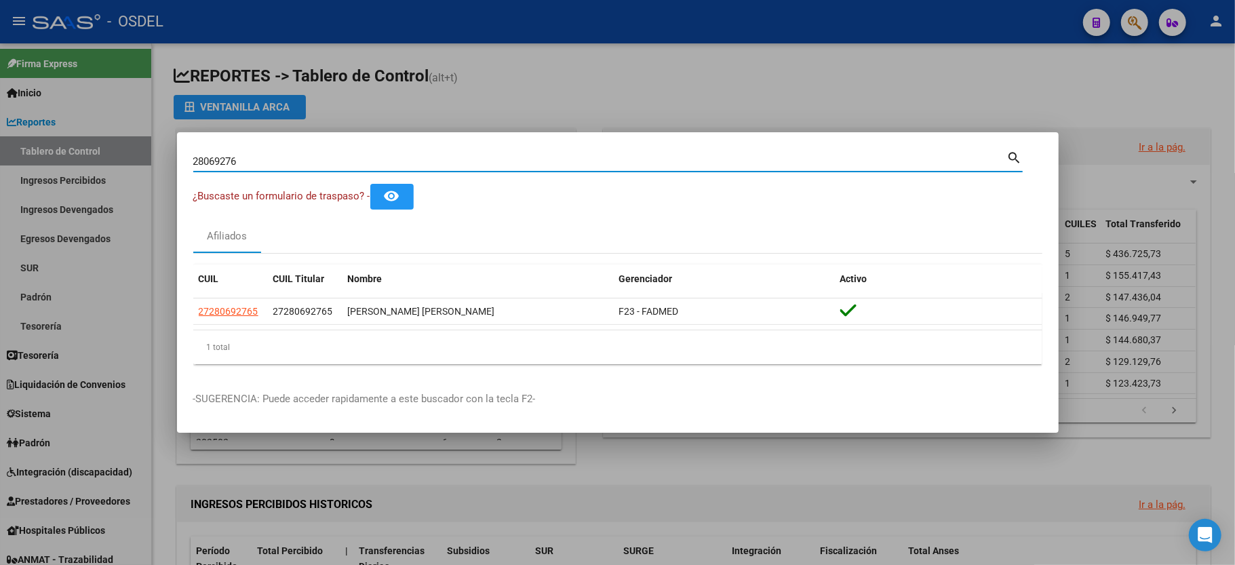
drag, startPoint x: 275, startPoint y: 161, endPoint x: 91, endPoint y: 137, distance: 186.1
click at [91, 137] on div "28069276 Buscar (apellido, dni, cuil, nro traspaso, cuit, obra social) search ¿…" at bounding box center [617, 282] width 1235 height 565
type input "31162146"
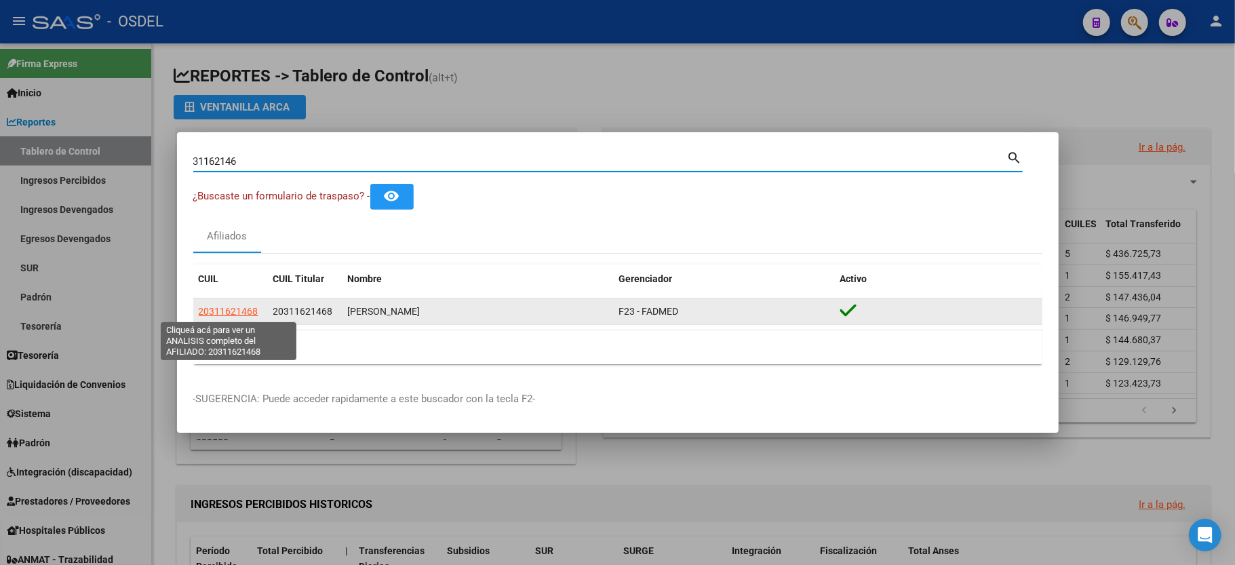
click at [229, 313] on span "20311621468" at bounding box center [229, 311] width 60 height 11
type textarea "20311621468"
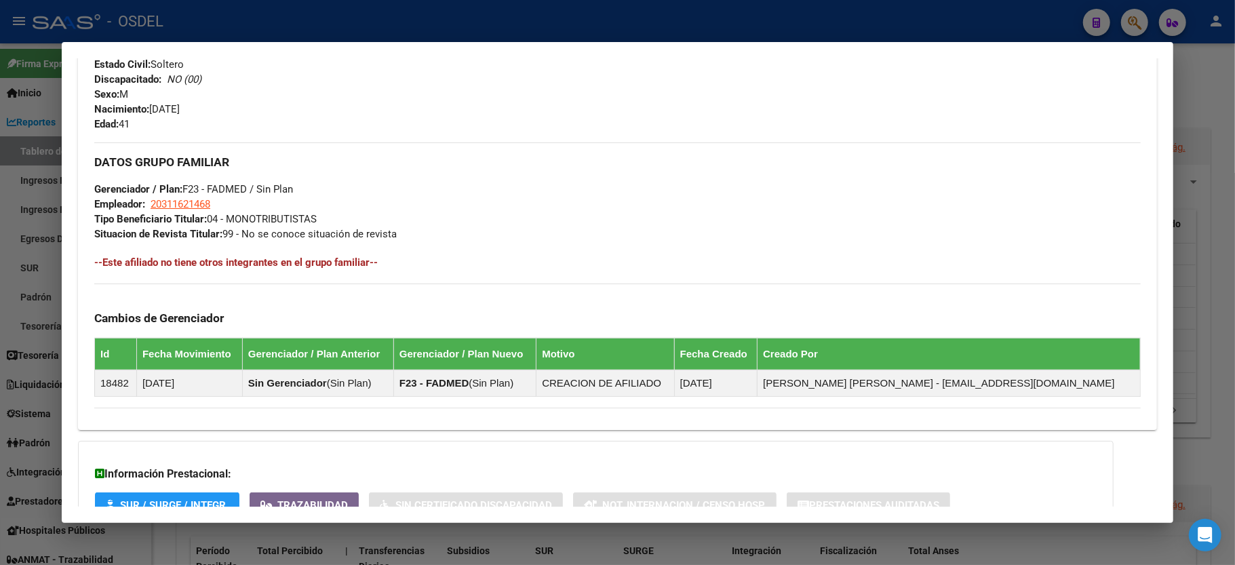
scroll to position [528, 0]
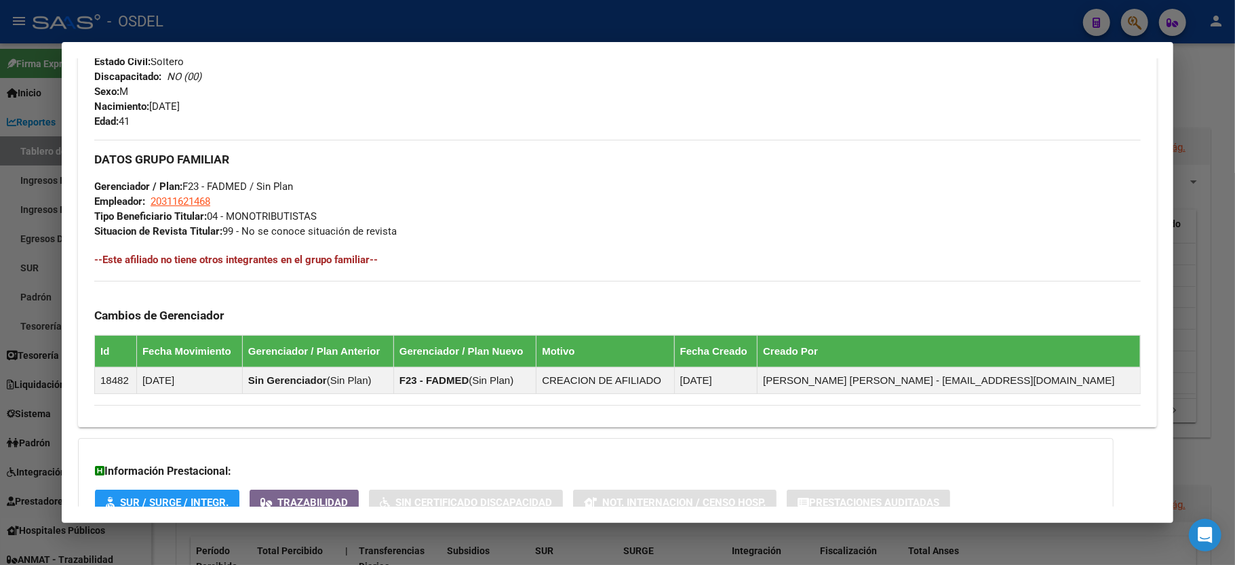
click at [1222, 137] on div at bounding box center [617, 282] width 1235 height 565
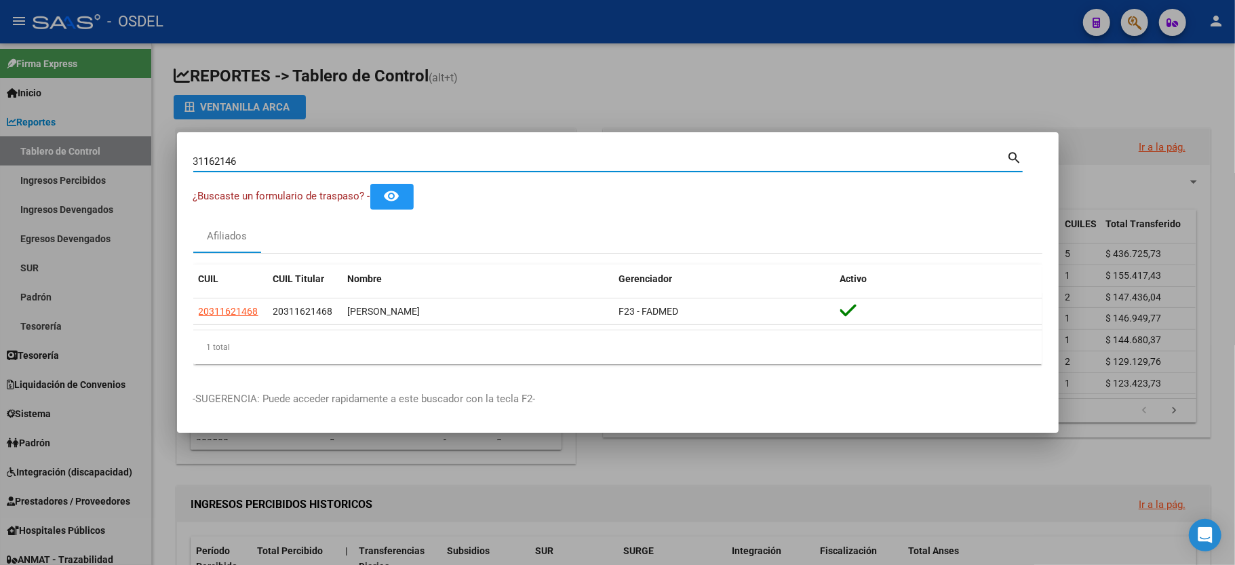
drag, startPoint x: 288, startPoint y: 161, endPoint x: 0, endPoint y: 141, distance: 289.0
click at [0, 141] on div "31162146 Buscar (apellido, dni, cuil, nro traspaso, cuit, obra social) search ¿…" at bounding box center [617, 282] width 1235 height 565
type input "21643587"
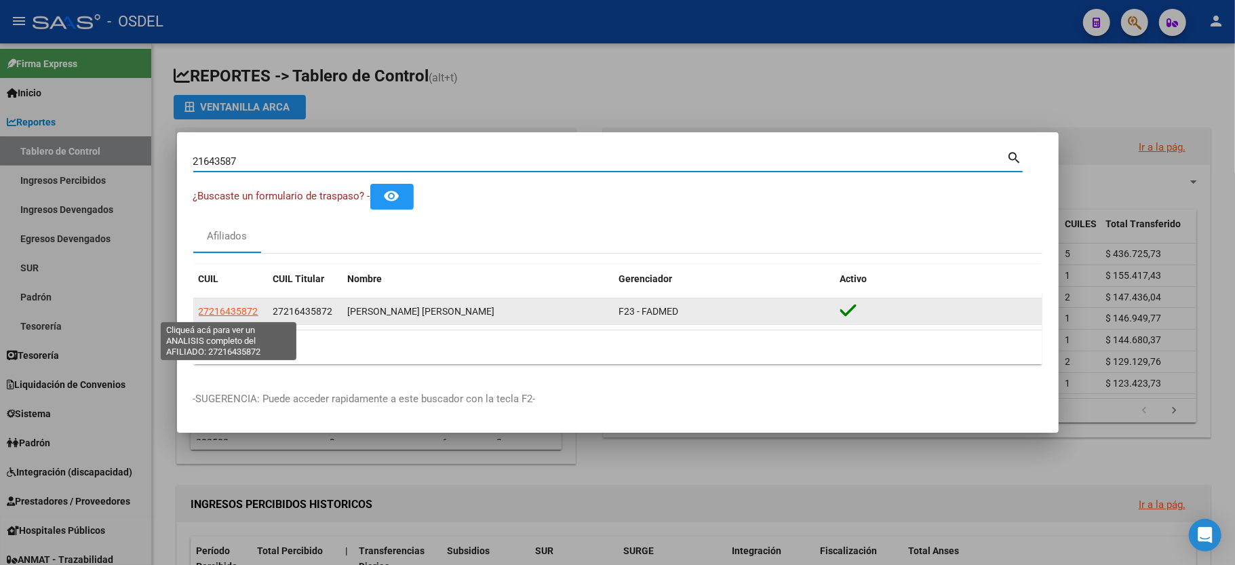
click at [220, 312] on span "27216435872" at bounding box center [229, 311] width 60 height 11
type textarea "27216435872"
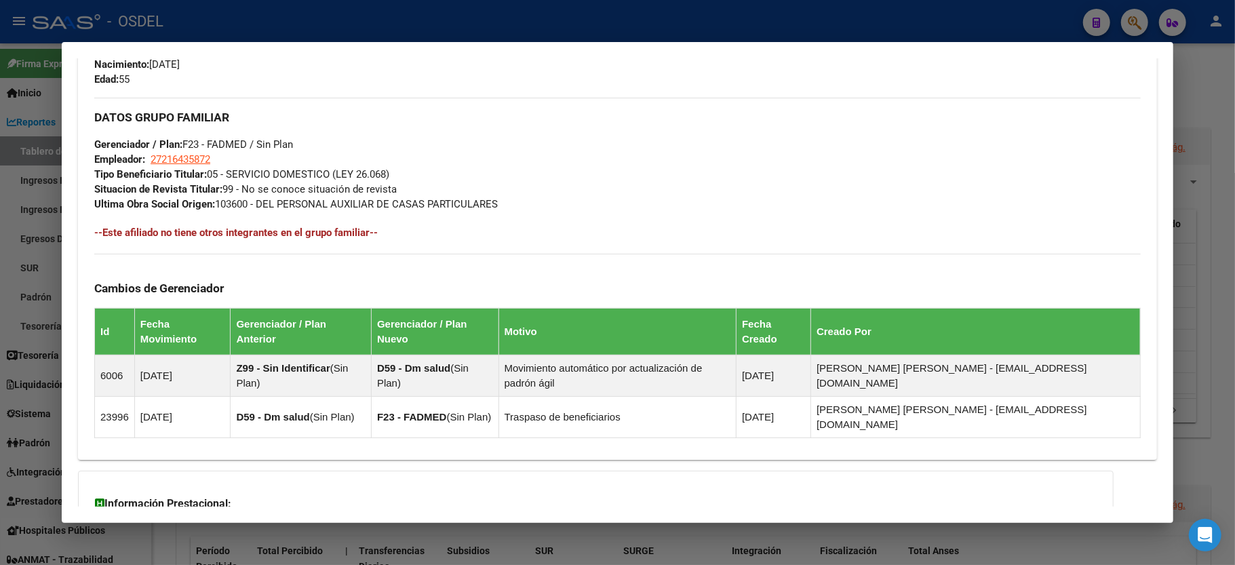
scroll to position [633, 0]
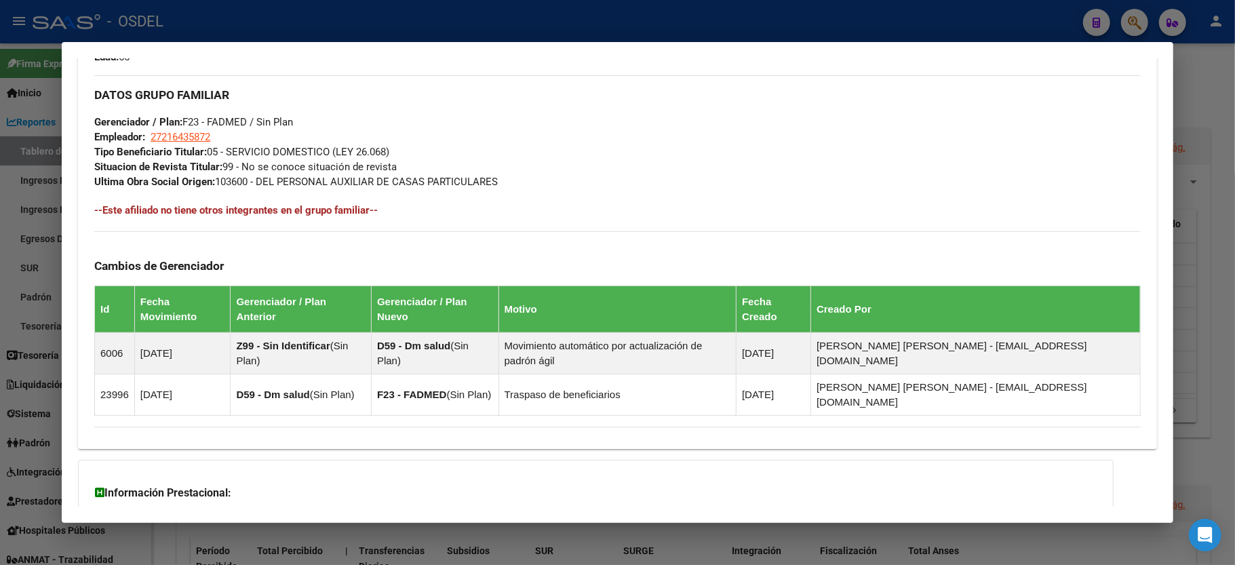
click at [1233, 133] on div at bounding box center [617, 282] width 1235 height 565
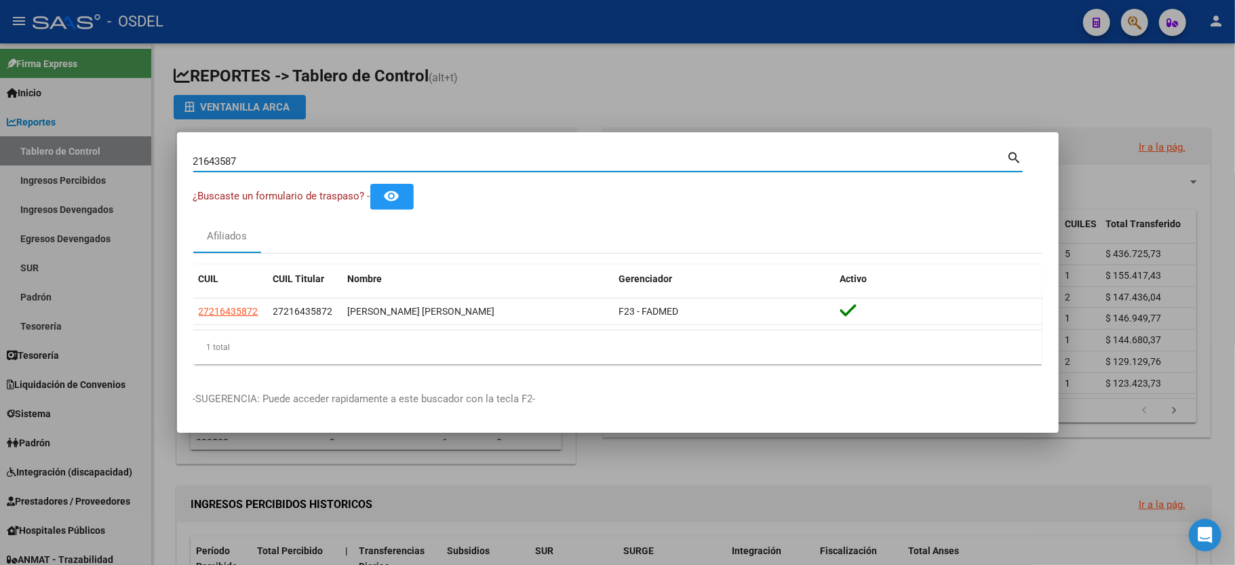
drag, startPoint x: 263, startPoint y: 160, endPoint x: 0, endPoint y: 144, distance: 263.7
click at [0, 144] on div "21643587 Buscar (apellido, dni, cuil, nro traspaso, cuit, obra social) search ¿…" at bounding box center [617, 282] width 1235 height 565
type input "22844381"
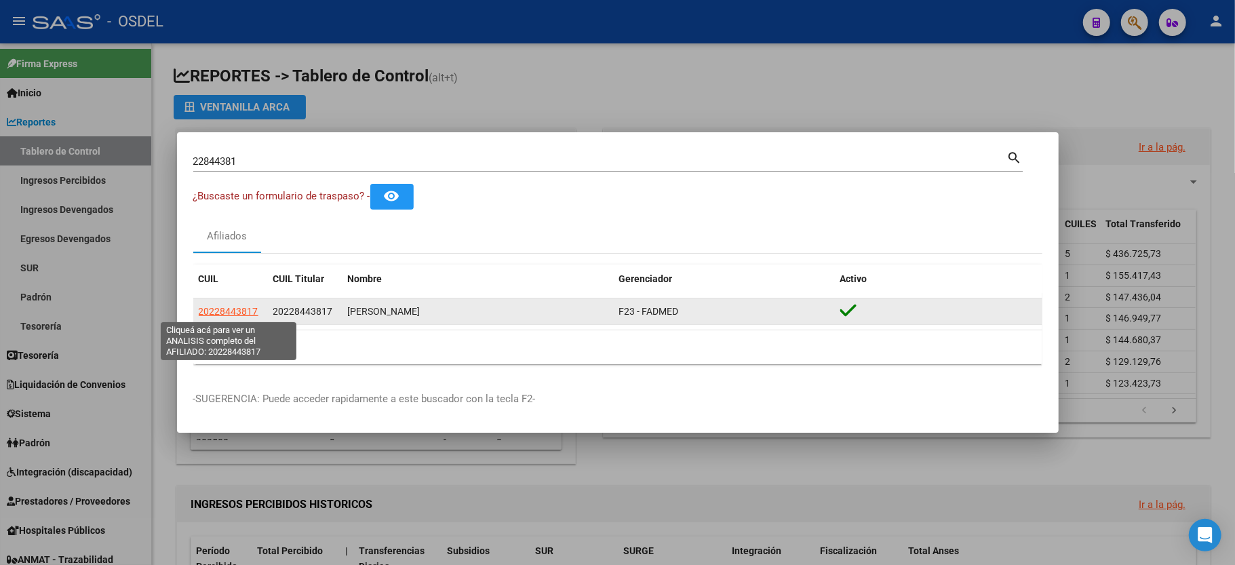
click at [218, 315] on span "20228443817" at bounding box center [229, 311] width 60 height 11
type textarea "20228443817"
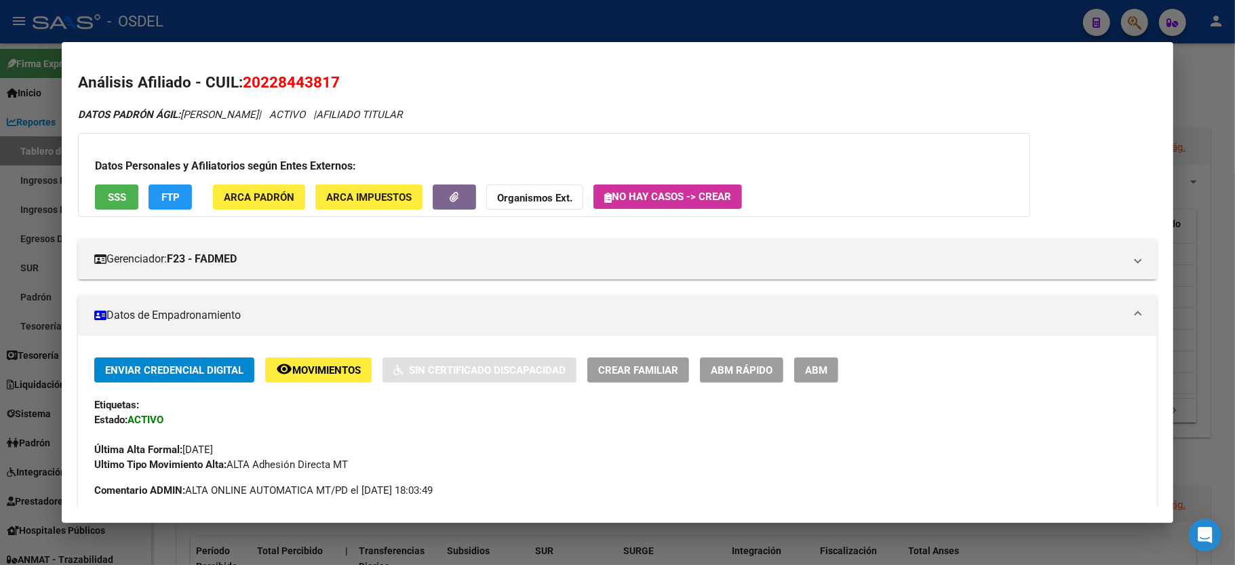
scroll to position [669, 0]
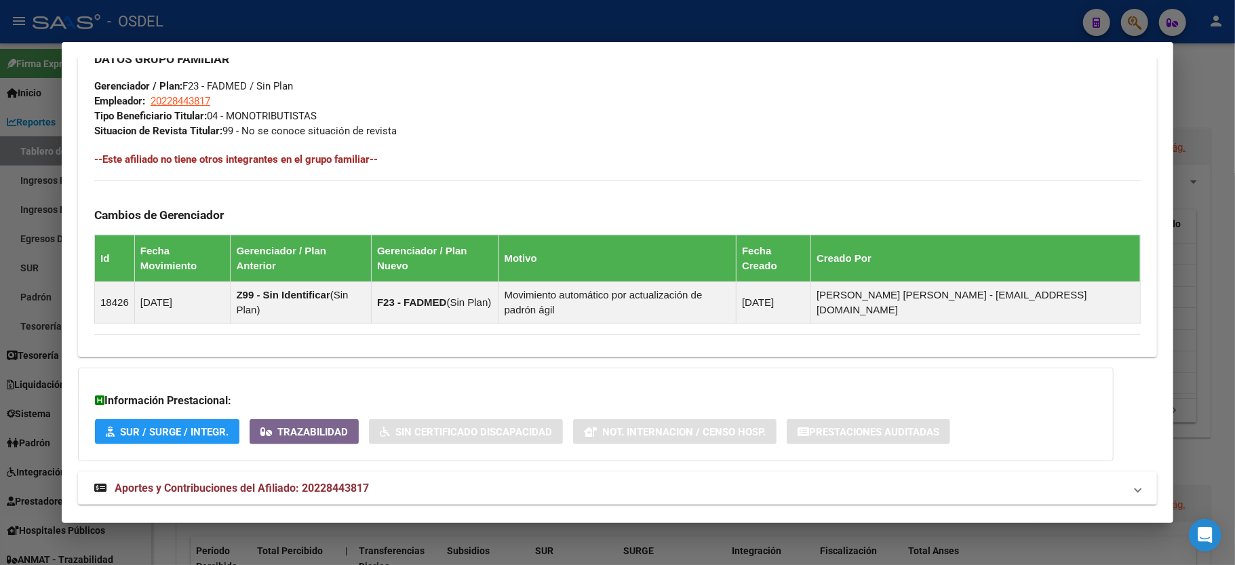
click at [1206, 107] on div at bounding box center [617, 282] width 1235 height 565
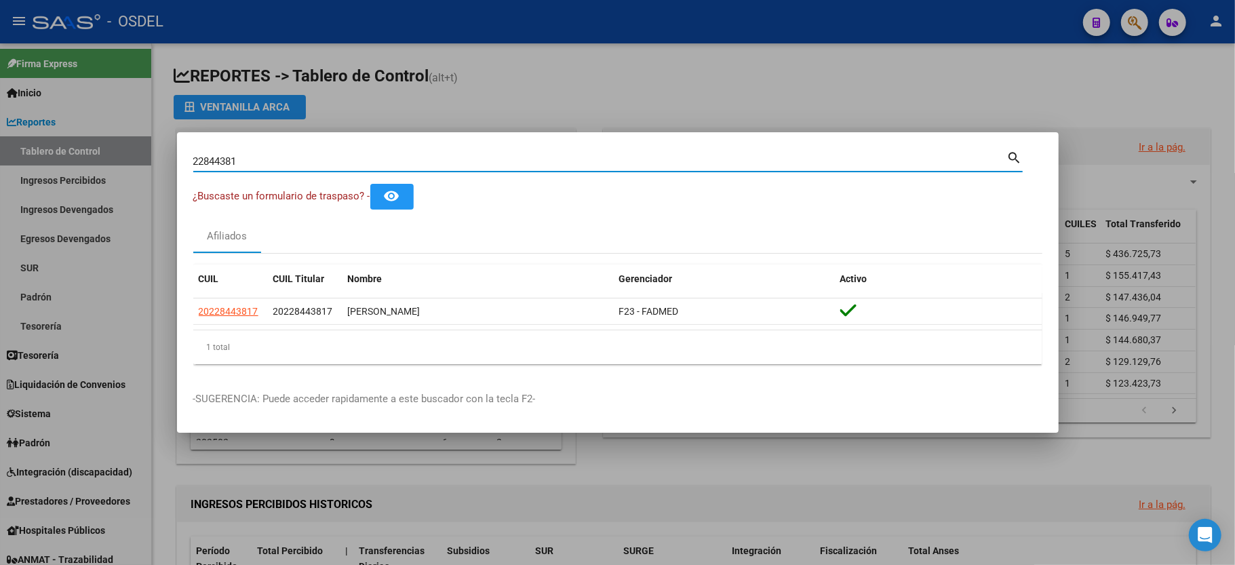
drag, startPoint x: 242, startPoint y: 164, endPoint x: 76, endPoint y: 156, distance: 165.7
click at [77, 155] on div "22844381 Buscar (apellido, dni, cuil, nro traspaso, cuit, obra social) search ¿…" at bounding box center [617, 282] width 1235 height 565
type input "94604960"
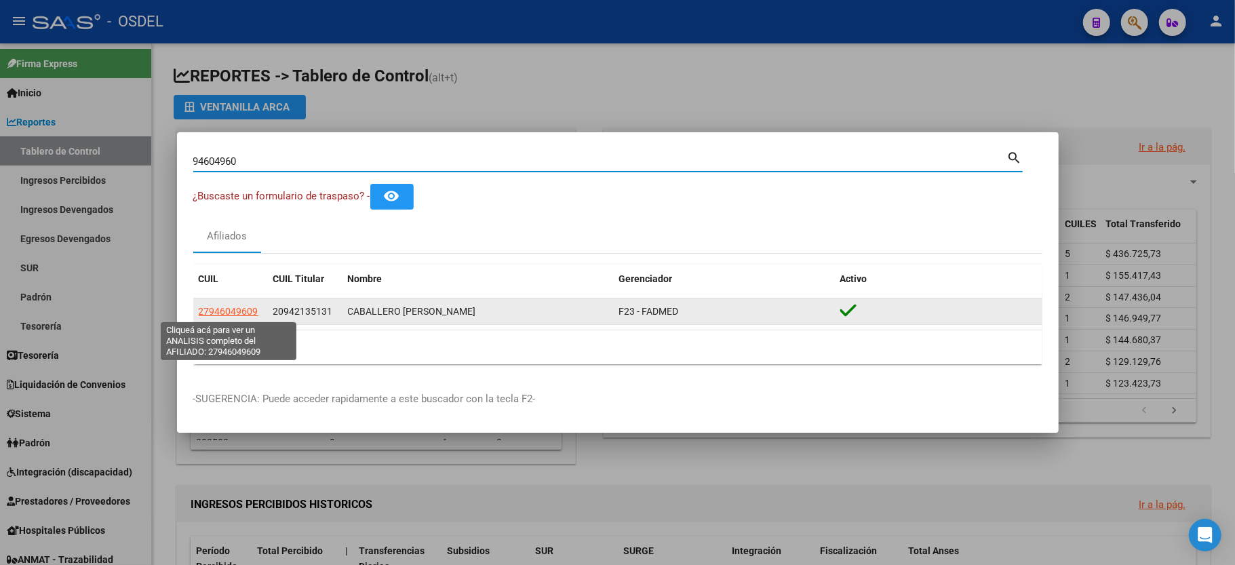
click at [220, 311] on span "27946049609" at bounding box center [229, 311] width 60 height 11
type textarea "27946049609"
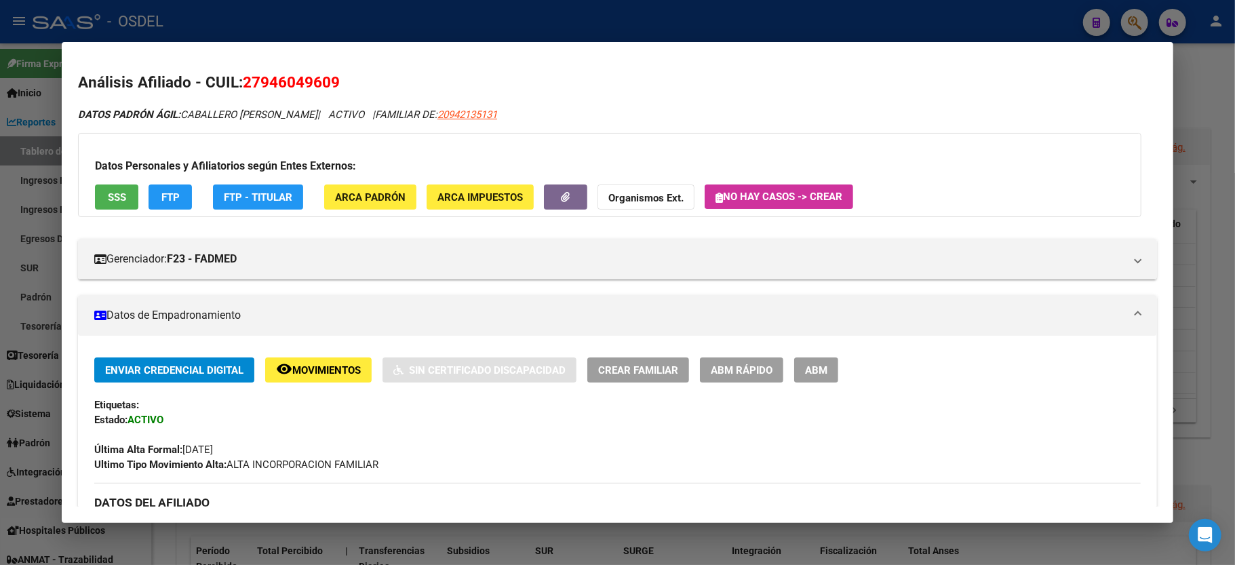
click at [1209, 80] on div at bounding box center [617, 282] width 1235 height 565
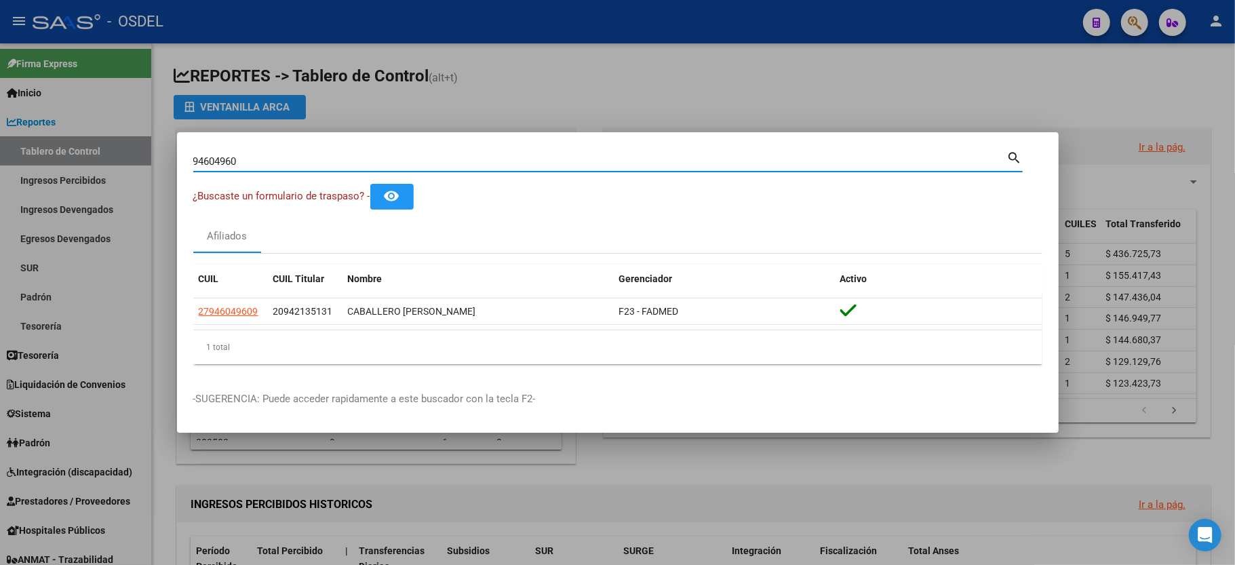
drag, startPoint x: 248, startPoint y: 161, endPoint x: 74, endPoint y: 182, distance: 175.0
click at [74, 182] on div "94604960 Buscar (apellido, dni, cuil, nro traspaso, cuit, obra social) search ¿…" at bounding box center [617, 282] width 1235 height 565
type input "9"
type input "37326312"
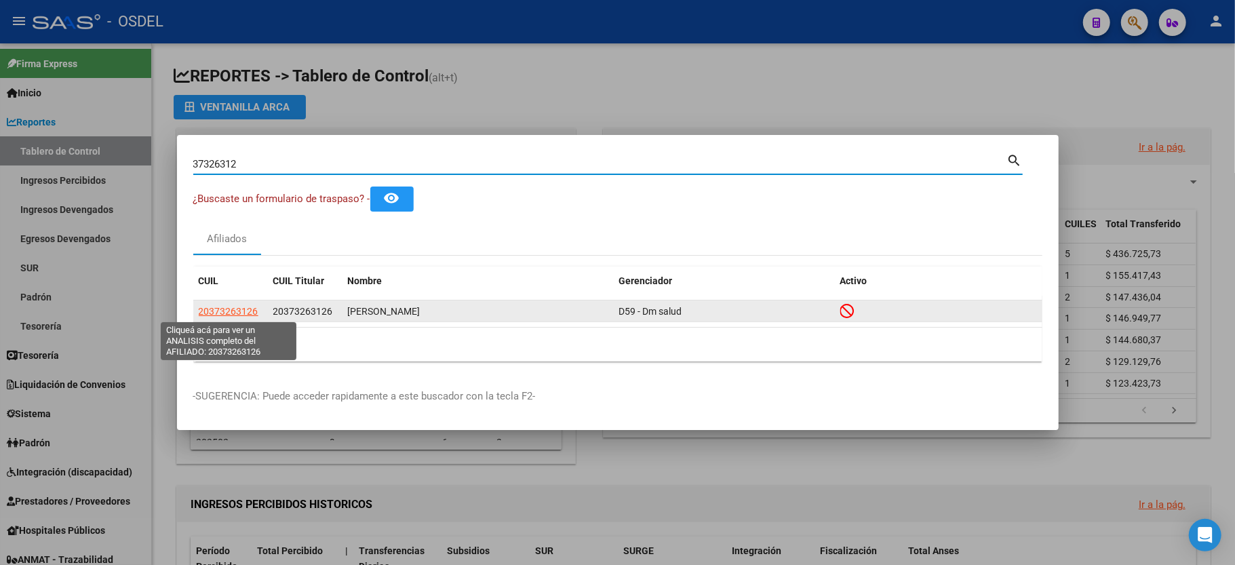
click at [221, 306] on span "20373263126" at bounding box center [229, 311] width 60 height 11
type textarea "20373263126"
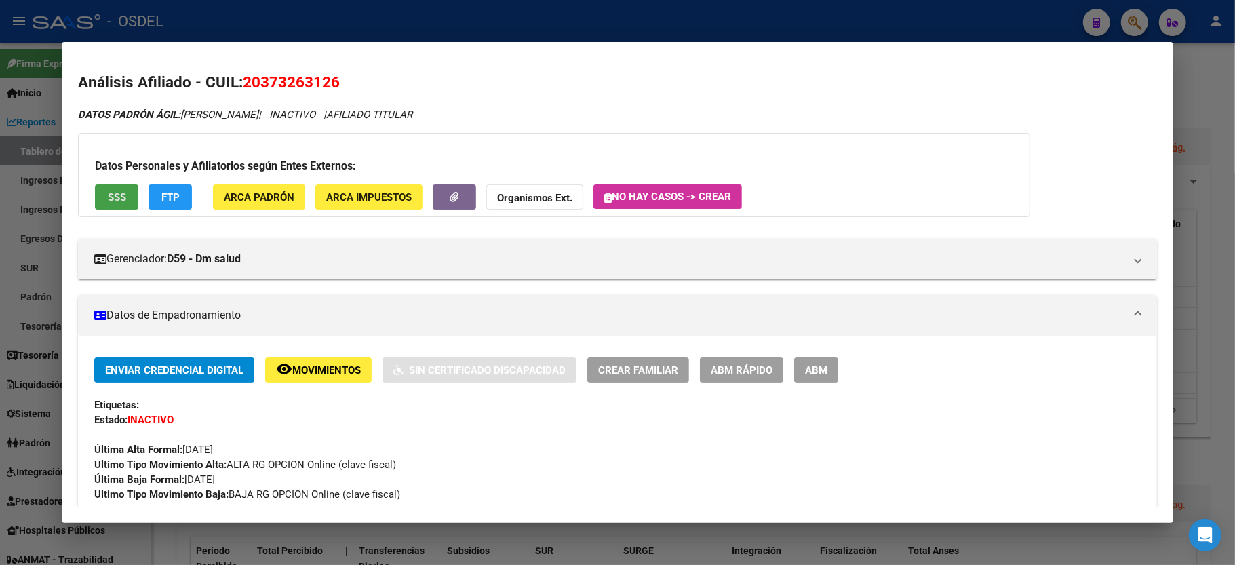
click at [122, 193] on span "SSS" at bounding box center [117, 197] width 18 height 12
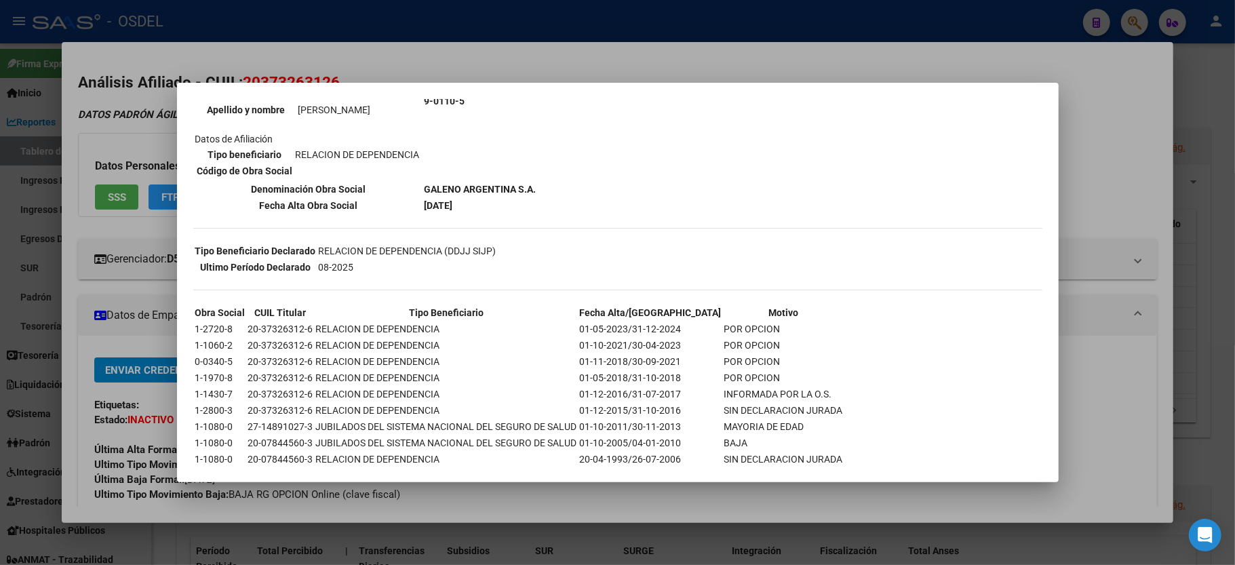
scroll to position [180, 0]
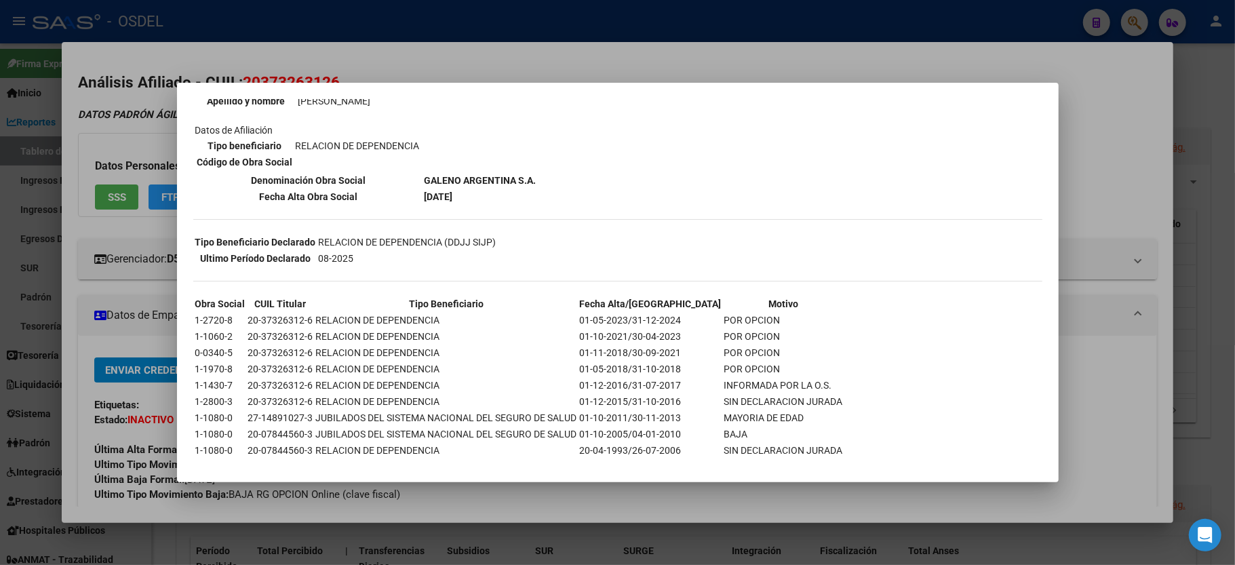
drag, startPoint x: 652, startPoint y: 326, endPoint x: 769, endPoint y: 330, distance: 116.8
click at [769, 330] on tr "1-1060-2 20-37326312-6 RELACION DE DEPENDENCIA 01-10-2021/30-04-2023 POR OPCION" at bounding box center [519, 336] width 649 height 15
click at [1081, 149] on div at bounding box center [617, 282] width 1235 height 565
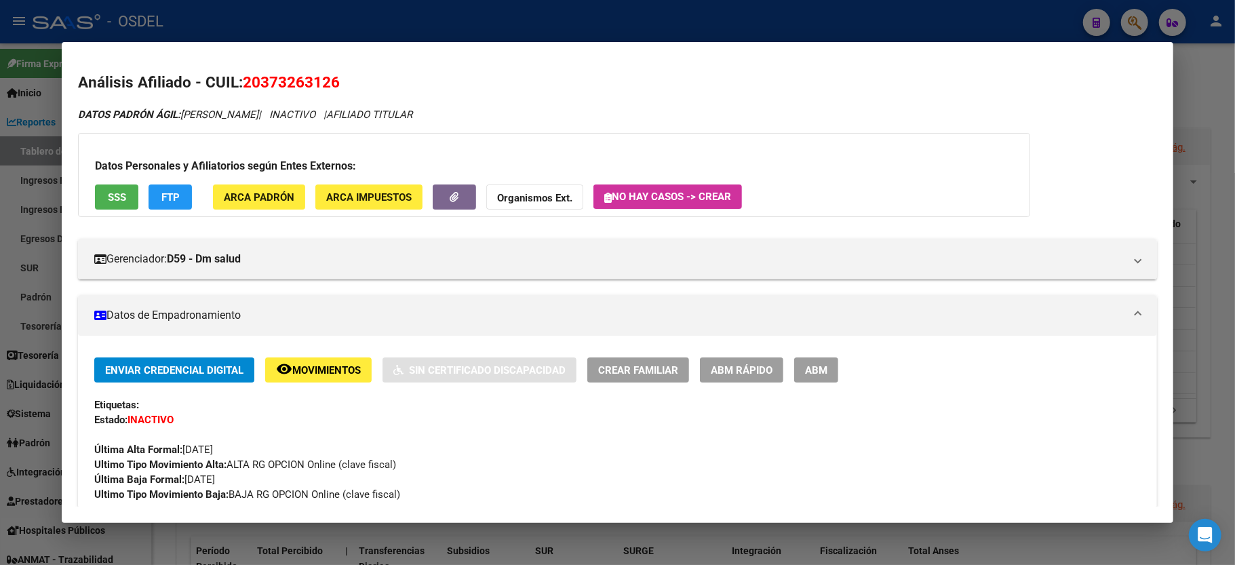
click at [1208, 96] on div at bounding box center [617, 282] width 1235 height 565
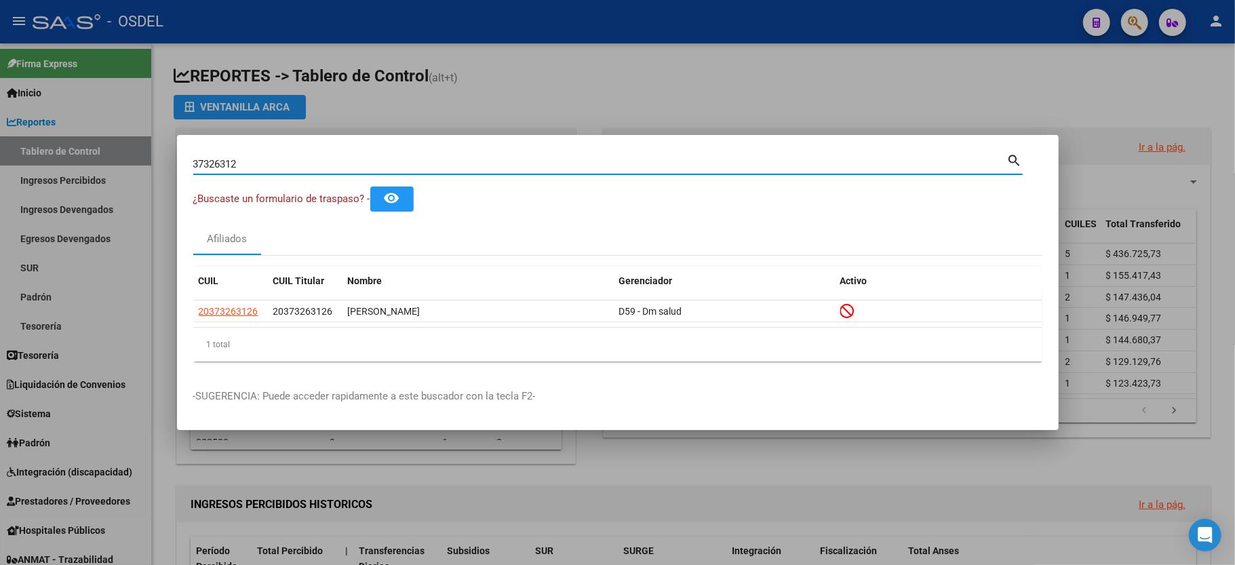
drag, startPoint x: 280, startPoint y: 161, endPoint x: 84, endPoint y: 150, distance: 196.4
click at [84, 150] on div "37326312 Buscar (apellido, dni, cuil, nro traspaso, cuit, obra social) search ¿…" at bounding box center [617, 282] width 1235 height 565
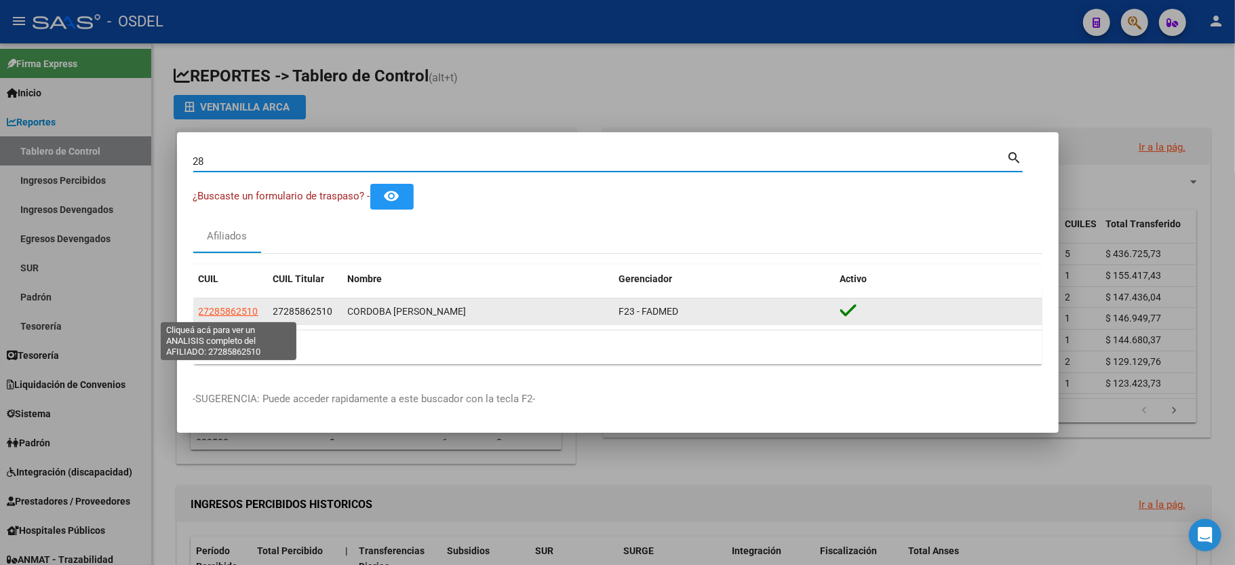
type input "2"
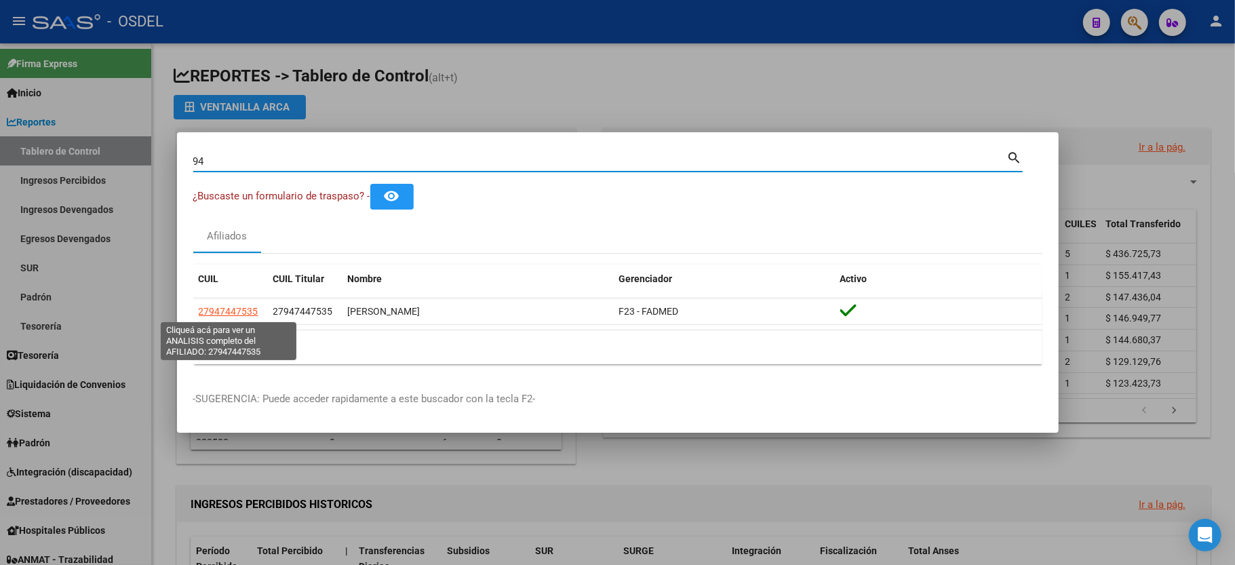
type input "9"
type input "3"
drag, startPoint x: 280, startPoint y: 158, endPoint x: 85, endPoint y: 169, distance: 195.0
click at [95, 160] on div "22844381 Buscar (apellido, dni, cuil, nro traspaso, cuit, obra social) search ¿…" at bounding box center [617, 282] width 1235 height 565
type input "2"
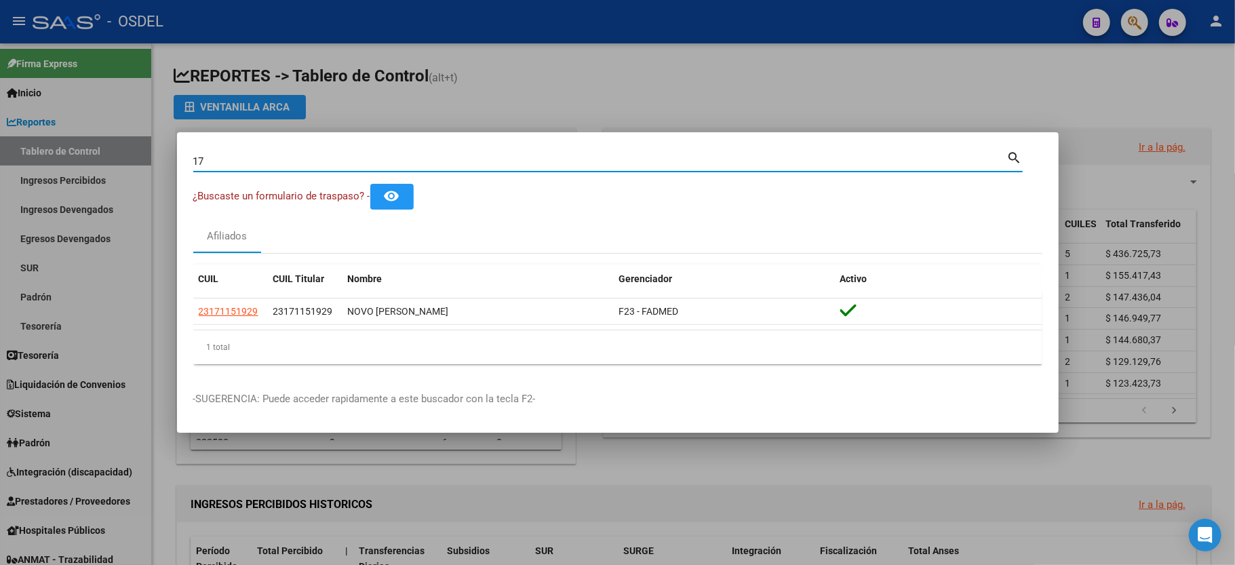
type input "1"
type input "18908169"
